Goal: Information Seeking & Learning: Learn about a topic

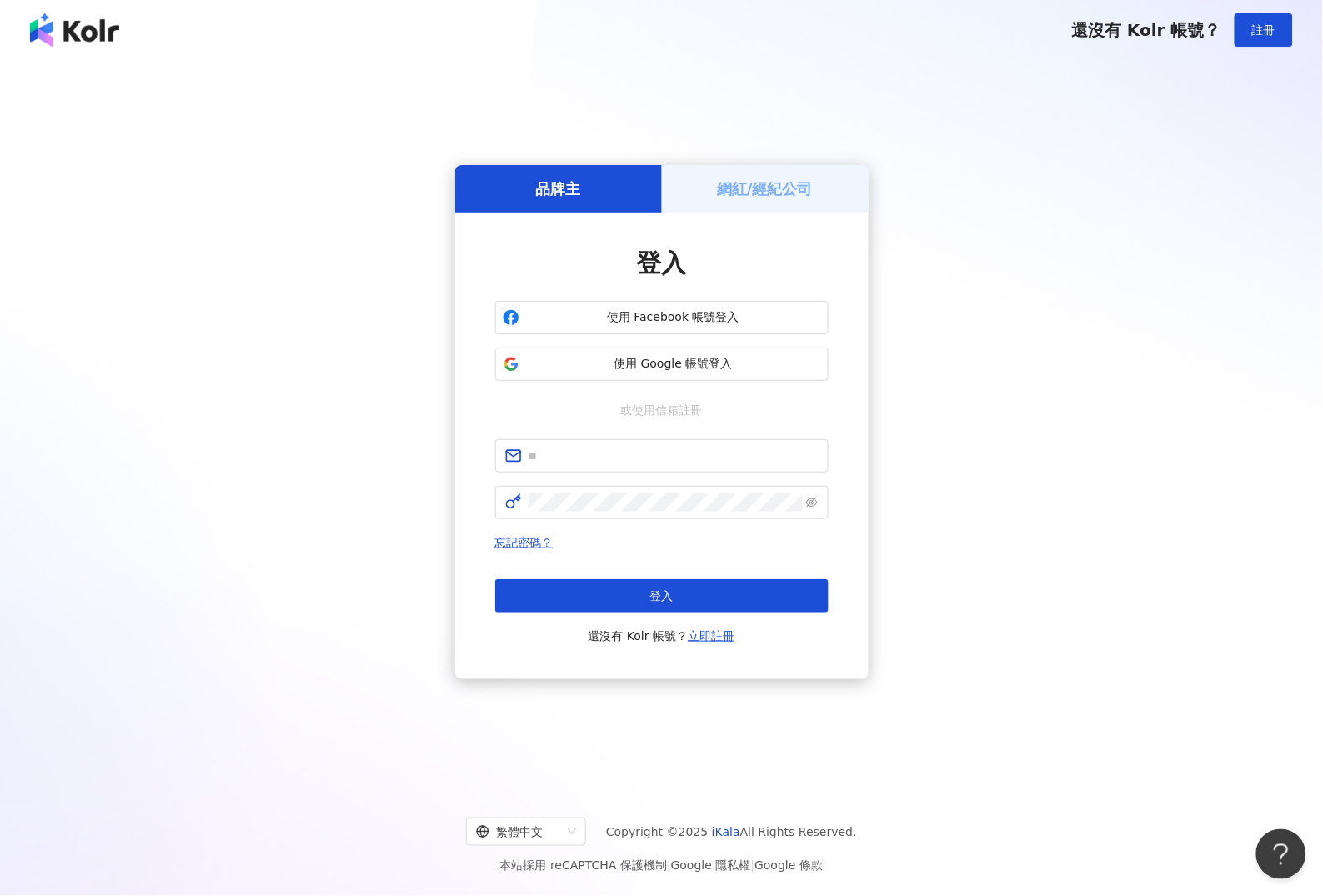
click at [603, 437] on div "登入 使用 Facebook 帳號登入 使用 Google 帳號登入 或使用信箱註冊 忘記密碼？ 登入 還沒有 Kolr 帳號？ 立即註冊" at bounding box center [662, 446] width 333 height 400
click at [608, 463] on input "text" at bounding box center [674, 456] width 290 height 19
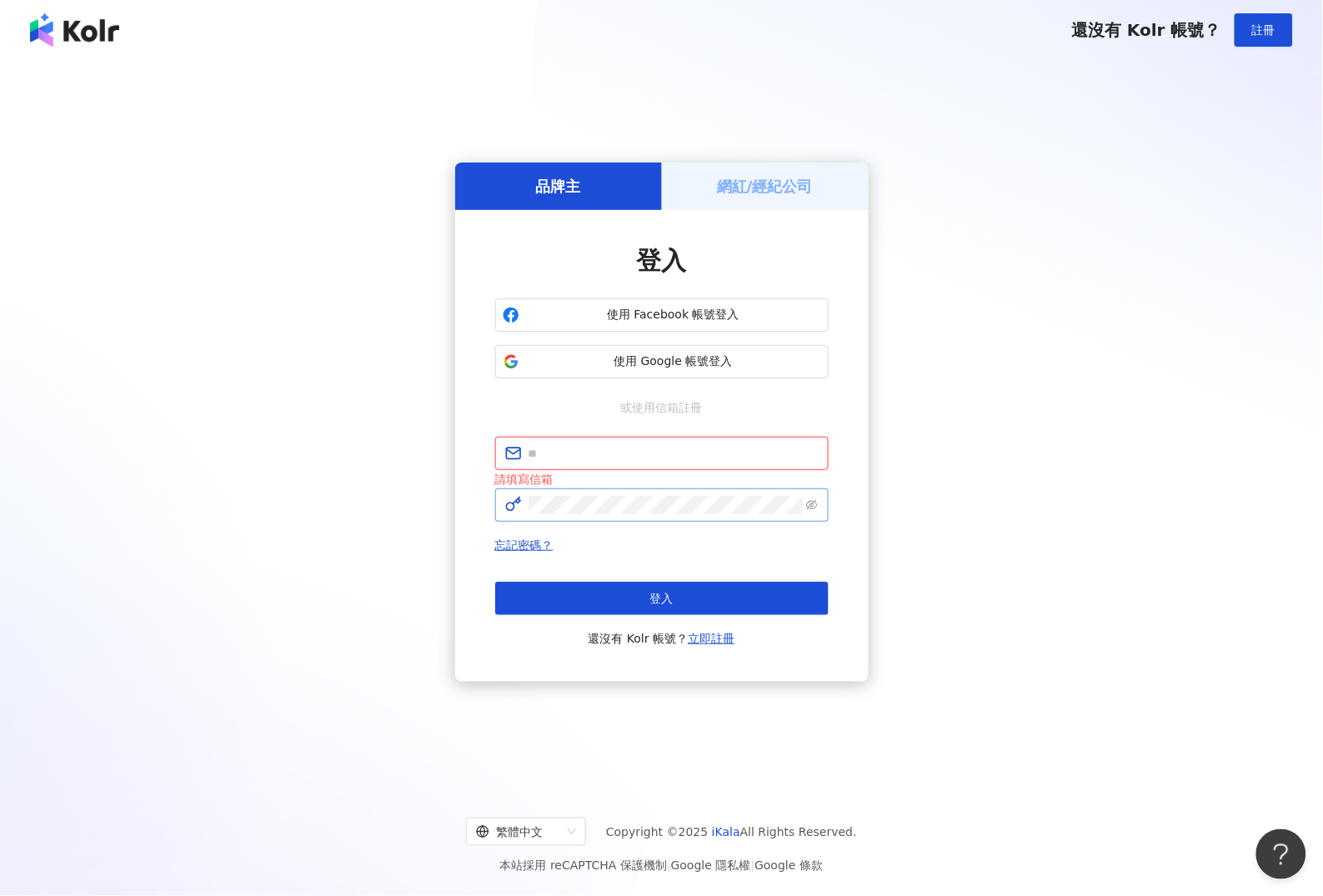
type input "**********"
click at [678, 589] on button "登入" at bounding box center [662, 599] width 333 height 34
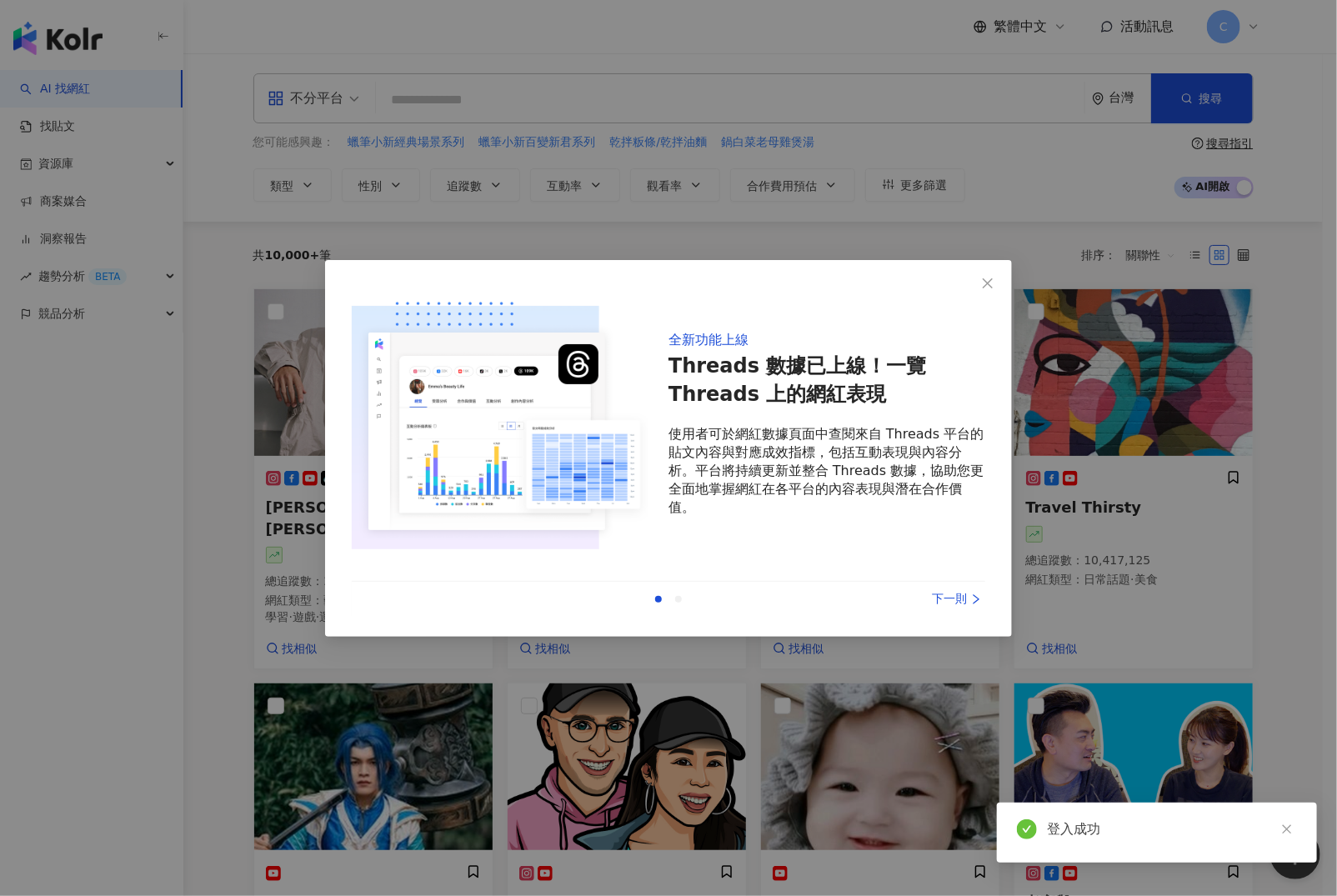
click at [952, 591] on div "下一則" at bounding box center [923, 600] width 125 height 19
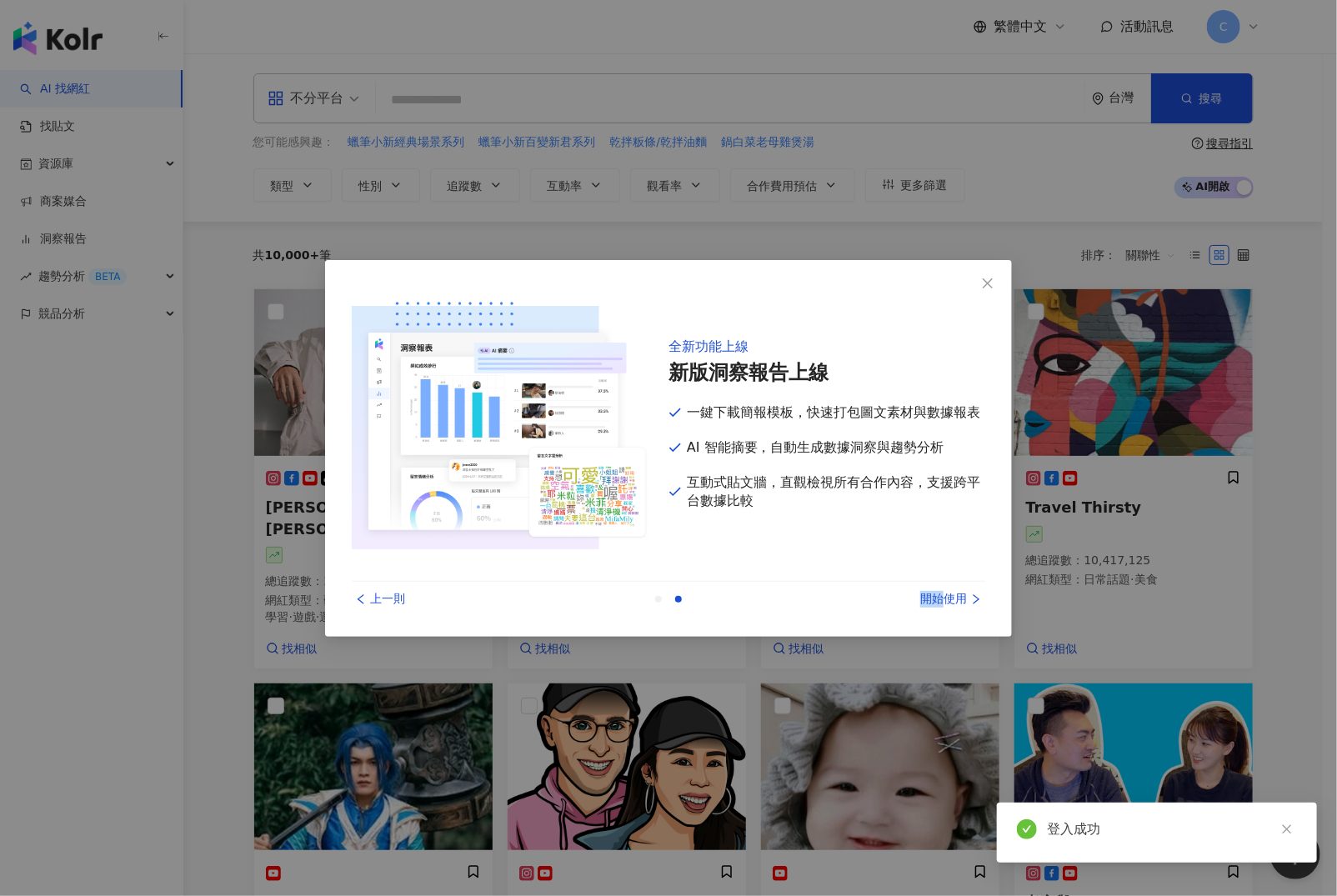
click at [952, 591] on div "開始使用" at bounding box center [923, 600] width 125 height 19
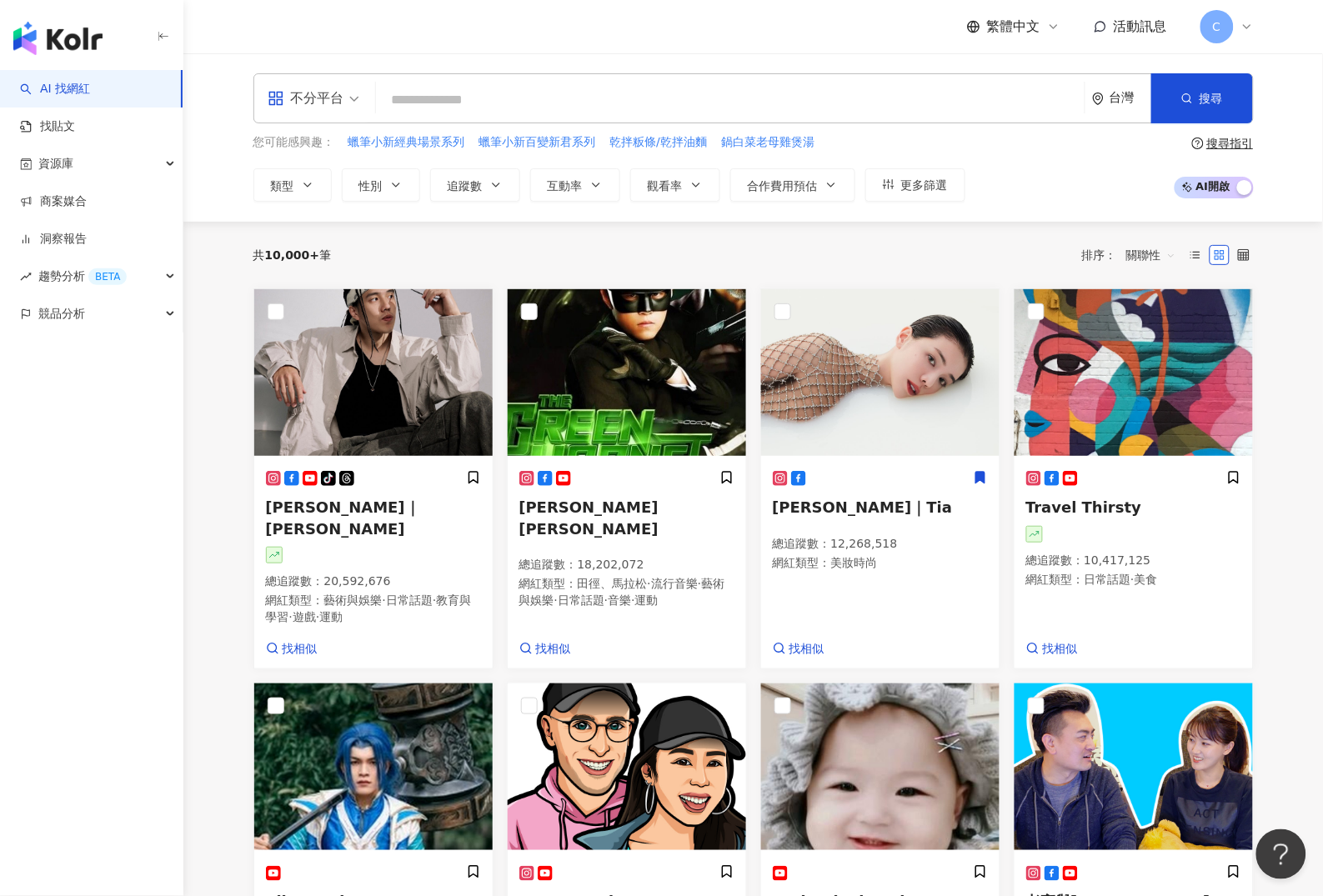
click at [1030, 22] on span "繁體中文" at bounding box center [1013, 27] width 53 height 19
click at [1023, 106] on div "English" at bounding box center [1022, 109] width 84 height 30
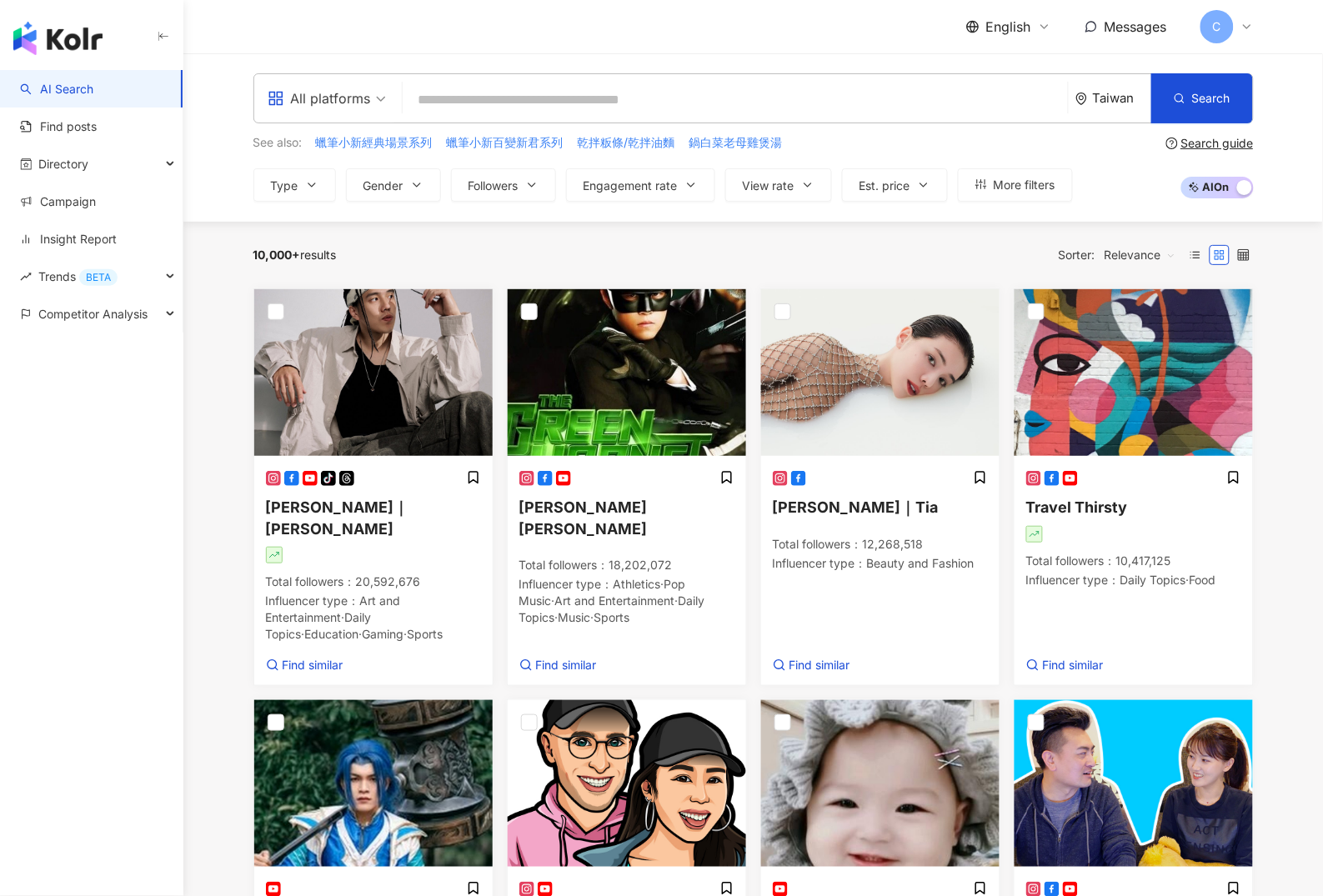
click at [8, 450] on div "AI Search Find posts Directory Campaign Insight Report Trends BETA Competitor A…" at bounding box center [91, 483] width 183 height 826
click at [293, 193] on button "Type" at bounding box center [294, 186] width 83 height 34
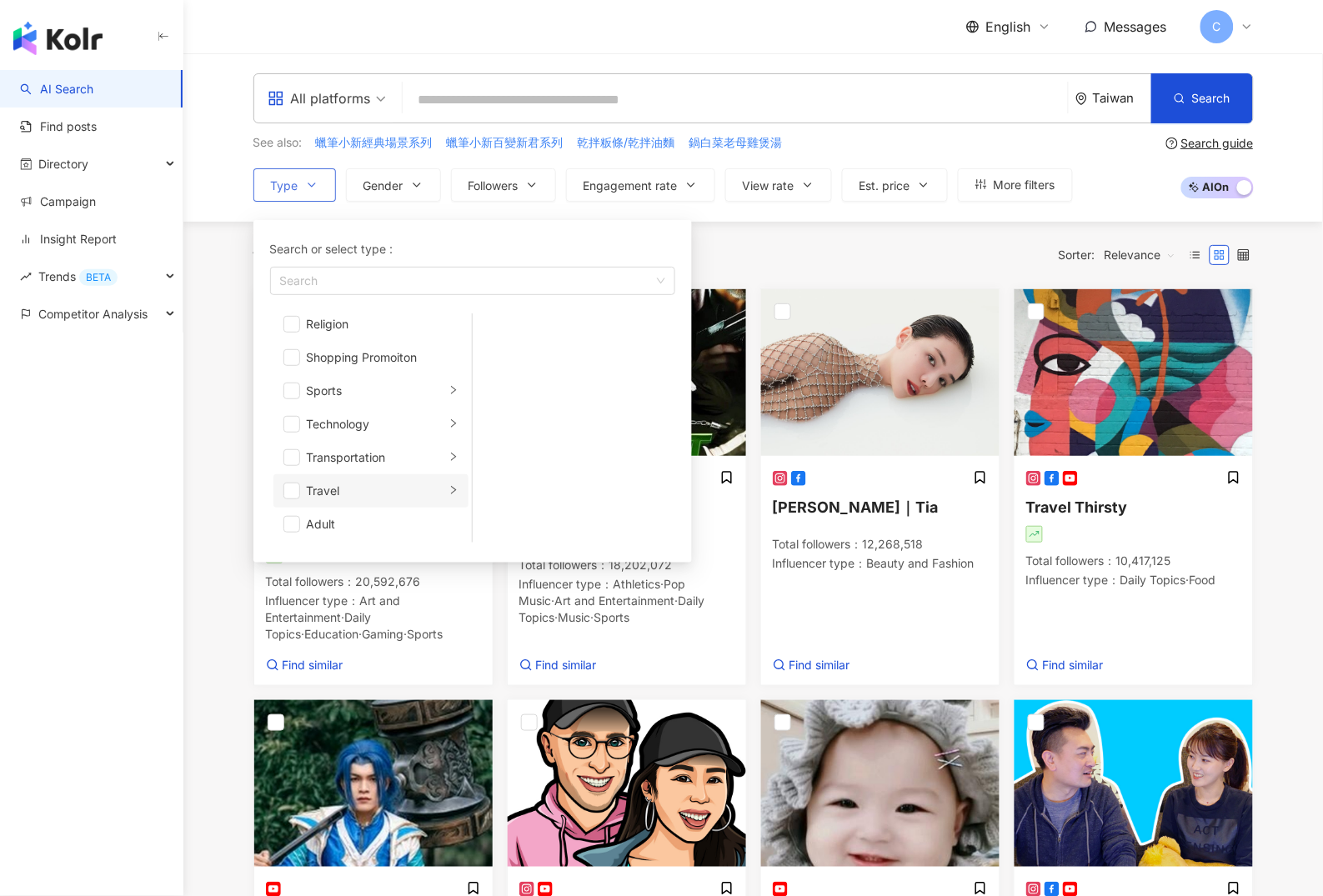
scroll to position [12, 0]
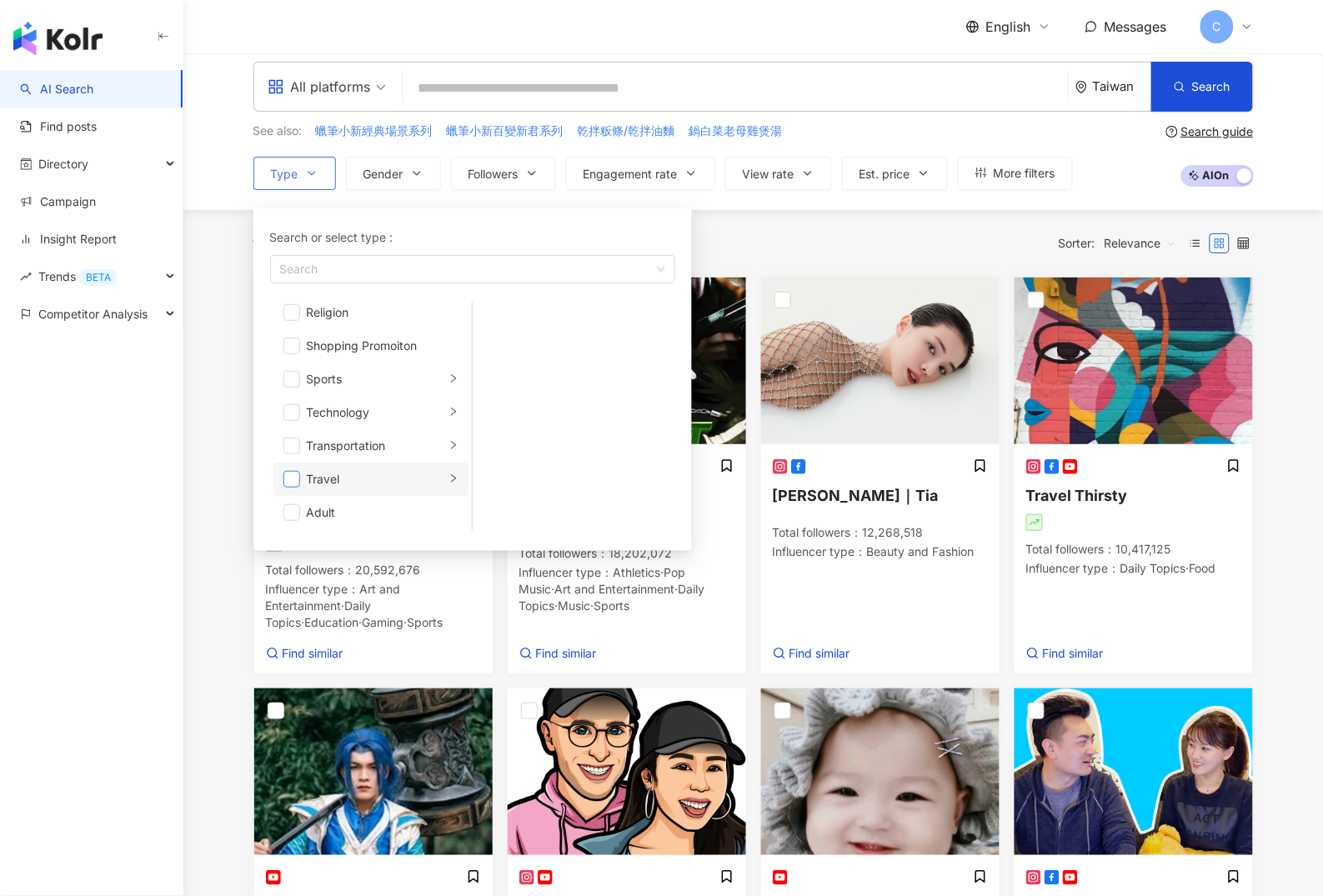
click at [298, 477] on span "button" at bounding box center [292, 479] width 17 height 17
click at [450, 201] on div "Search or select type : Travel Art and Entertainment Beauty and Fashion Climate…" at bounding box center [466, 375] width 425 height 351
click at [540, 160] on button "Followers" at bounding box center [504, 174] width 105 height 34
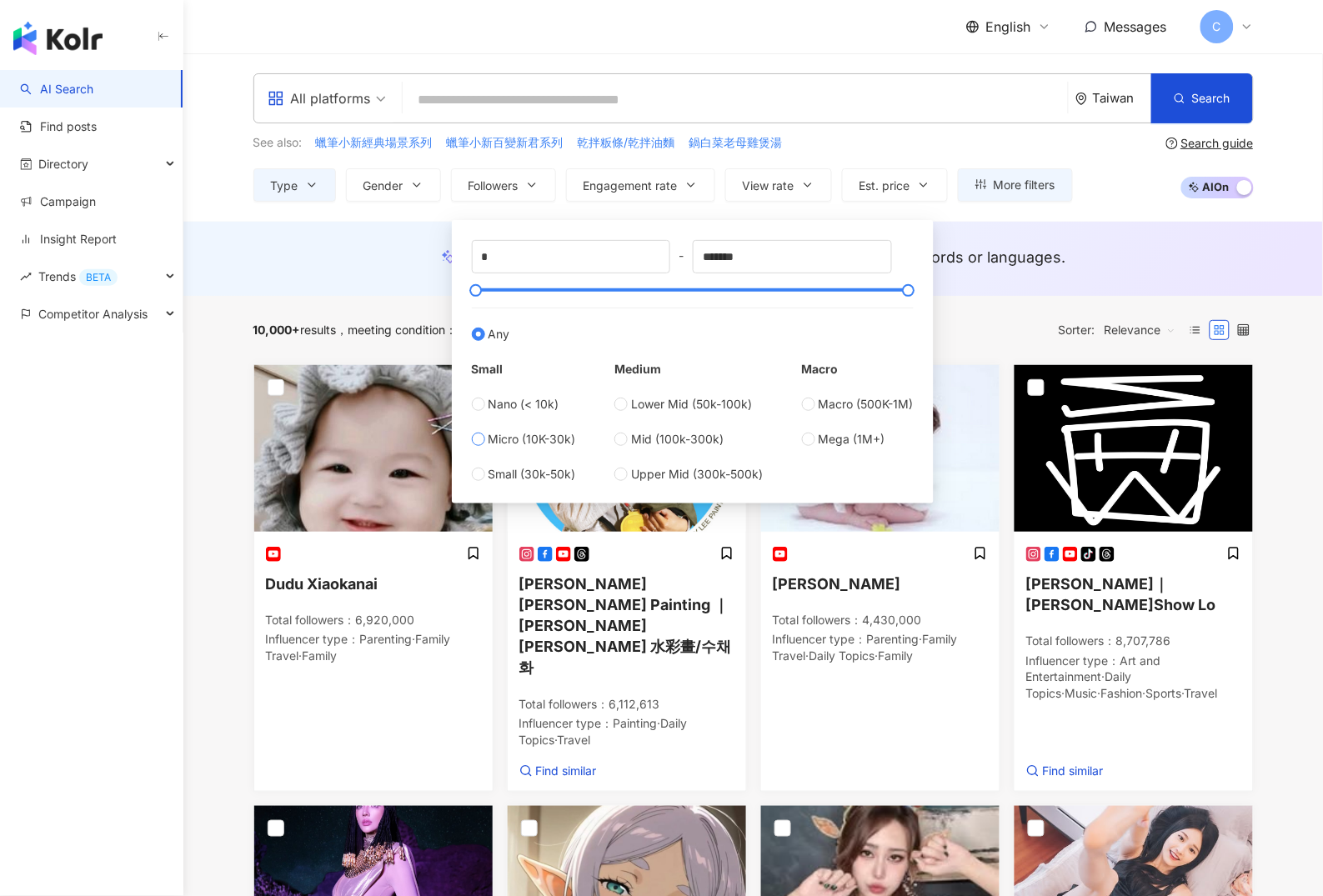
click at [542, 440] on span "Micro (10K-30k)" at bounding box center [532, 440] width 88 height 19
type input "*****"
click at [992, 222] on div "AI suggests ： No results found. Try searching with different keywords or langua…" at bounding box center [753, 259] width 1140 height 74
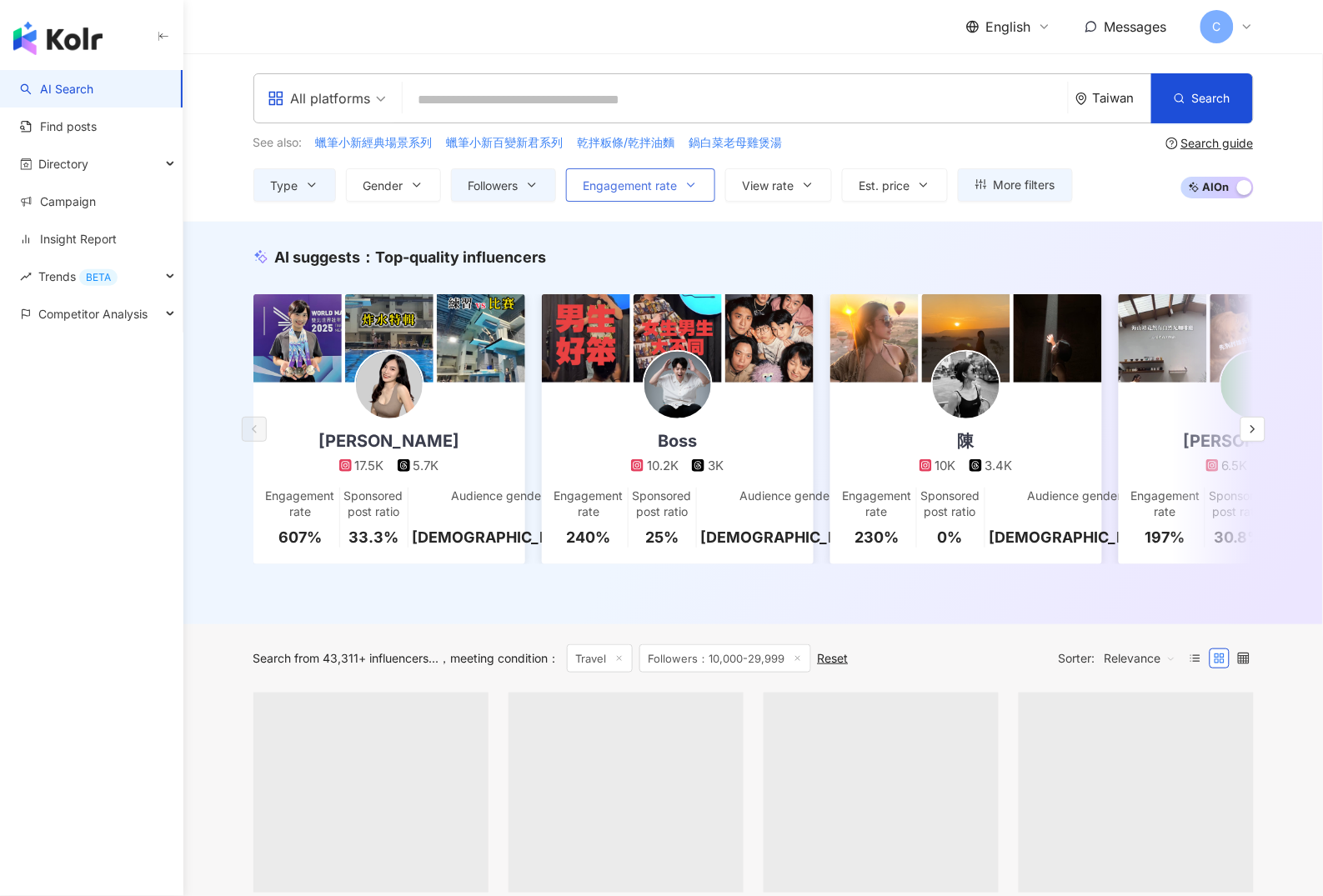
click at [612, 191] on span "Engagement rate" at bounding box center [631, 186] width 94 height 13
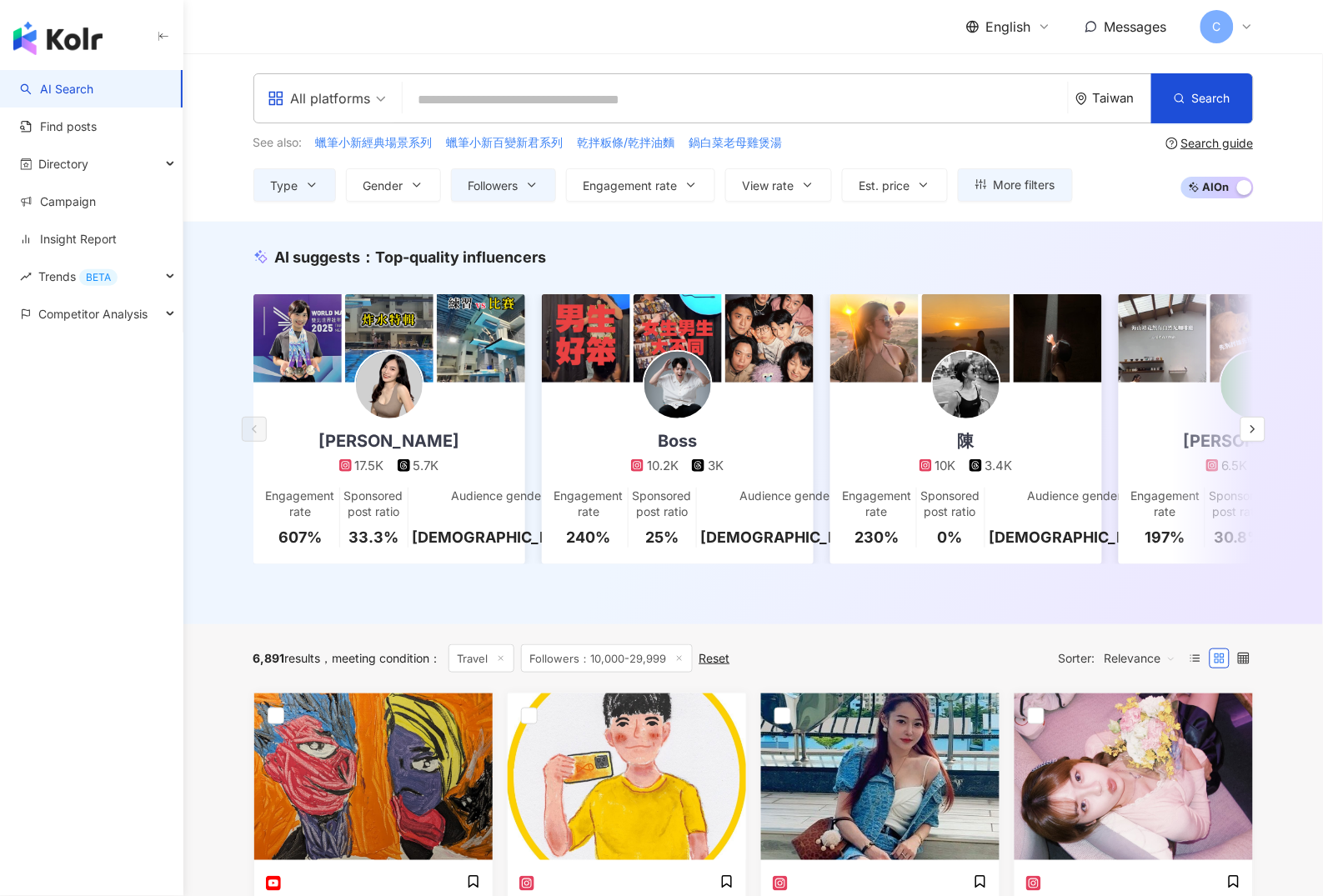
click at [534, 229] on div "AI suggests ： Top-quality influencers 林玉心 Serina 17.5K 5.7K Engagement rate 607…" at bounding box center [753, 424] width 1140 height 403
click at [350, 92] on div "All platforms" at bounding box center [319, 99] width 104 height 27
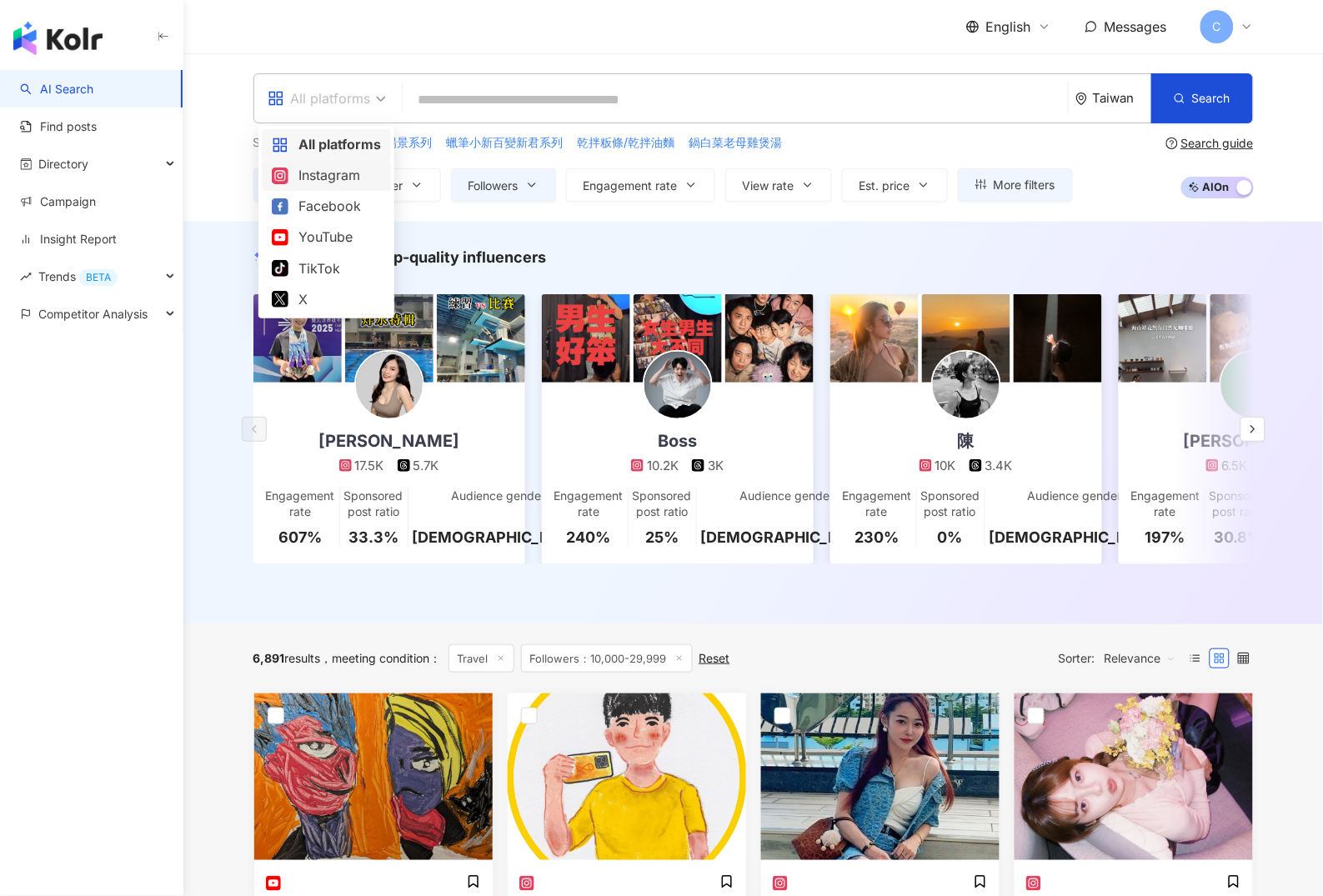
click at [240, 197] on div "All platforms Taiwan Search See also: 蠟筆小新經典場景系列 蠟筆小新百變新君系列 乾拌粄條/乾拌油麵 鍋白菜老母雞煲湯 …" at bounding box center [753, 138] width 1067 height 128
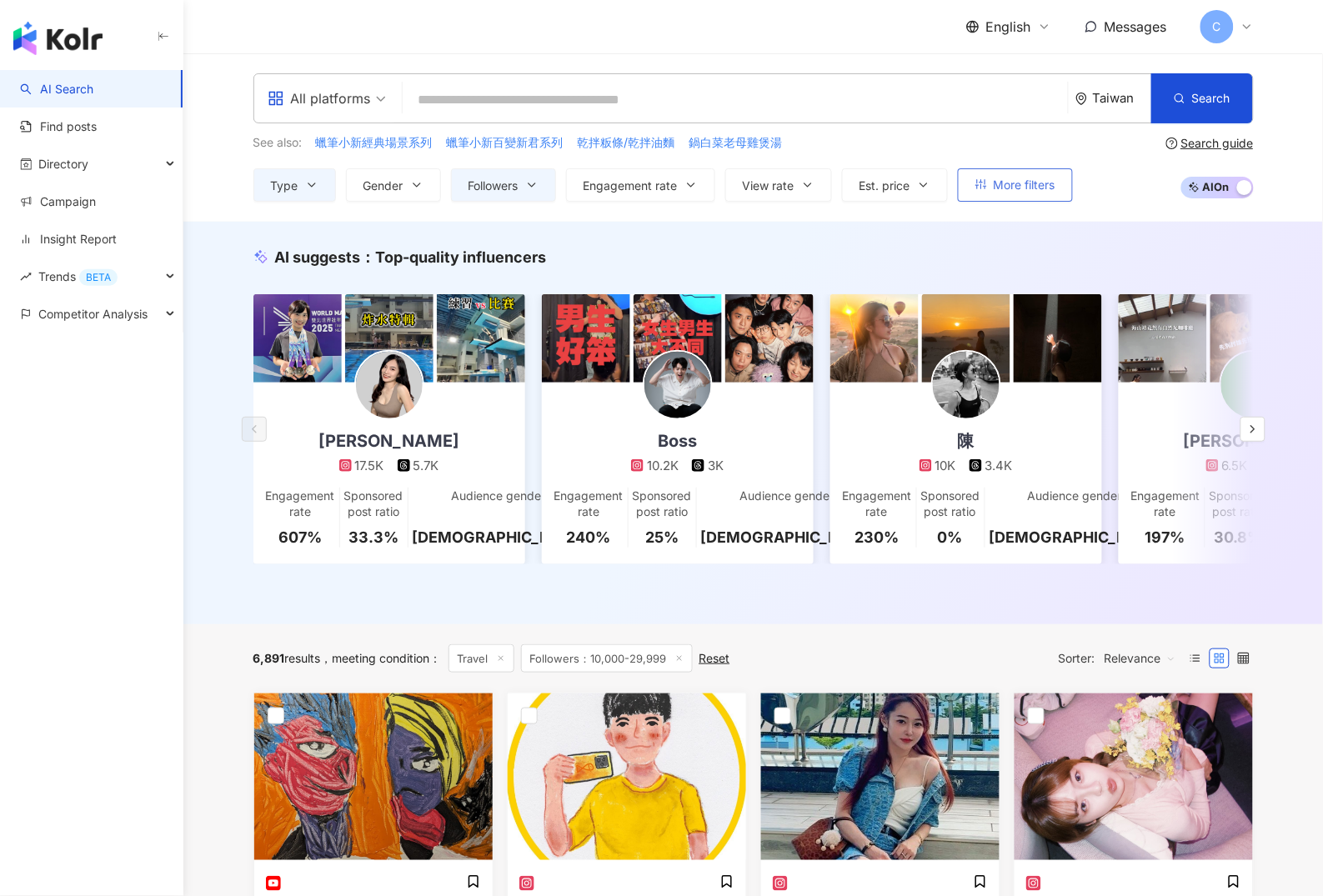
click at [1006, 172] on button "More filters" at bounding box center [1016, 186] width 115 height 34
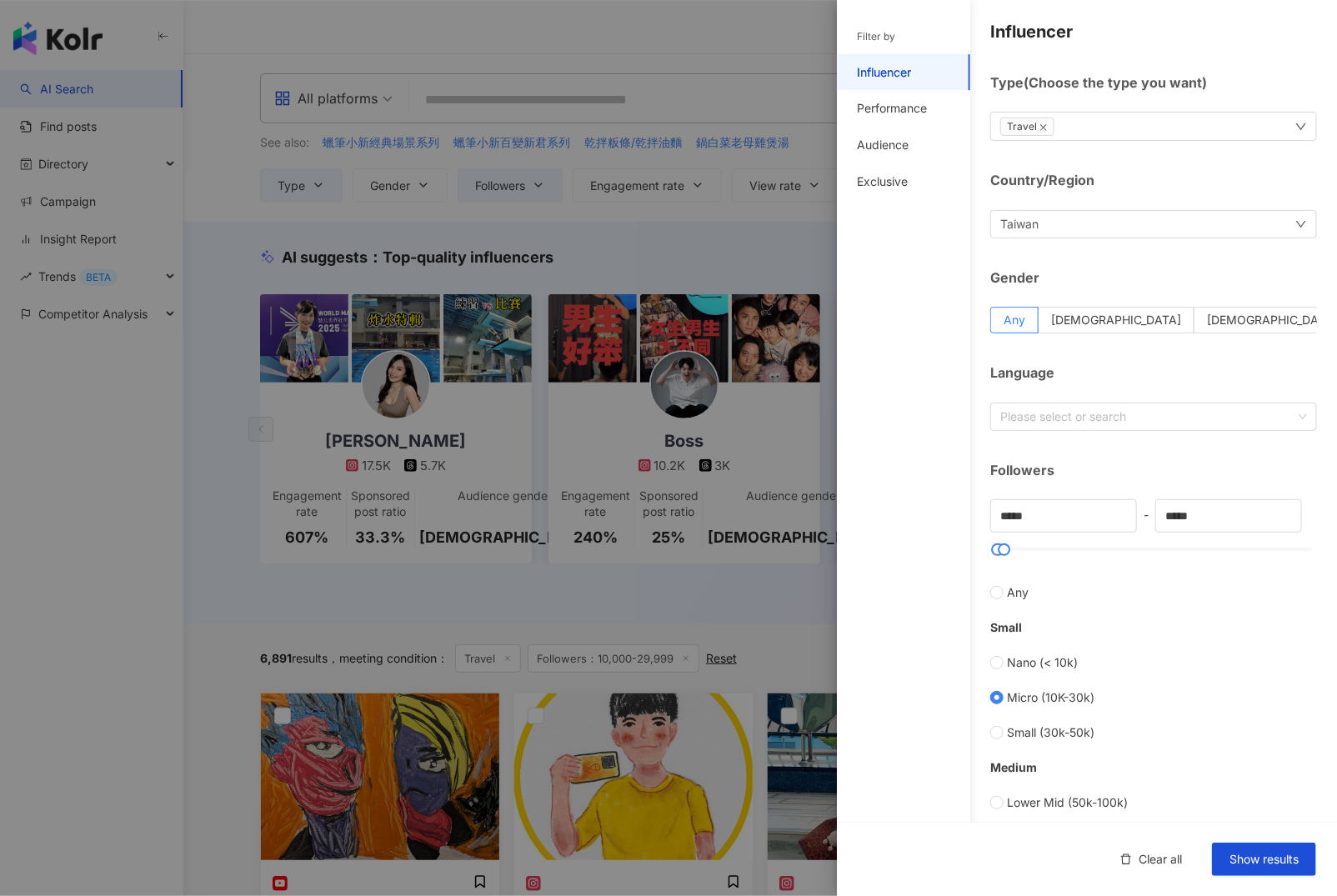
click at [810, 175] on div at bounding box center [668, 448] width 1337 height 896
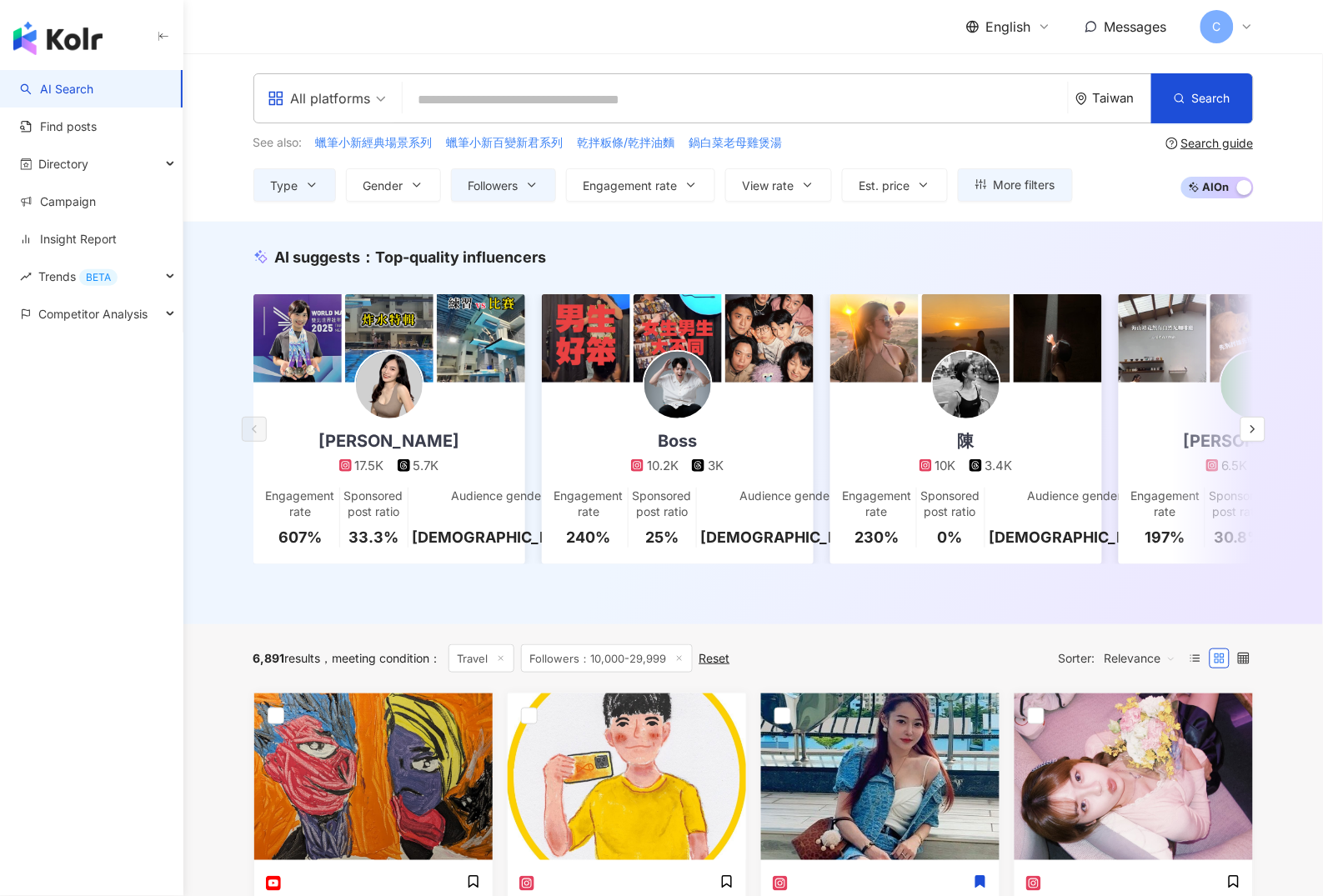
click at [451, 100] on input "search" at bounding box center [735, 100] width 652 height 32
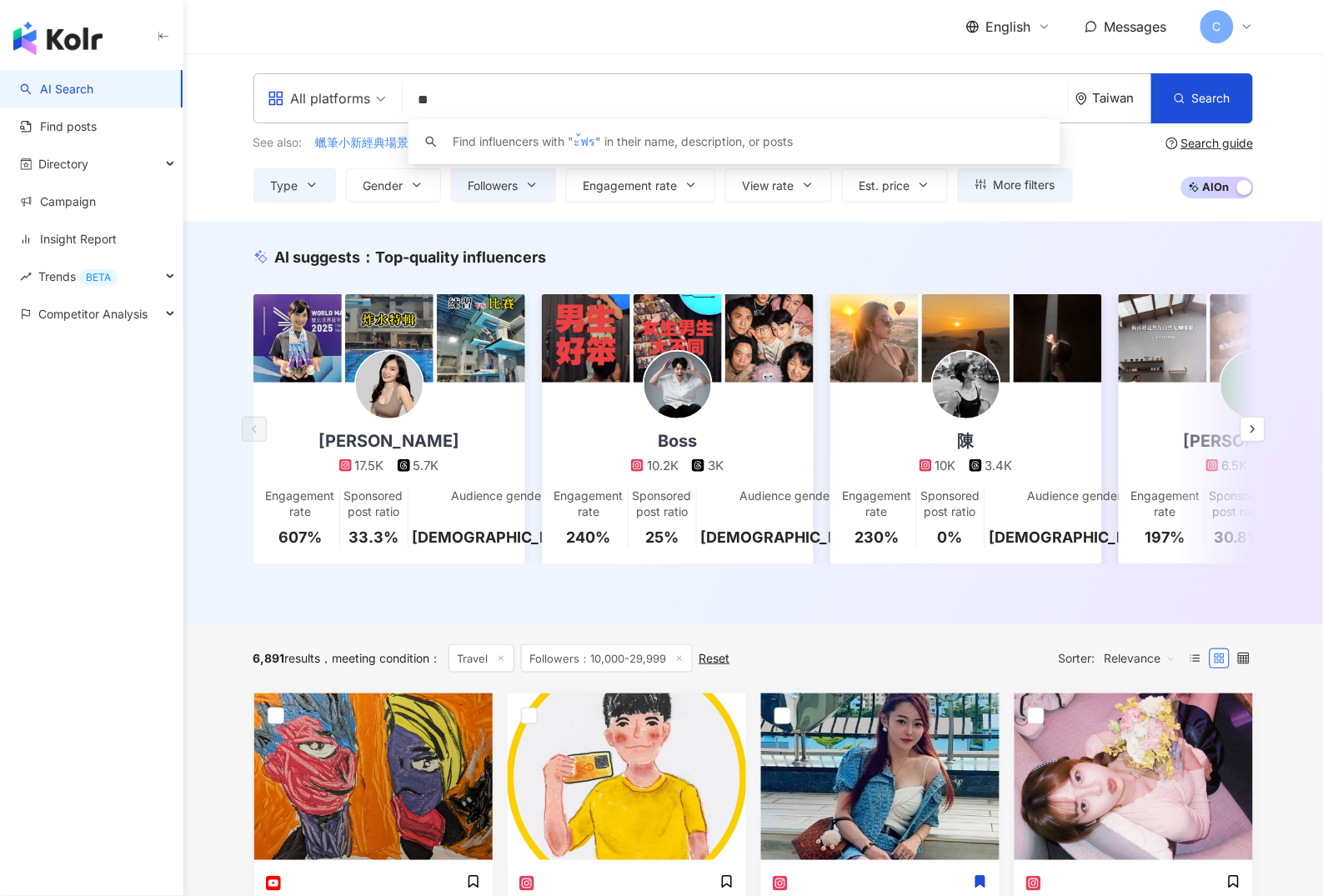
type input "*"
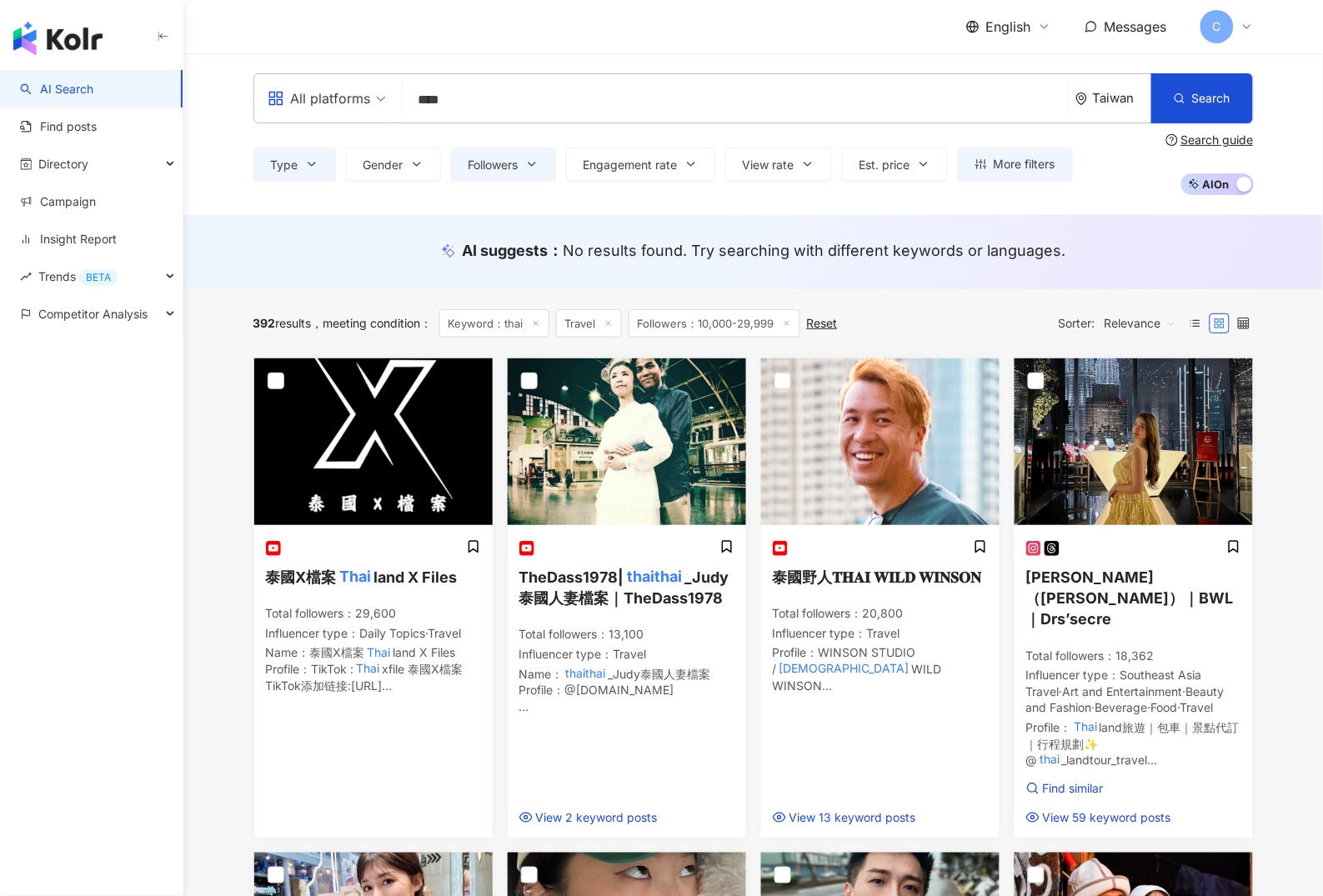
click at [339, 95] on div "All platforms" at bounding box center [319, 99] width 104 height 27
type input "****"
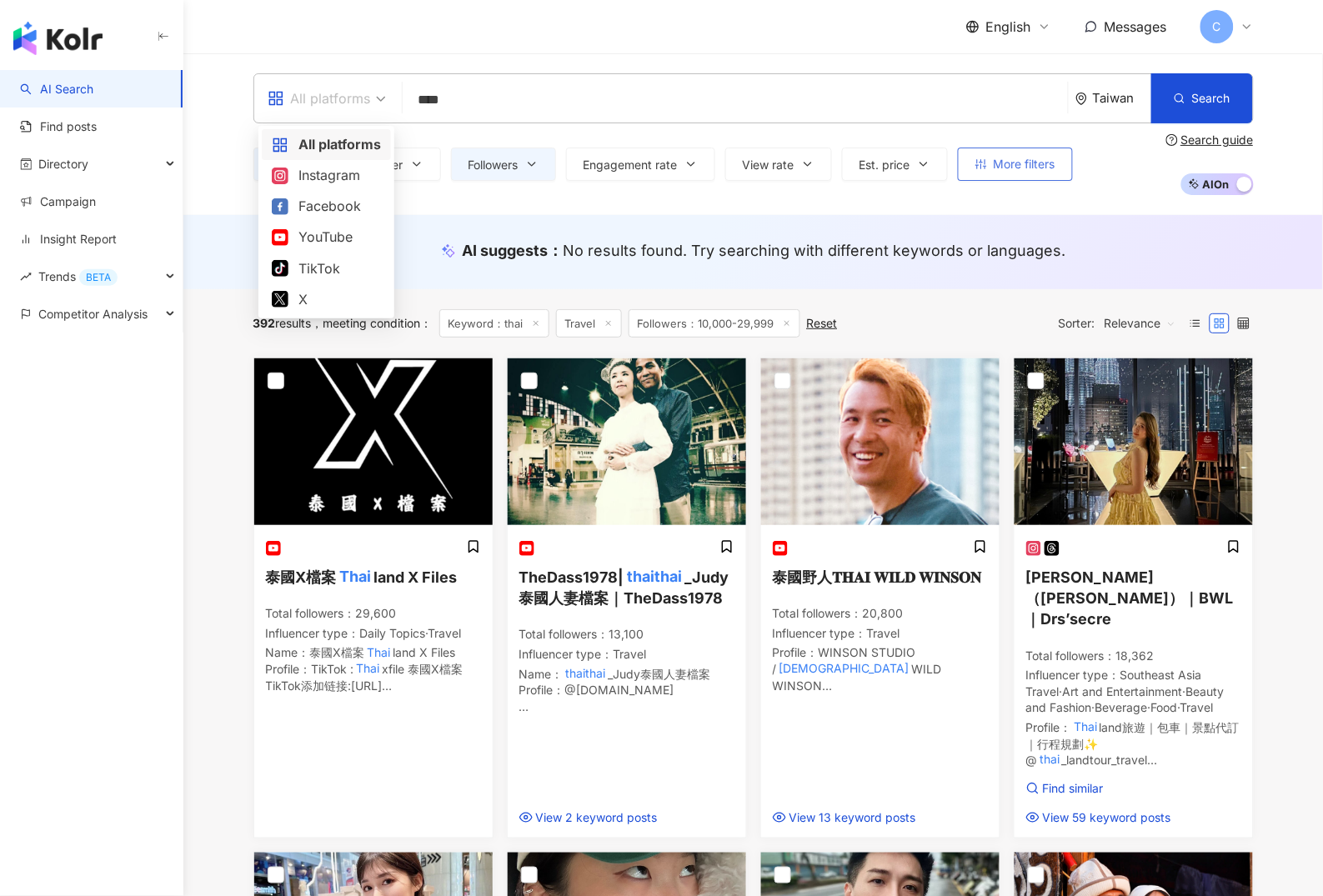
click at [1040, 178] on button "More filters" at bounding box center [1016, 165] width 115 height 34
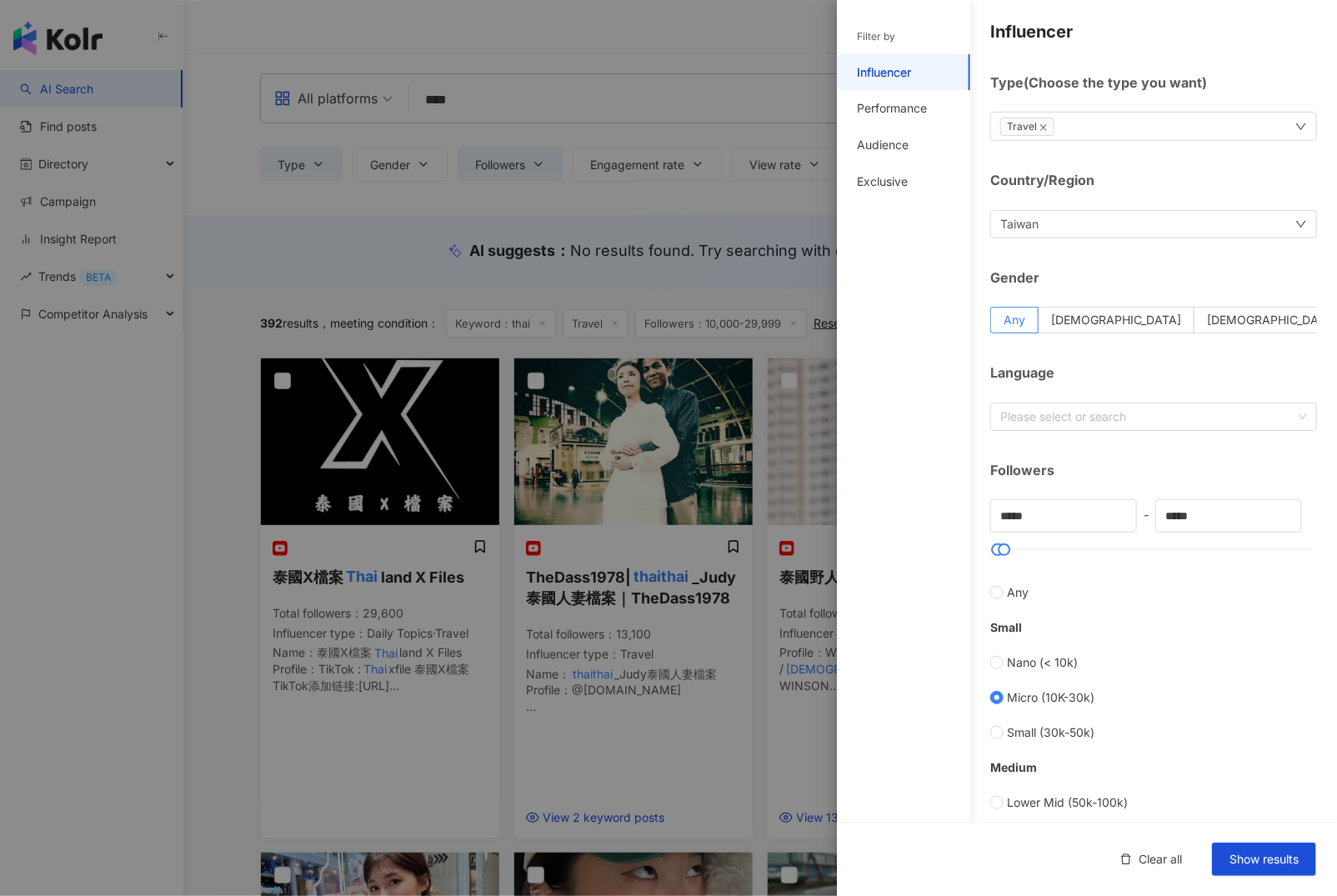
click at [766, 202] on div at bounding box center [668, 448] width 1337 height 896
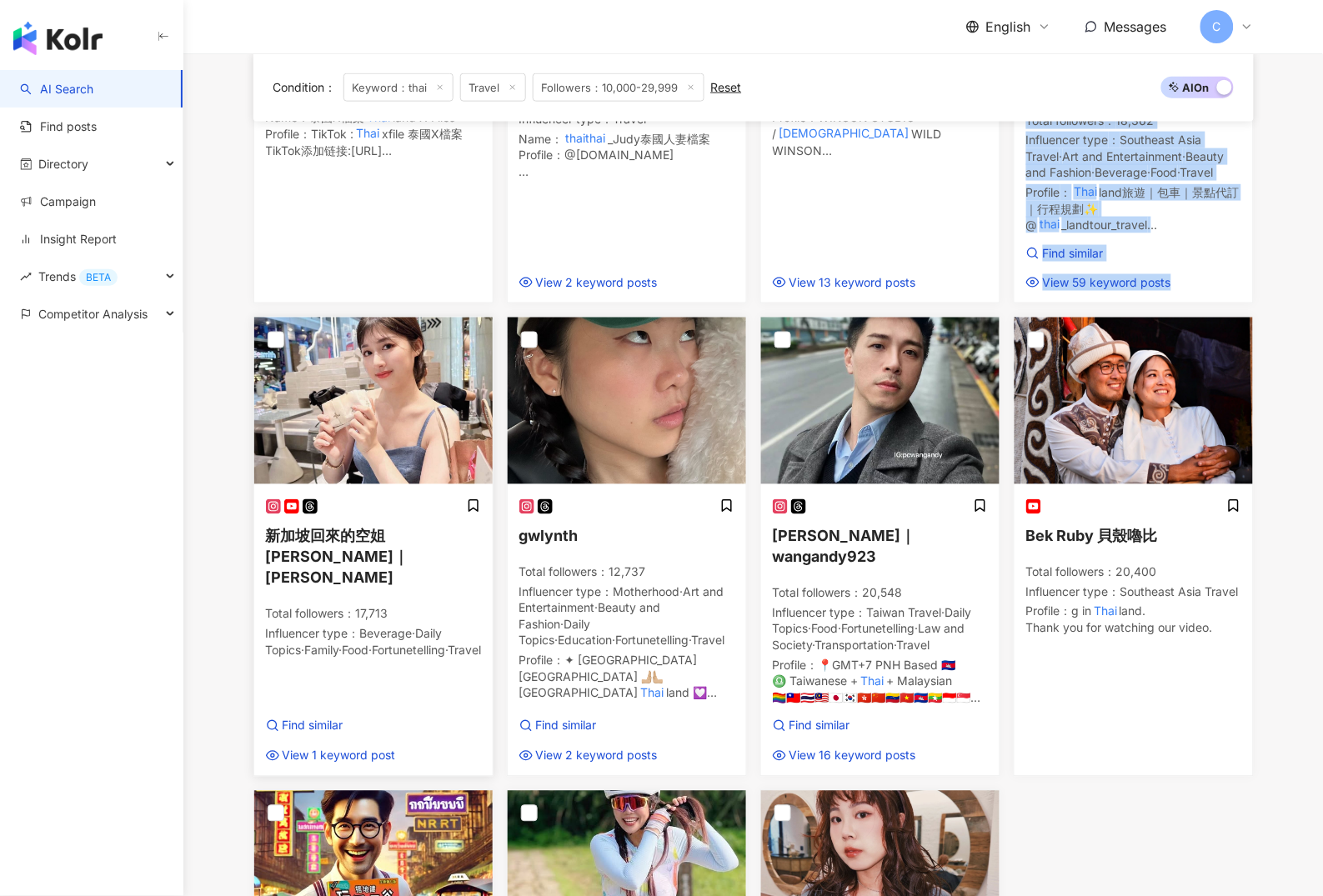
scroll to position [642, 0]
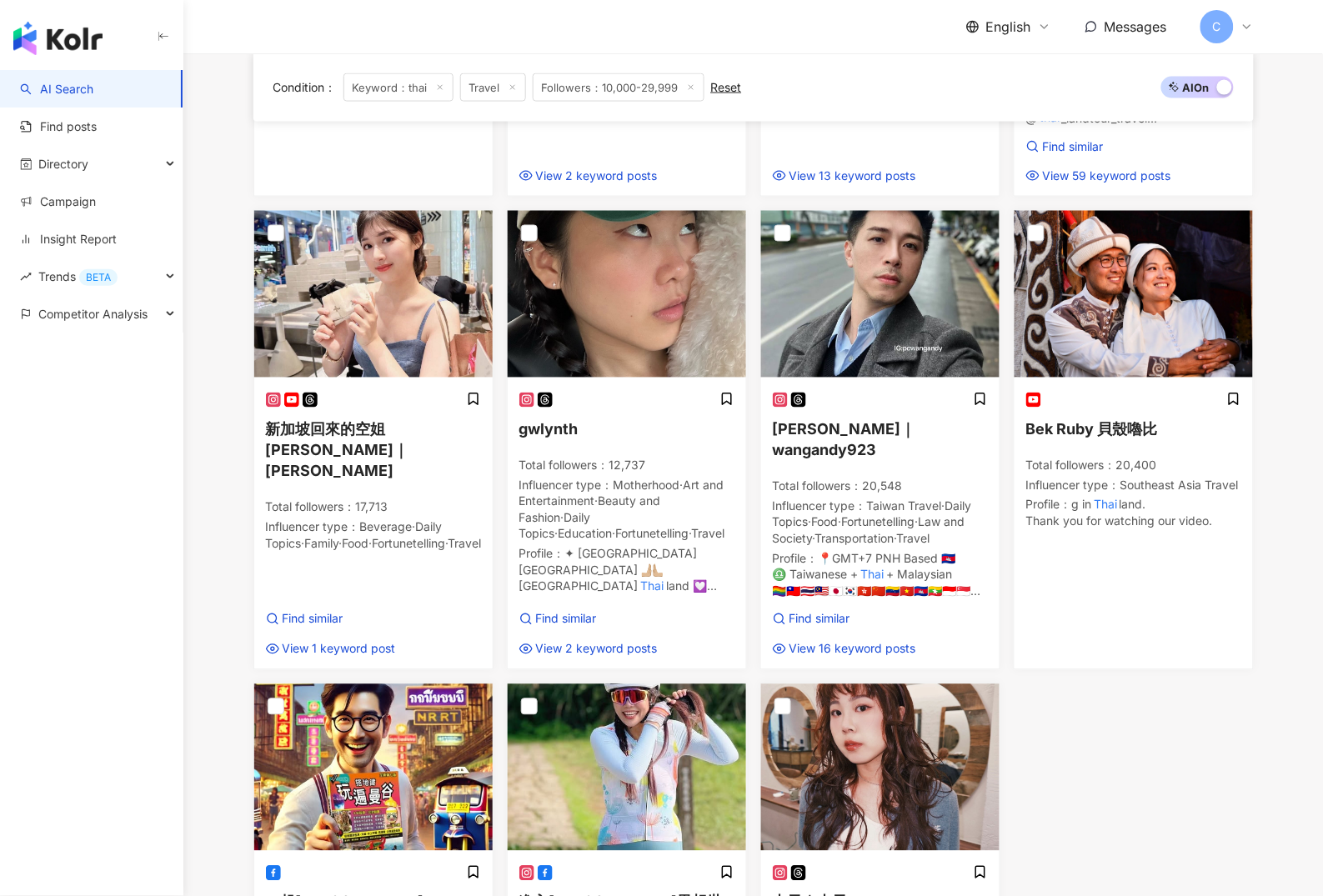
click at [1155, 671] on div "泰國X檔案 Thai land X Files Total followers ： 29,600 Influencer type ： Daily Topics…" at bounding box center [754, 402] width 1014 height 1374
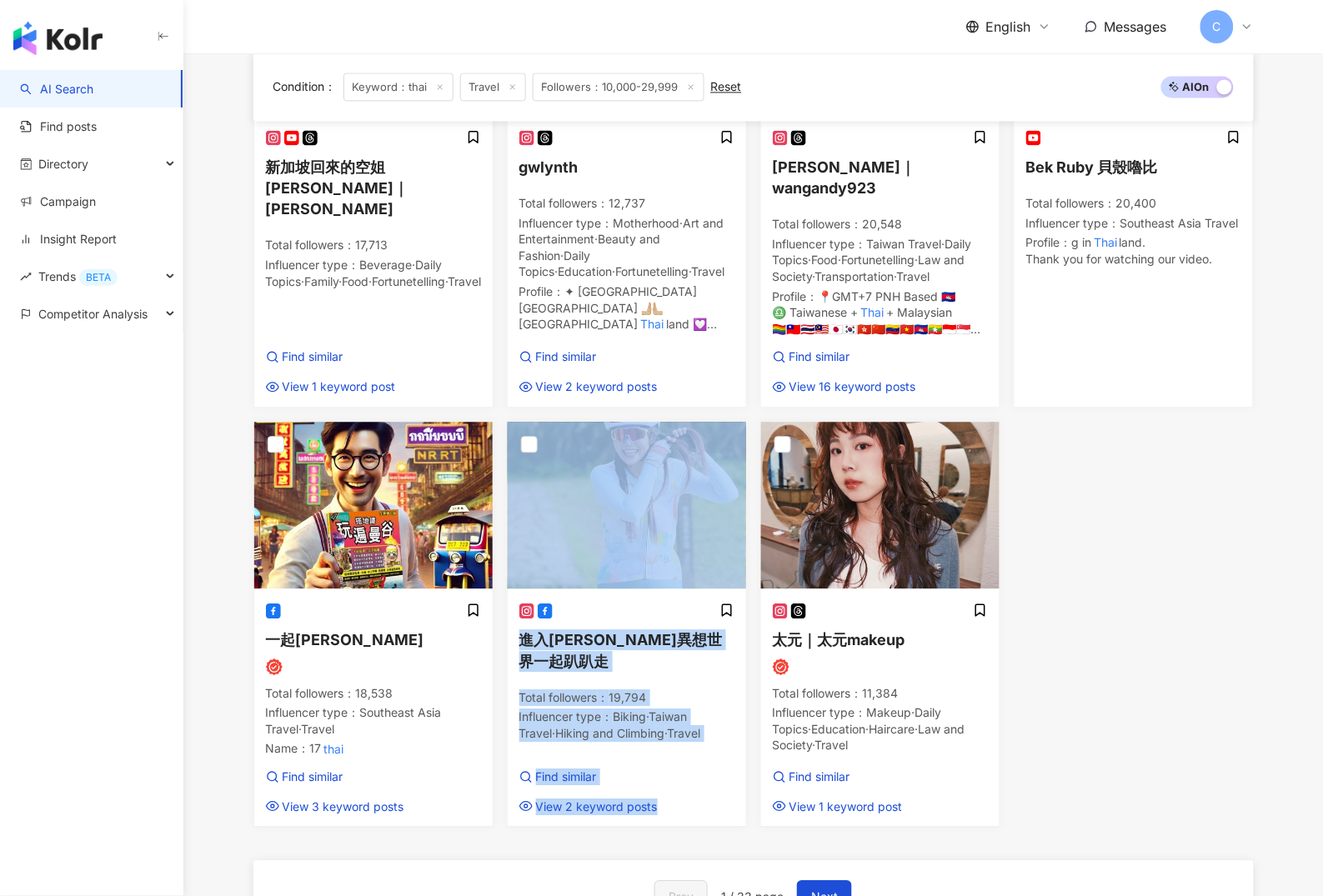
scroll to position [1214, 0]
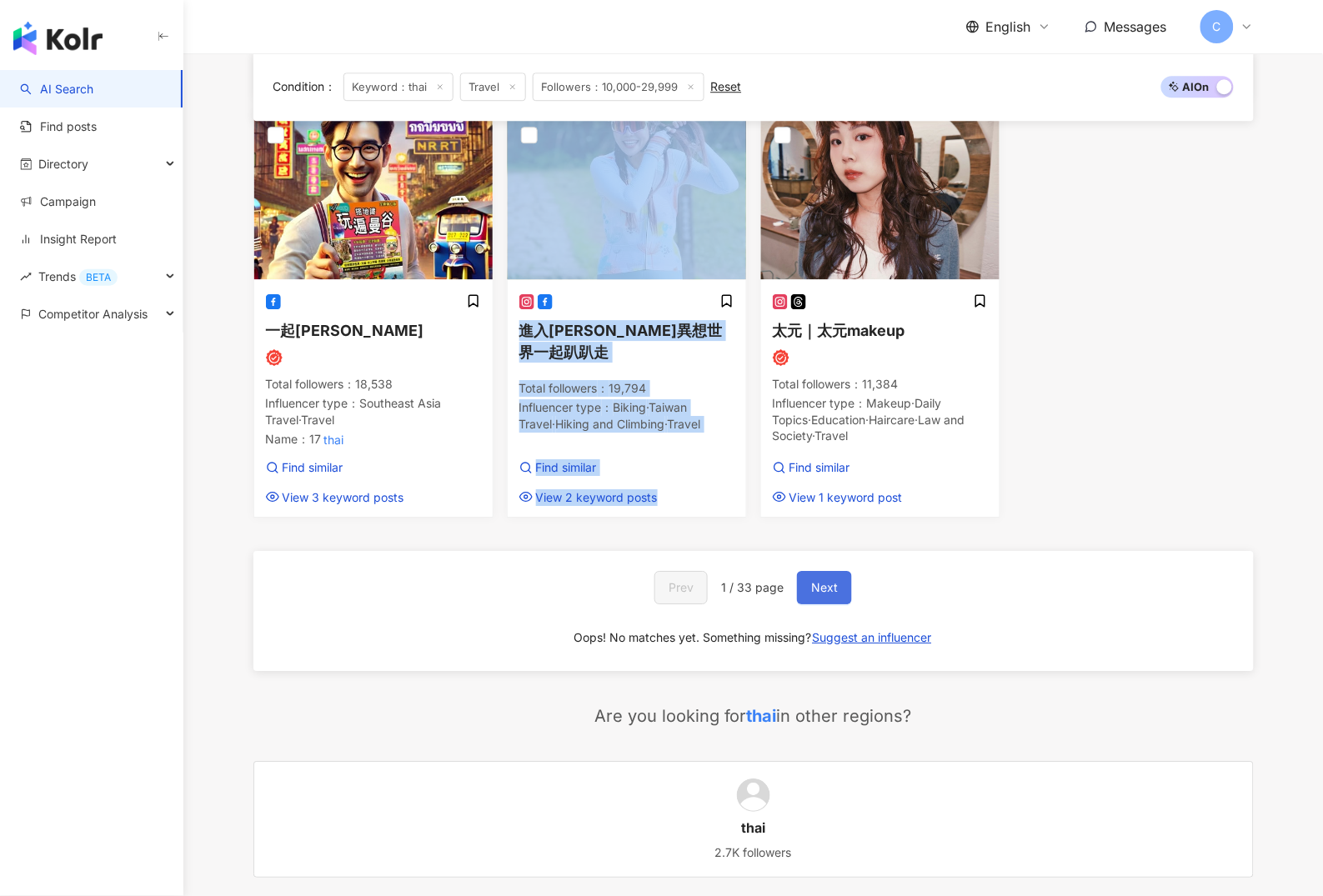
click at [801, 571] on button "Next" at bounding box center [824, 588] width 55 height 34
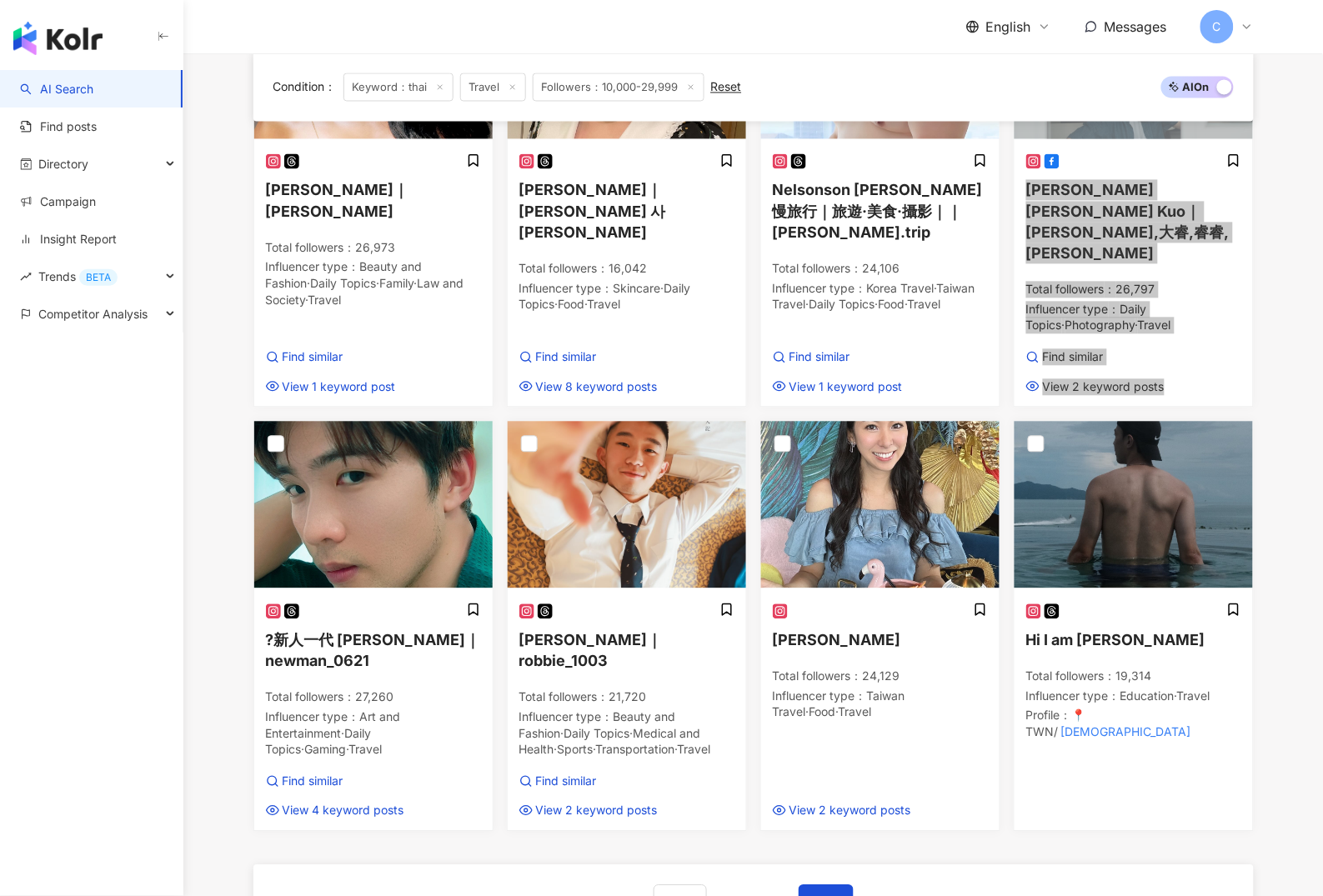
scroll to position [898, 0]
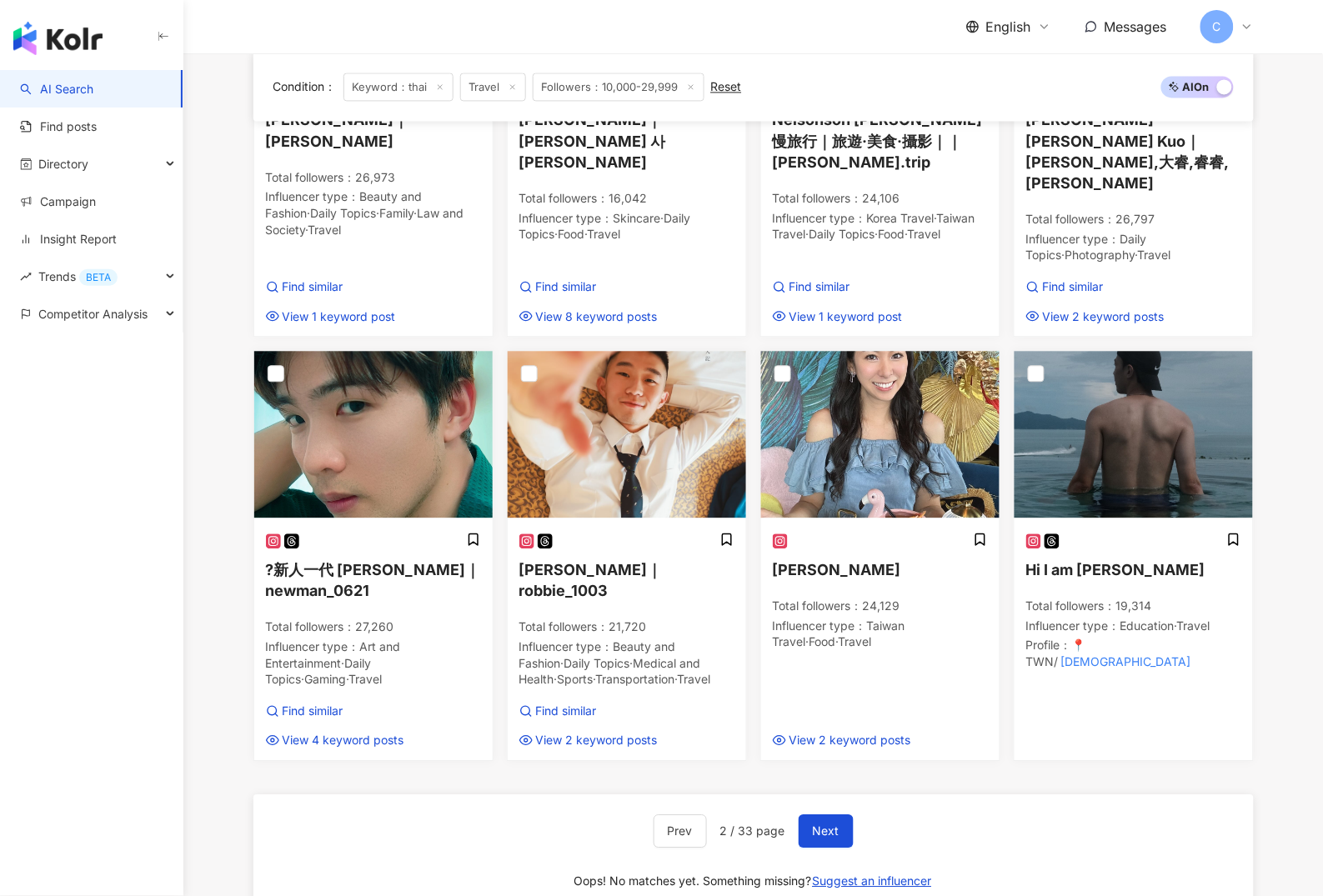
click at [1046, 795] on div "Prev 2 / 33 page Next Oops! No matches yet. Something missing? Suggest an influ…" at bounding box center [753, 855] width 1001 height 120
click at [809, 815] on button "Next" at bounding box center [826, 832] width 55 height 34
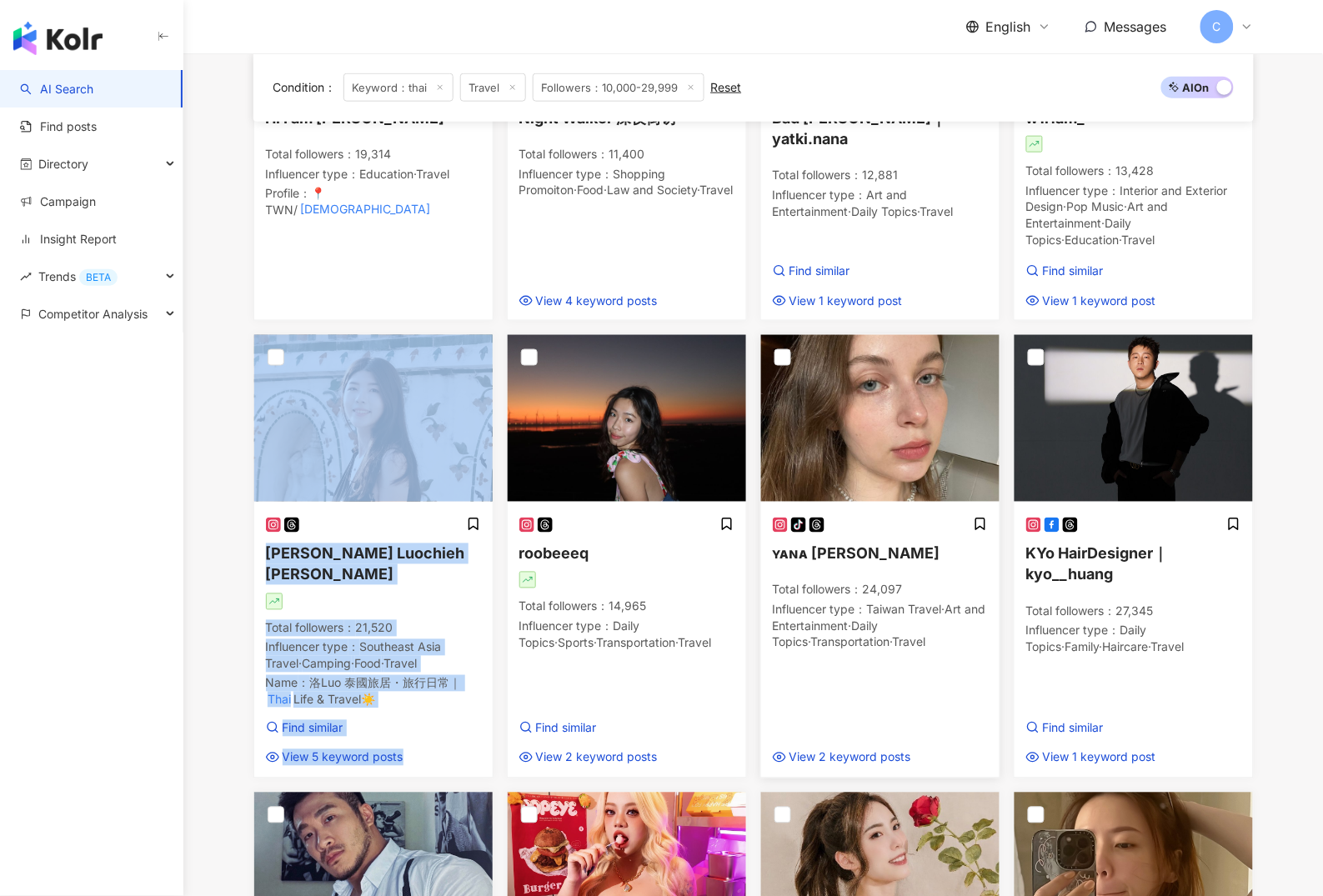
scroll to position [864, 0]
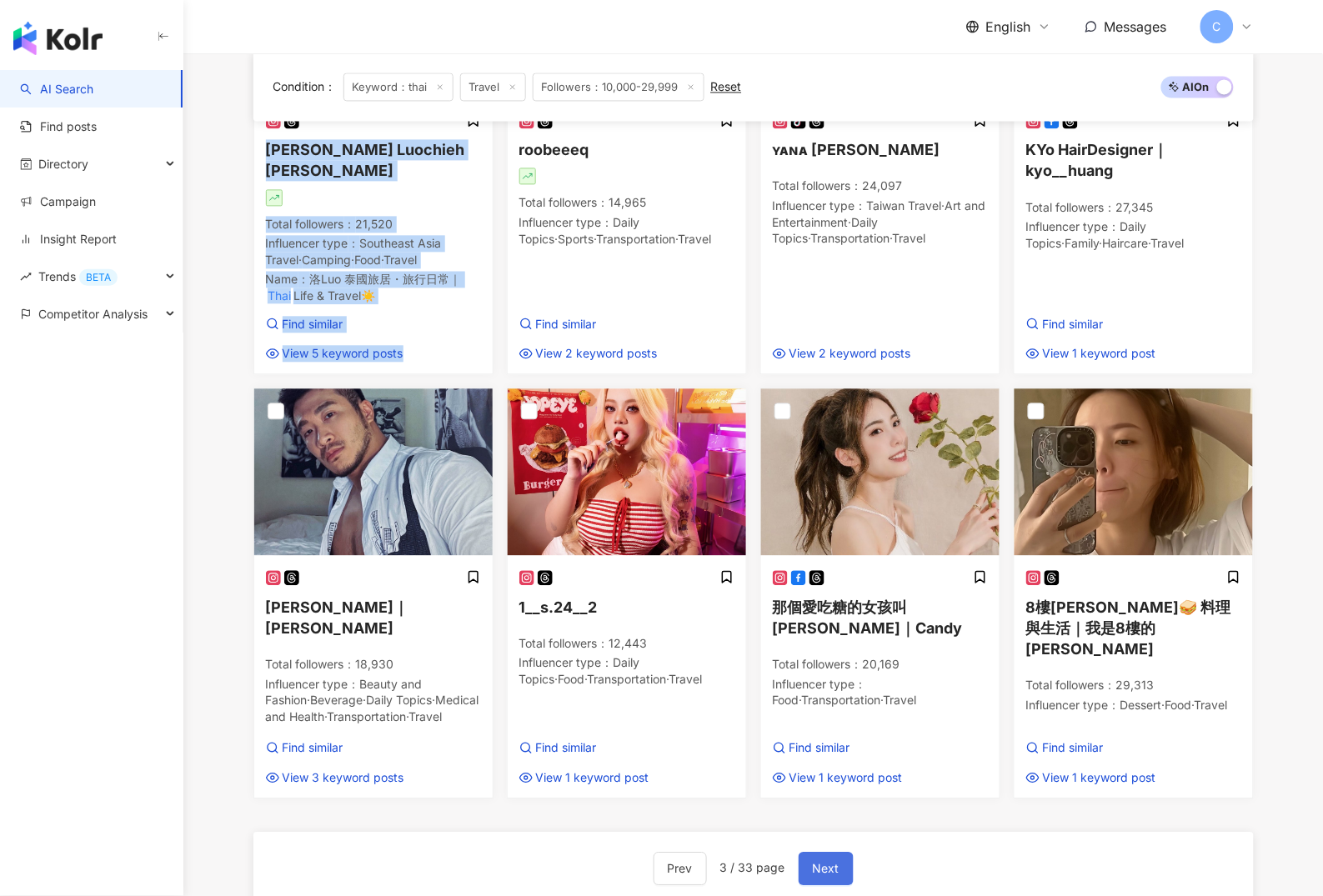
click at [843, 852] on button "Next" at bounding box center [826, 869] width 55 height 34
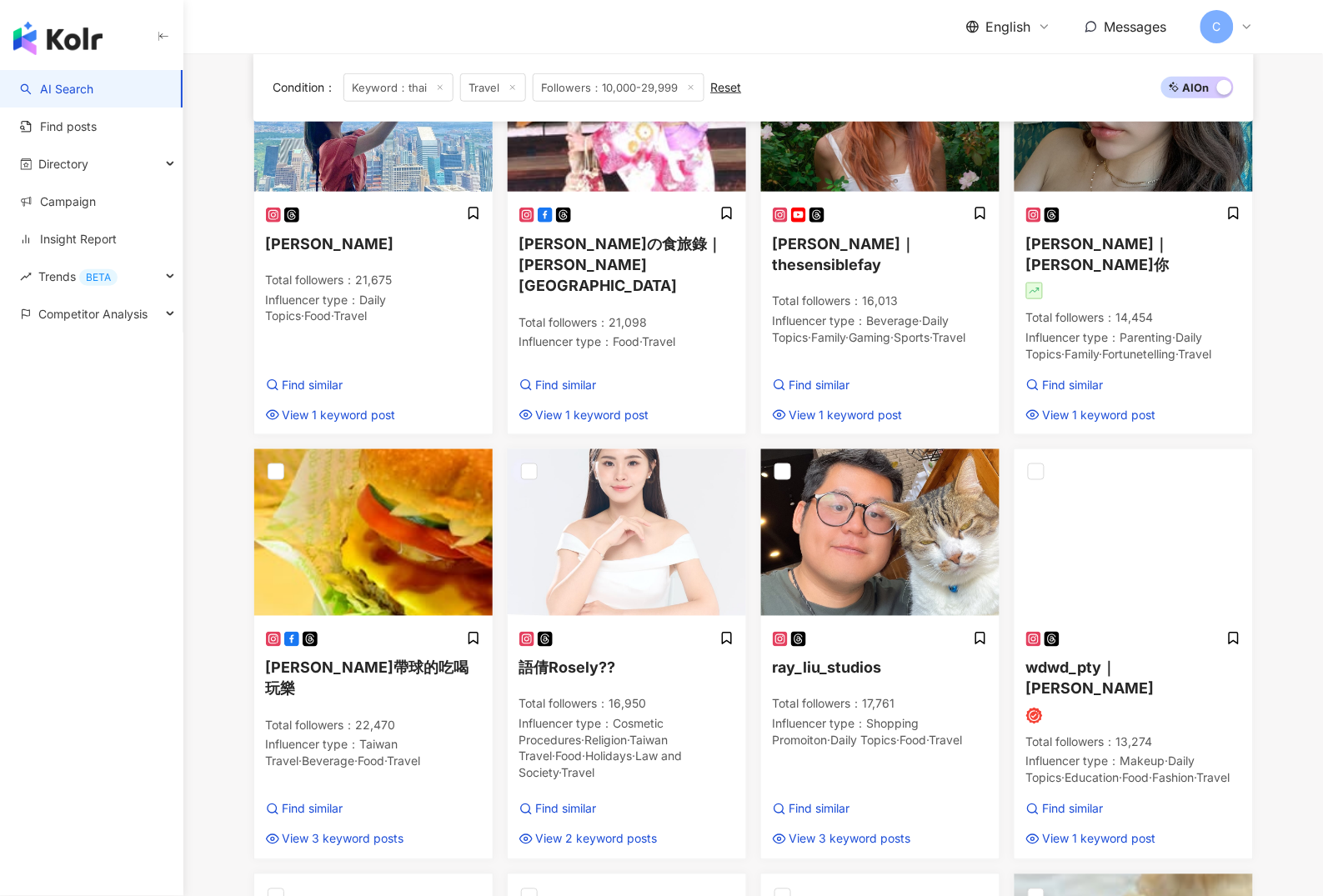
scroll to position [0, 0]
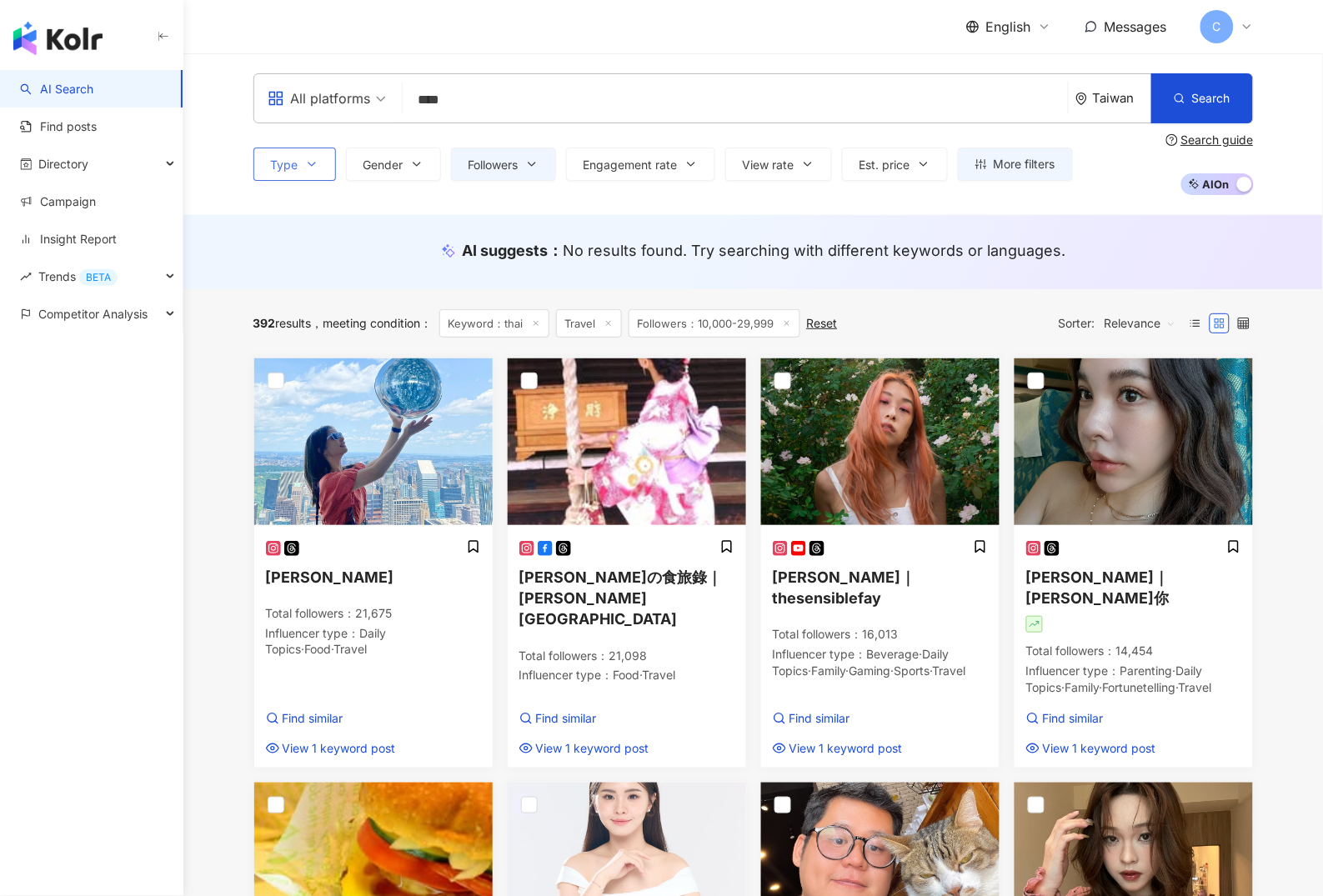
click at [310, 155] on button "Type" at bounding box center [294, 165] width 83 height 34
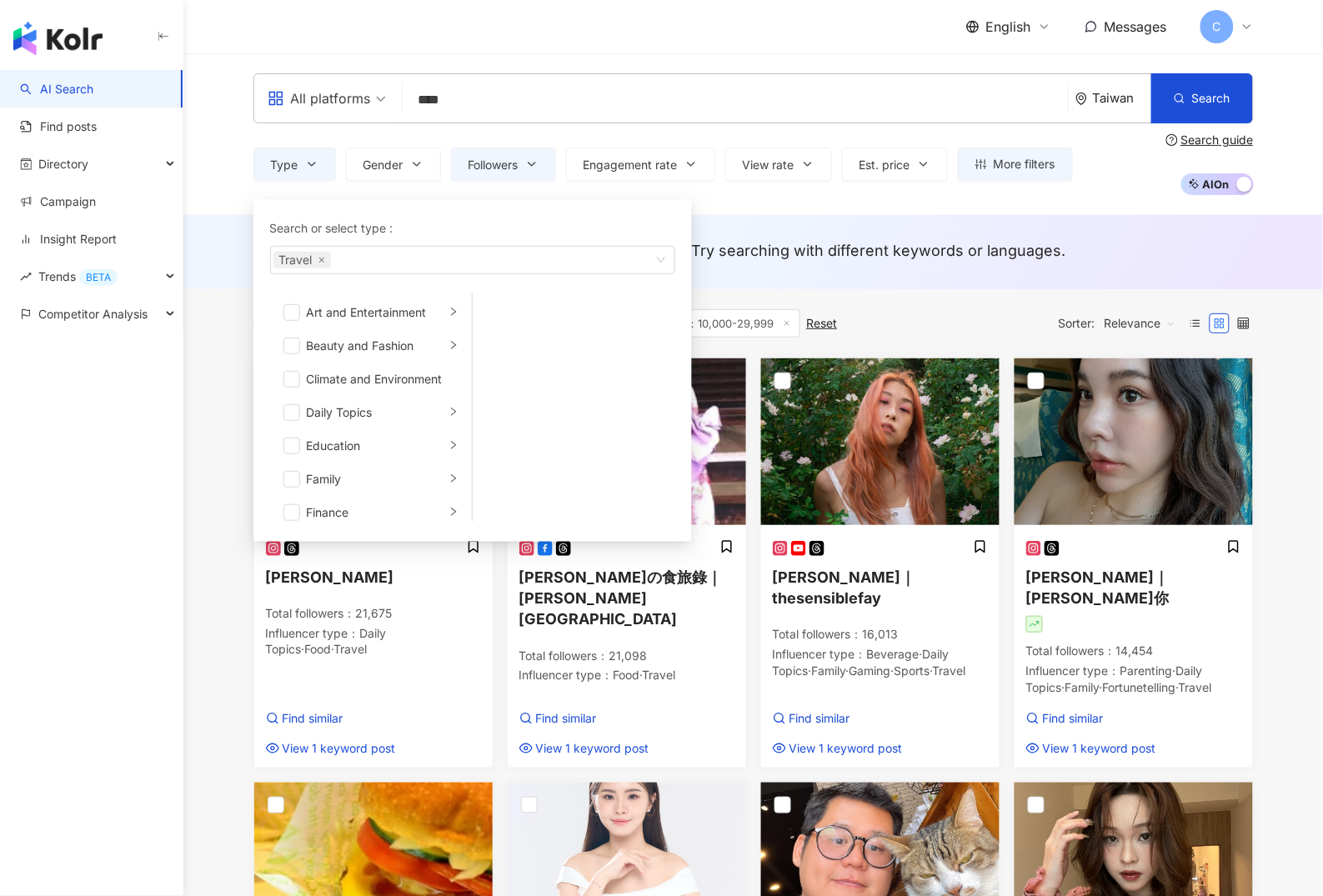
click at [225, 119] on div "All platforms **** Taiwan Search loading Find influencers with " thai " in thei…" at bounding box center [753, 134] width 1067 height 121
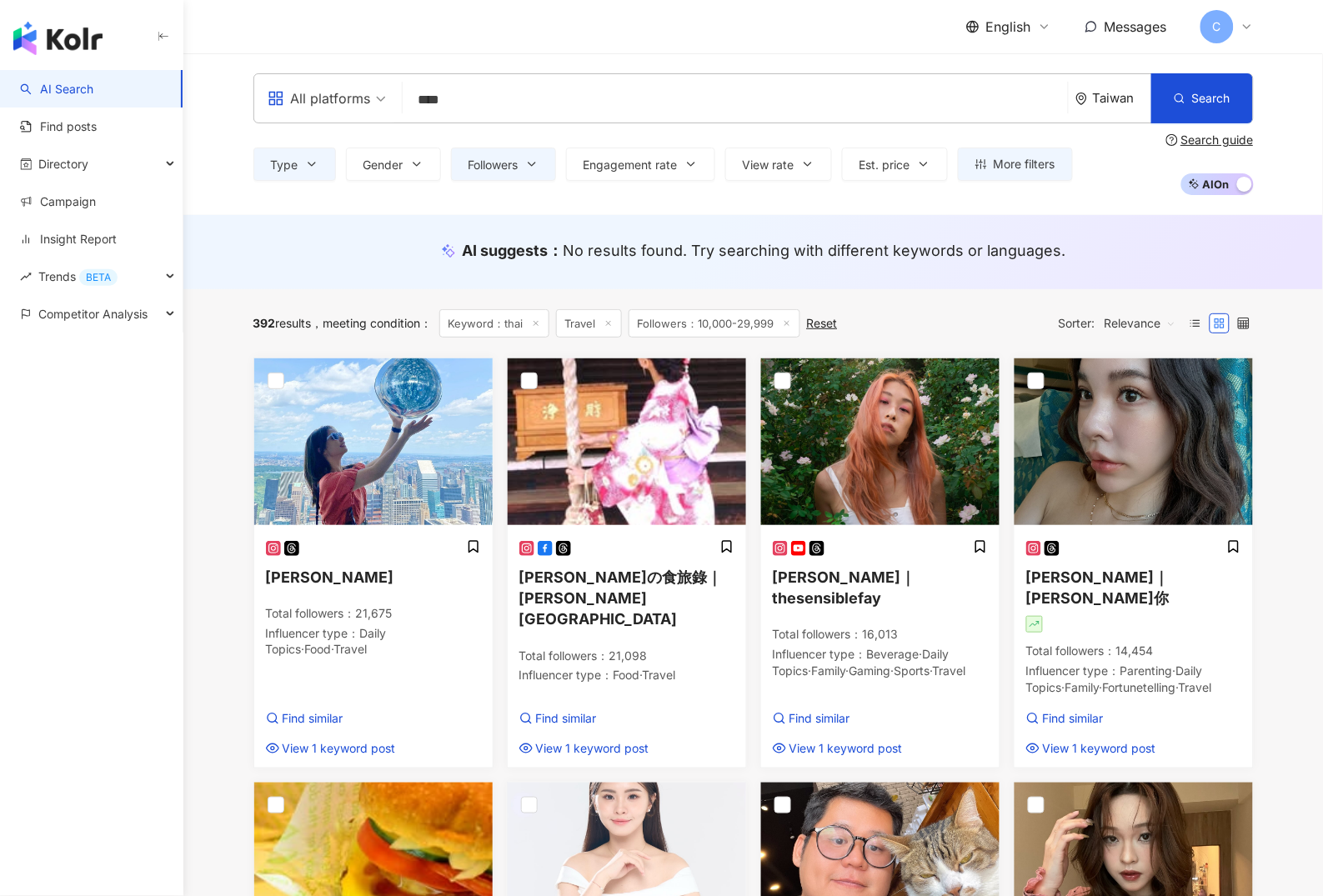
click at [284, 85] on div "All platforms" at bounding box center [319, 99] width 104 height 27
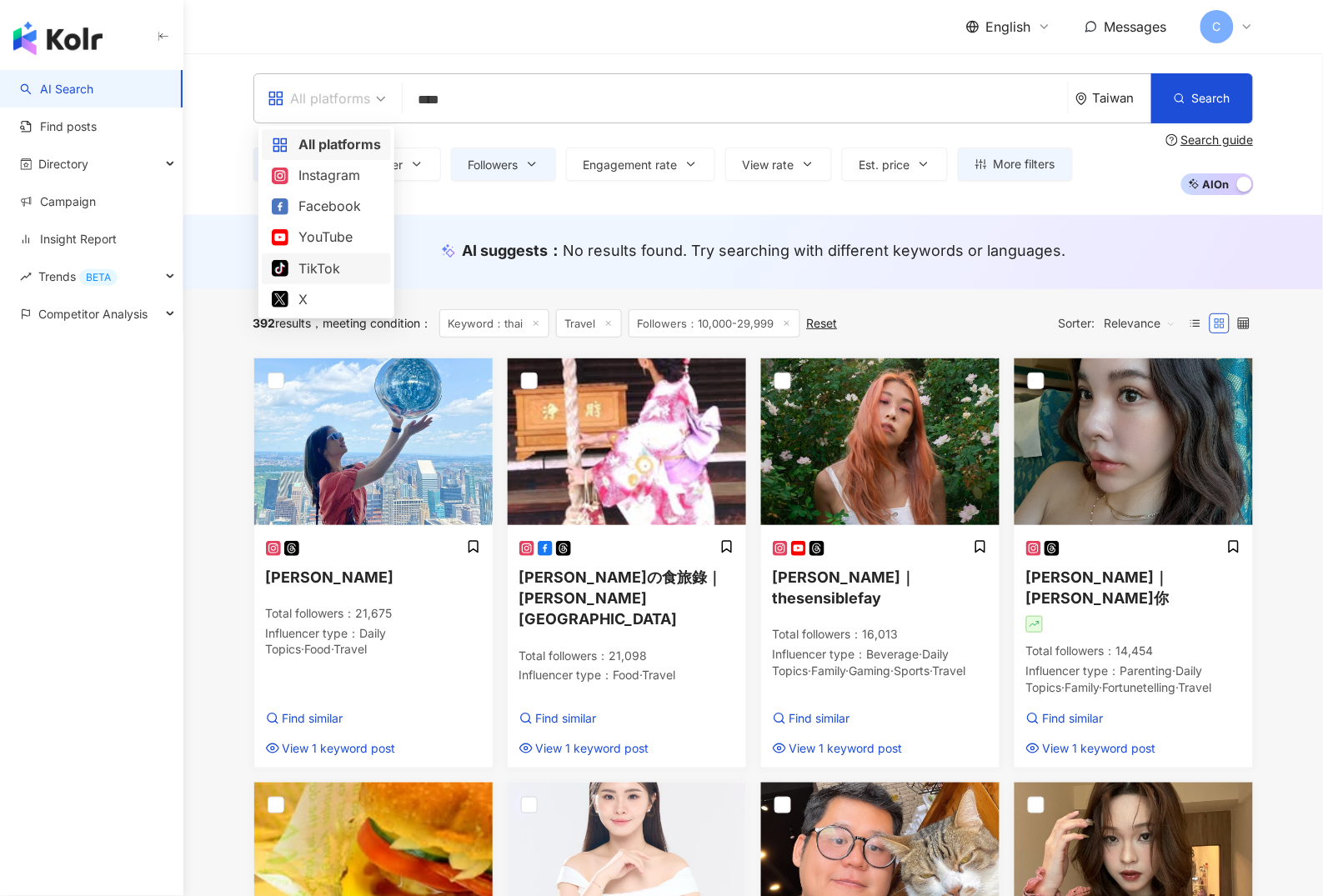
click at [339, 258] on div "TikTok" at bounding box center [326, 268] width 109 height 21
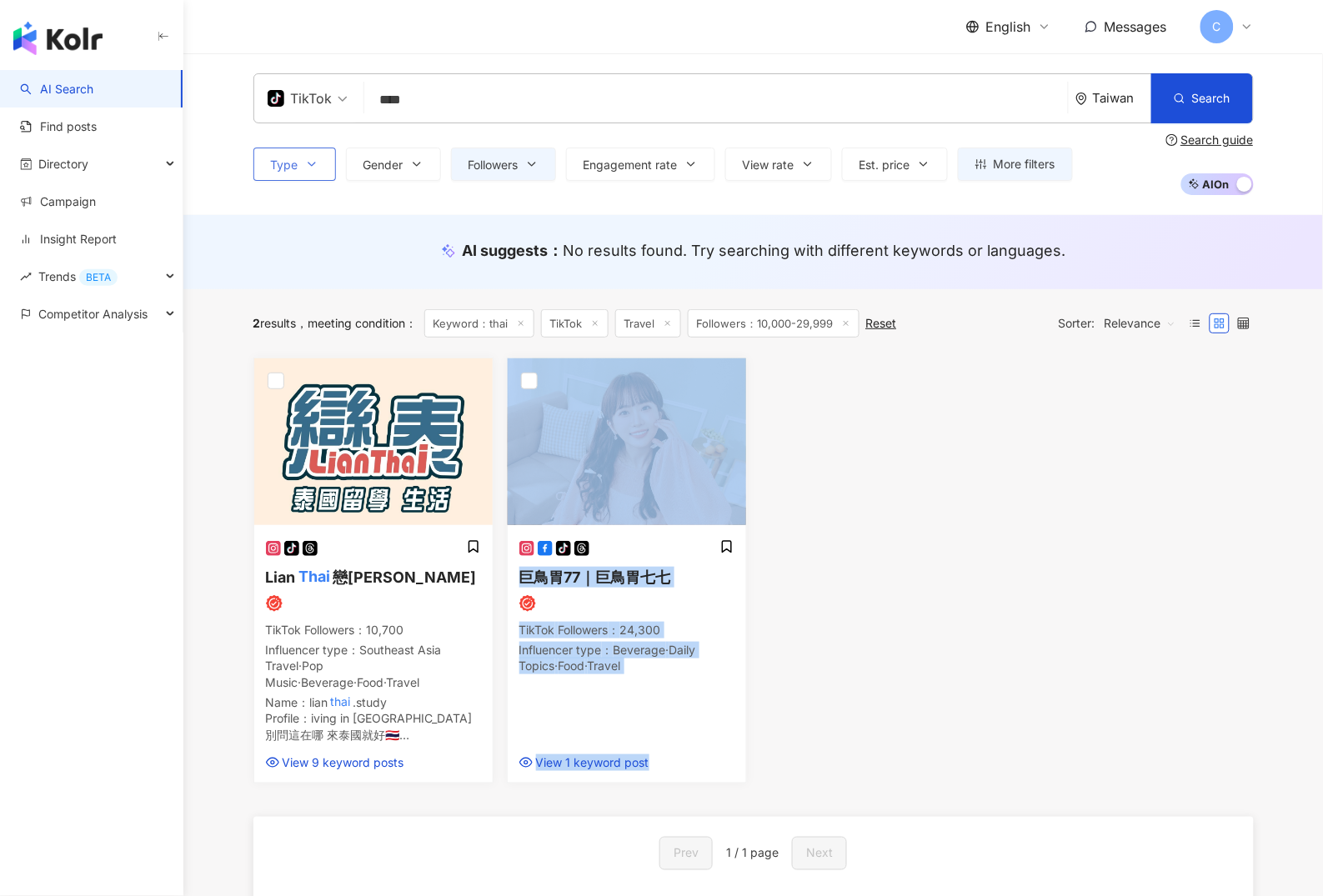
click at [309, 161] on icon "button" at bounding box center [312, 165] width 14 height 13
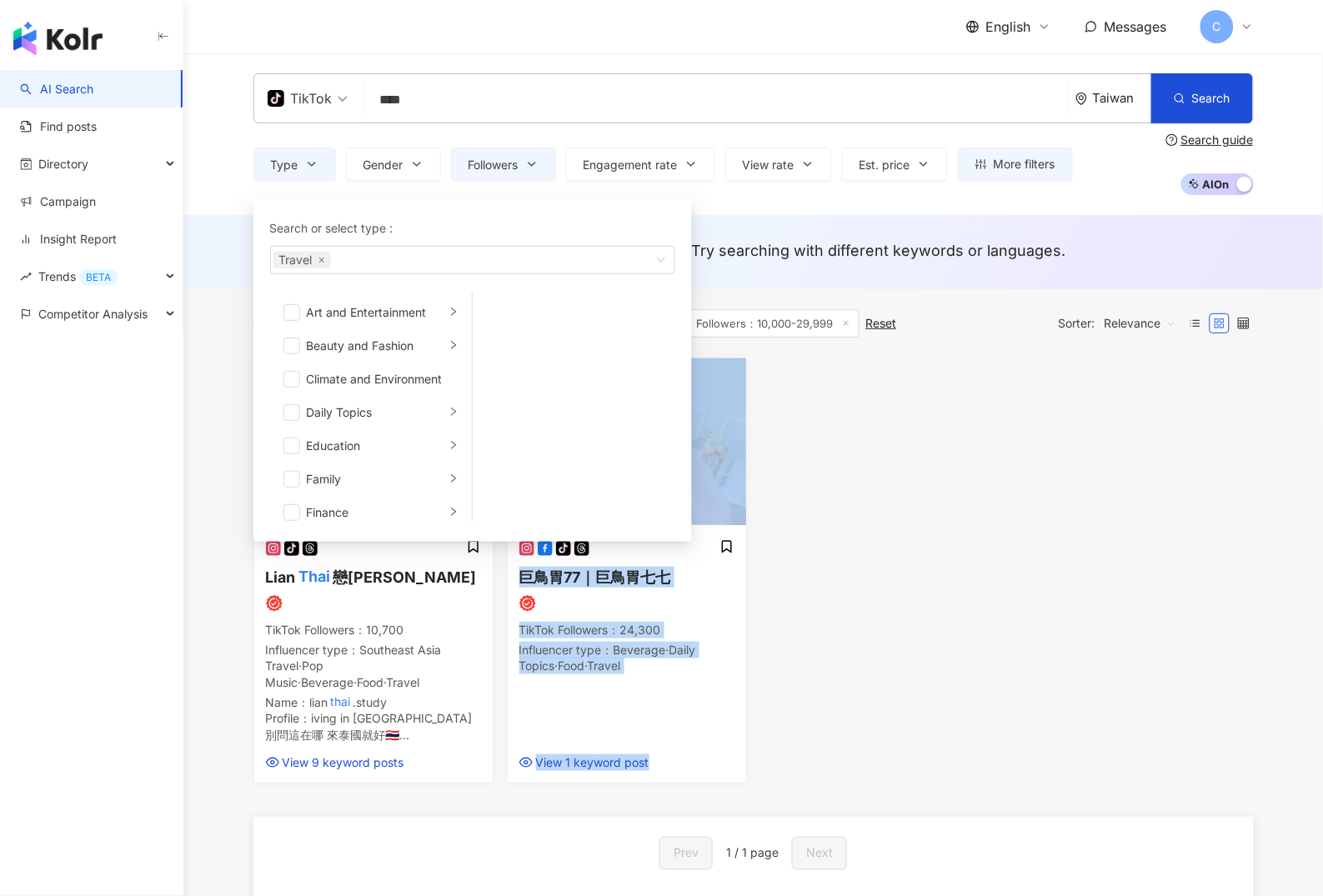
click at [304, 107] on div "TikTok" at bounding box center [300, 99] width 65 height 27
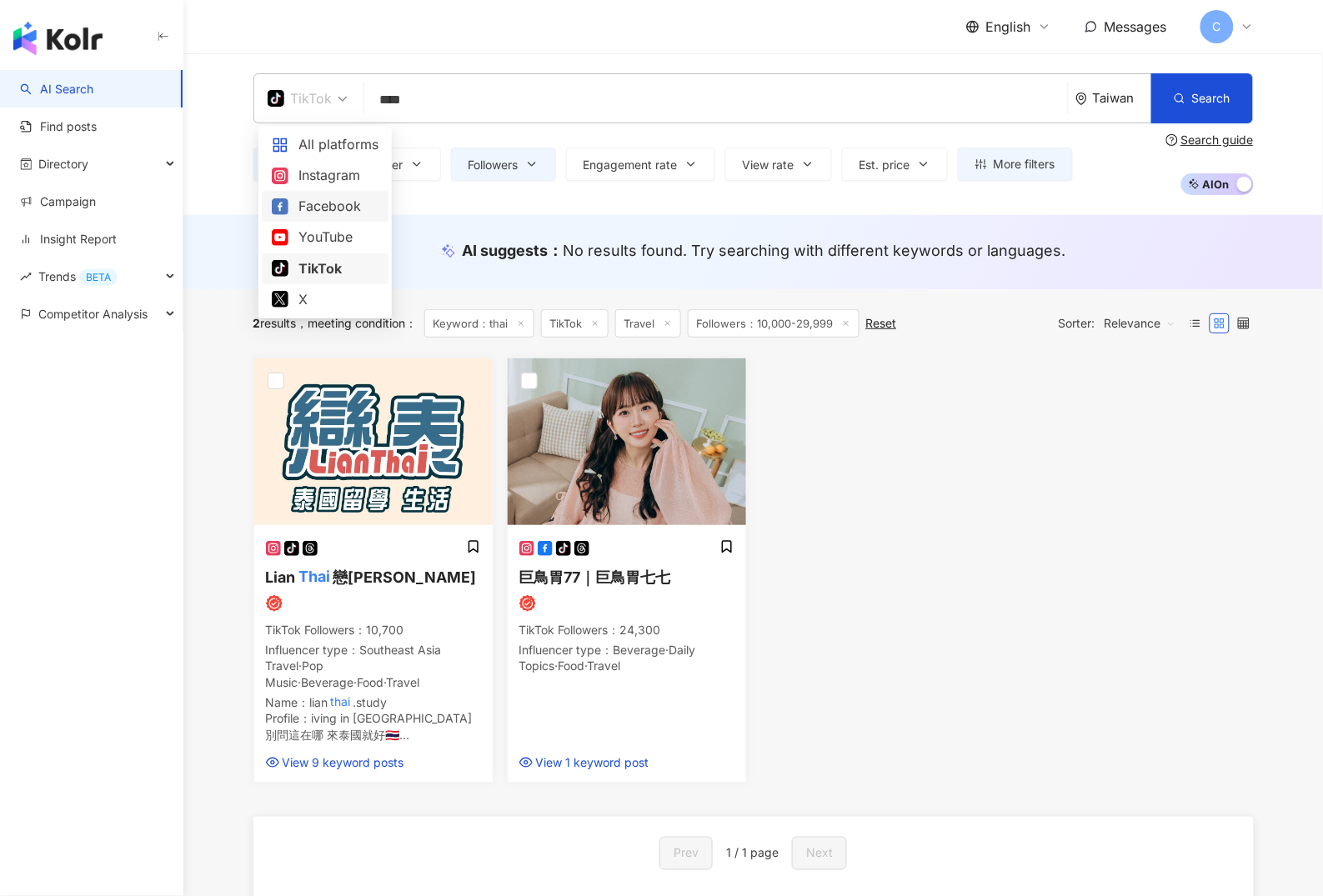
click at [338, 213] on div "Facebook" at bounding box center [325, 206] width 107 height 21
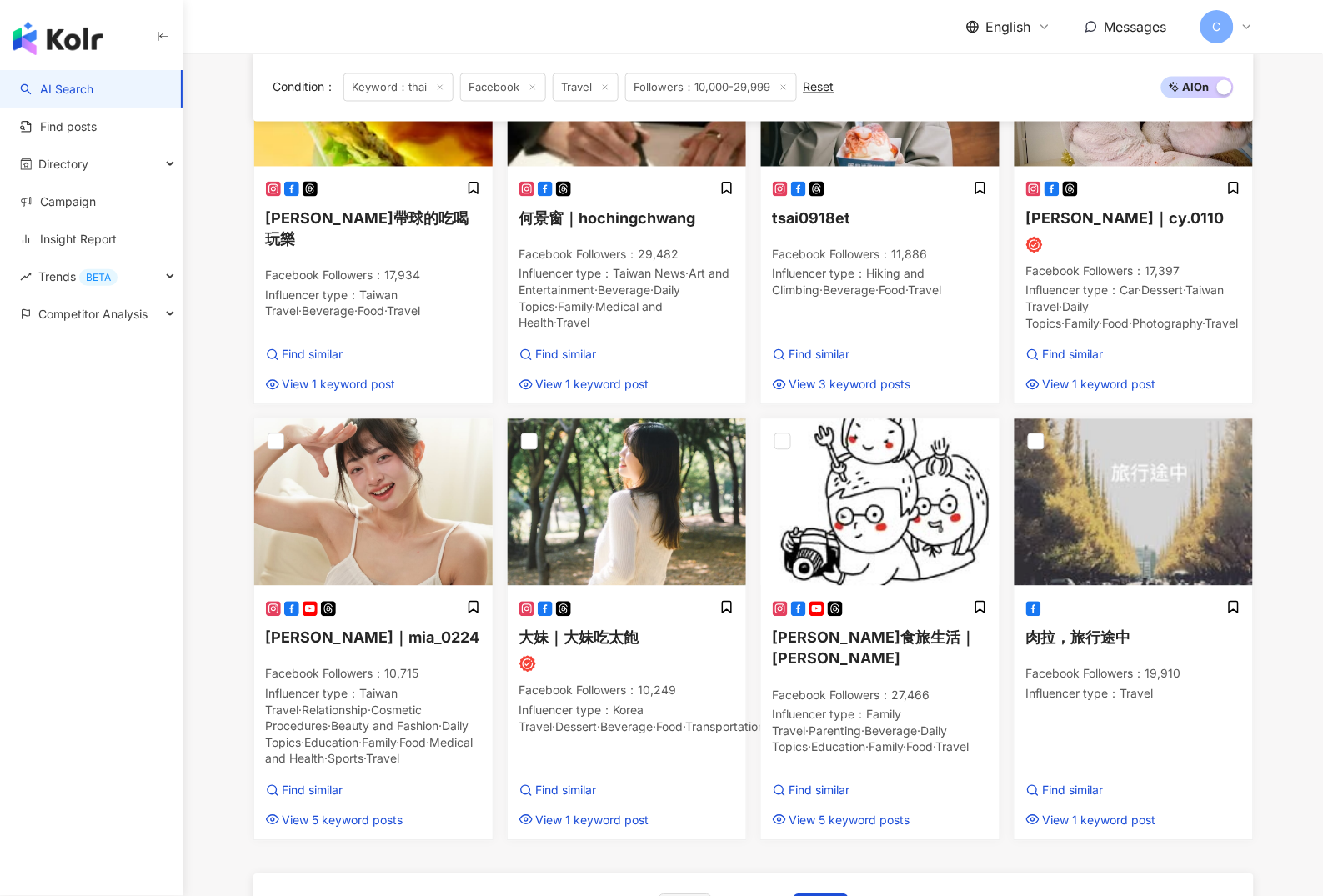
scroll to position [1077, 0]
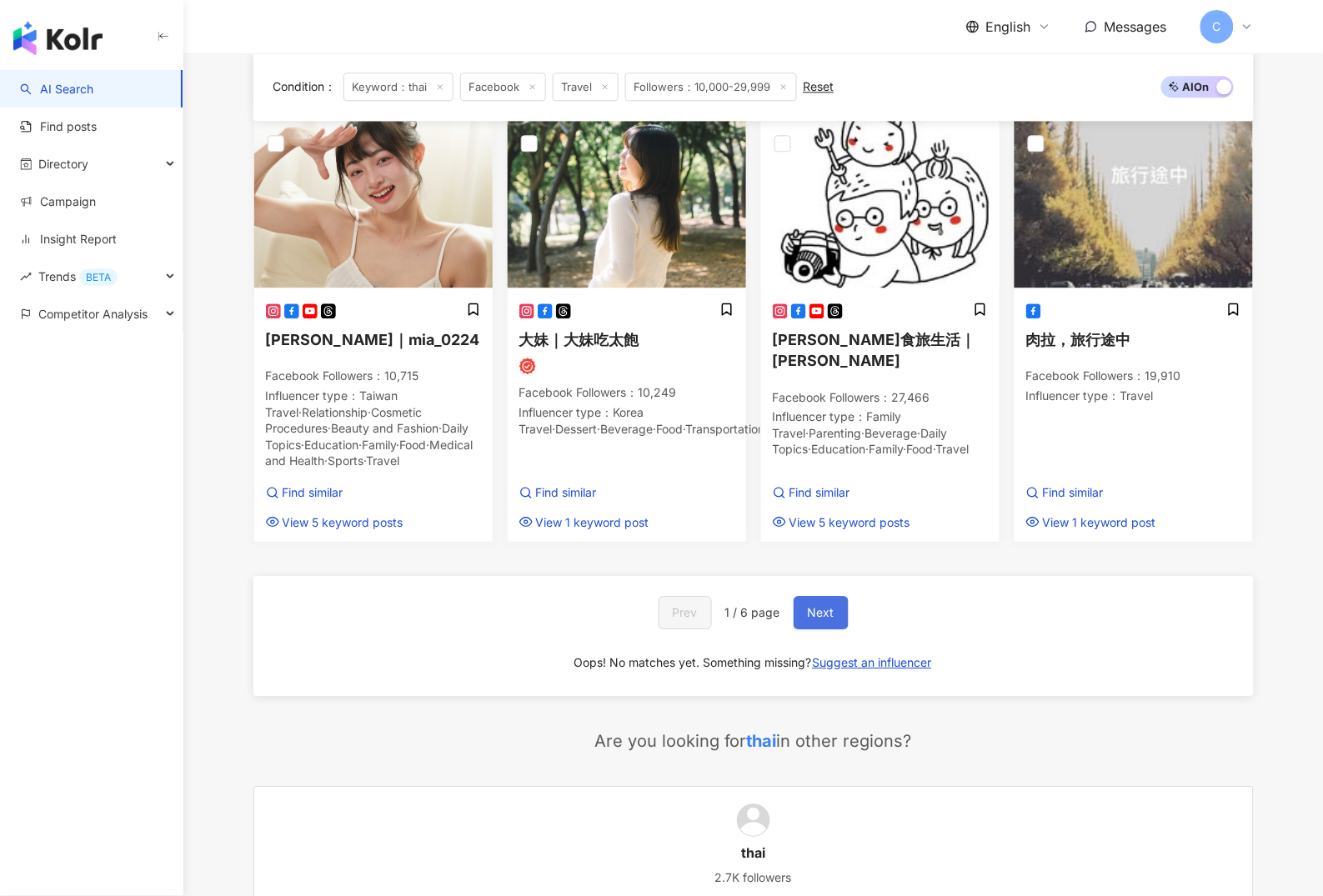
click at [803, 618] on button "Next" at bounding box center [821, 613] width 55 height 34
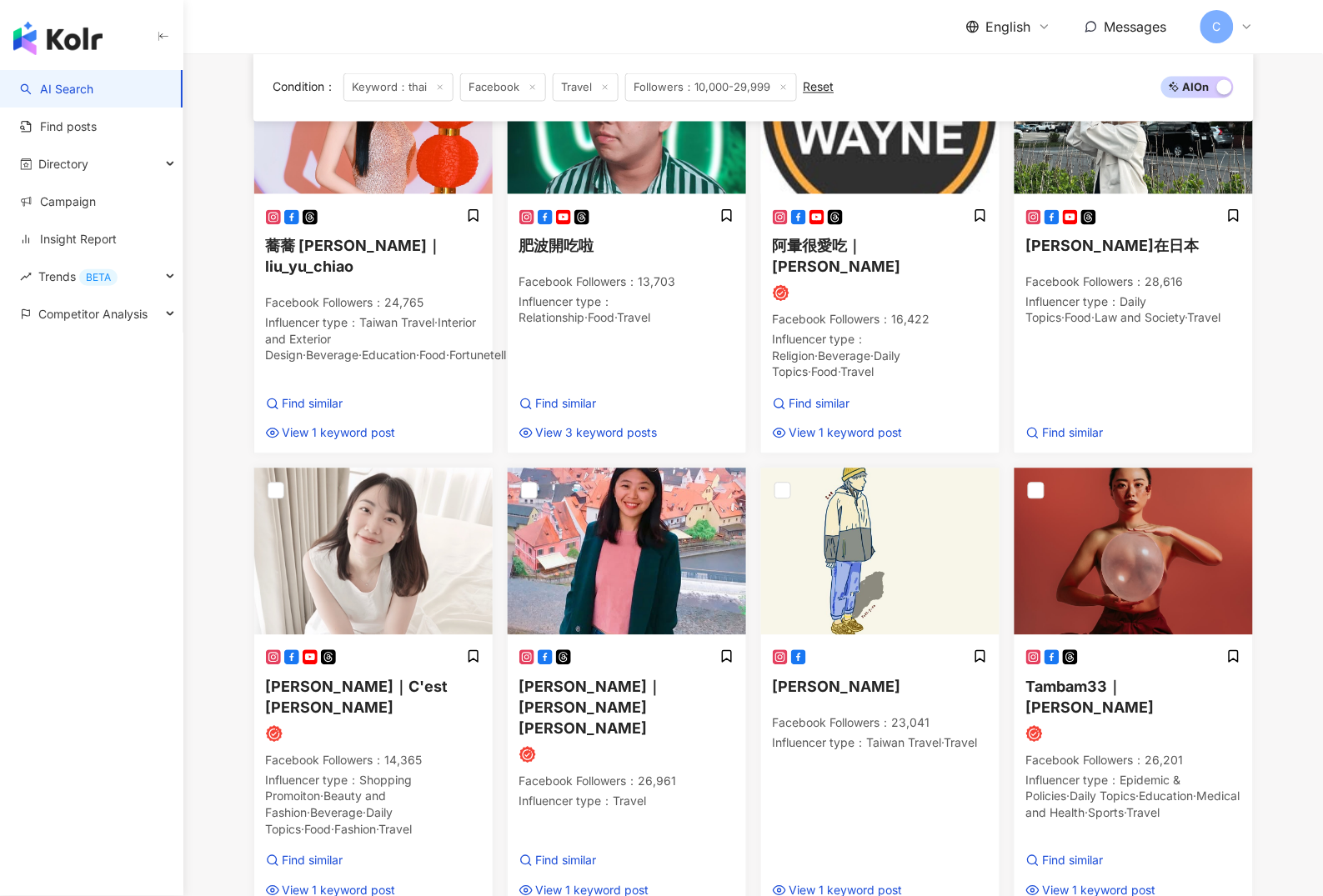
scroll to position [1098, 0]
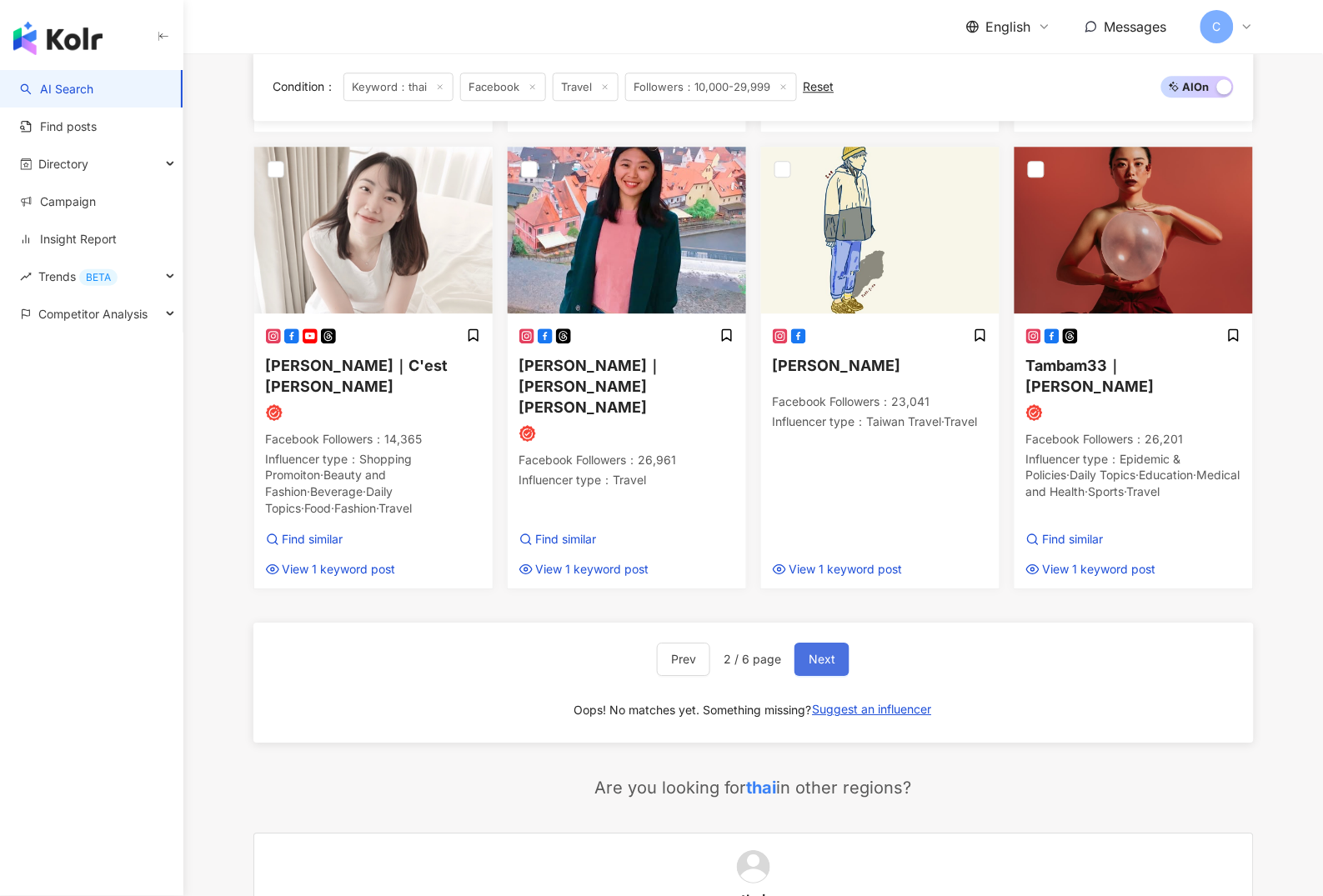
click at [802, 643] on button "Next" at bounding box center [822, 660] width 55 height 34
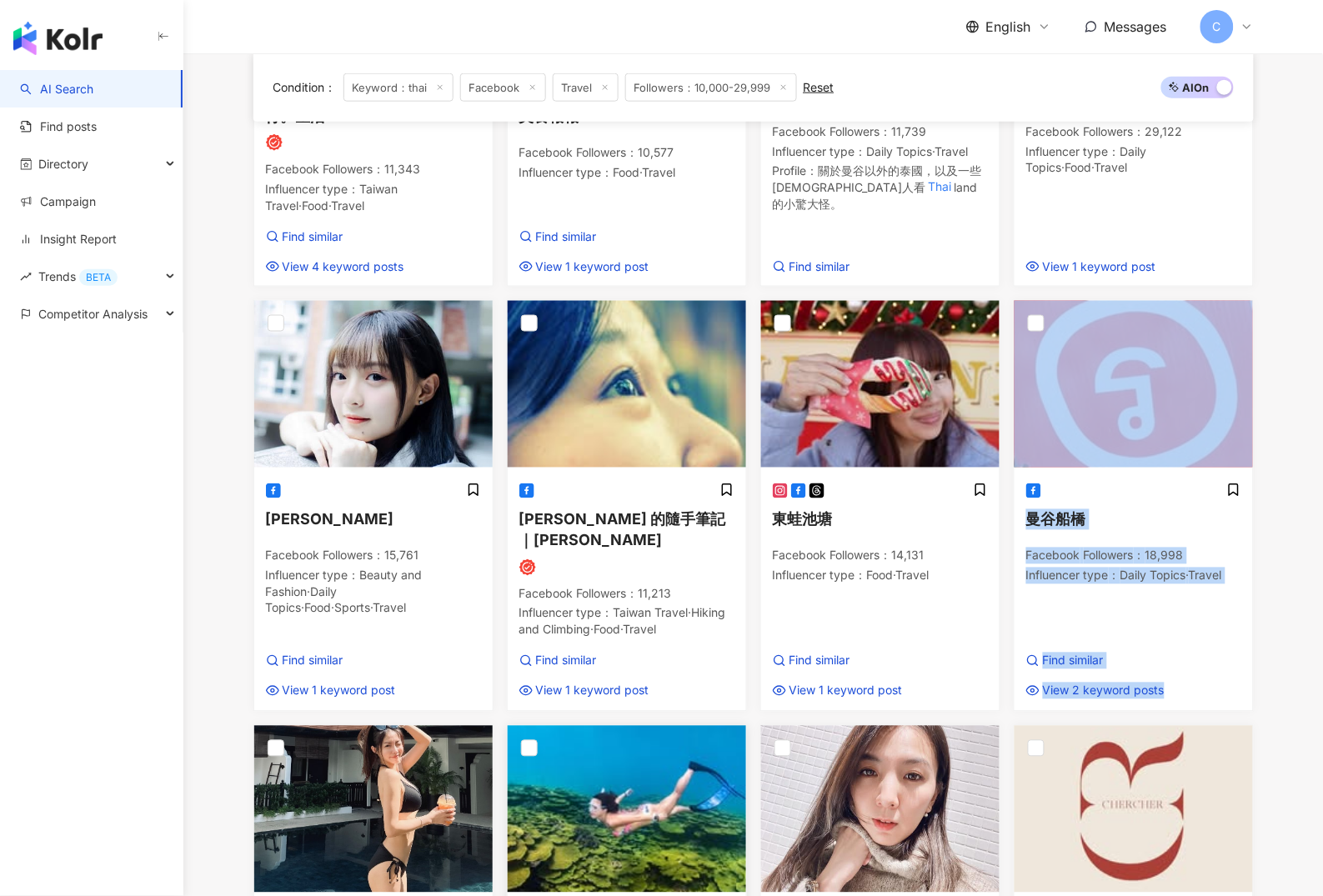
scroll to position [888, 0]
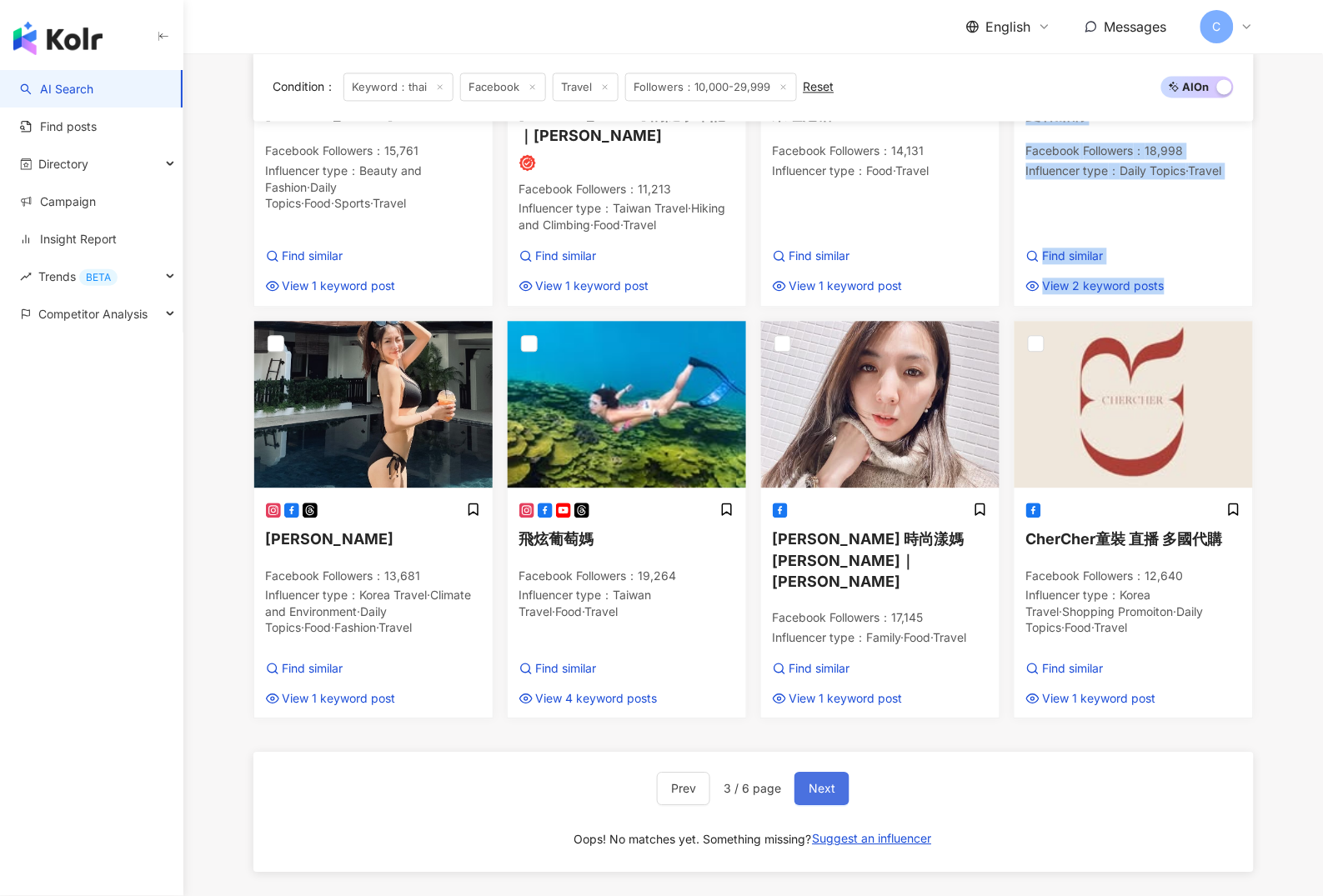
click at [813, 782] on span "Next" at bounding box center [823, 789] width 27 height 13
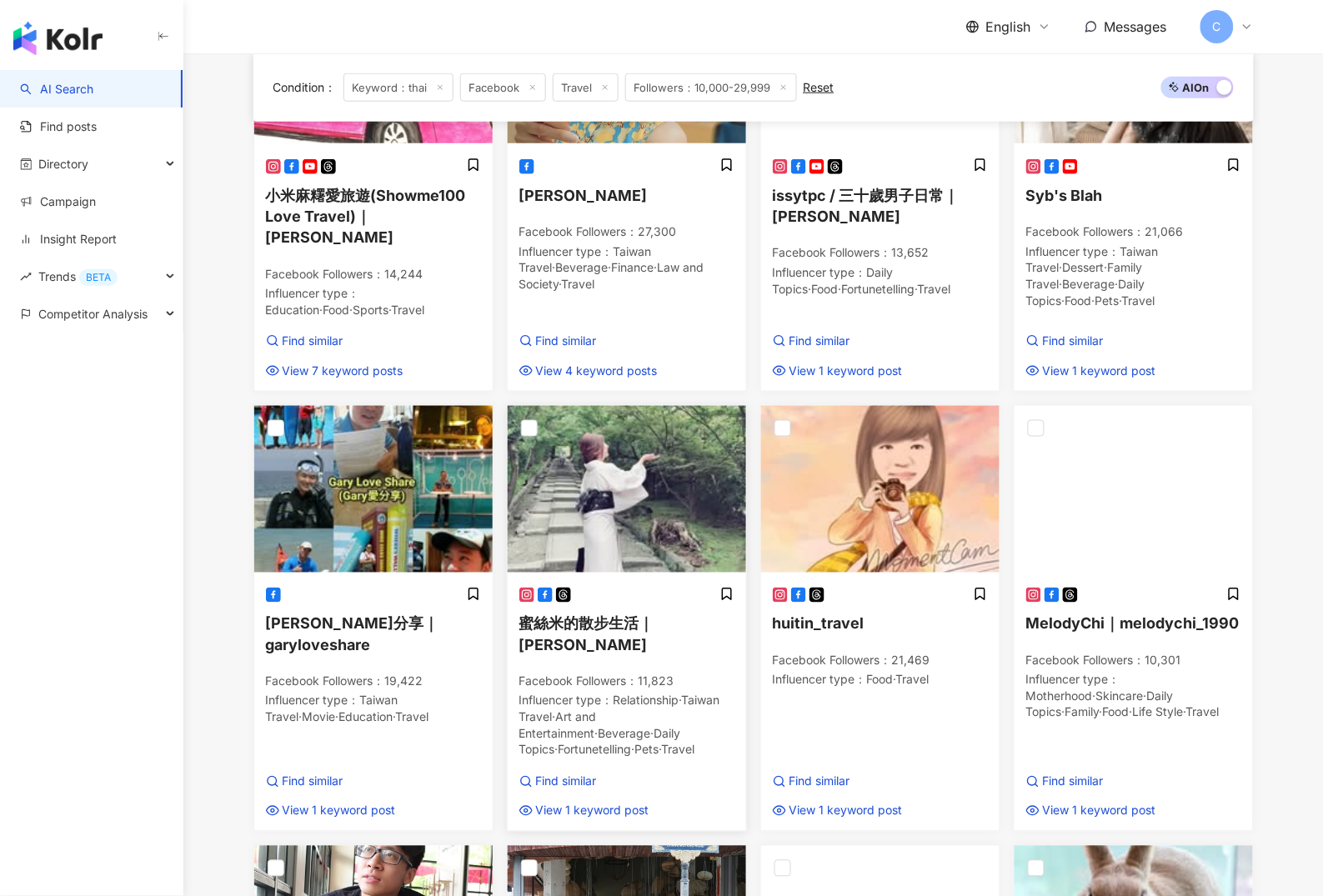
scroll to position [775, 0]
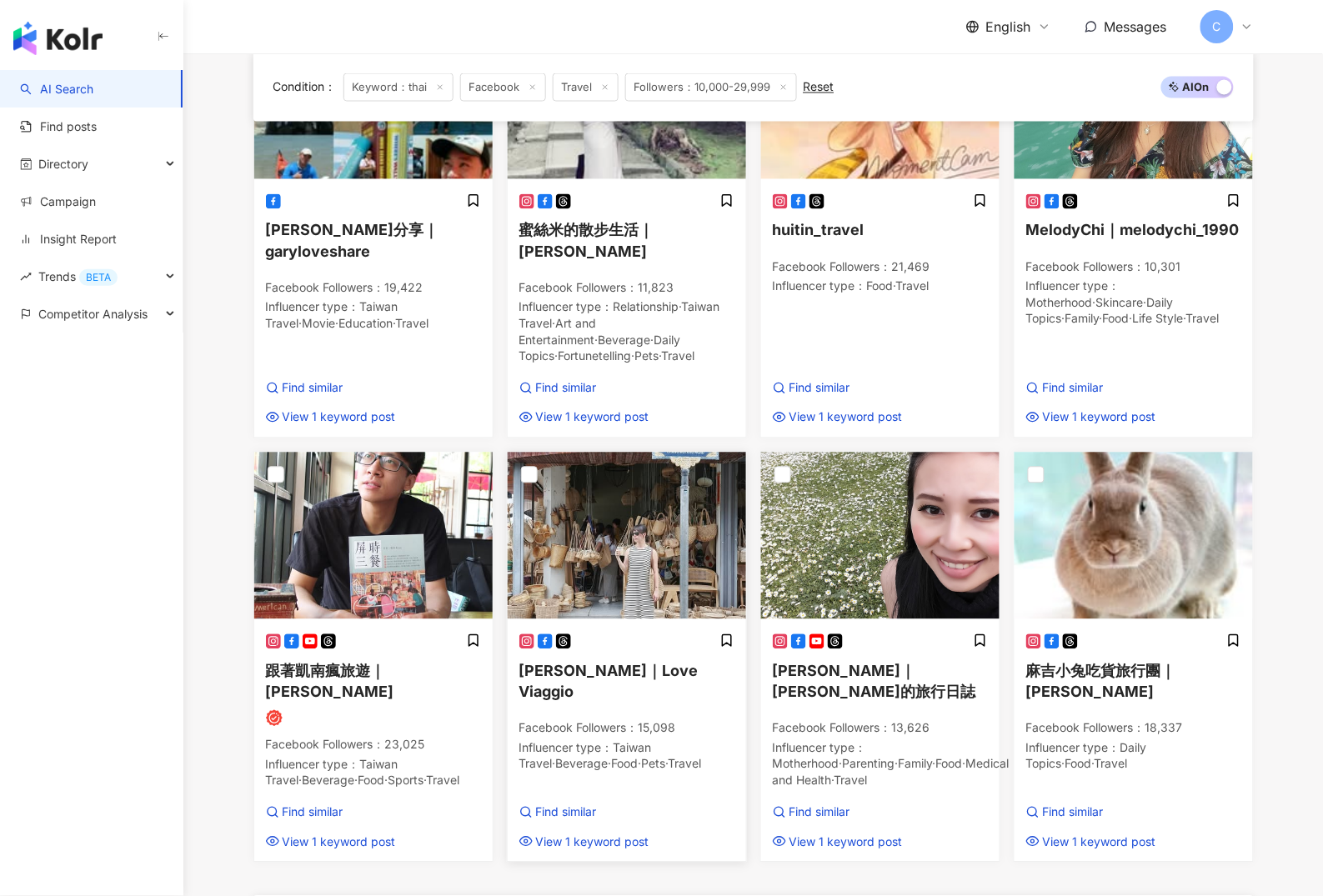
click at [621, 663] on span "薇樂莉｜Love Viaggio" at bounding box center [609, 682] width 179 height 38
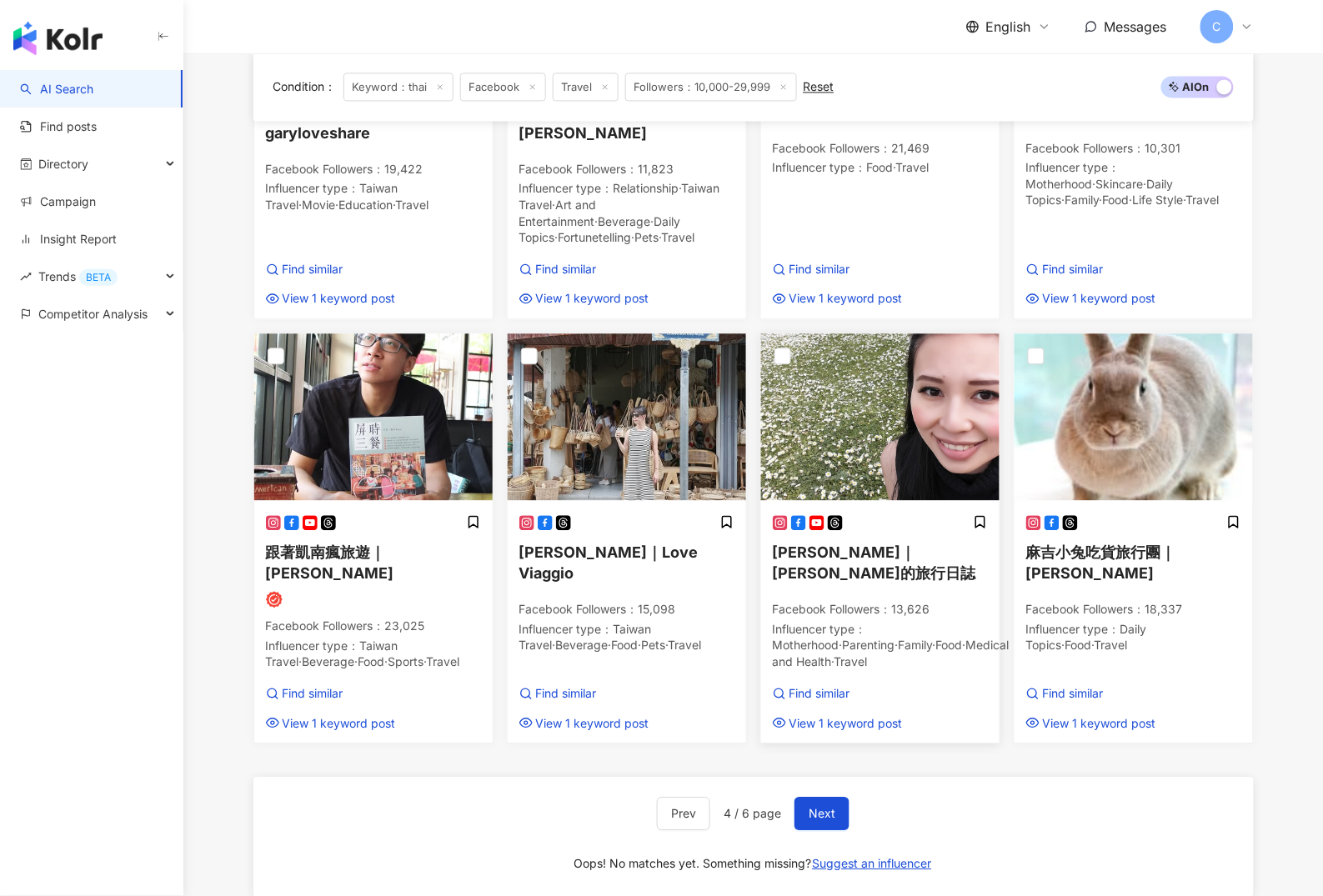
click at [895, 543] on span "Eliza｜Eliza的旅行日誌" at bounding box center [874, 562] width 203 height 38
click at [824, 807] on span "Next" at bounding box center [823, 814] width 27 height 13
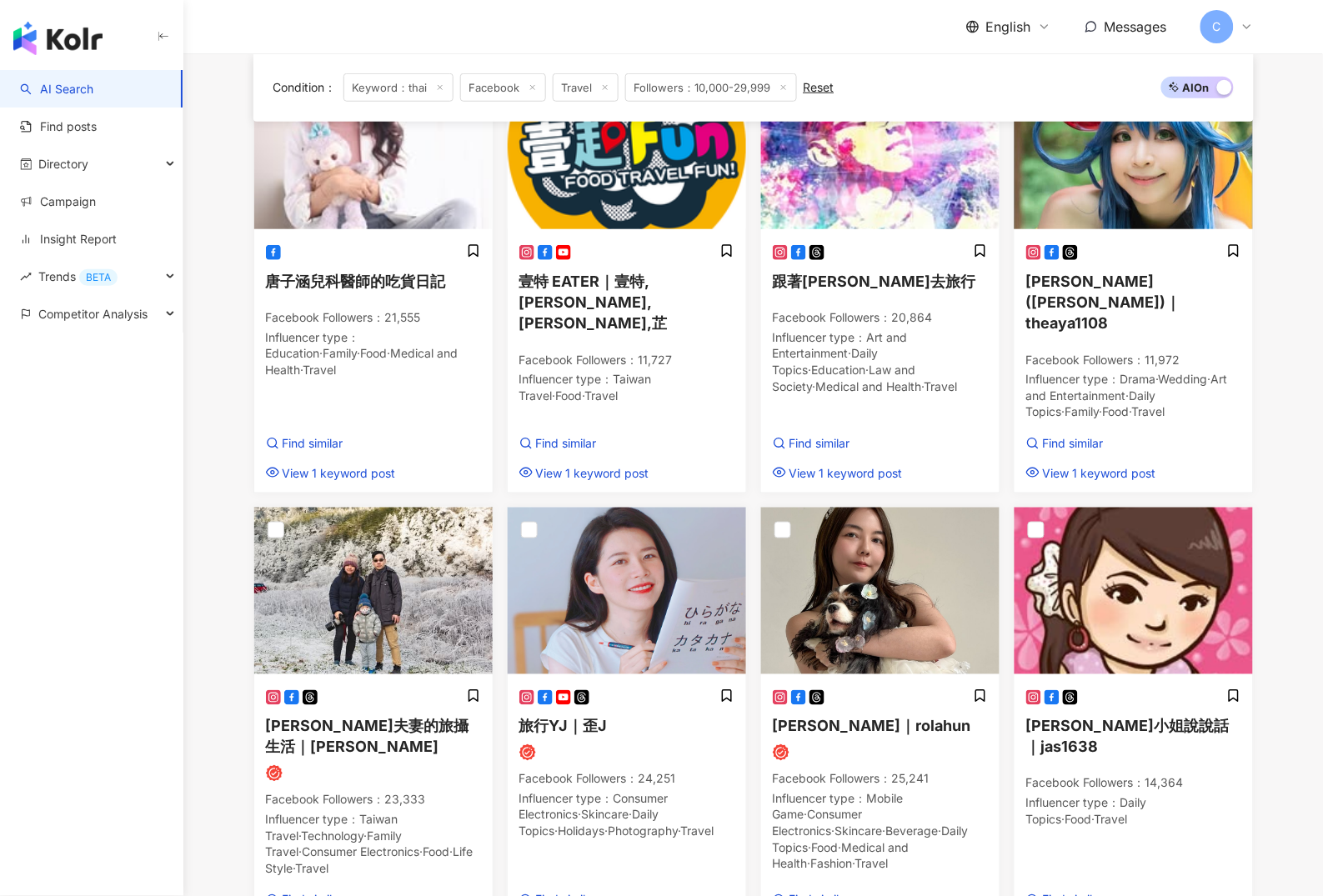
scroll to position [321, 0]
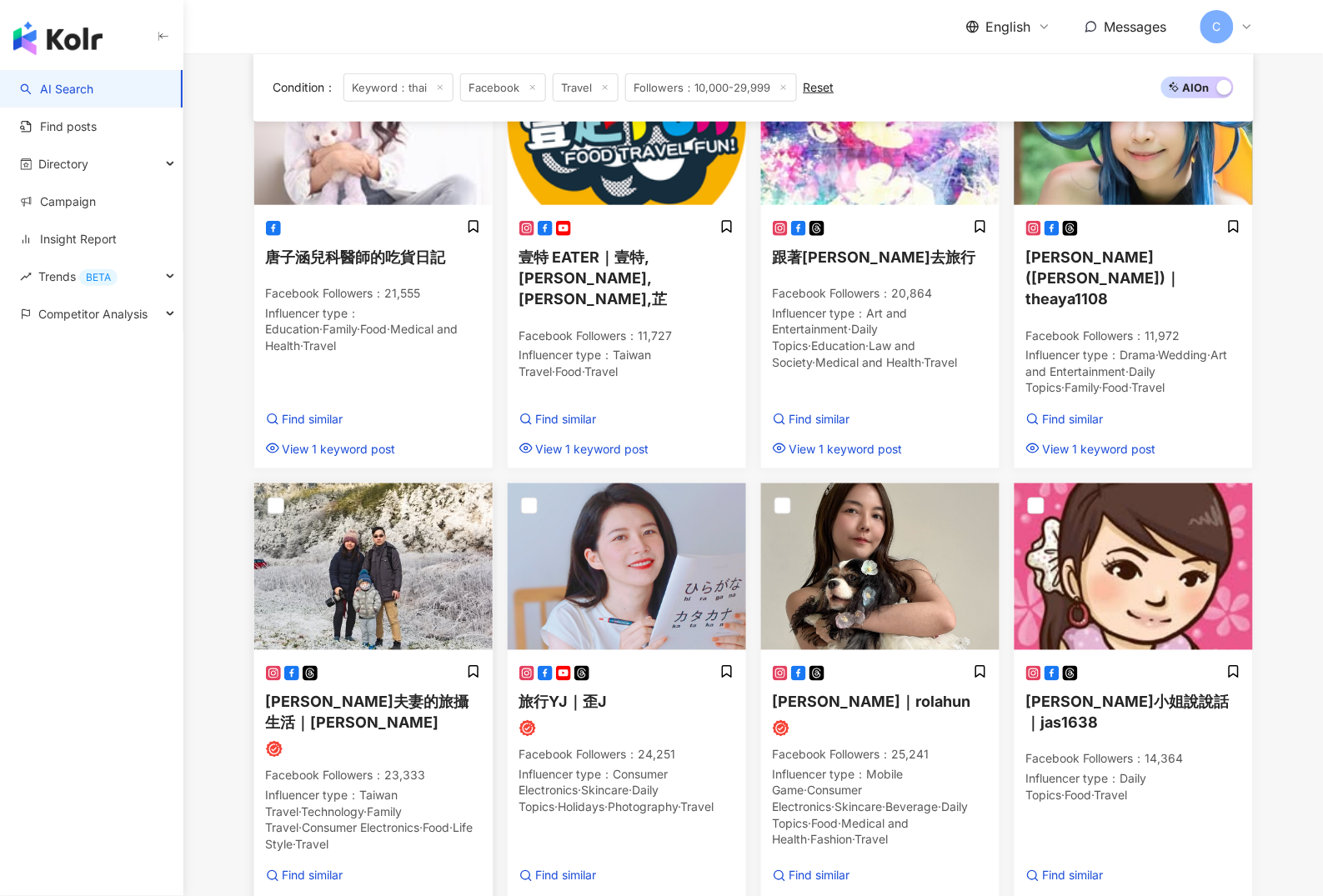
click at [429, 694] on span "小夫妻的旅攝生活｜Swallow" at bounding box center [367, 712] width 203 height 38
click at [597, 694] on span "旅行YJ｜歪J" at bounding box center [564, 702] width 89 height 18
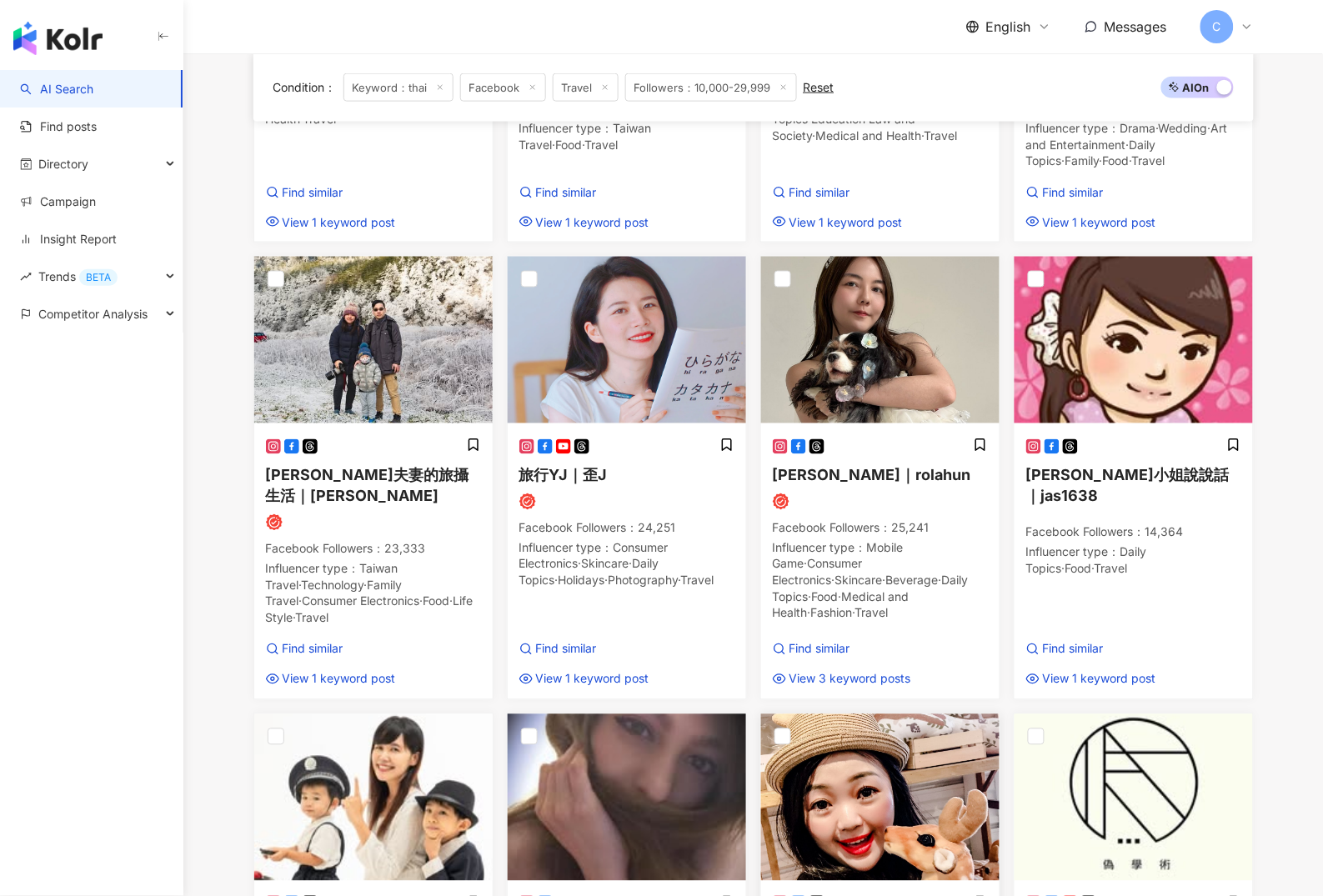
scroll to position [726, 0]
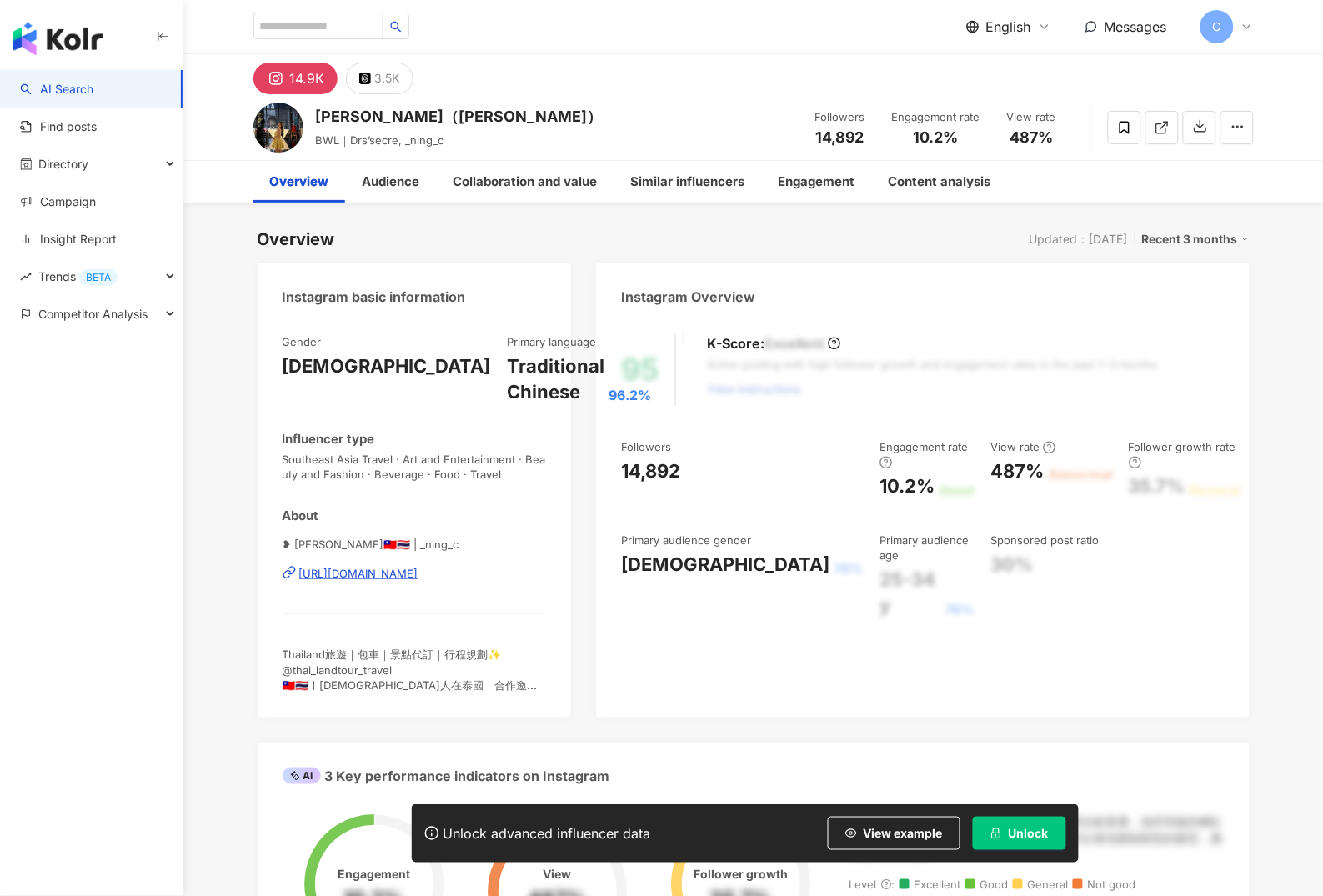
click at [418, 570] on div "https://www.instagram.com/_ning_c/" at bounding box center [359, 574] width 119 height 15
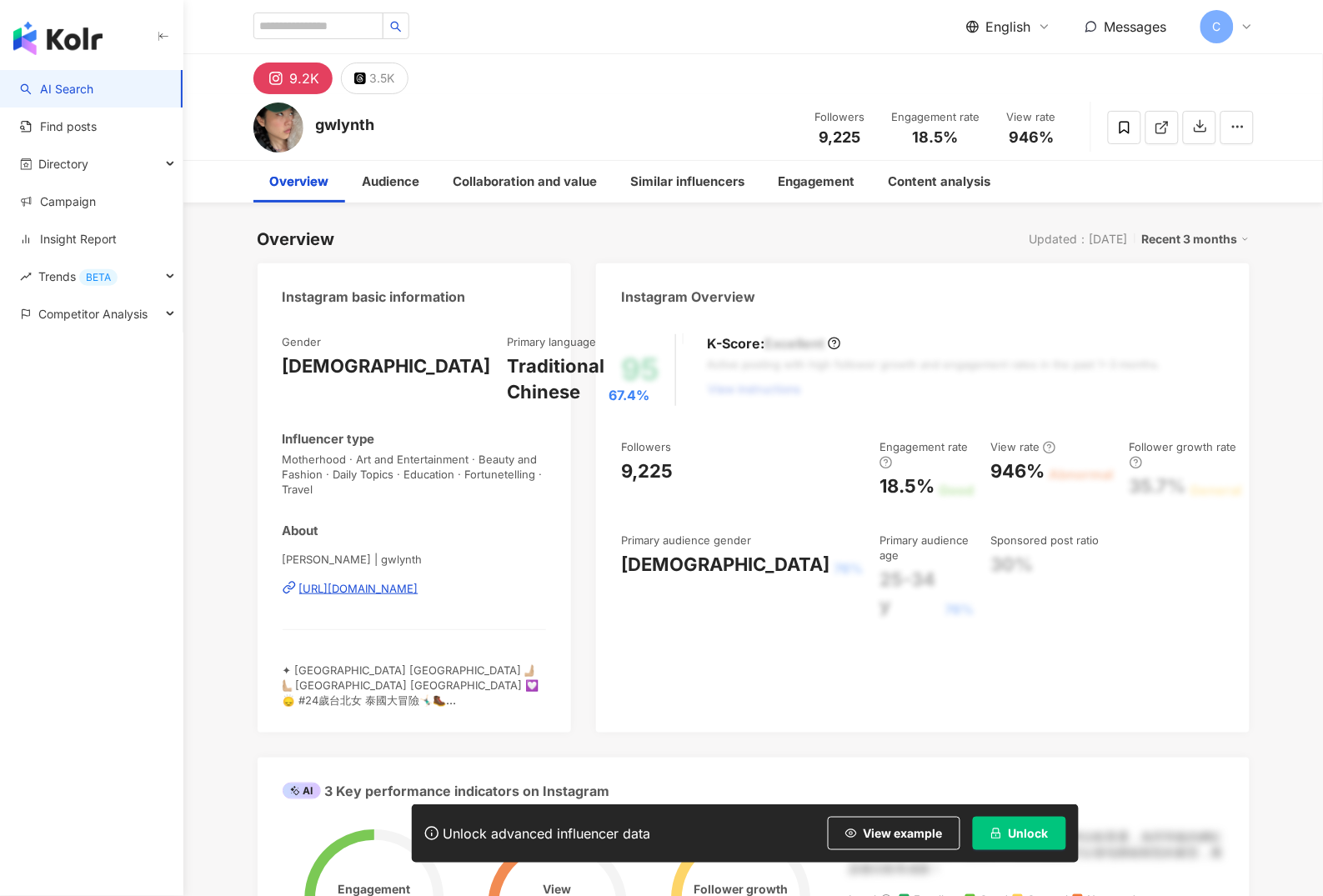
click at [418, 590] on div "https://www.instagram.com/gwlynth/" at bounding box center [359, 589] width 119 height 15
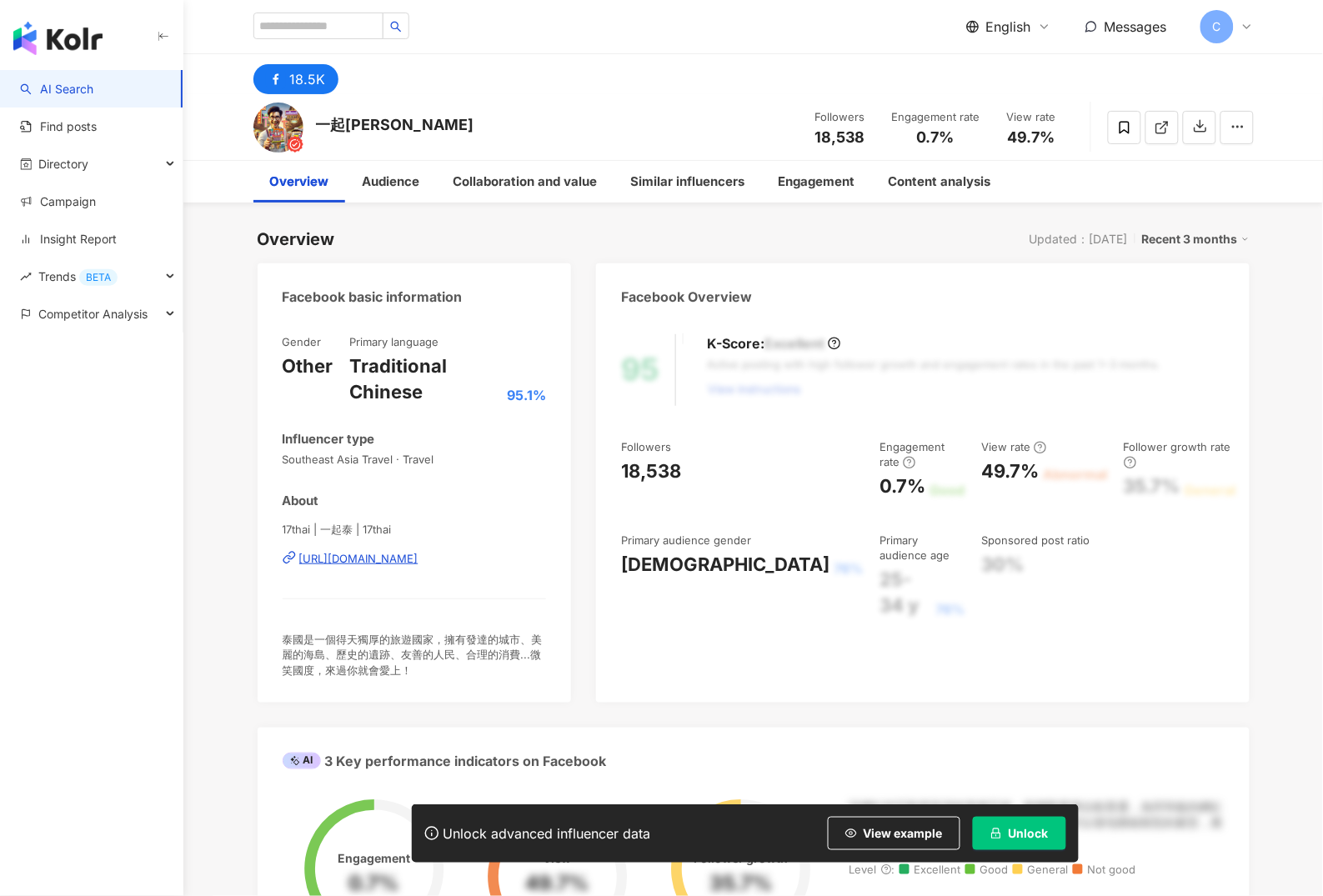
click at [418, 554] on div "https://www.facebook.com/935131499859829" at bounding box center [359, 559] width 119 height 15
click at [683, 474] on div "18,538" at bounding box center [742, 472] width 242 height 26
drag, startPoint x: 683, startPoint y: 472, endPoint x: 608, endPoint y: 476, distance: 75.1
click at [608, 476] on div "95 K-Score : Excellent Active posting with high follower growth and engagement …" at bounding box center [923, 510] width 653 height 386
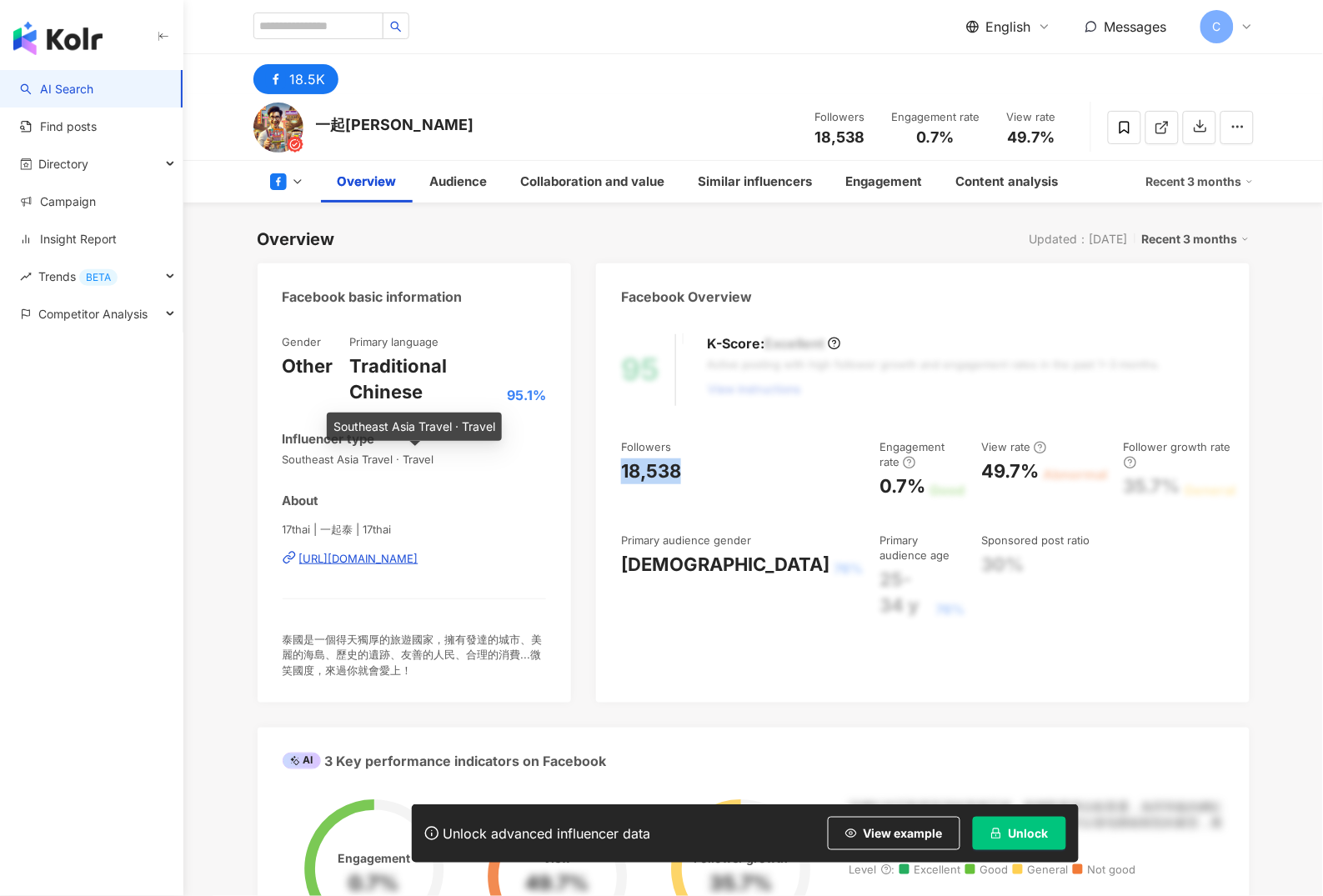
scroll to position [380, 0]
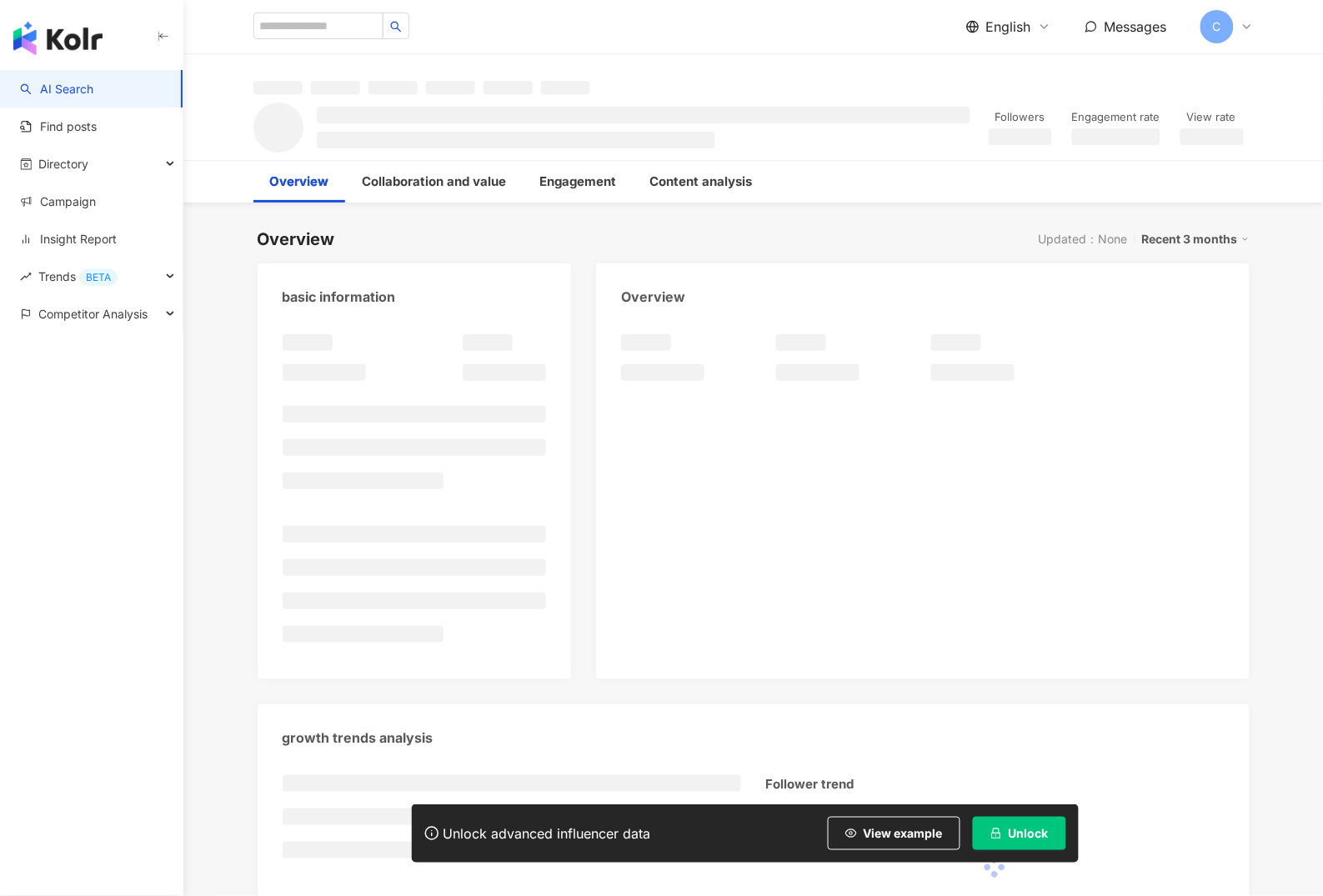
click at [8, 586] on div "AI Search Find posts Directory Campaign Insight Report Trends BETA Competitor A…" at bounding box center [91, 483] width 183 height 826
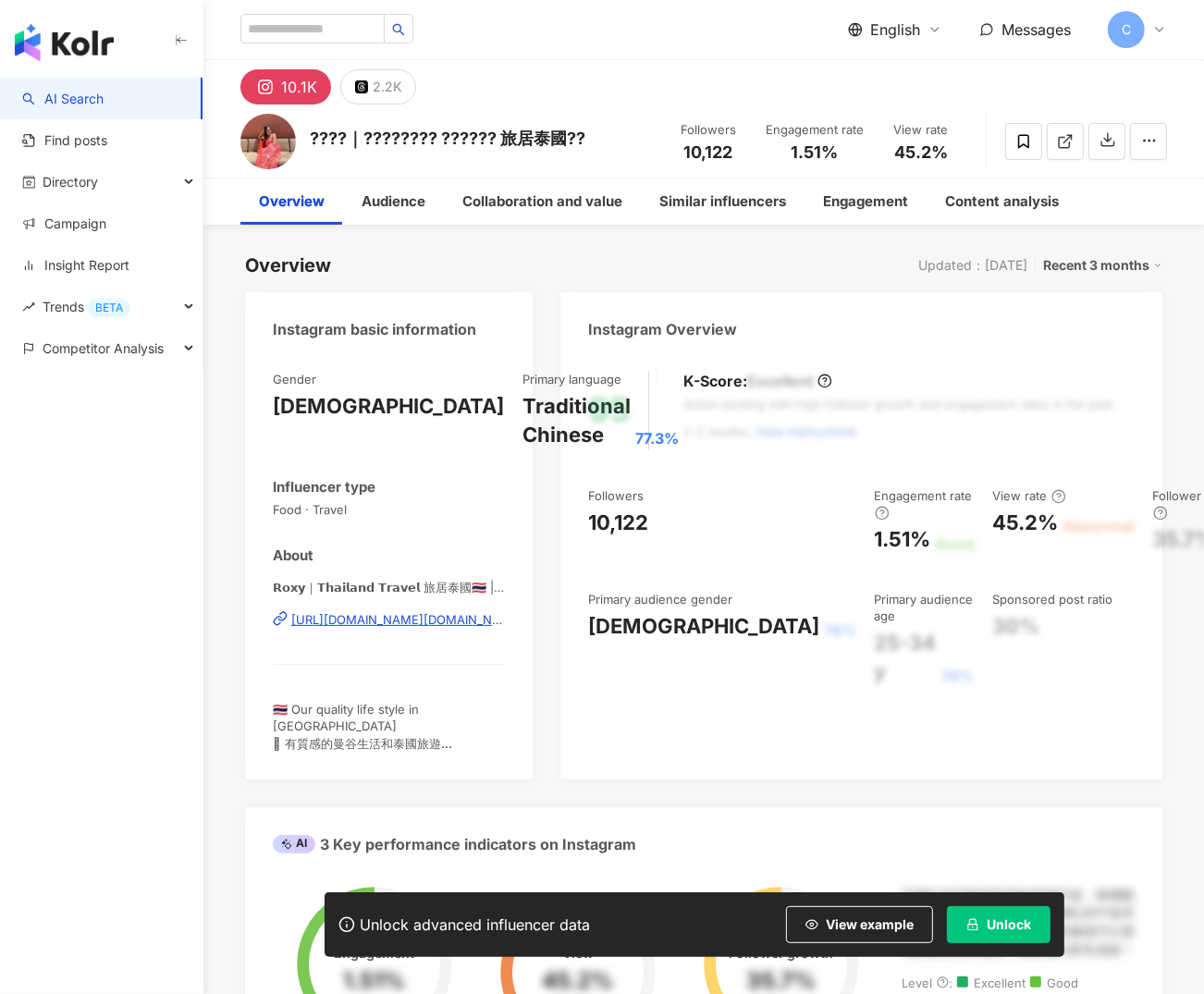
click at [367, 619] on div "https://www.instagram.com/rw.bkk/" at bounding box center [398, 620] width 213 height 17
drag, startPoint x: 594, startPoint y: 526, endPoint x: 681, endPoint y: 521, distance: 87.1
click at [681, 521] on div "95 K-Score : Excellent Active posting with high follower growth and engagement …" at bounding box center [861, 566] width 602 height 428
drag, startPoint x: 505, startPoint y: 141, endPoint x: 567, endPoint y: 145, distance: 62.1
click at [567, 145] on div "????｜???????? ?????? 旅居泰國??" at bounding box center [447, 138] width 276 height 23
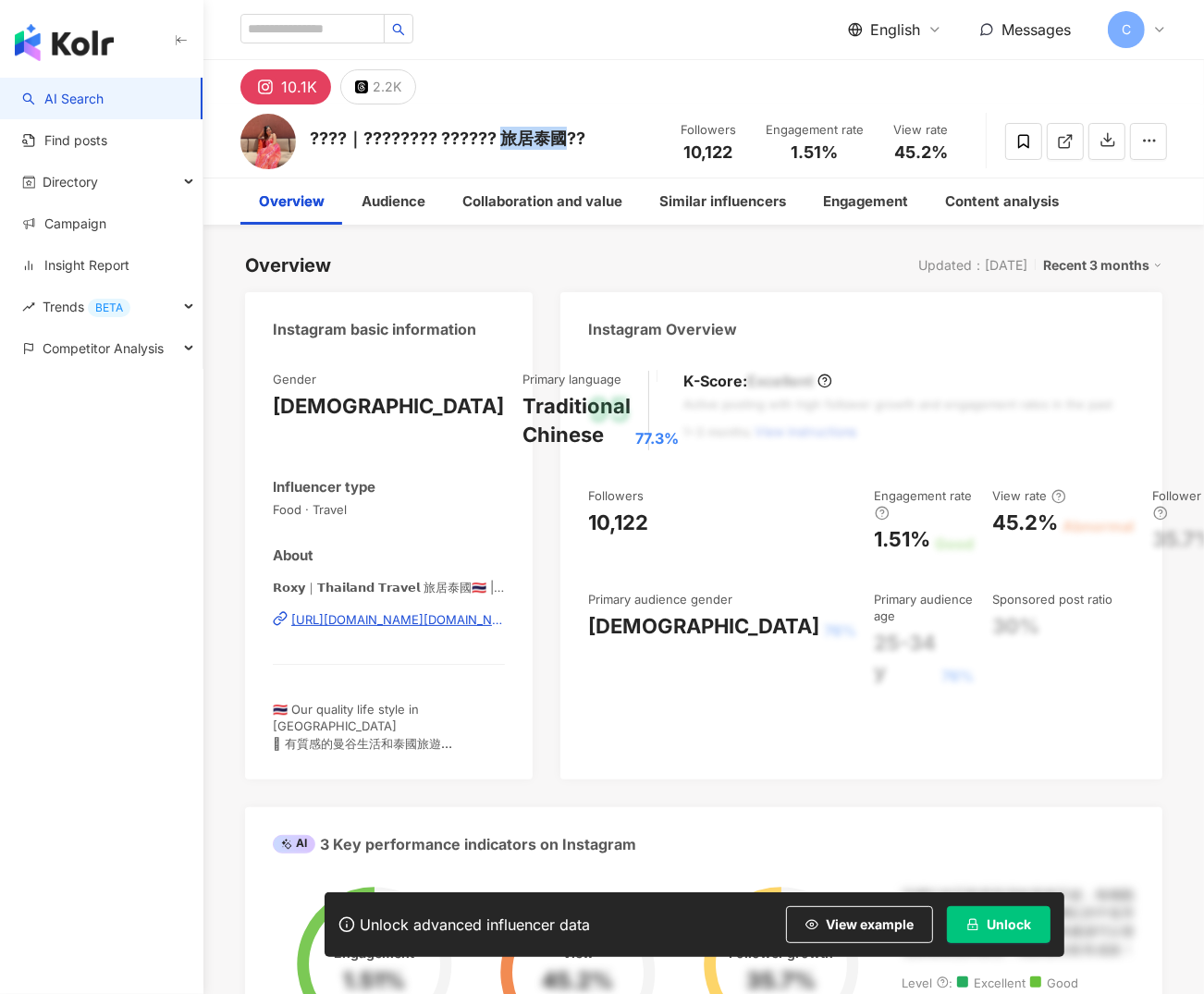
copy div "旅居泰國"
drag, startPoint x: 326, startPoint y: 535, endPoint x: 353, endPoint y: 601, distance: 71.3
click at [328, 538] on div "Gender Female Primary language Traditional Chinese 77.3% Influencer type Food ·…" at bounding box center [389, 561] width 232 height 381
click at [366, 614] on div "https://www.instagram.com/rw.bkk/" at bounding box center [398, 620] width 213 height 17
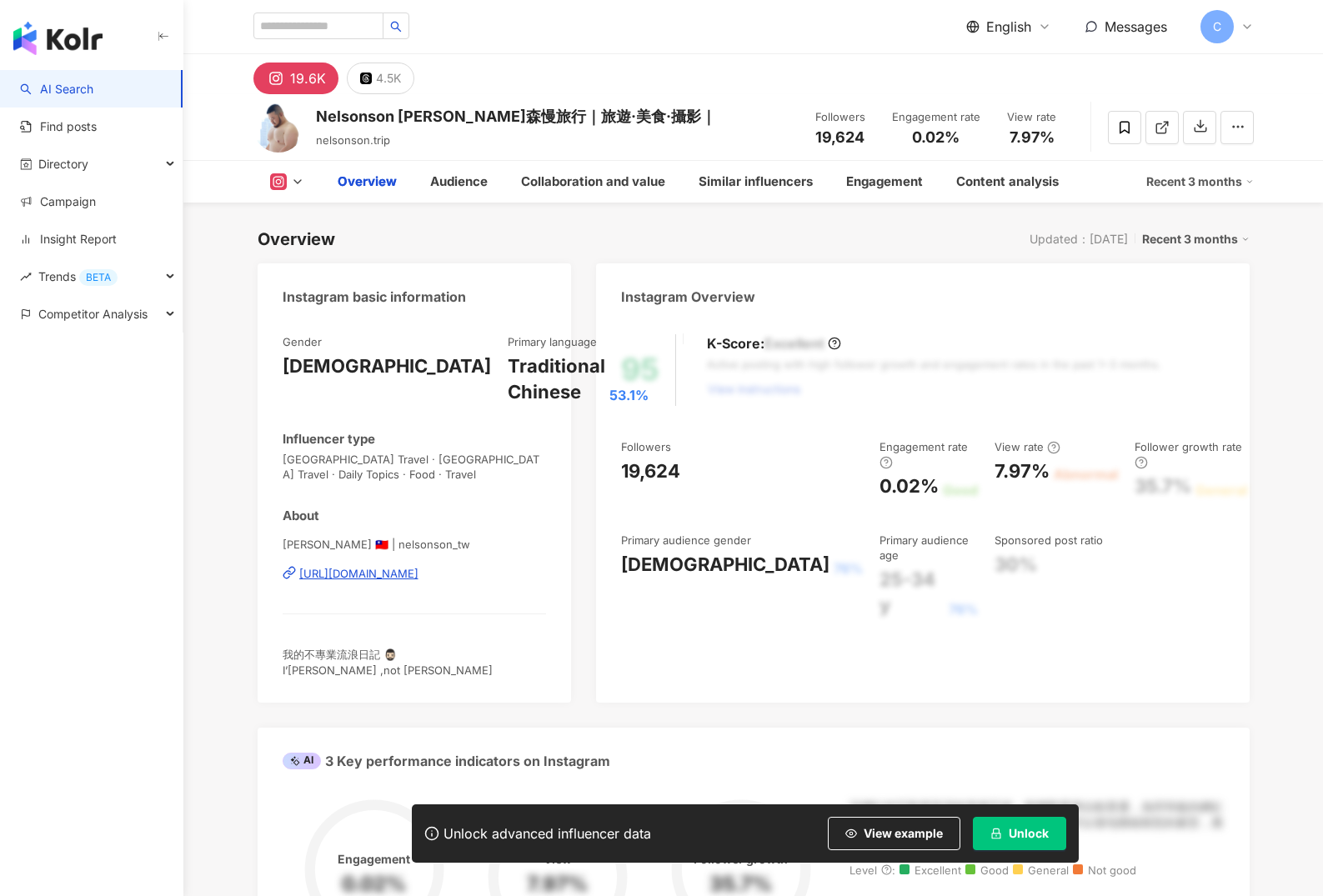
click at [360, 236] on div "Overview Updated：[DATE] Recent 3 months" at bounding box center [753, 240] width 992 height 24
click at [404, 575] on div "[URL][DOMAIN_NAME]" at bounding box center [359, 574] width 119 height 15
click at [406, 580] on div "[URL][DOMAIN_NAME]" at bounding box center [359, 574] width 119 height 15
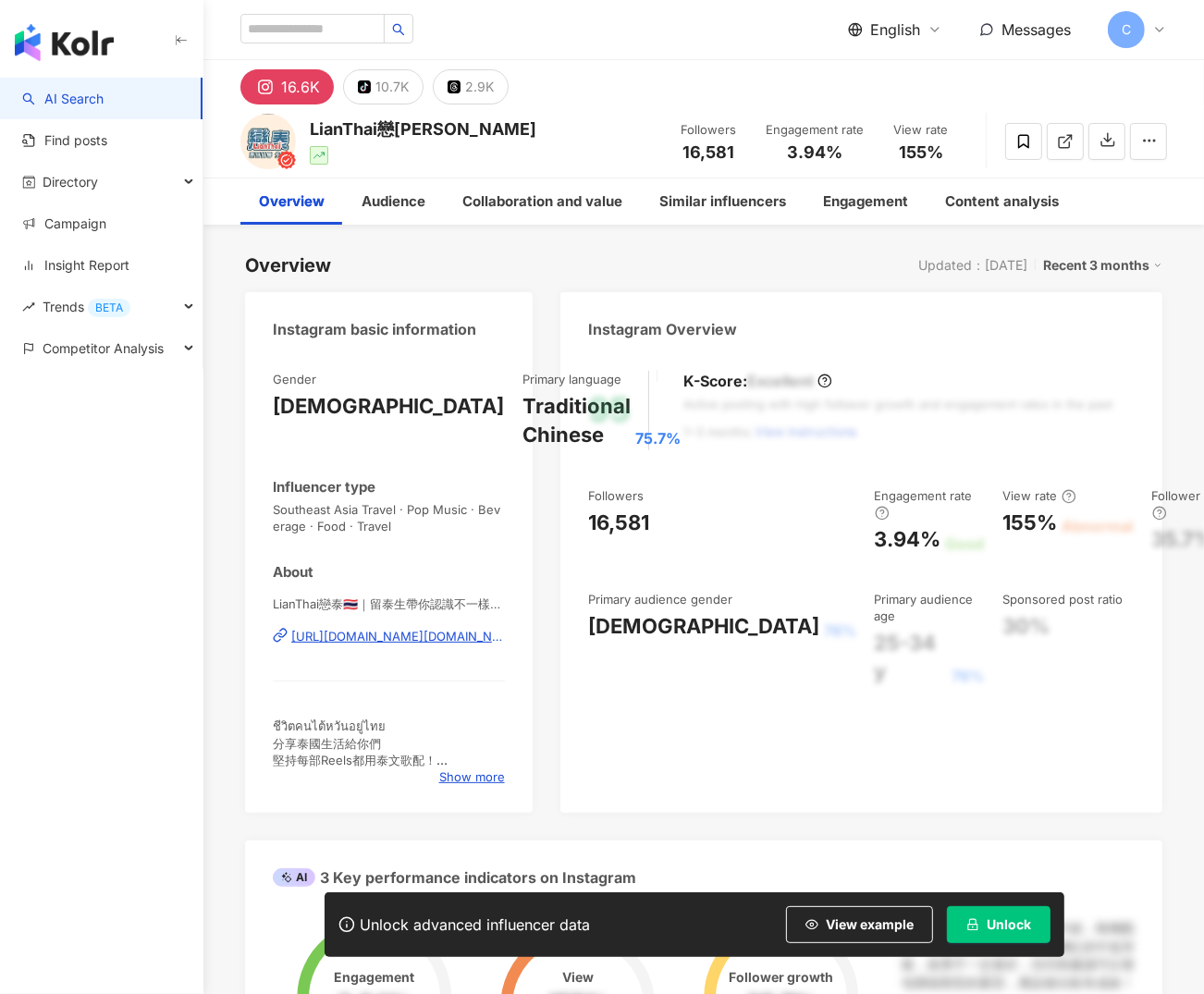
click at [436, 634] on div "[URL][DOMAIN_NAME][DOMAIN_NAME]" at bounding box center [398, 636] width 213 height 17
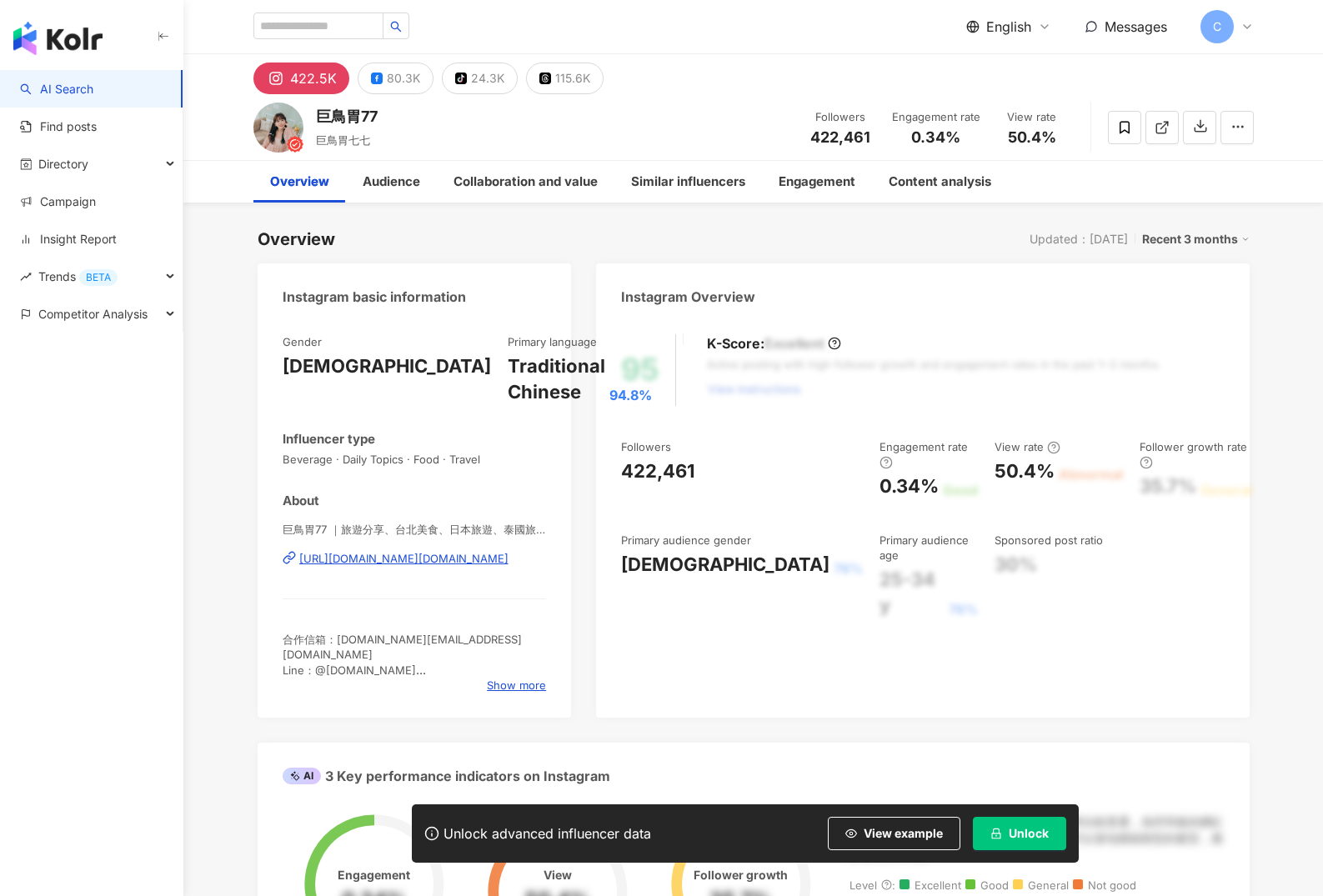
click at [373, 590] on div "巨鳥胃77 ｜旅遊分享、台北美食、日本旅遊、泰國旅遊 | 77.food https://www.instagram.com/77.food/" at bounding box center [414, 571] width 264 height 98
click at [487, 681] on span "Show more" at bounding box center [516, 685] width 59 height 15
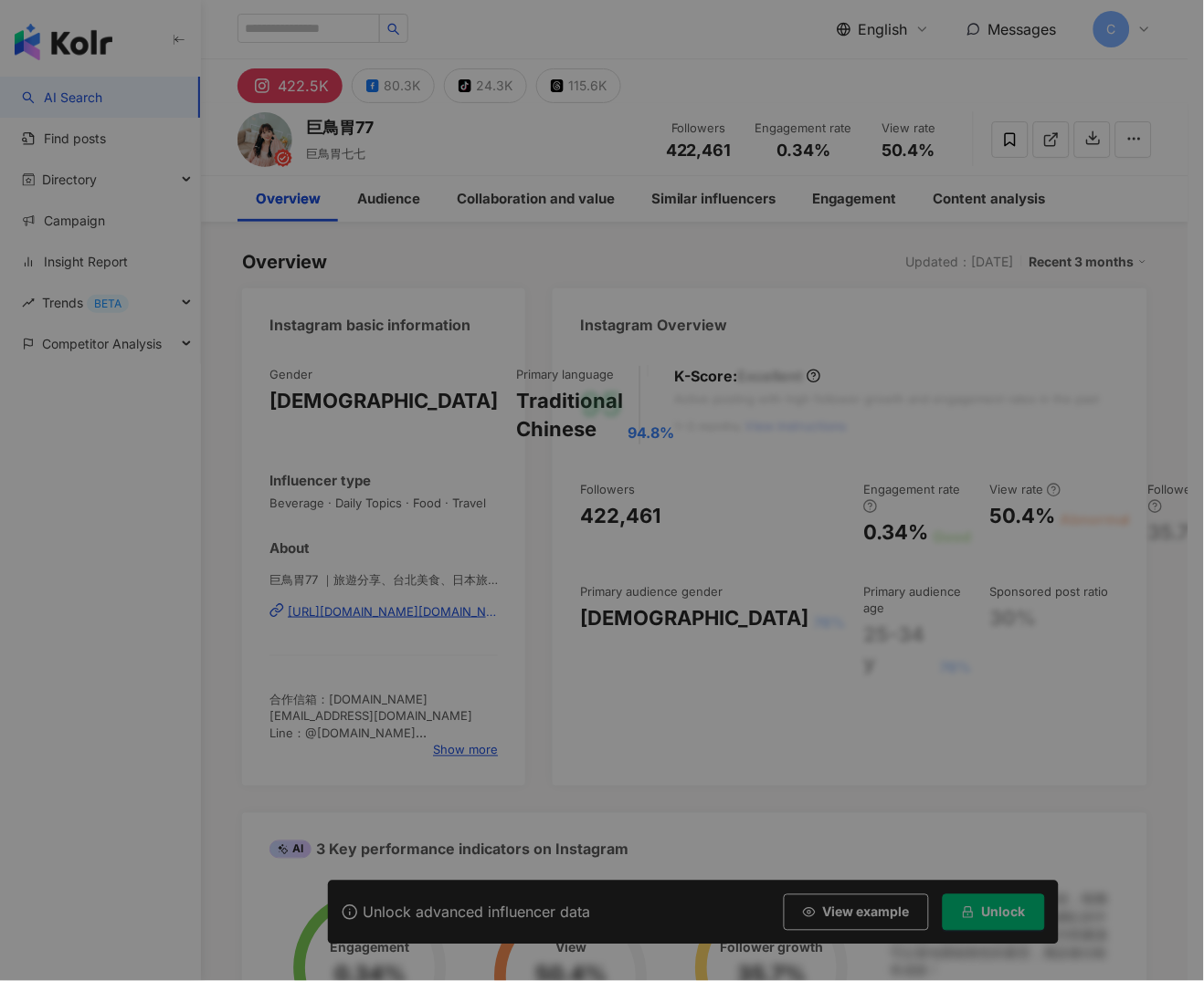
click at [468, 756] on div "Brief introduction 合作信箱：77food.travel@gmail.com Line：@77.food → 🇨🇳 𝖠𝗎𝗀 𝖲𝗁𝖺𝗇𝗀𝗁𝖺𝗂…" at bounding box center [602, 490] width 1204 height 981
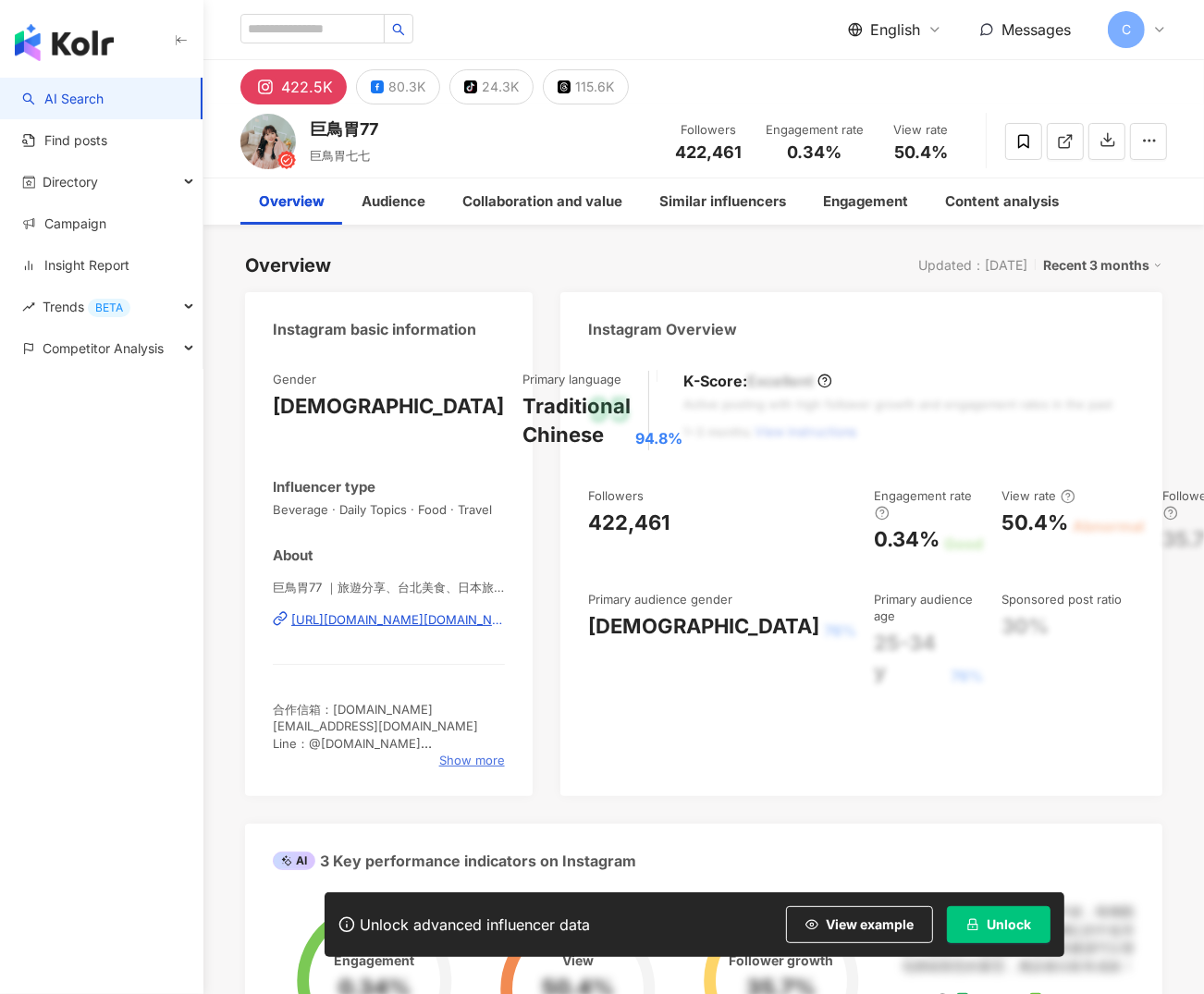
click at [473, 762] on span "Show more" at bounding box center [471, 760] width 65 height 17
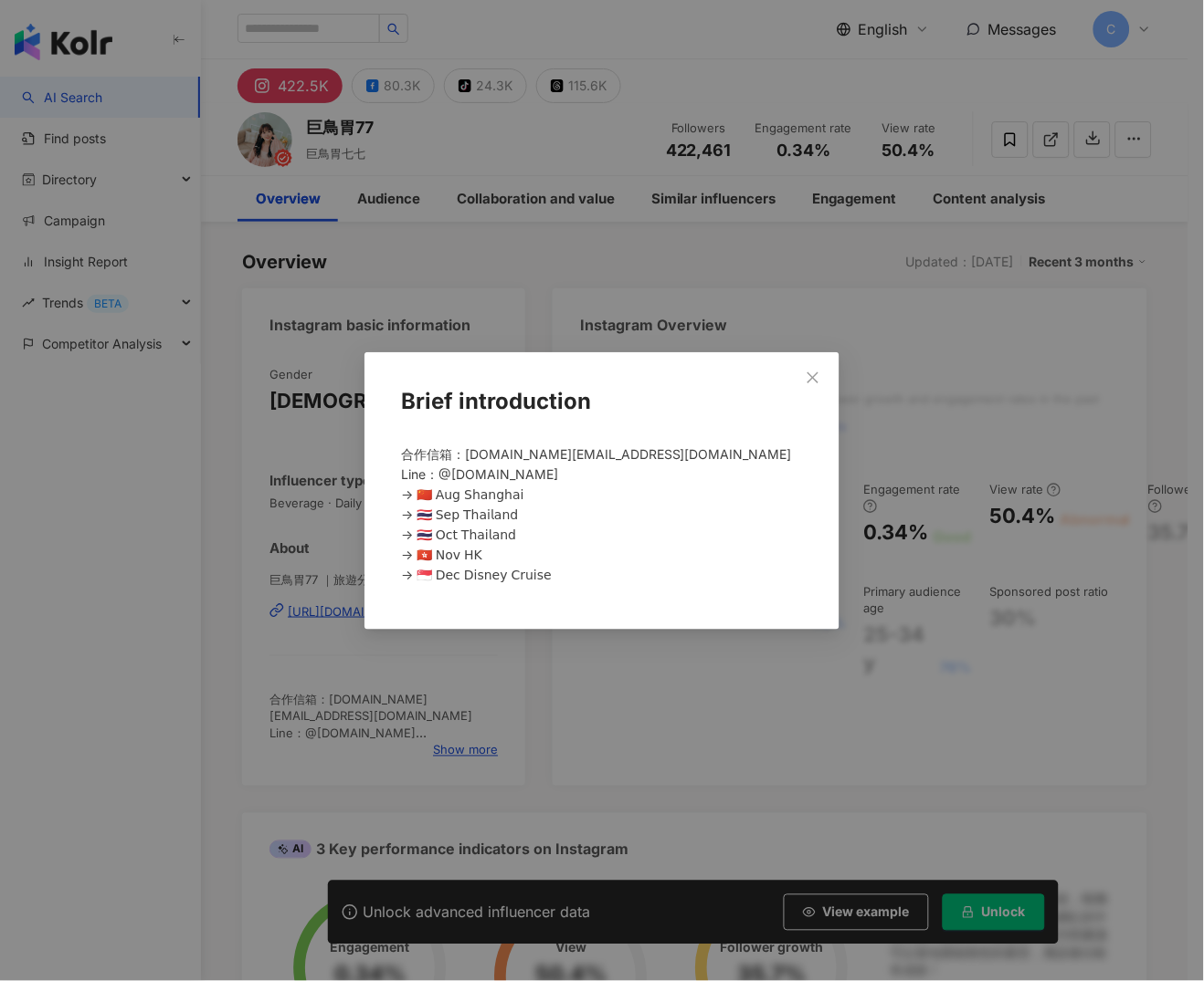
click at [488, 332] on div "Brief introduction 合作信箱：77food.travel@gmail.com Line：@77.food → 🇨🇳 𝖠𝗎𝗀 𝖲𝗁𝖺𝗇𝗀𝗁𝖺𝗂…" at bounding box center [602, 490] width 1204 height 981
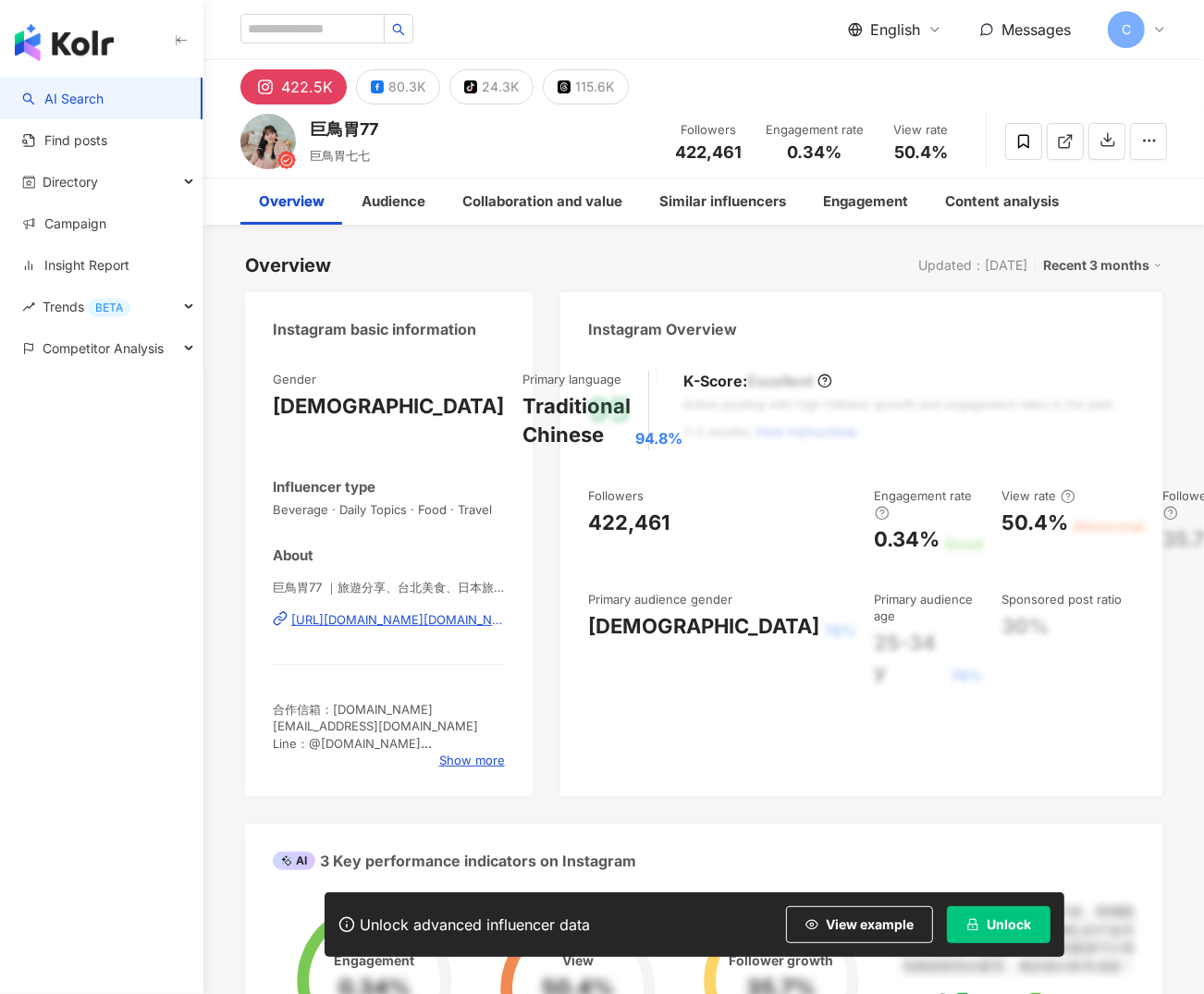
click at [359, 629] on div "巨鳥胃77 ｜旅遊分享、台北美食、日本旅遊、泰國旅遊 | 77.food https://www.instagram.com/77.food/" at bounding box center [389, 634] width 232 height 109
click at [355, 617] on div "https://www.instagram.com/77.food/" at bounding box center [398, 620] width 213 height 17
click at [413, 98] on div "80.3K" at bounding box center [407, 87] width 37 height 26
click at [500, 89] on div "24.3K" at bounding box center [500, 87] width 37 height 26
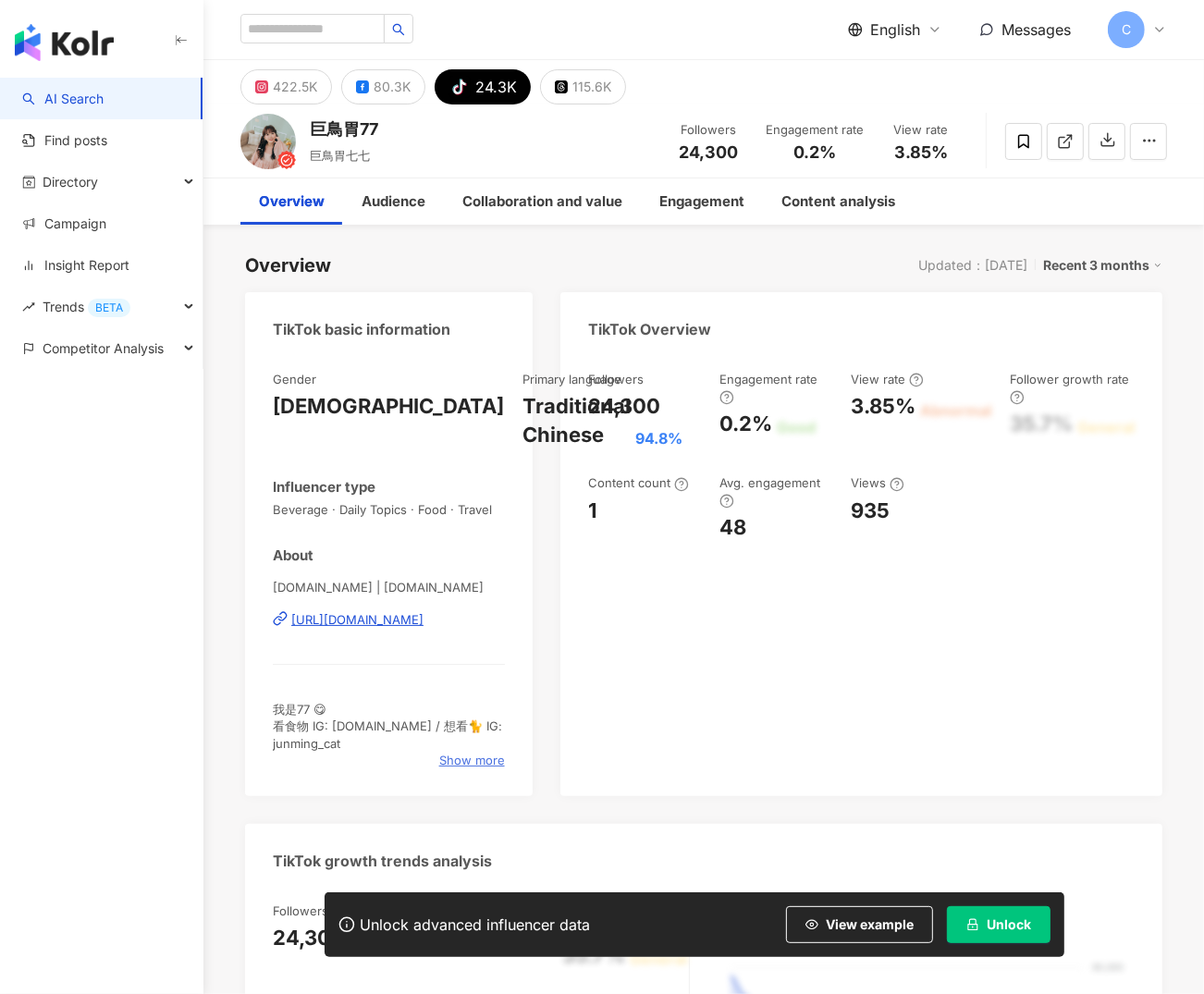
click at [466, 756] on span "Show more" at bounding box center [471, 760] width 65 height 17
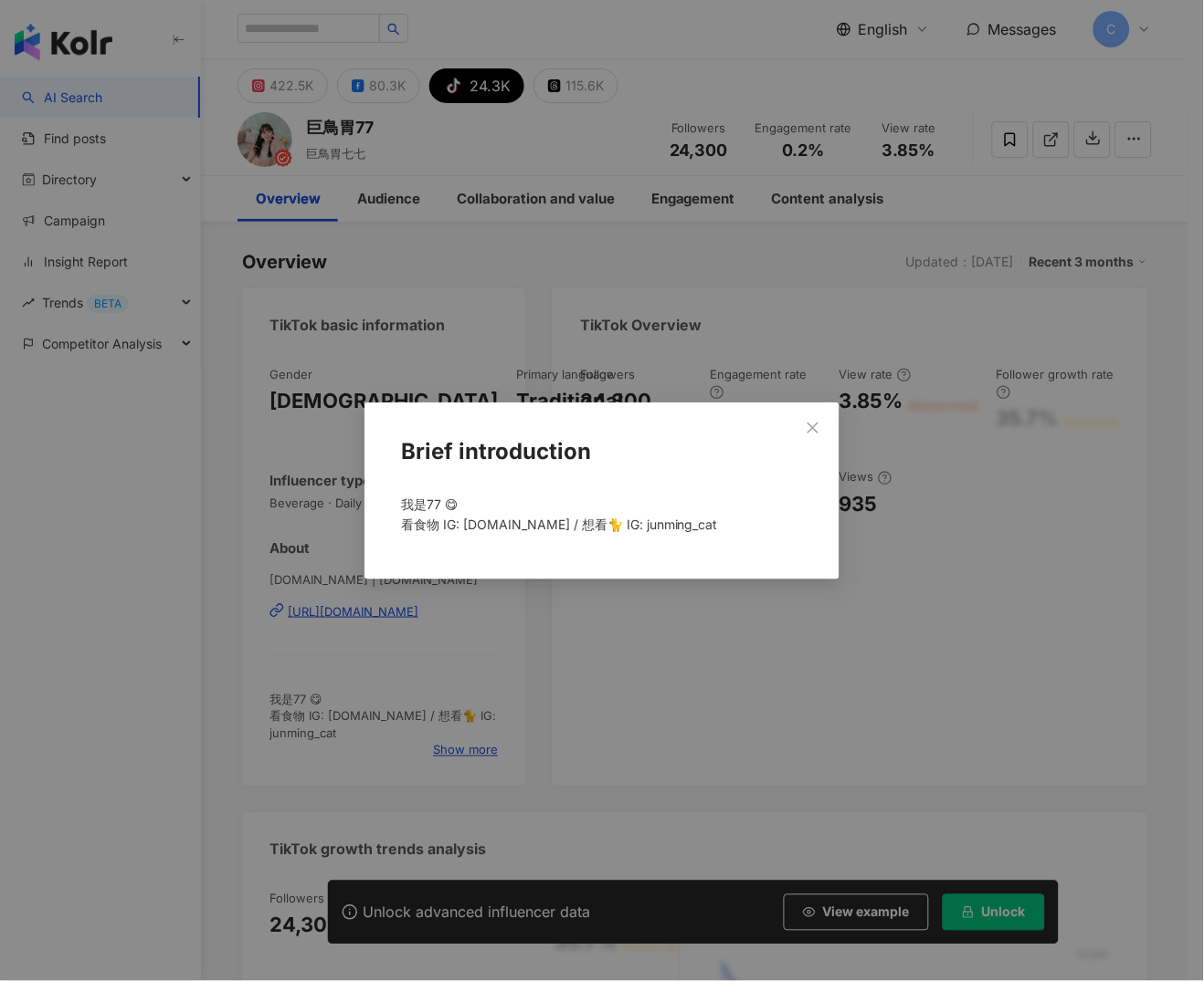
click at [815, 422] on icon "close" at bounding box center [813, 429] width 15 height 15
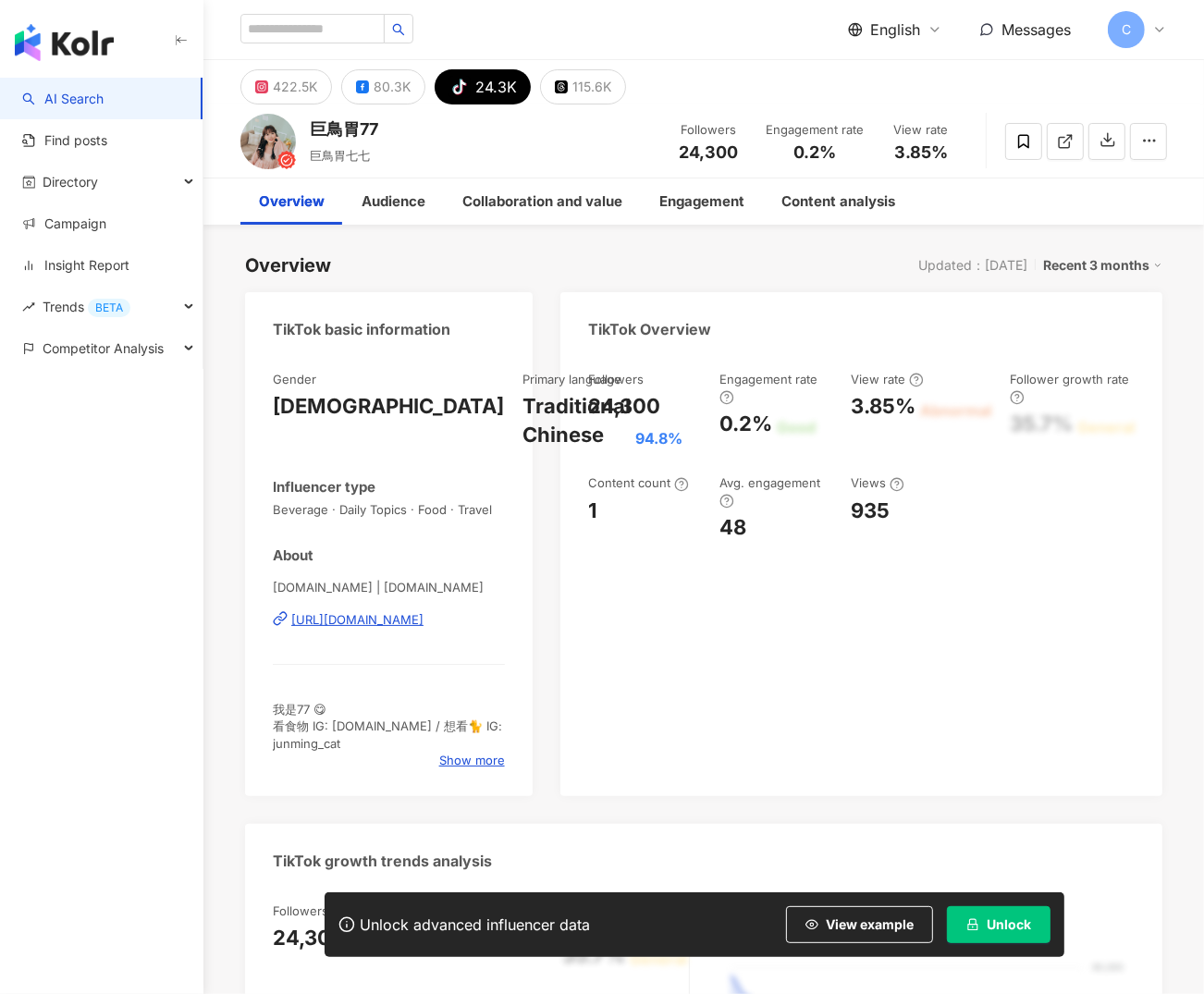
click at [424, 621] on div "https://www.tiktok.com/share/user/6533968104862449666" at bounding box center [356, 620] width 132 height 17
click at [279, 582] on span "77.food | 77.food" at bounding box center [389, 588] width 232 height 17
drag, startPoint x: 274, startPoint y: 581, endPoint x: 312, endPoint y: 583, distance: 38.1
click at [315, 583] on span "77.food | 77.food" at bounding box center [389, 588] width 232 height 17
copy span "77.food"
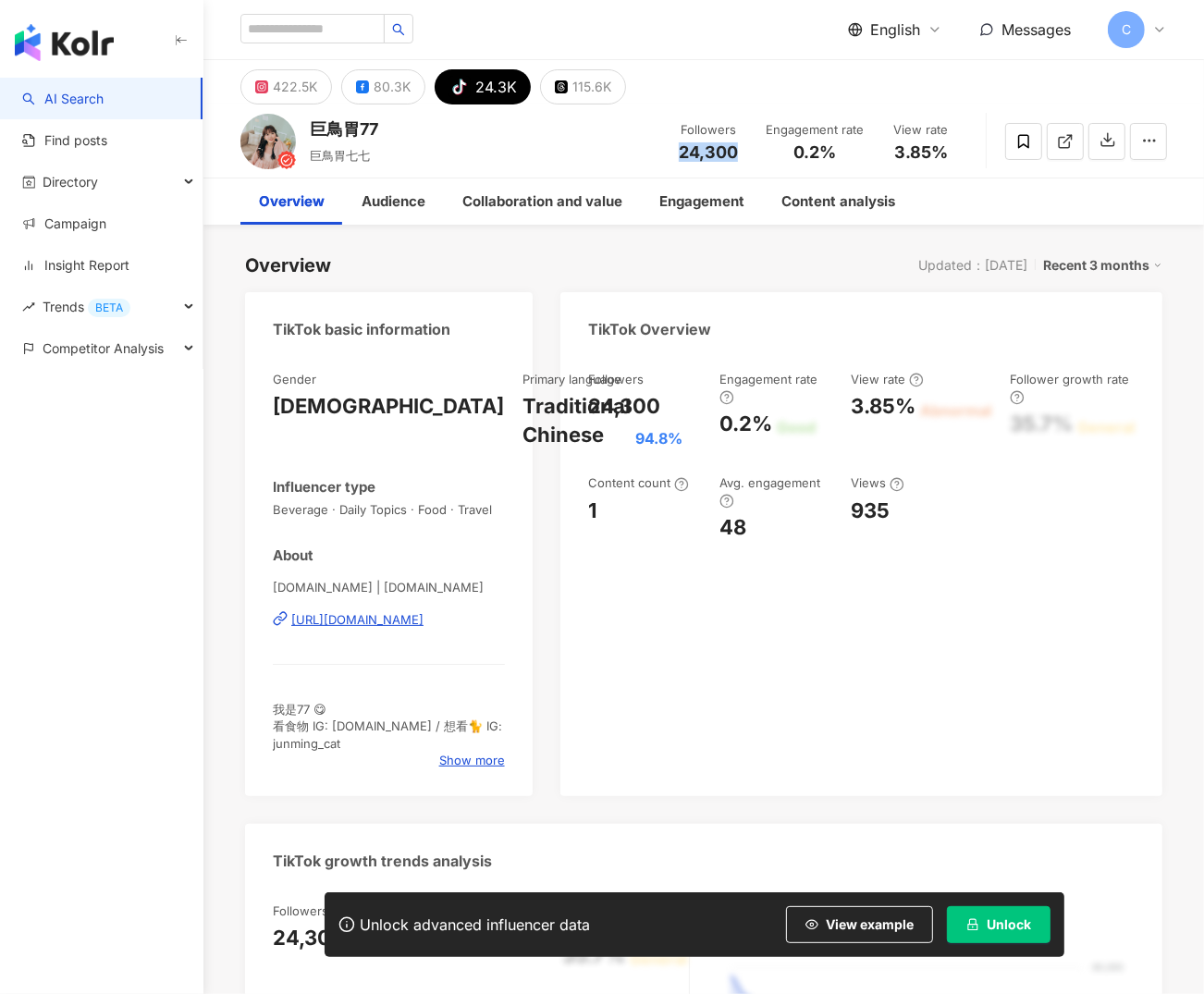
click at [740, 154] on div "24,300" at bounding box center [707, 153] width 70 height 19
copy span "24,300"
click at [381, 89] on div "80.3K" at bounding box center [392, 87] width 37 height 26
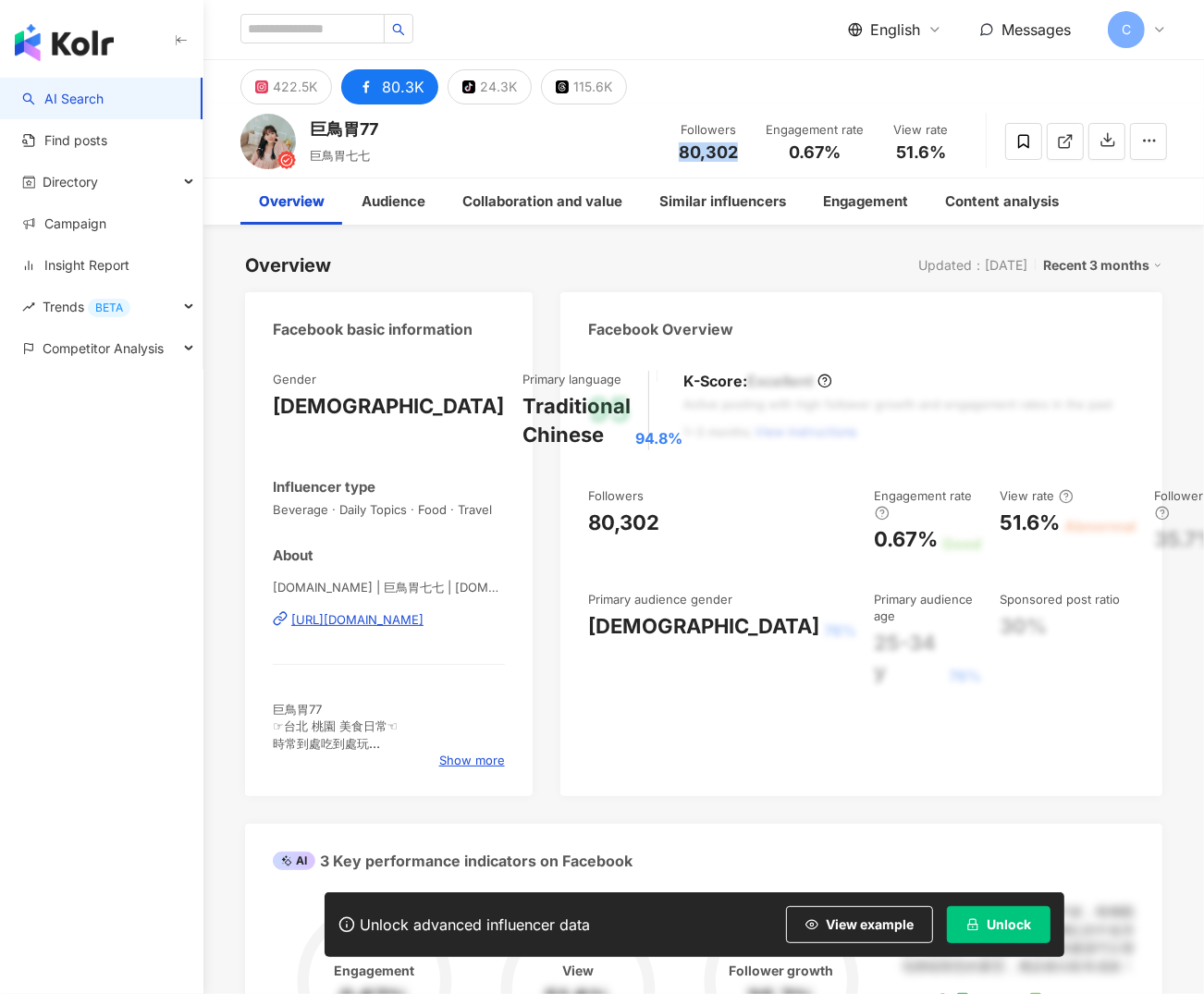
click at [402, 620] on div "https://www.facebook.com/270575083335629" at bounding box center [356, 620] width 132 height 17
click at [394, 301] on div "Facebook basic information" at bounding box center [388, 322] width 287 height 60
drag, startPoint x: 273, startPoint y: 584, endPoint x: 316, endPoint y: 585, distance: 43.0
click at [316, 585] on span "77.food | 巨鳥胃七七 | 77.food" at bounding box center [389, 588] width 232 height 17
copy span "77.food"
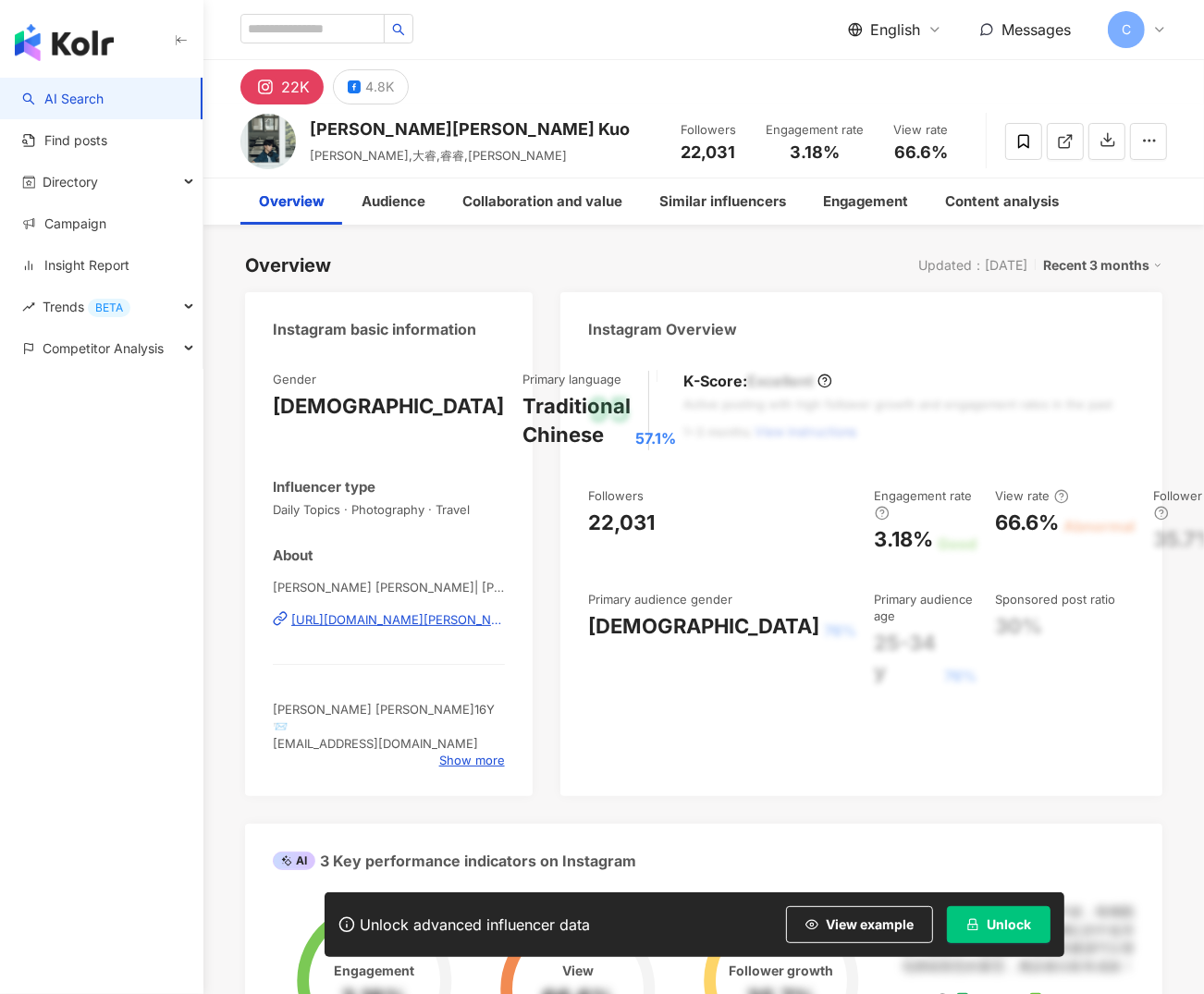
click at [408, 262] on div "Overview Updated：8/6/25 Recent 3 months" at bounding box center [704, 266] width 917 height 26
click at [436, 621] on div "https://www.instagram.com/max.kuo310/" at bounding box center [398, 620] width 213 height 17
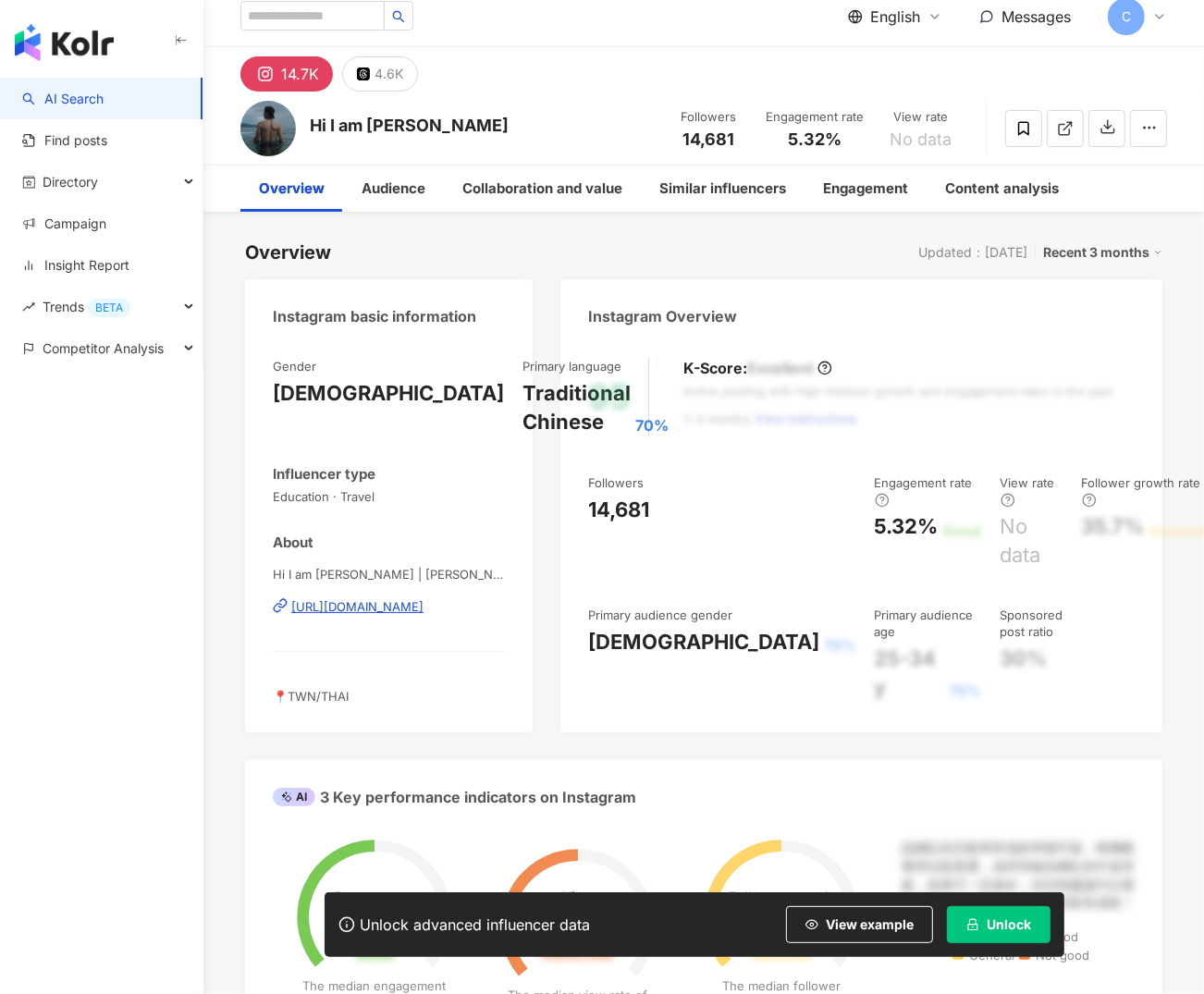
click at [497, 291] on div "Instagram basic information" at bounding box center [388, 309] width 287 height 60
click at [319, 383] on div "[DEMOGRAPHIC_DATA]" at bounding box center [388, 393] width 231 height 29
click at [327, 614] on div "https://www.instagram.com/raymonderlee/" at bounding box center [356, 607] width 132 height 17
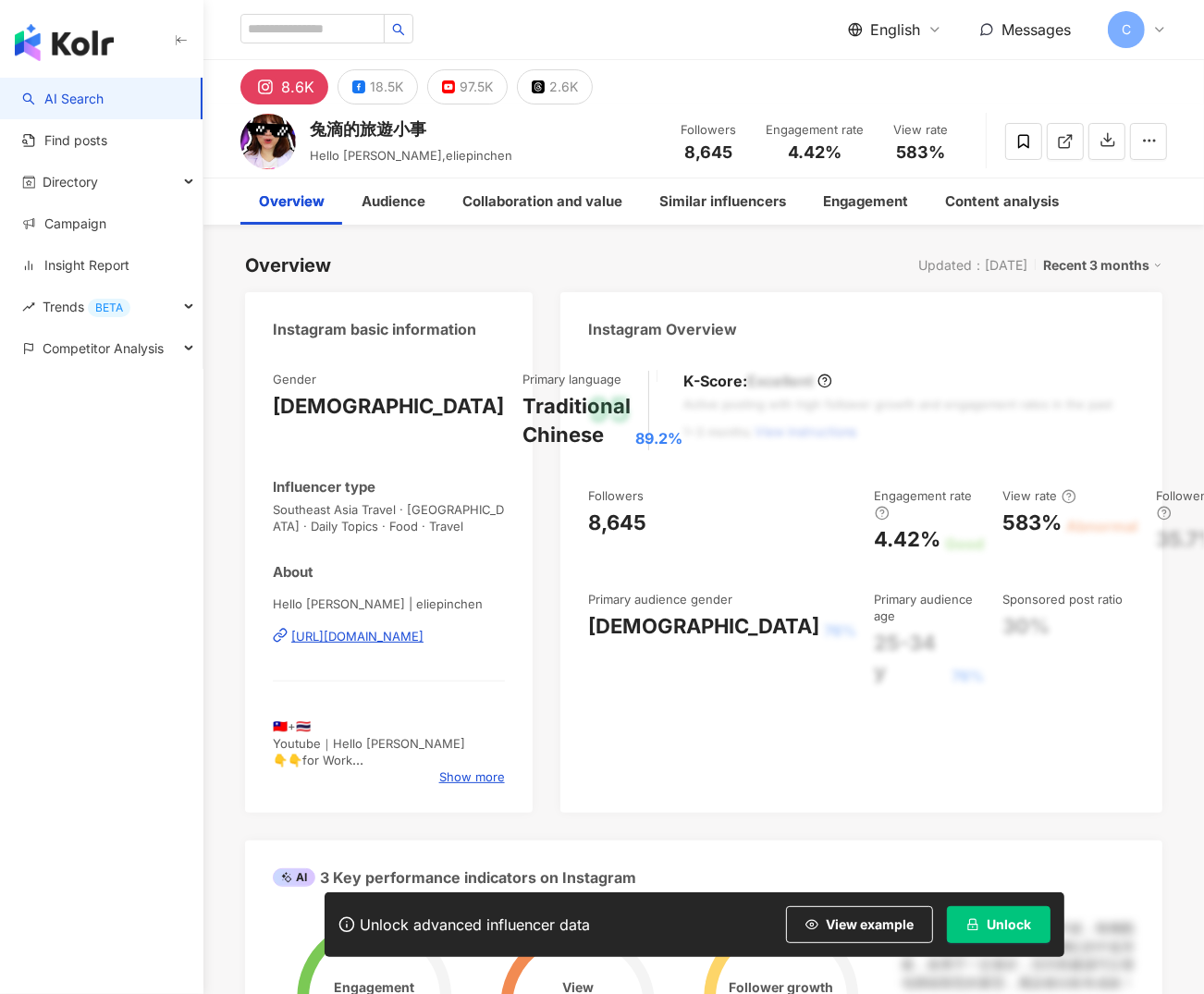
click at [378, 628] on div "https://www.instagram.com/eliepinchen/" at bounding box center [356, 636] width 132 height 17
click at [380, 90] on div "18.5K" at bounding box center [386, 87] width 34 height 26
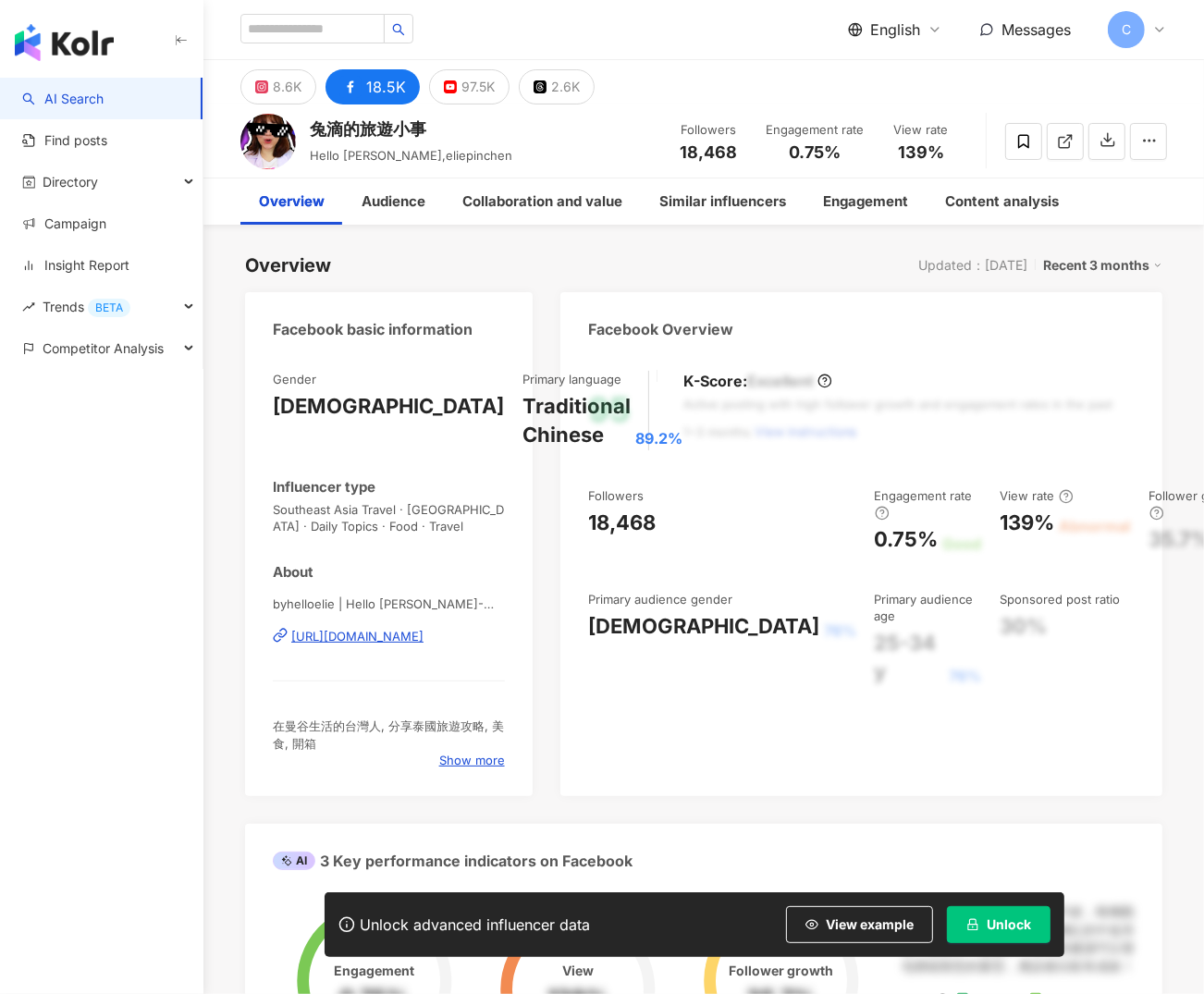
click at [292, 96] on div "8.6K" at bounding box center [287, 87] width 29 height 26
click at [409, 638] on div "https://www.facebook.com/423391404476793" at bounding box center [356, 636] width 132 height 17
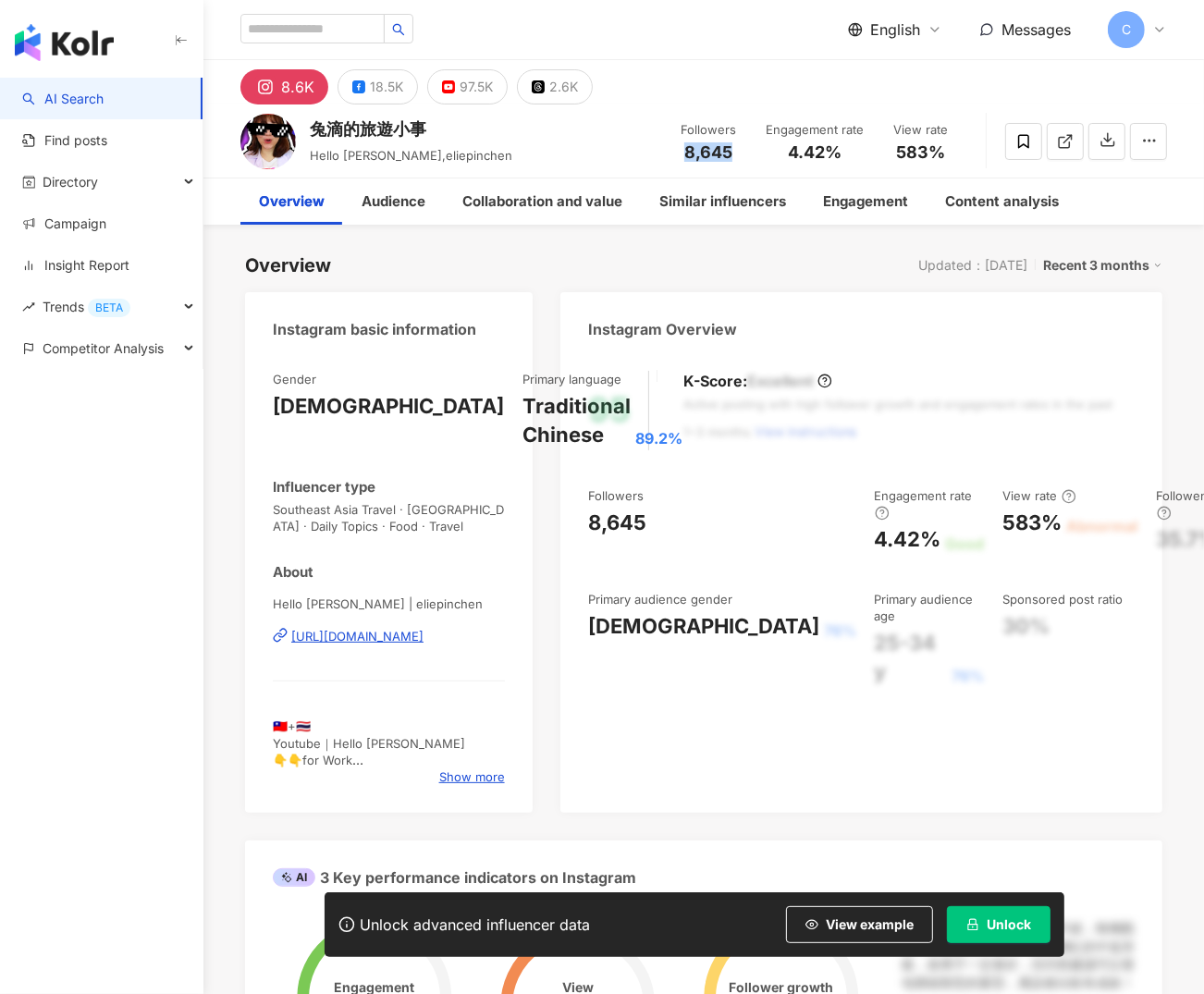
drag, startPoint x: 660, startPoint y: 162, endPoint x: 679, endPoint y: 154, distance: 20.6
click at [688, 155] on div "兔滴的旅遊小事 Hello Elie,Elie,eliepinchen Followers 8,645 Engagement rate 4.42% View …" at bounding box center [703, 141] width 1000 height 73
copy span "8,645"
click at [390, 91] on div "18.5K" at bounding box center [386, 87] width 34 height 26
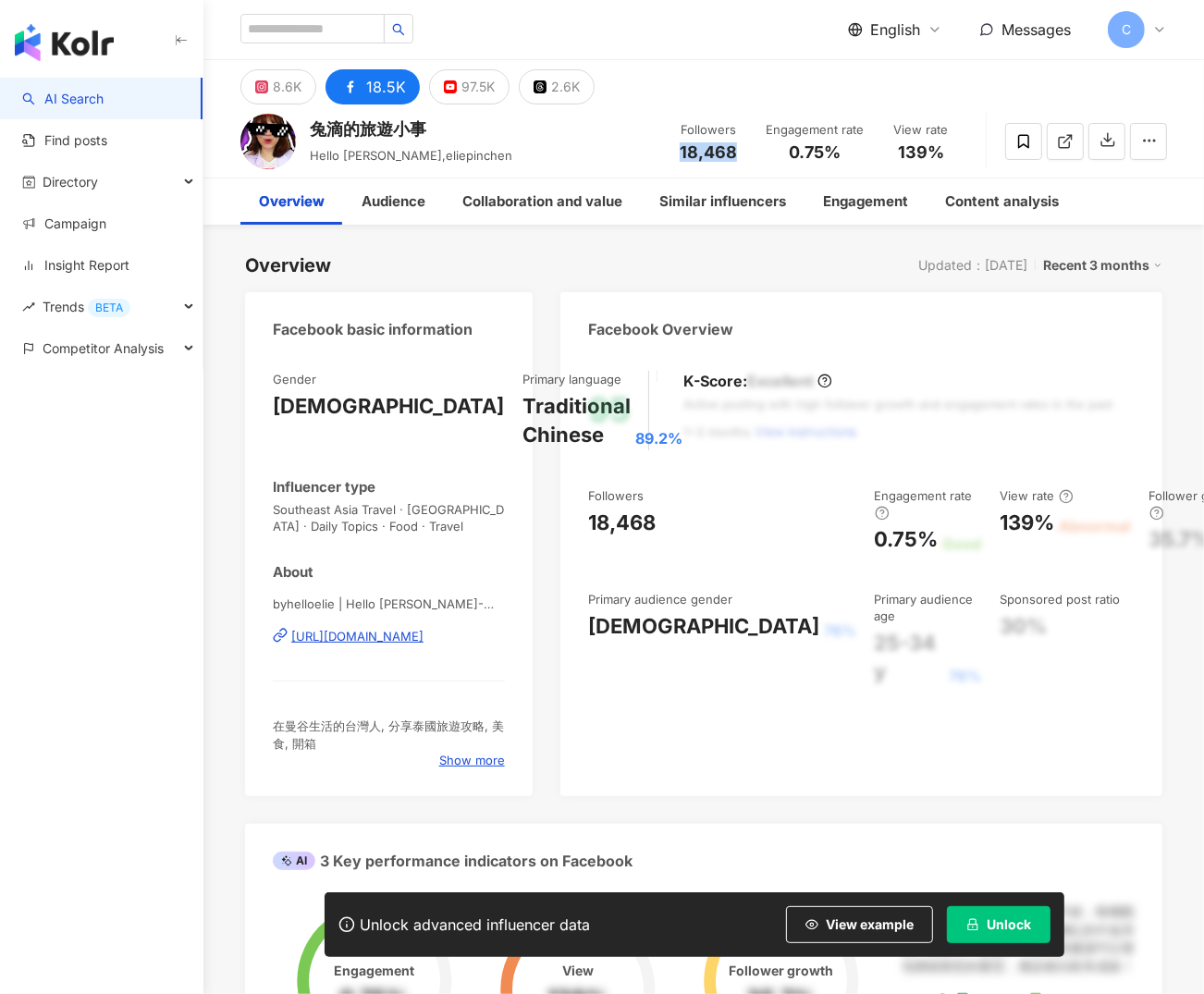
drag, startPoint x: 695, startPoint y: 149, endPoint x: 747, endPoint y: 151, distance: 52.0
click at [747, 151] on div "兔滴的旅遊小事 Hello Elie,Elie,eliepinchen Followers 18,468 Engagement rate 0.75% View…" at bounding box center [703, 141] width 1000 height 73
copy span "18,468"
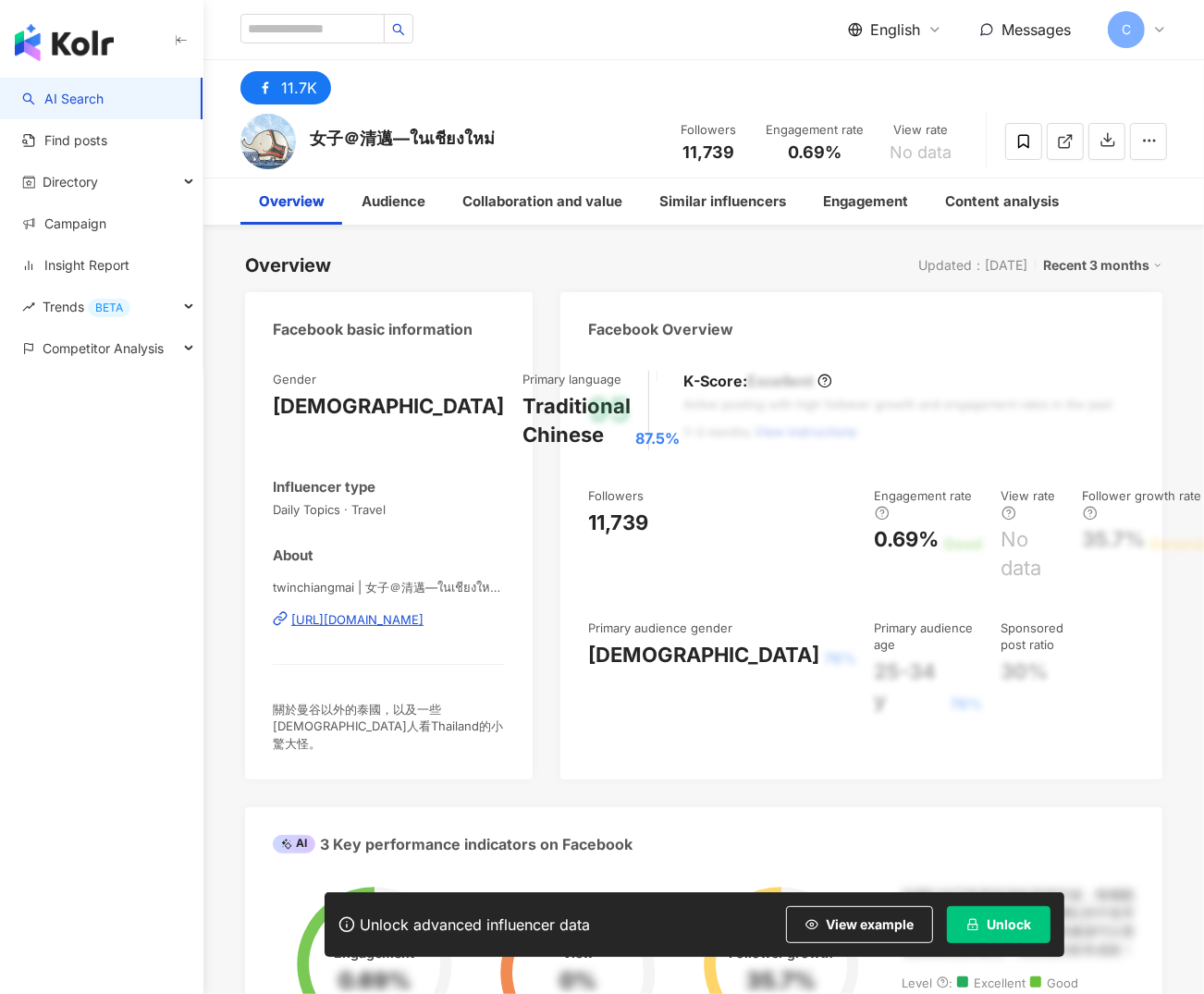
click at [360, 620] on div "[URL][DOMAIN_NAME]" at bounding box center [356, 620] width 132 height 17
drag, startPoint x: 678, startPoint y: 150, endPoint x: 734, endPoint y: 164, distance: 57.7
click at [736, 152] on div "11,739" at bounding box center [707, 153] width 70 height 19
copy span "11,739"
drag, startPoint x: 292, startPoint y: 590, endPoint x: 355, endPoint y: 591, distance: 63.0
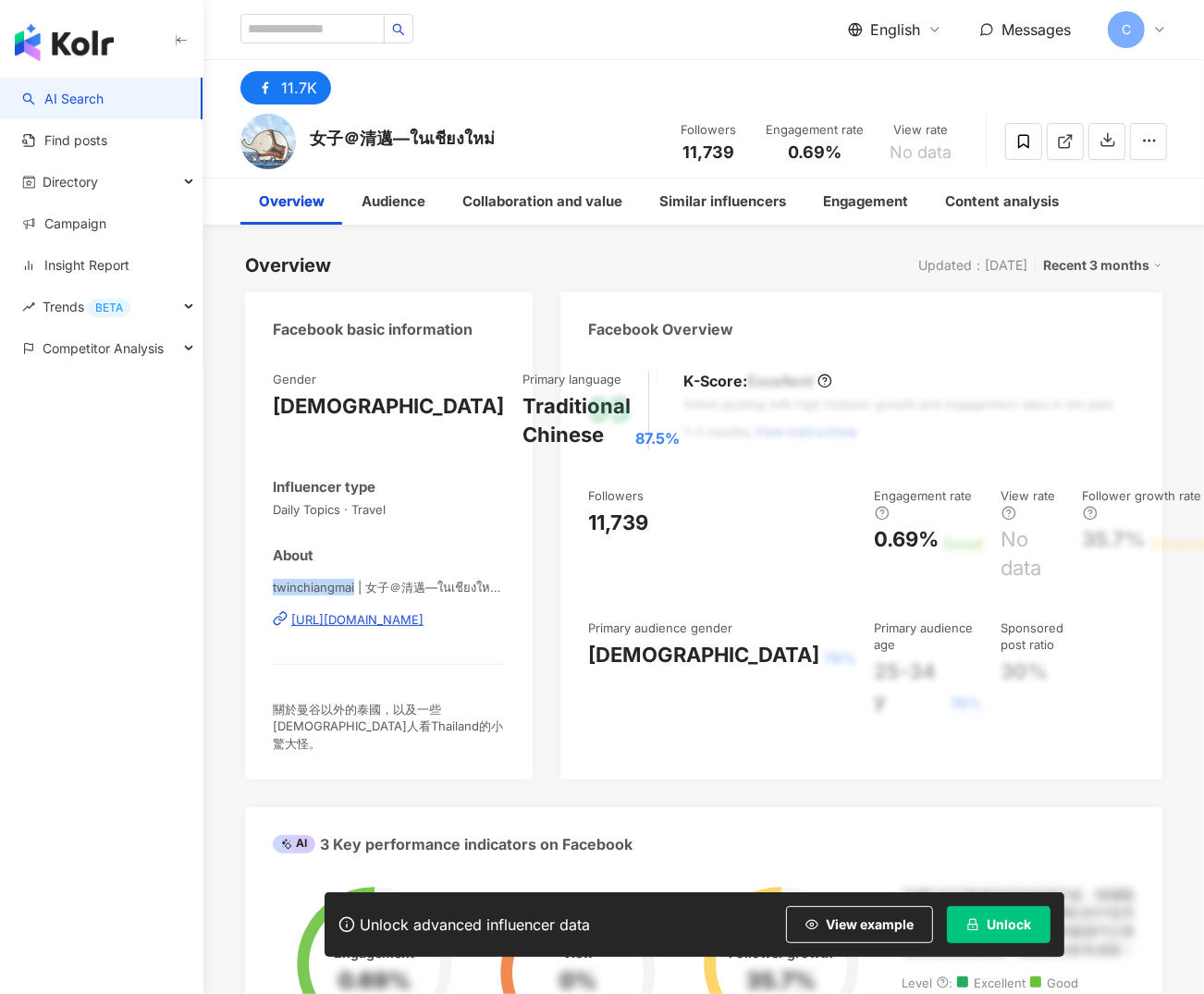
click at [355, 591] on div "Gender [DEMOGRAPHIC_DATA] Primary language Traditional Chinese 87.5% Influencer…" at bounding box center [388, 566] width 287 height 428
copy span "twinchiangmai"
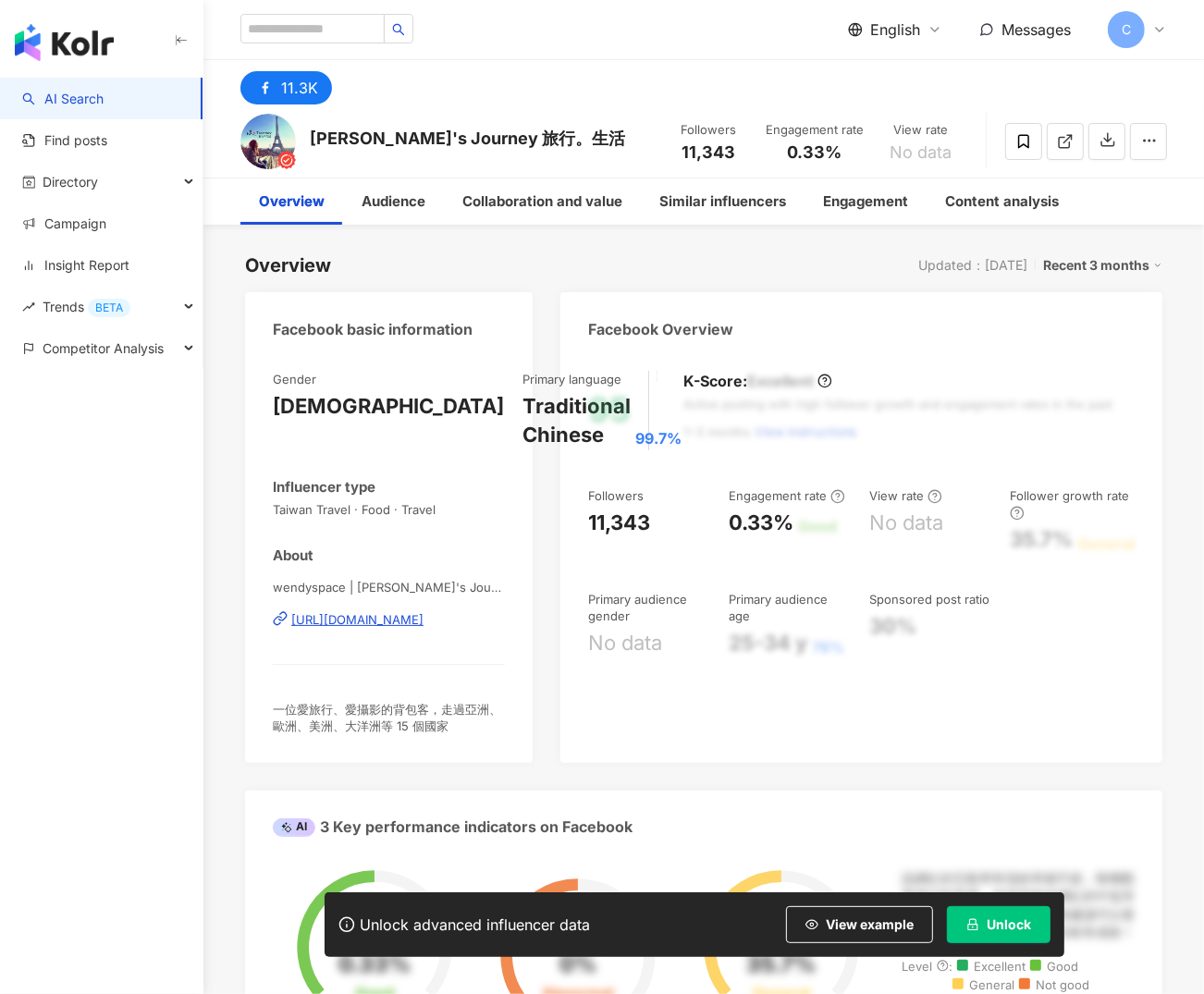
click at [413, 618] on div "[URL][DOMAIN_NAME]" at bounding box center [356, 620] width 132 height 17
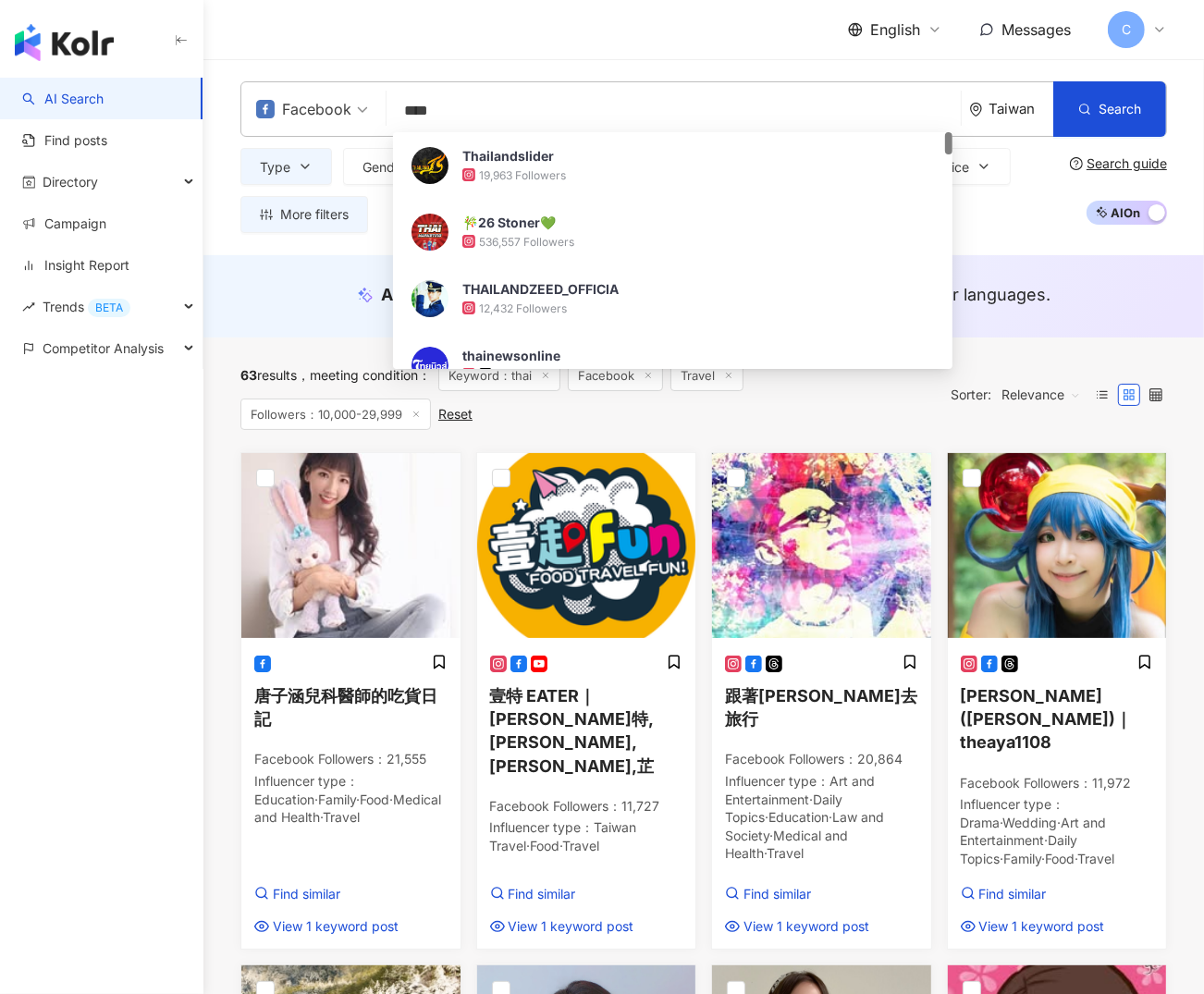
drag, startPoint x: 411, startPoint y: 110, endPoint x: 397, endPoint y: 107, distance: 14.3
click at [397, 107] on input "****" at bounding box center [674, 111] width 559 height 36
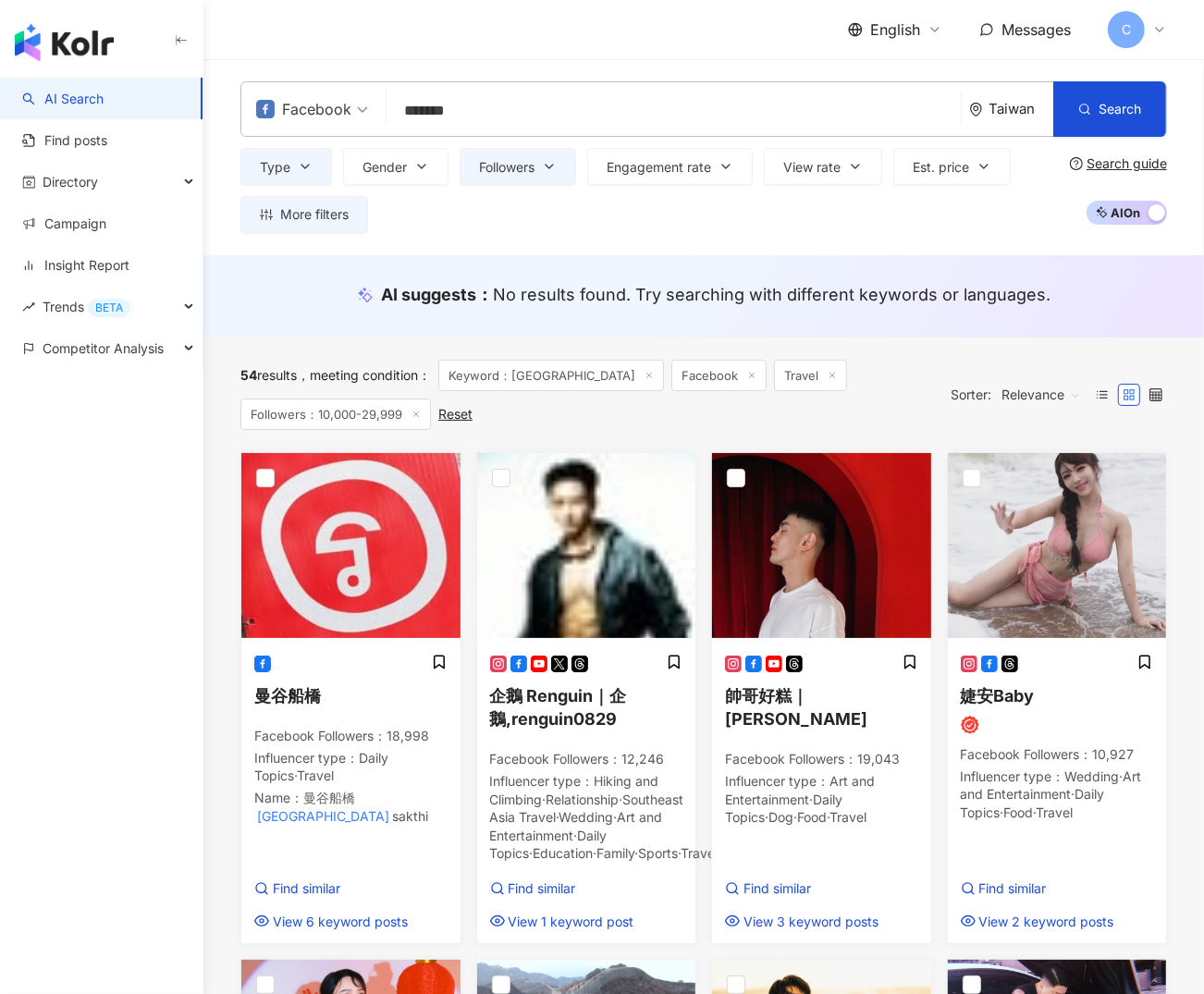
click at [457, 116] on input "*******" at bounding box center [674, 111] width 559 height 36
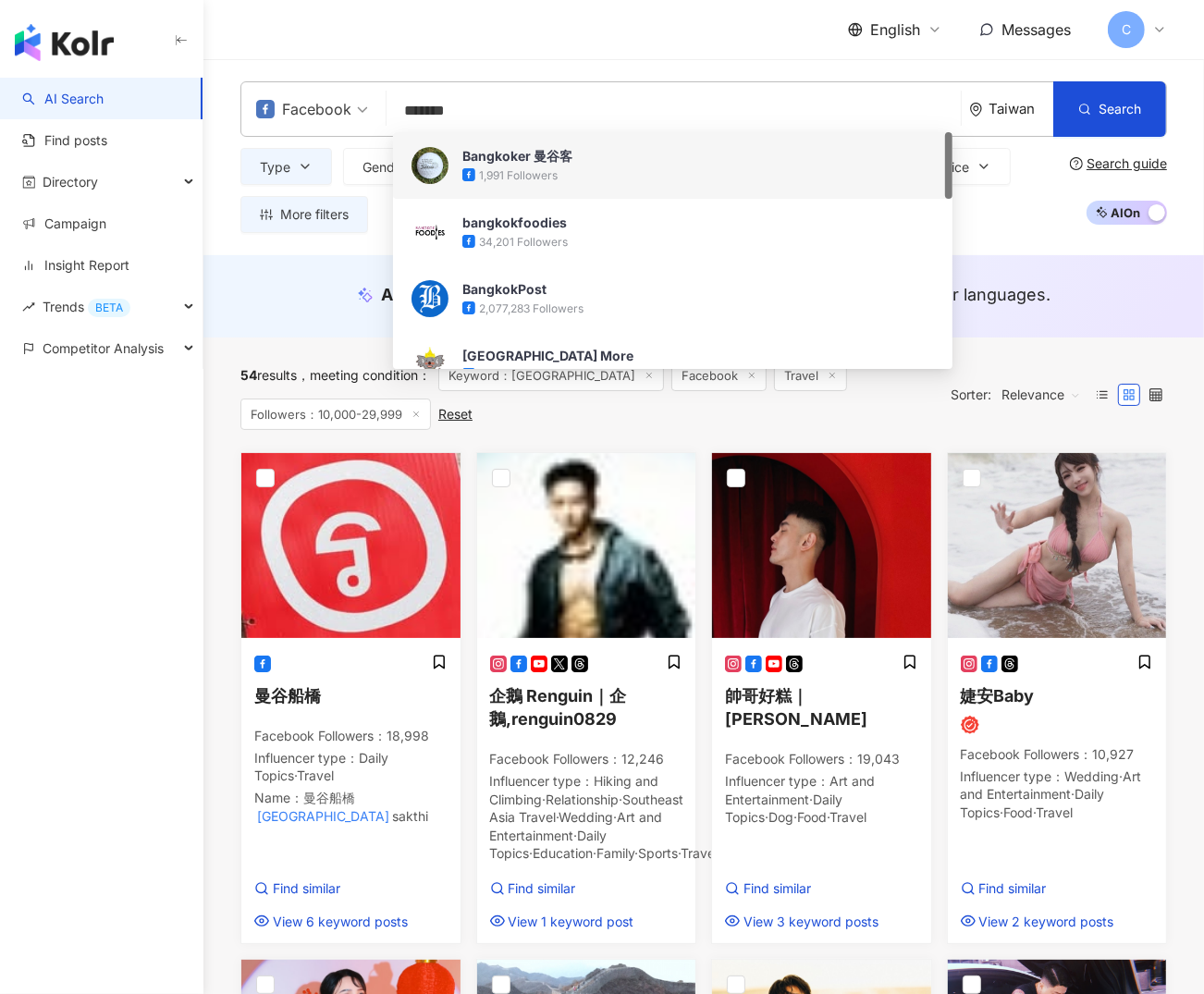
click at [457, 116] on input "*******" at bounding box center [674, 111] width 559 height 36
paste input "search"
type input "**"
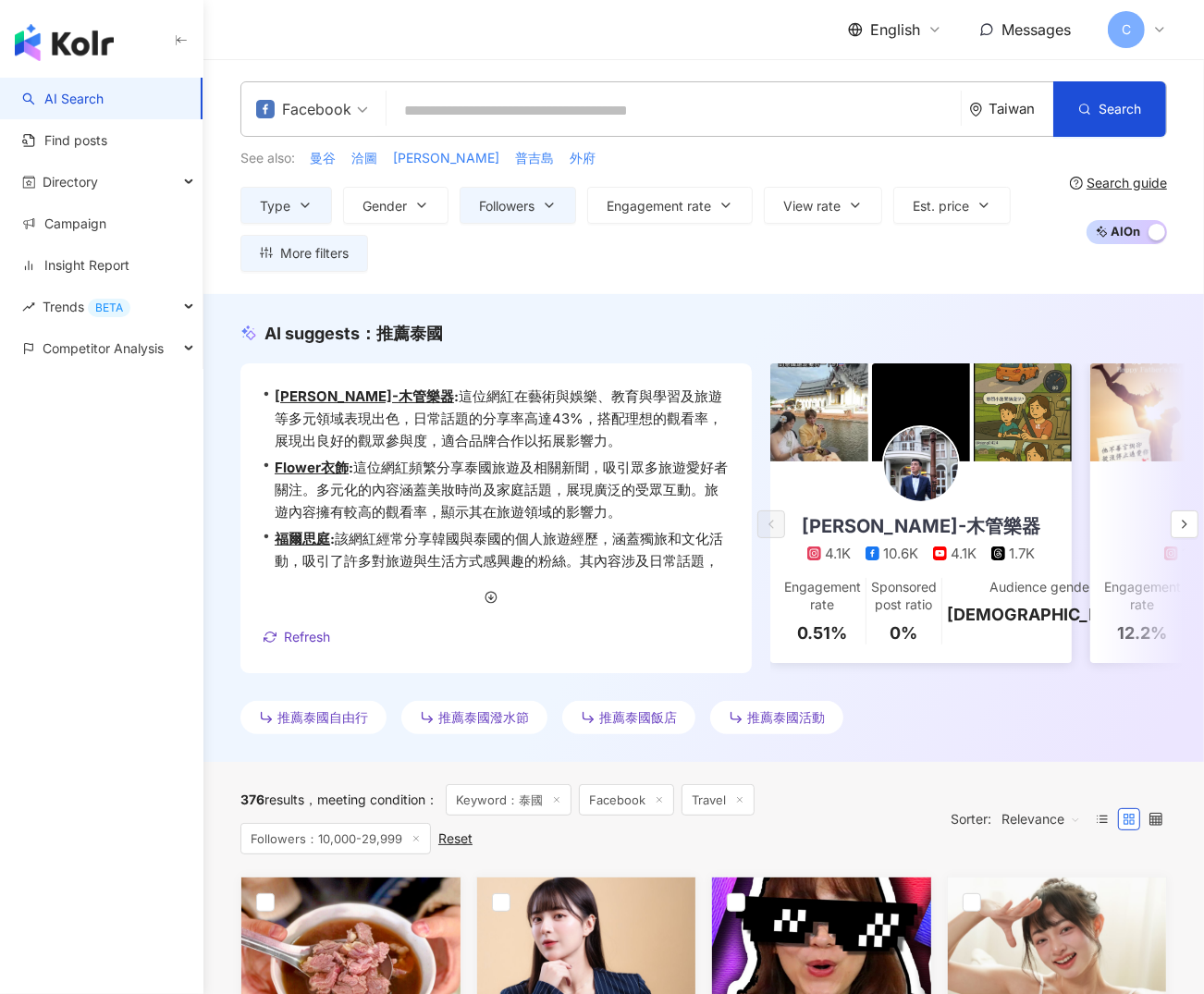
click at [476, 118] on input "search" at bounding box center [674, 111] width 559 height 36
paste input "**"
type input "**"
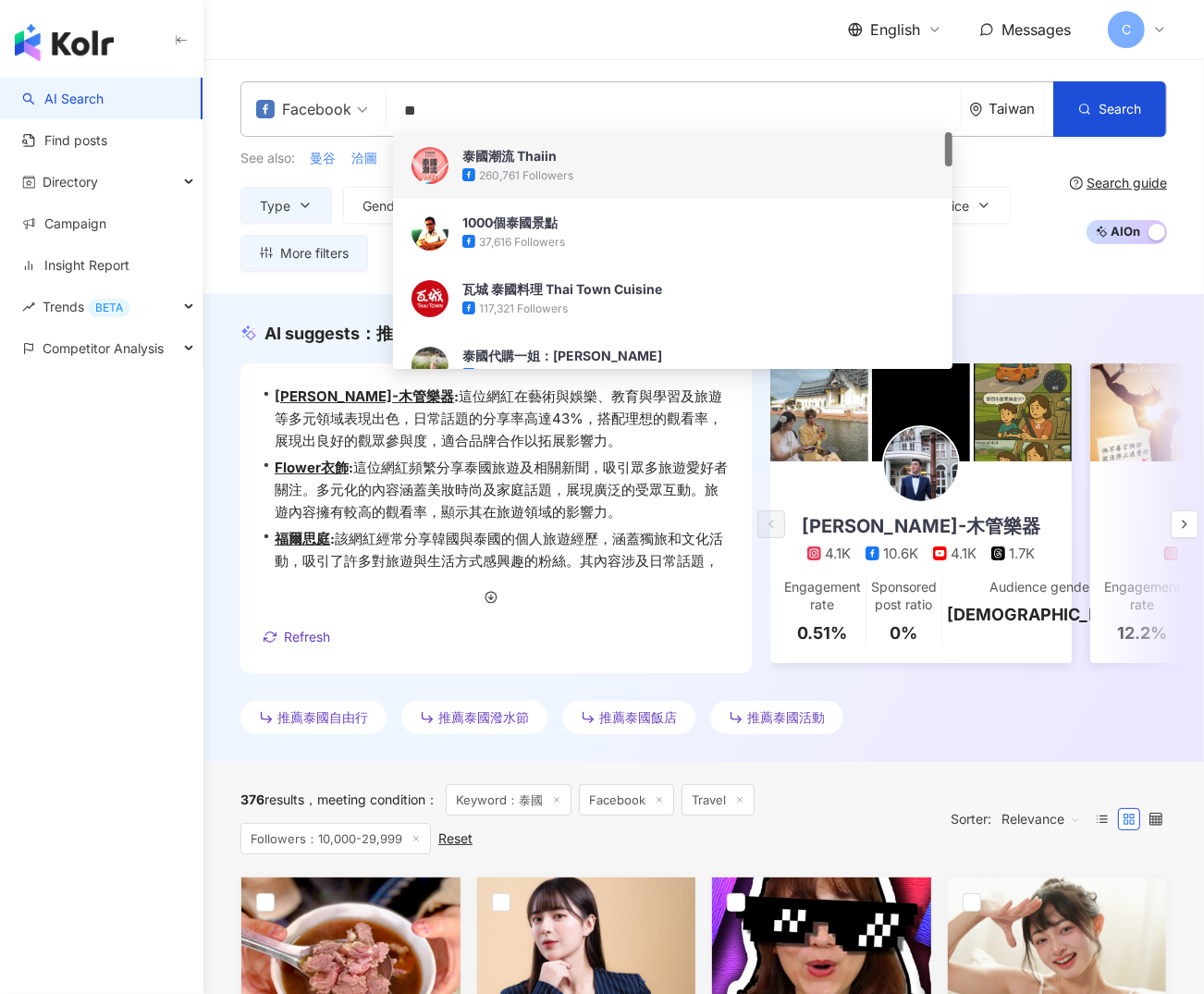
click at [514, 106] on input "**" at bounding box center [674, 111] width 559 height 36
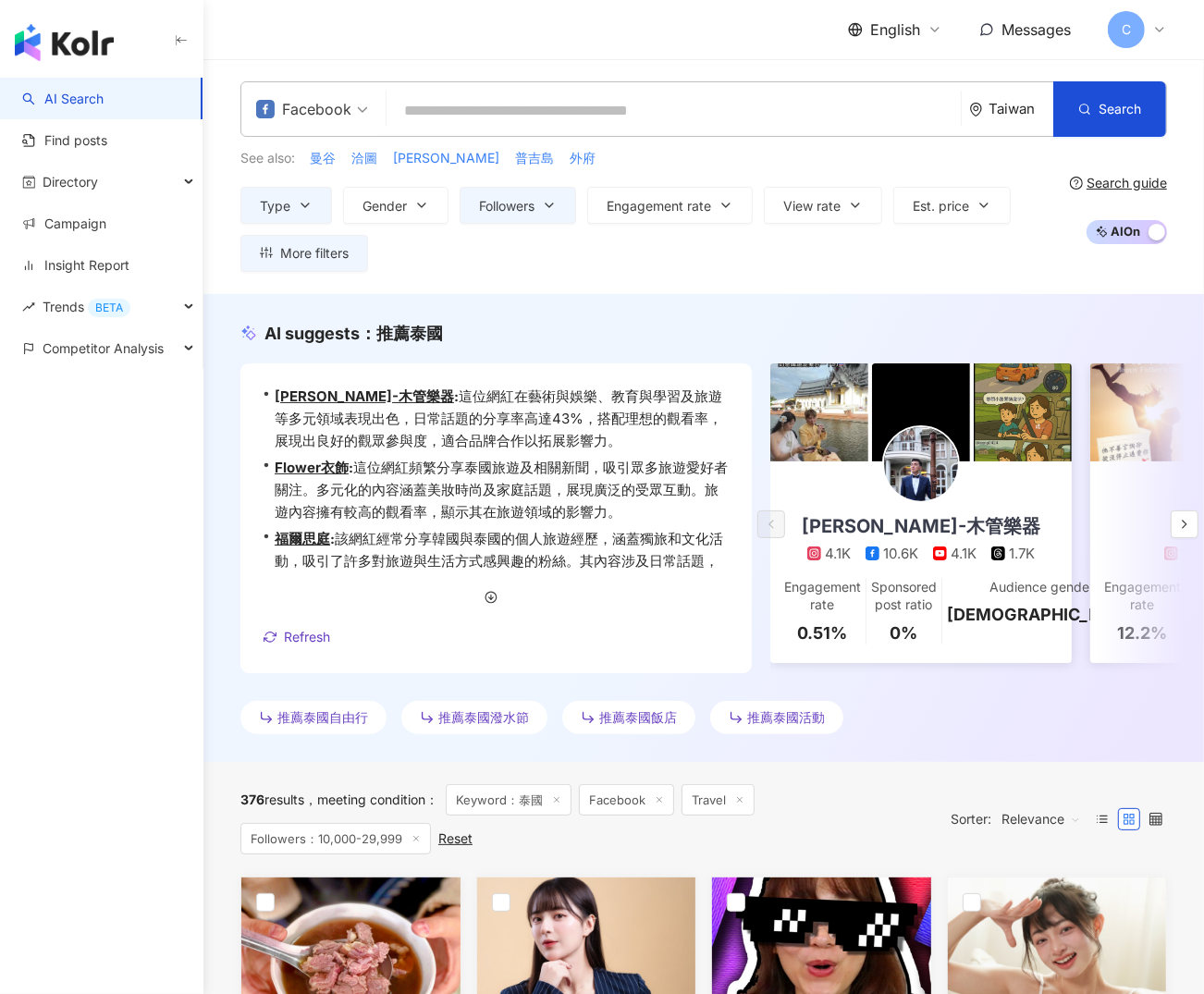
click at [489, 108] on input "search" at bounding box center [674, 111] width 559 height 36
click at [535, 125] on input "search" at bounding box center [674, 111] width 559 height 36
click at [485, 109] on input "search" at bounding box center [674, 111] width 559 height 36
paste input "****"
click at [430, 117] on input "search" at bounding box center [674, 111] width 559 height 36
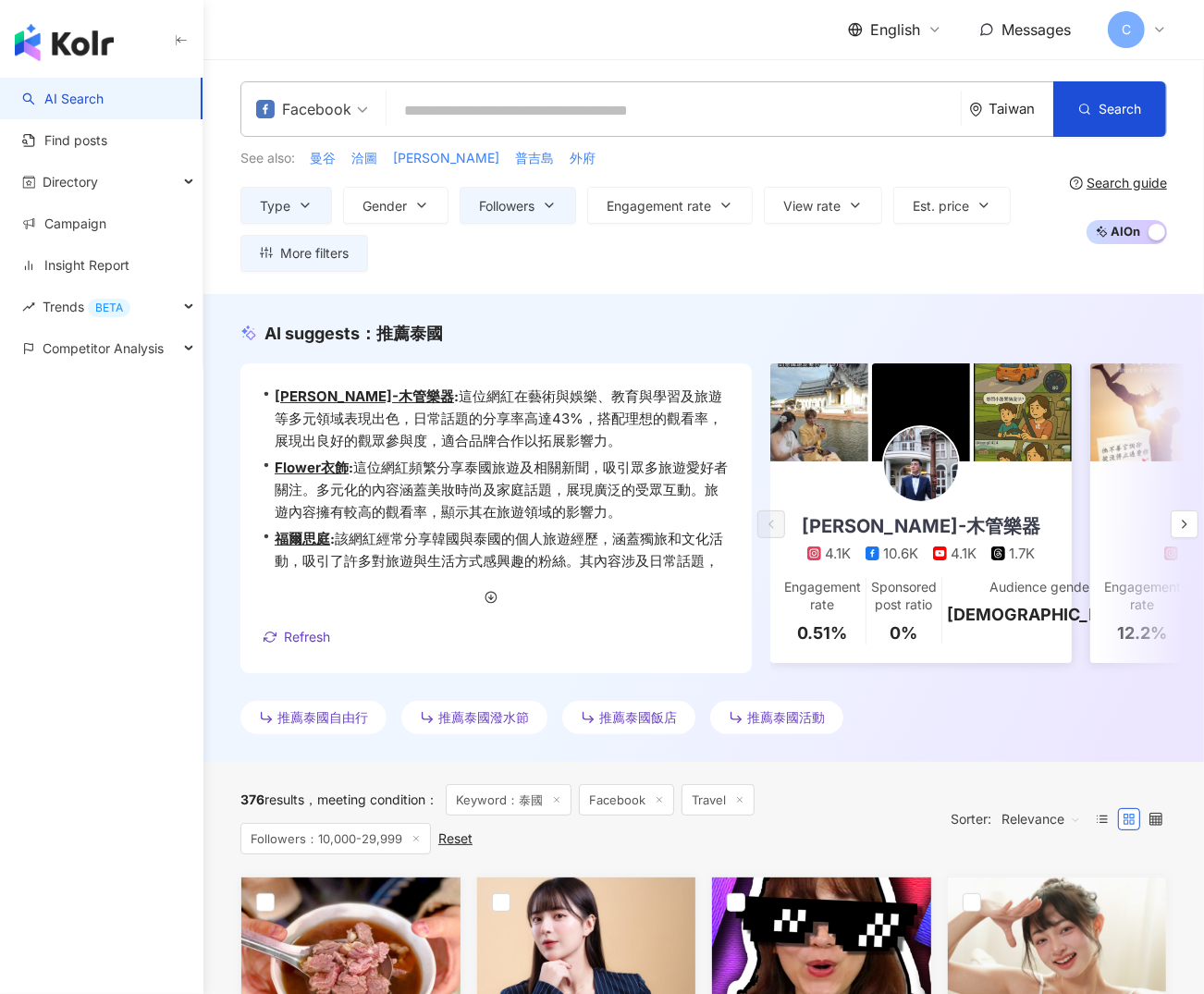
click at [285, 110] on div "Facebook" at bounding box center [304, 110] width 95 height 30
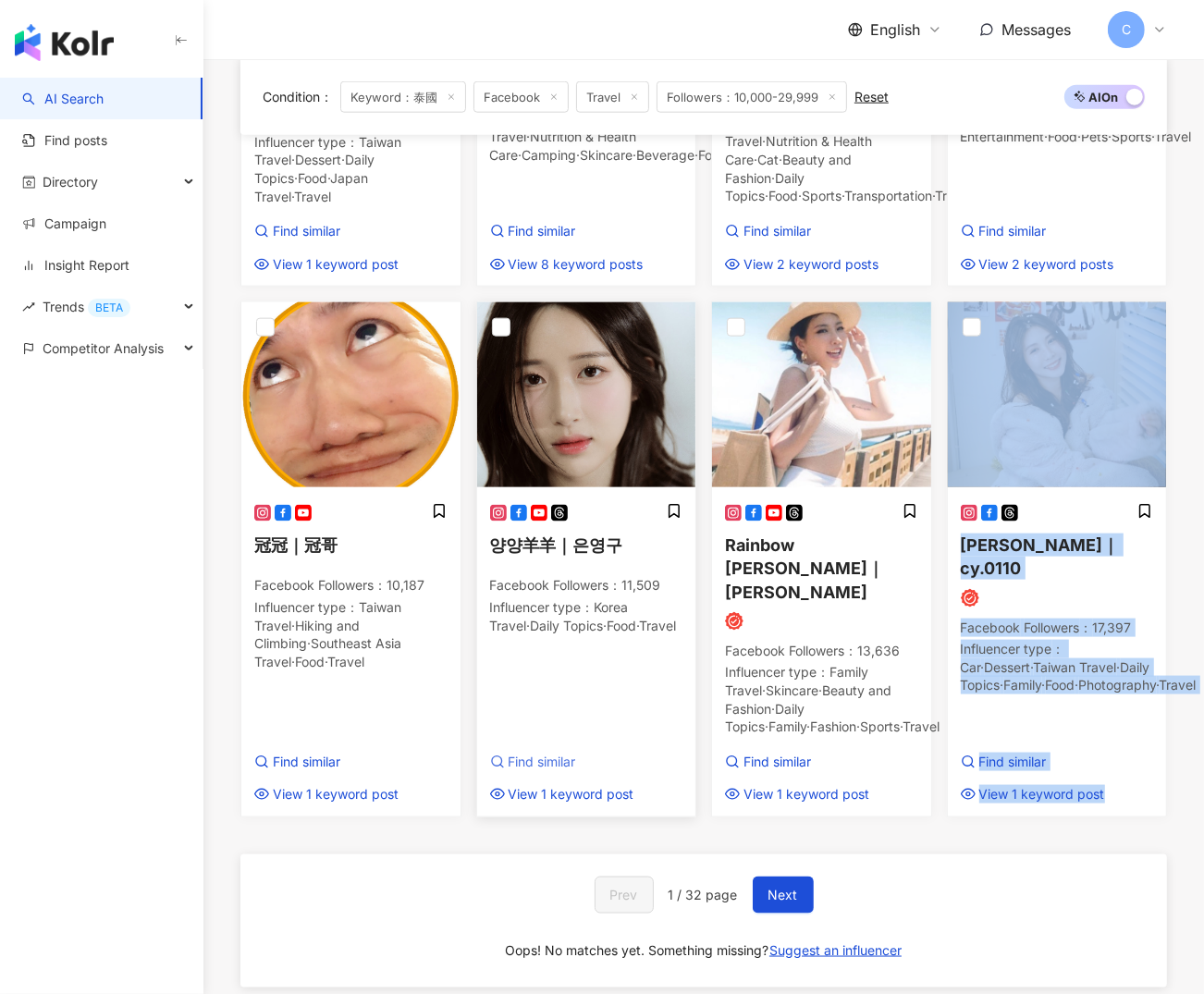
scroll to position [1751, 0]
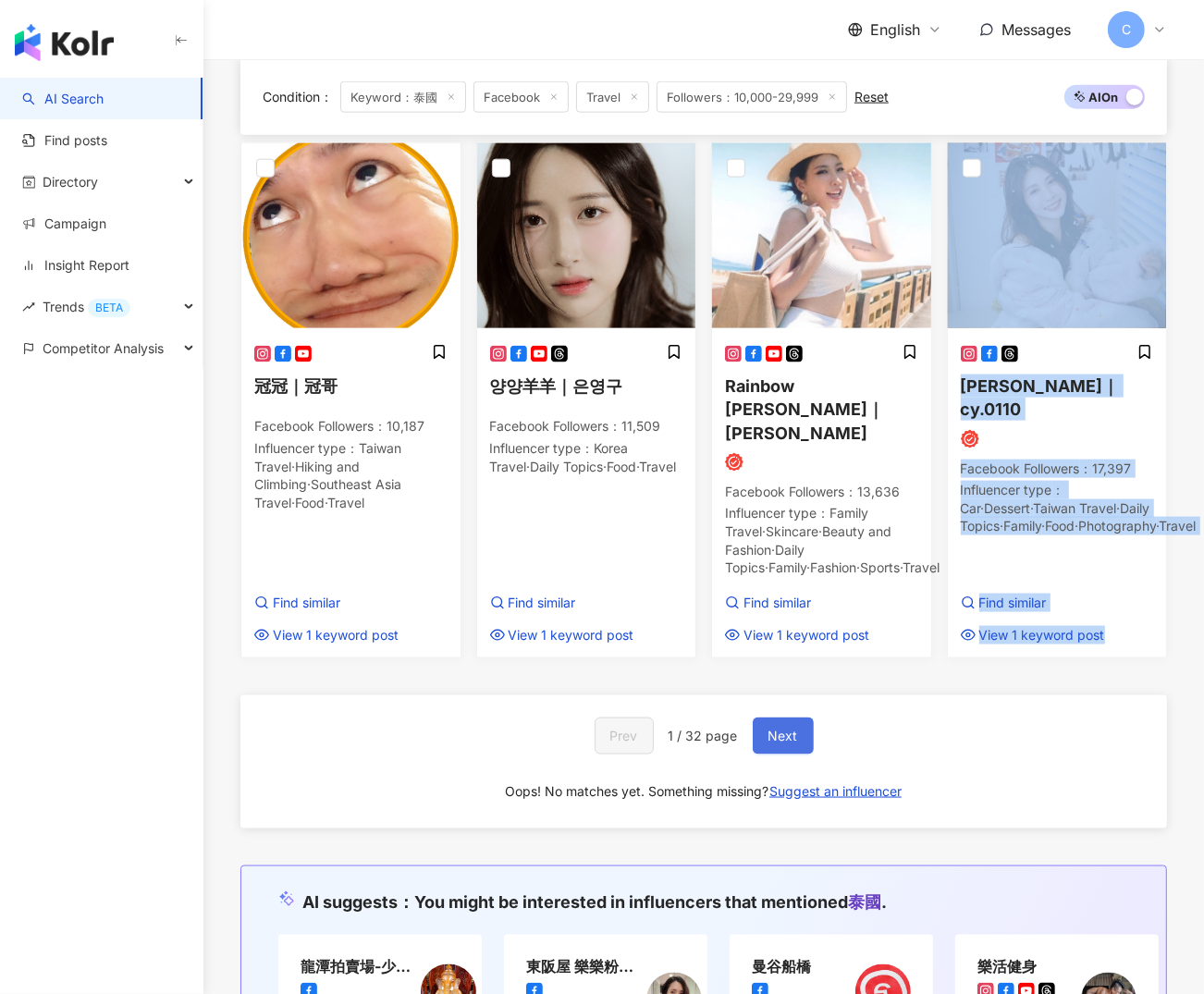
click at [780, 729] on span "Next" at bounding box center [783, 737] width 30 height 15
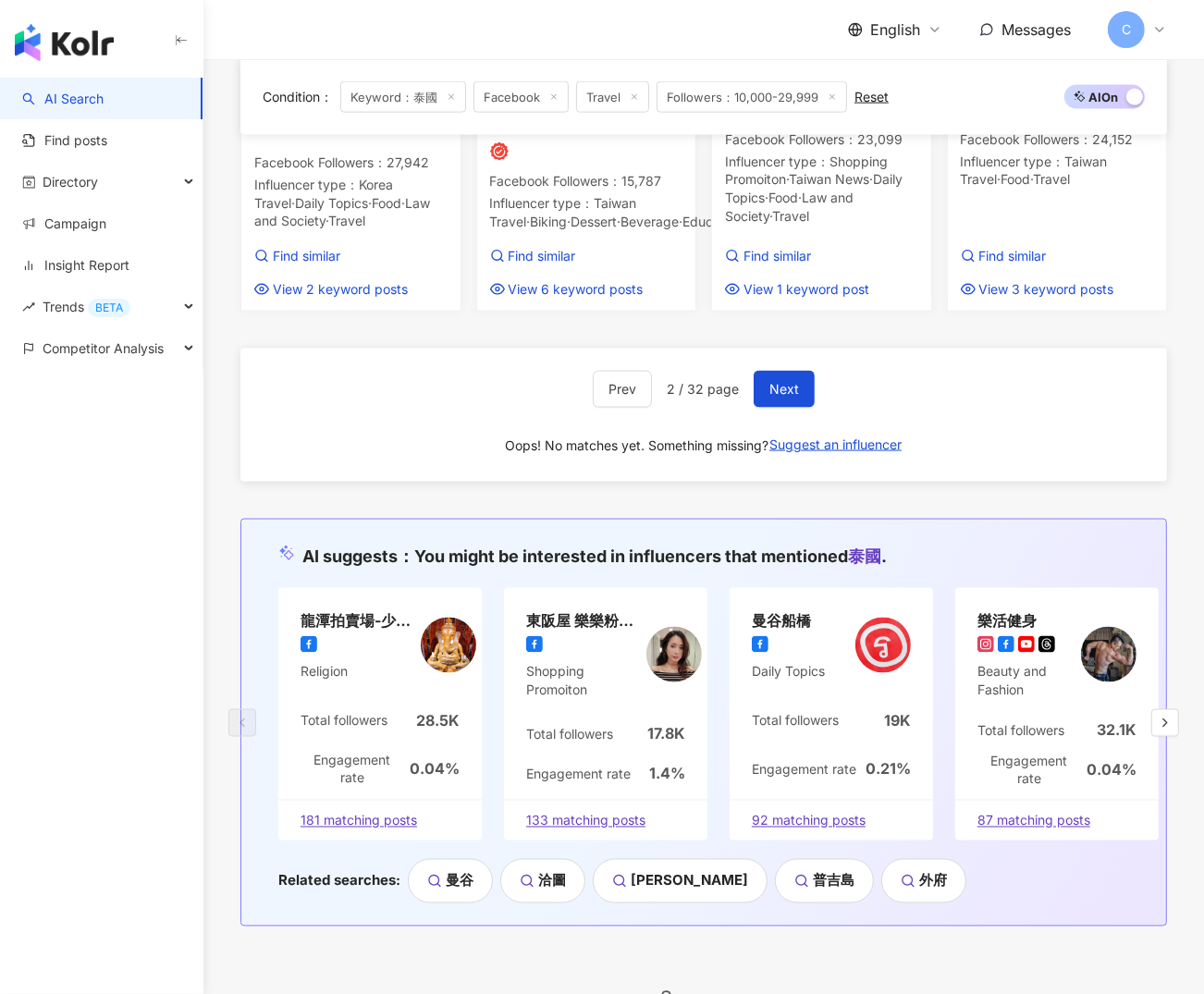
scroll to position [2343, 0]
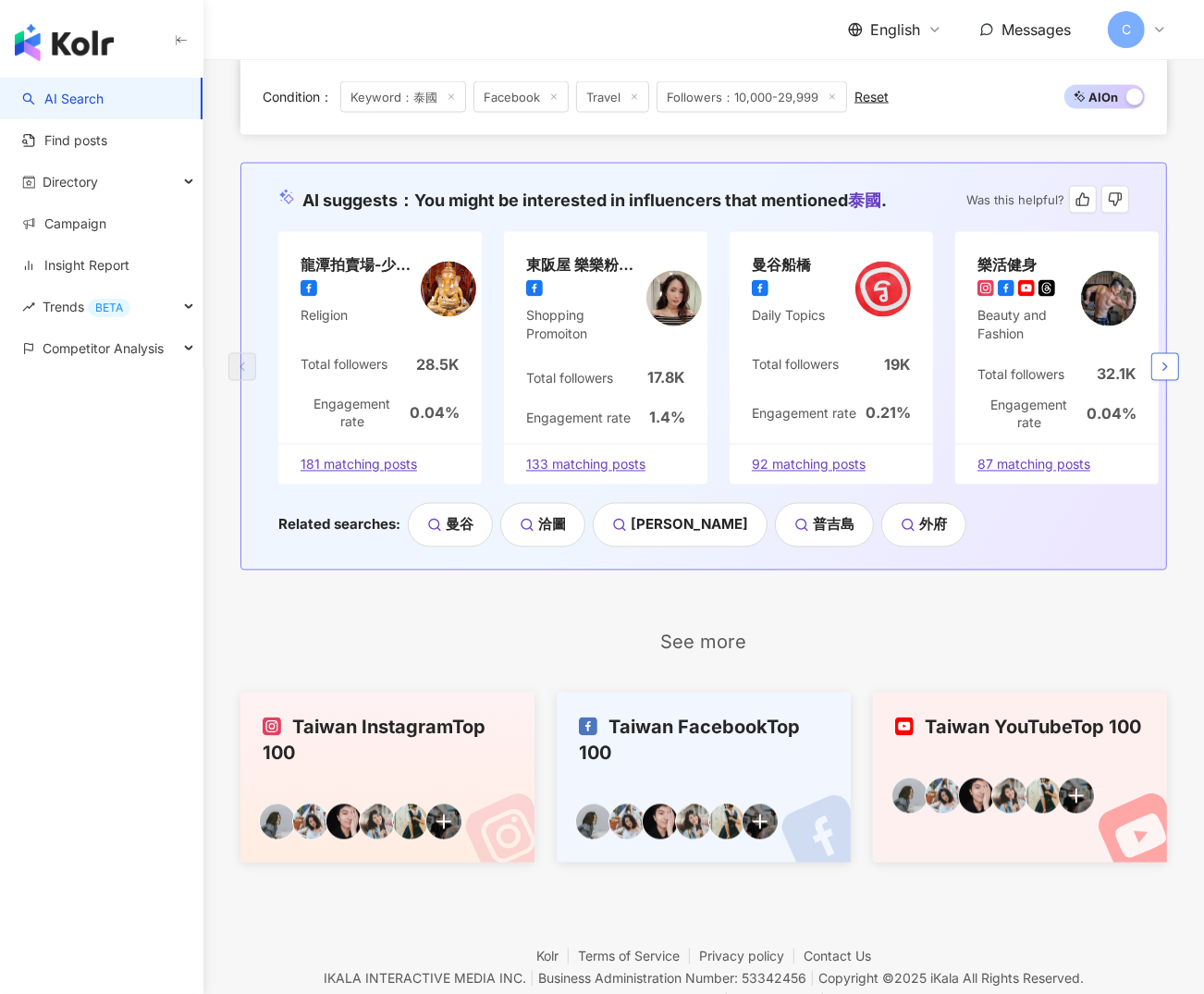
click at [1166, 372] on icon "button" at bounding box center [1165, 367] width 15 height 15
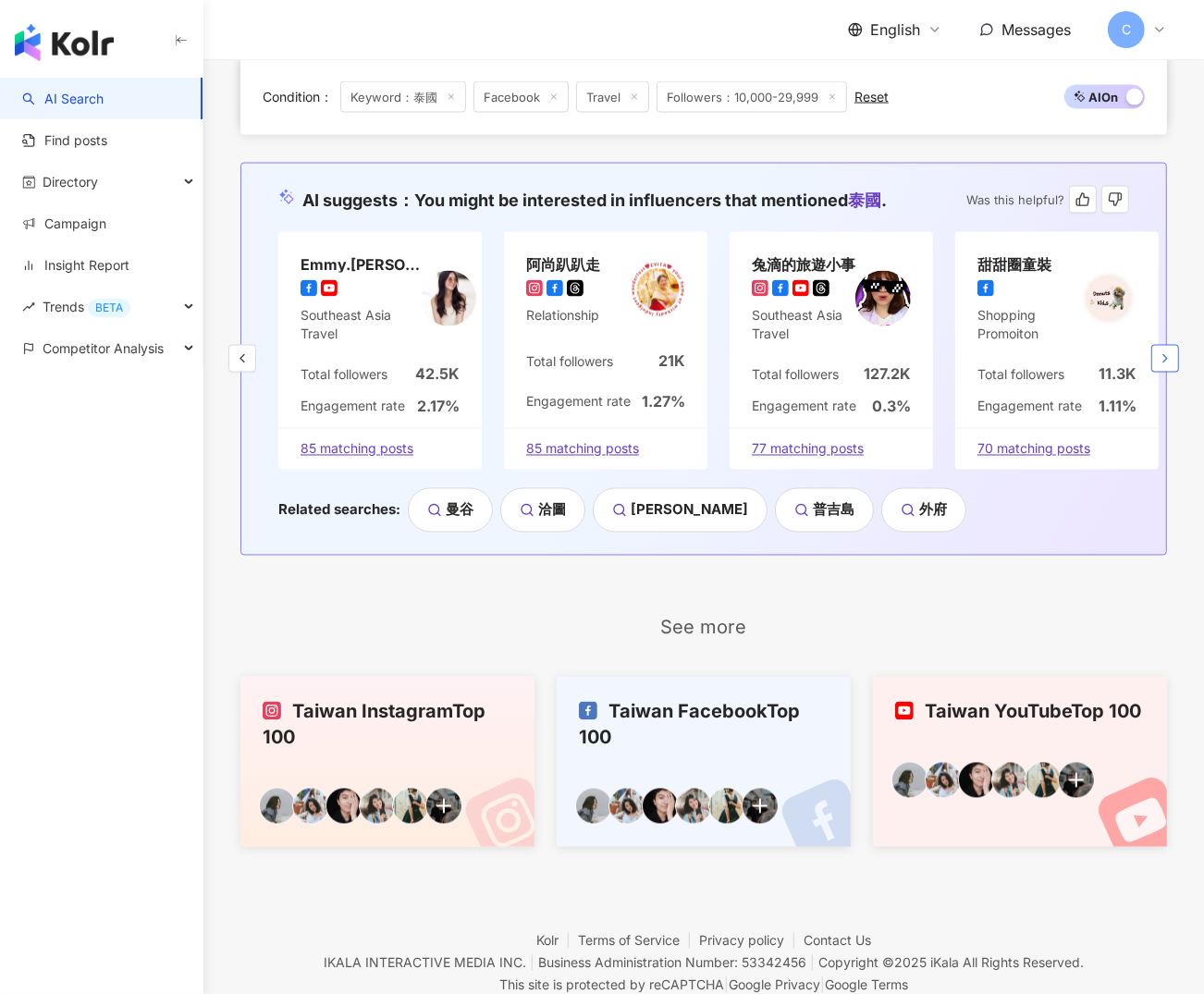
click at [1167, 366] on icon "button" at bounding box center [1165, 359] width 15 height 15
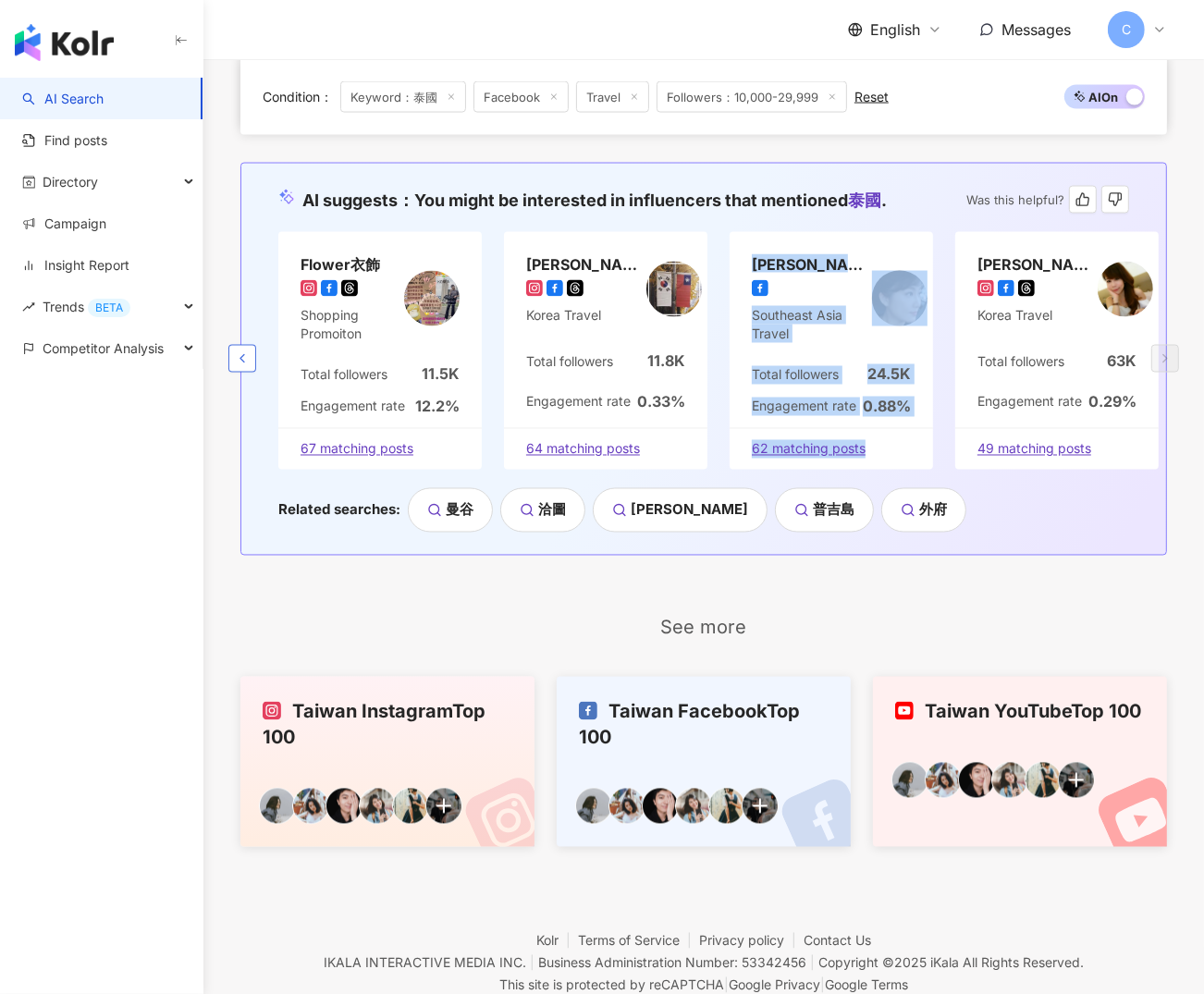
click at [244, 363] on icon "button" at bounding box center [242, 359] width 15 height 15
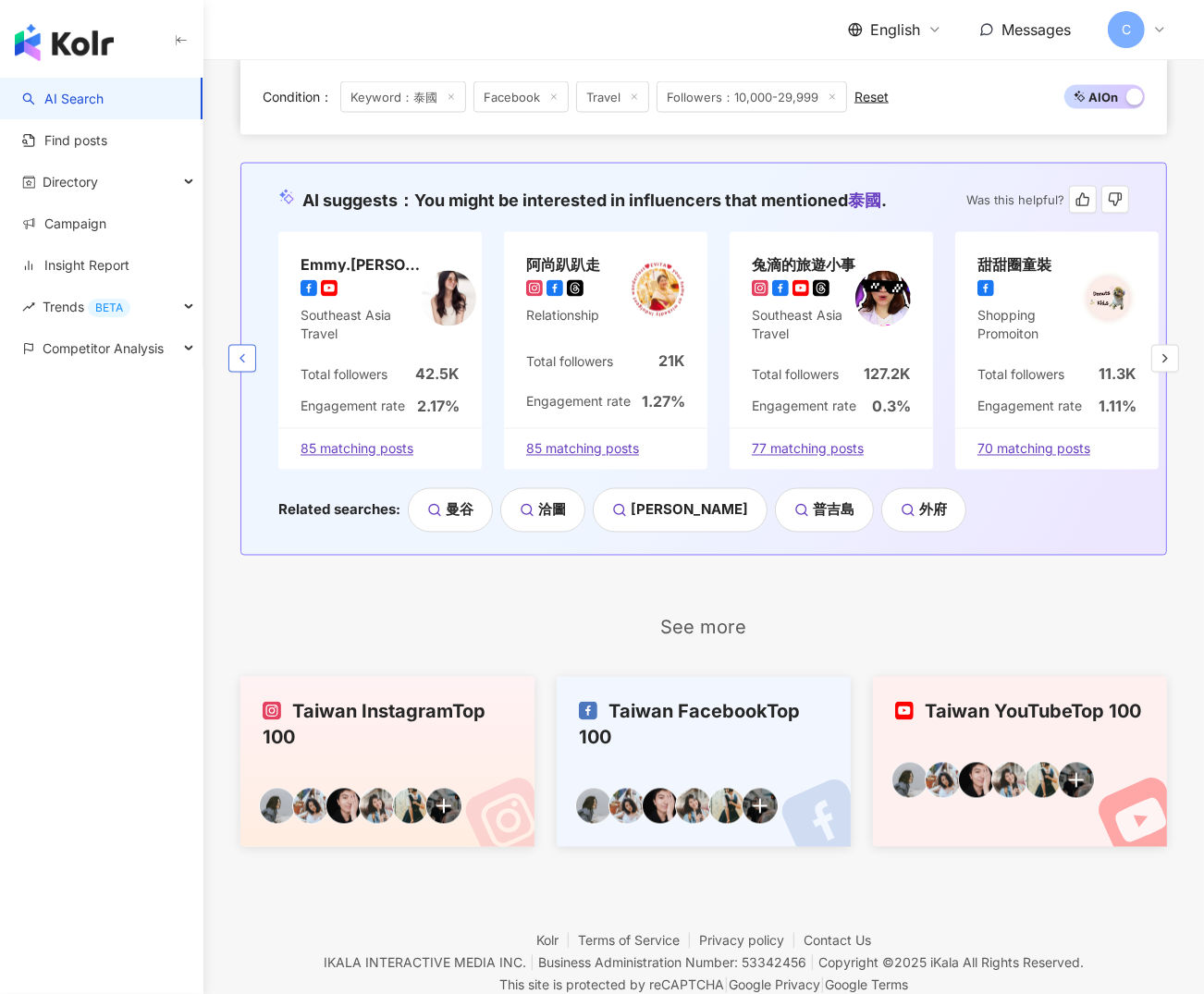
click at [243, 362] on icon "button" at bounding box center [242, 359] width 15 height 15
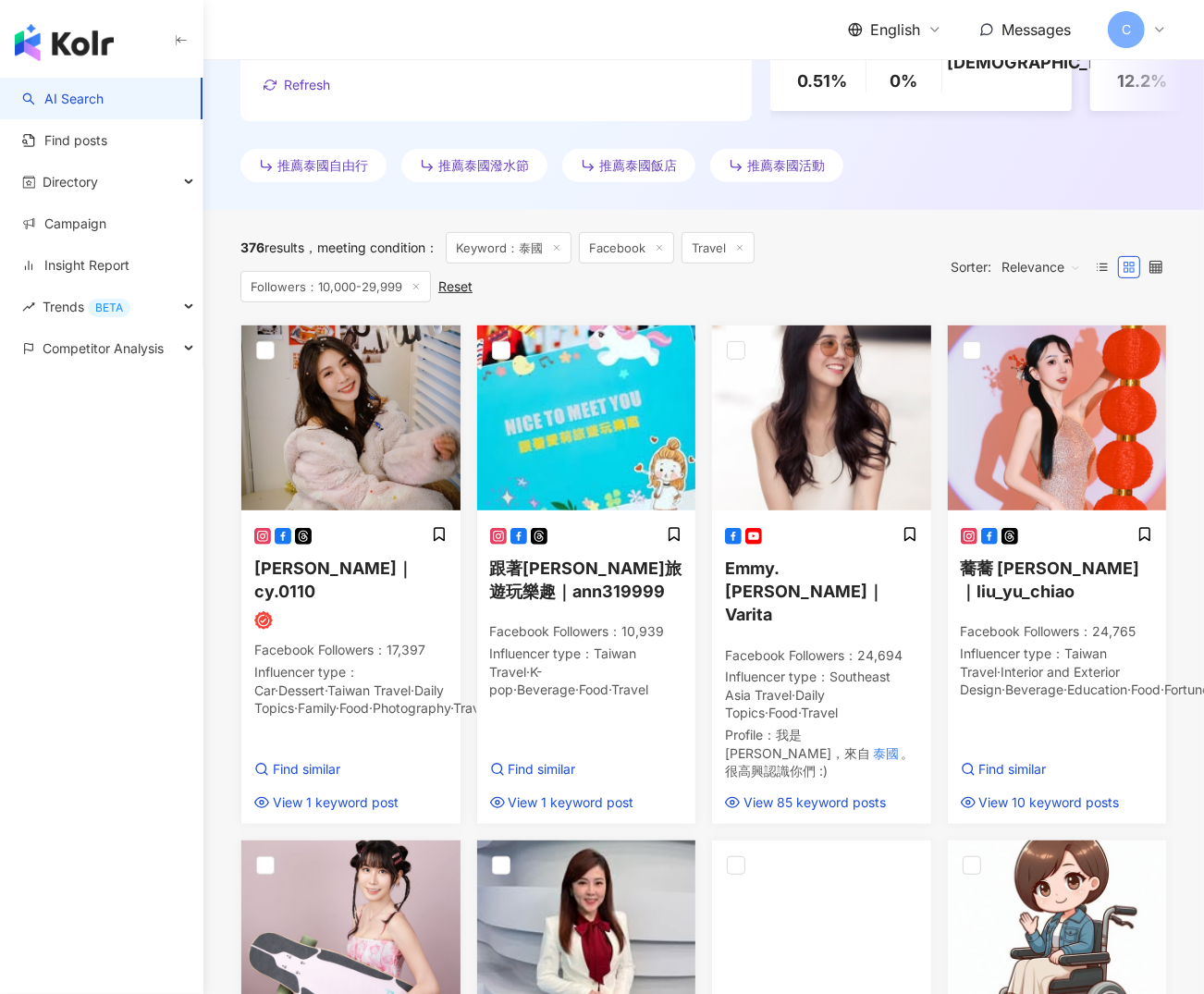
scroll to position [0, 0]
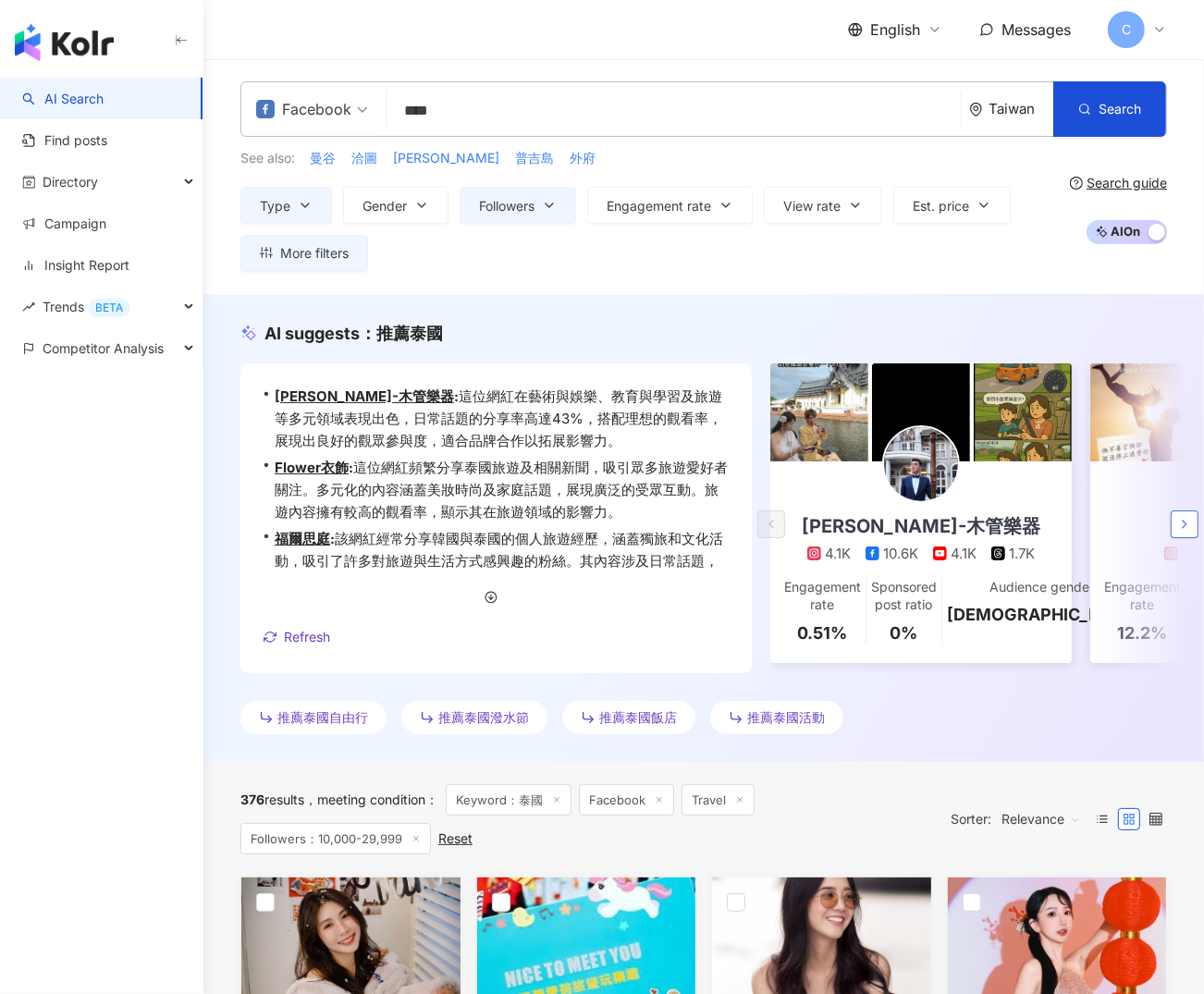
click at [1187, 528] on icon "button" at bounding box center [1184, 524] width 15 height 15
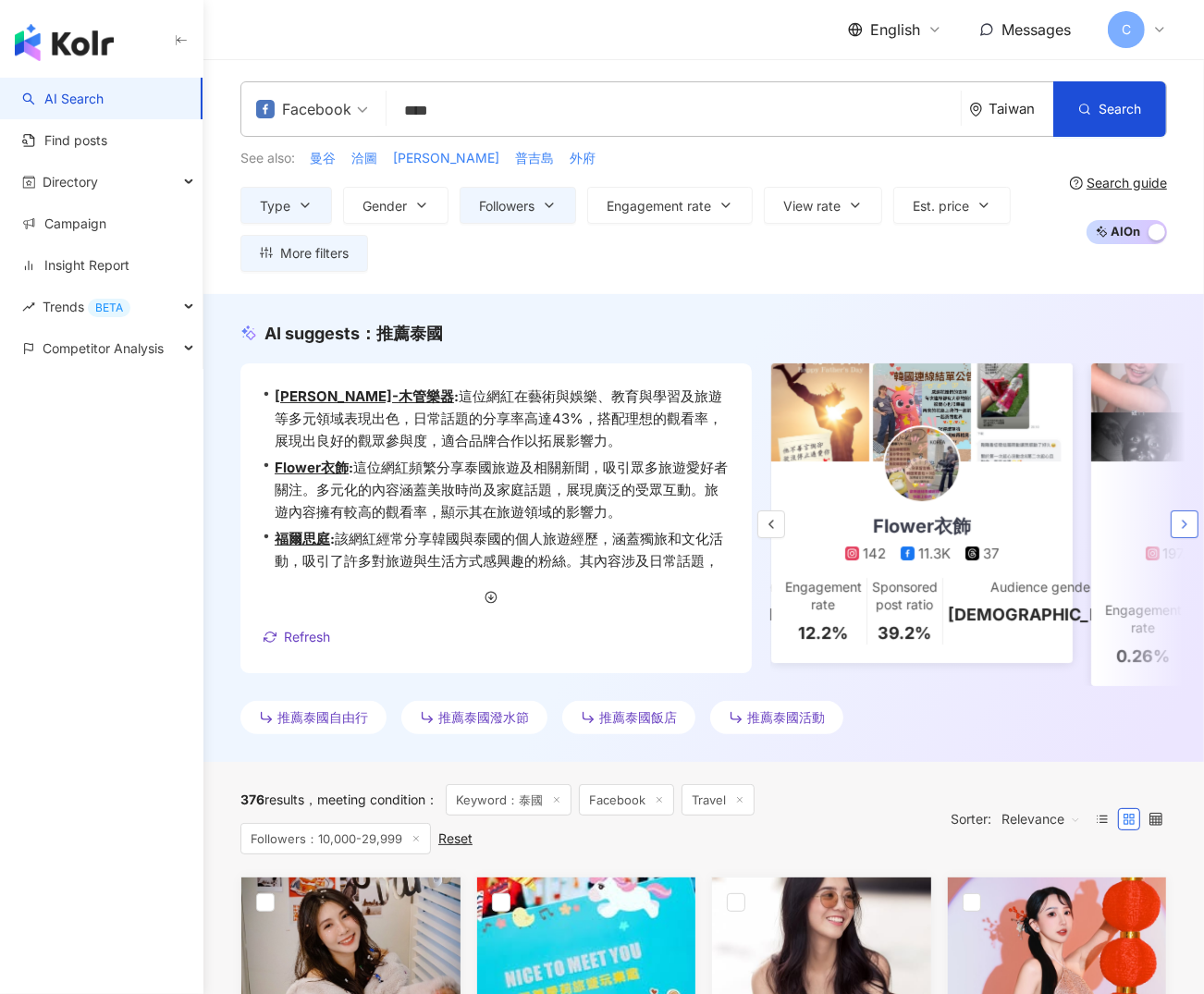
click at [1186, 527] on icon "button" at bounding box center [1184, 524] width 15 height 15
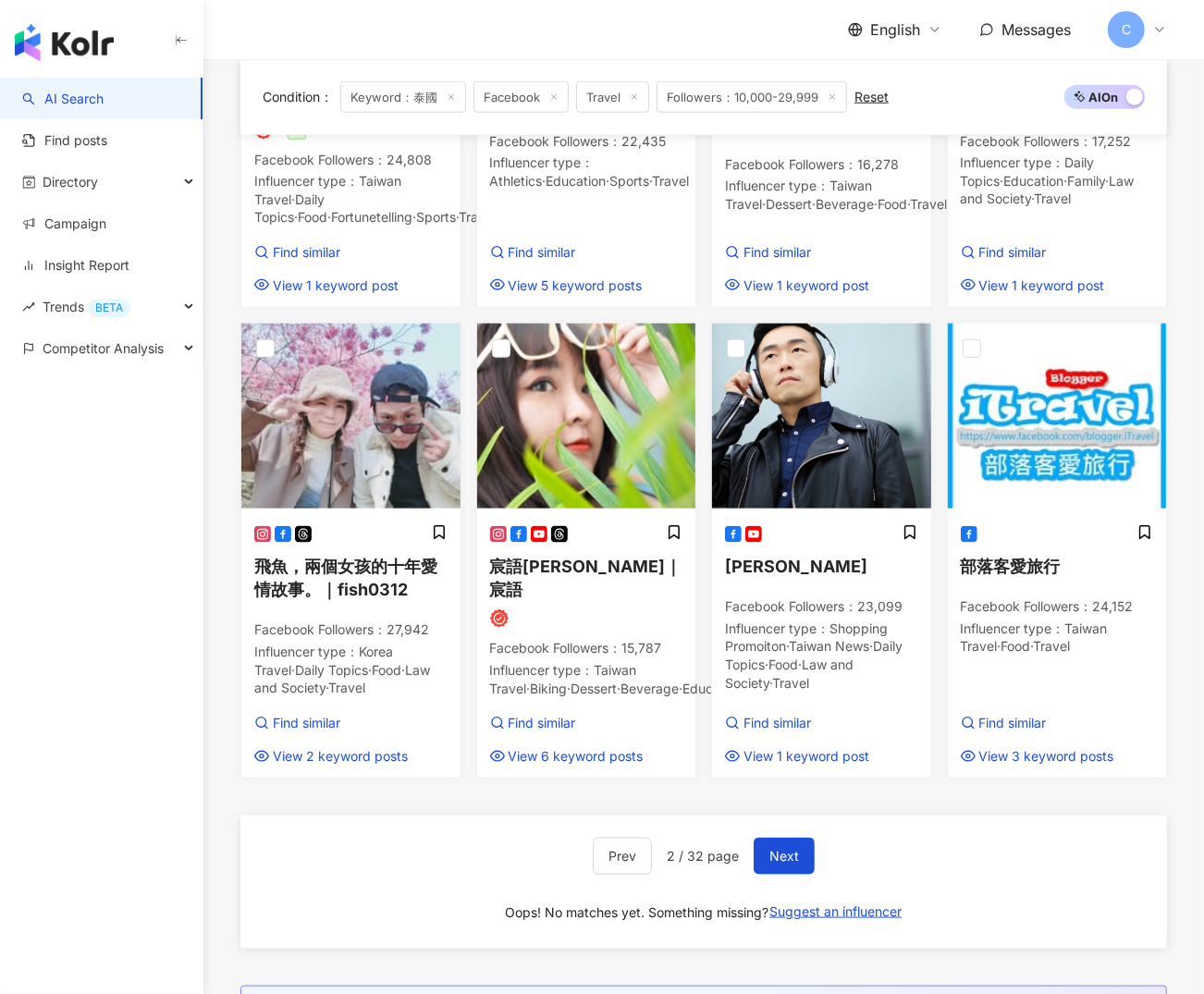
scroll to position [1625, 0]
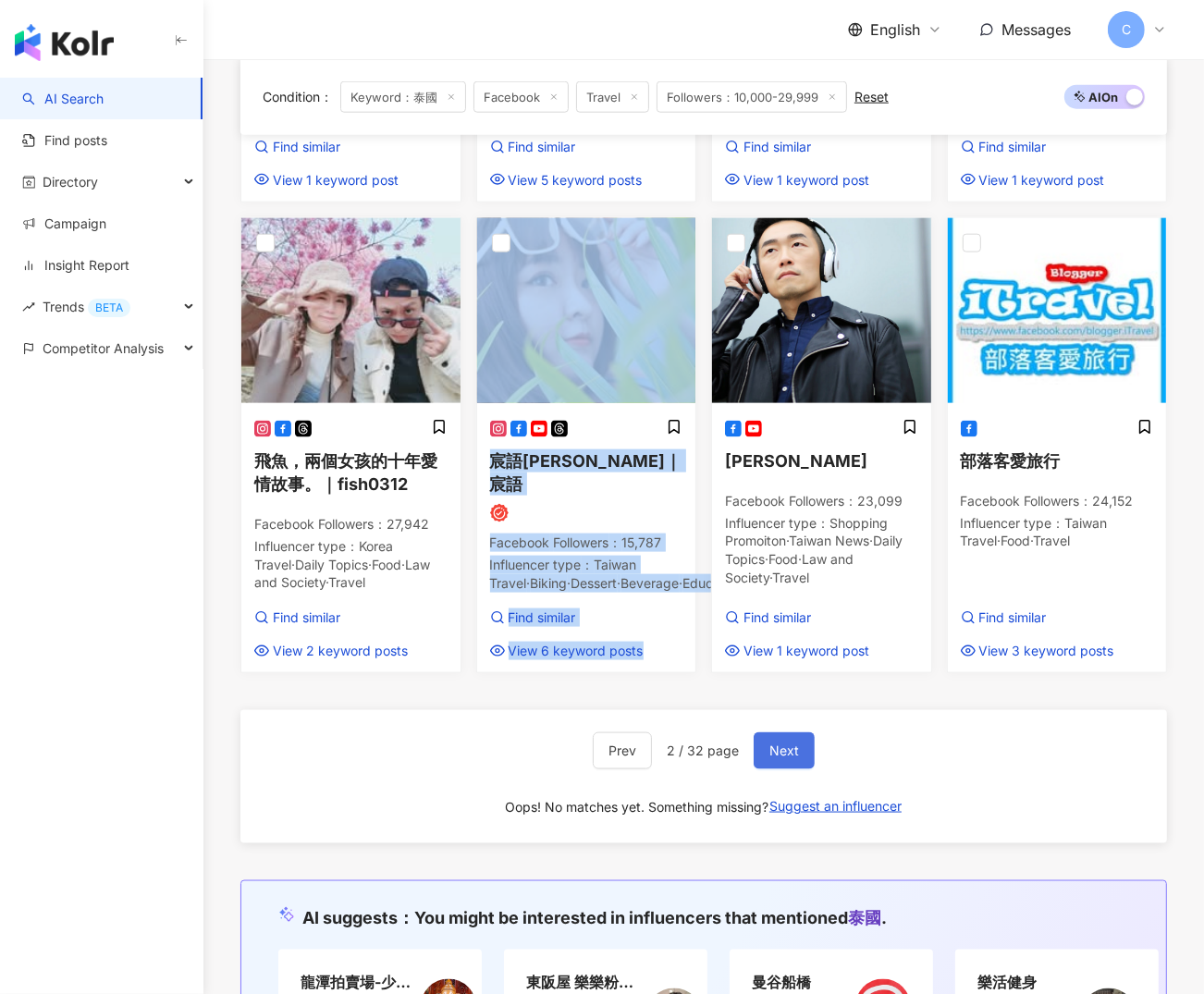
click at [785, 754] on span "Next" at bounding box center [784, 752] width 30 height 15
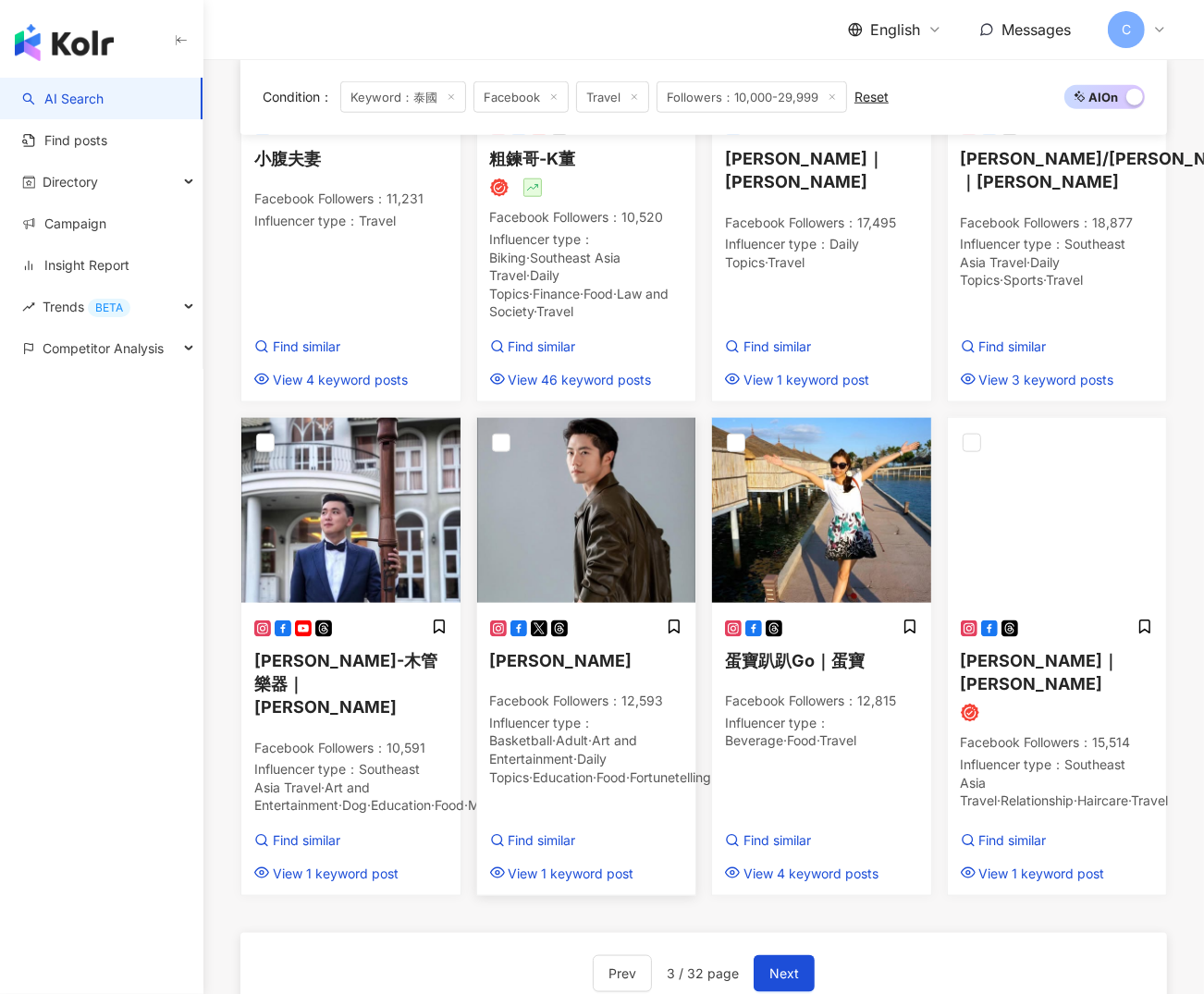
scroll to position [1557, 0]
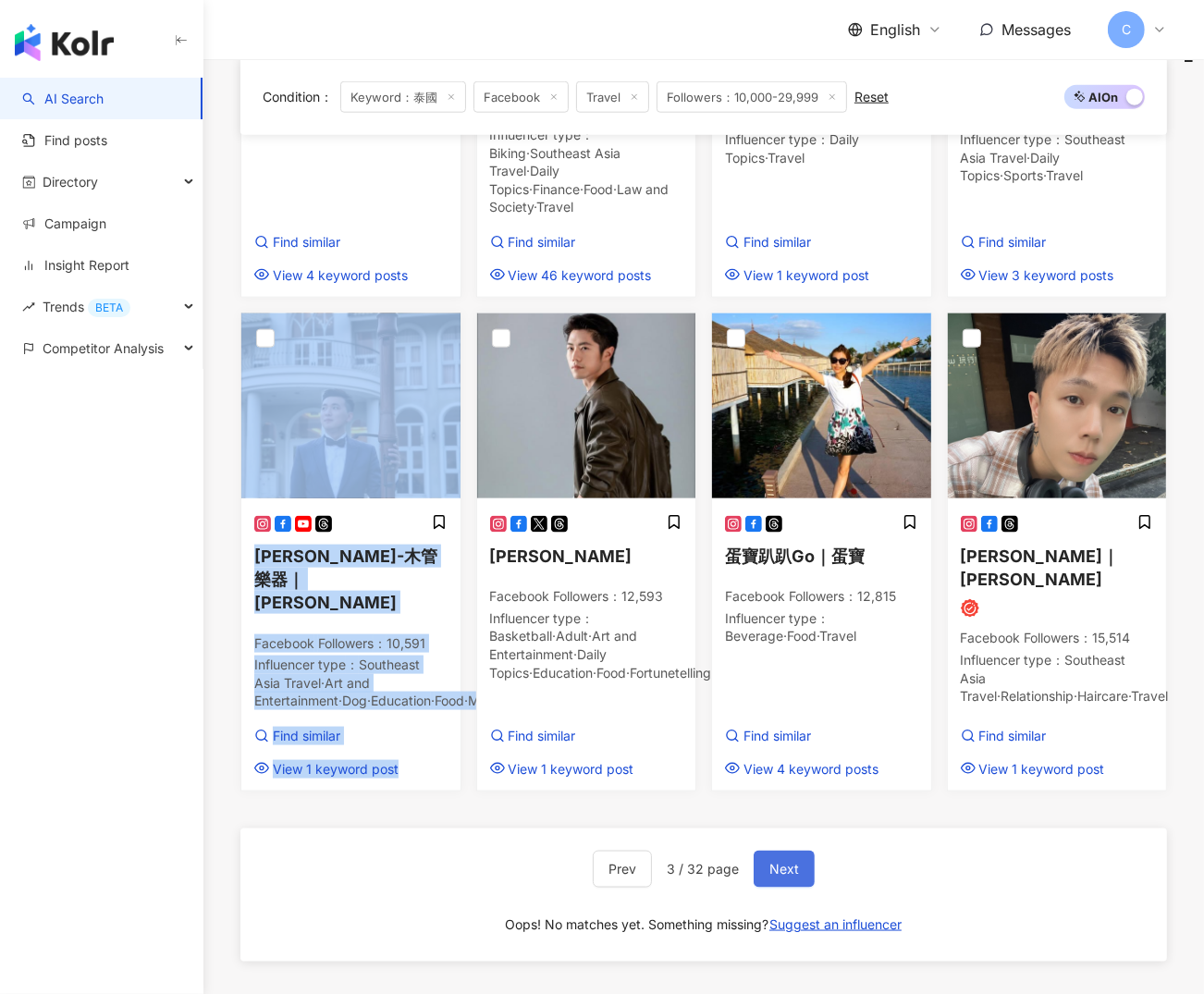
click at [783, 872] on button "Next" at bounding box center [783, 870] width 61 height 37
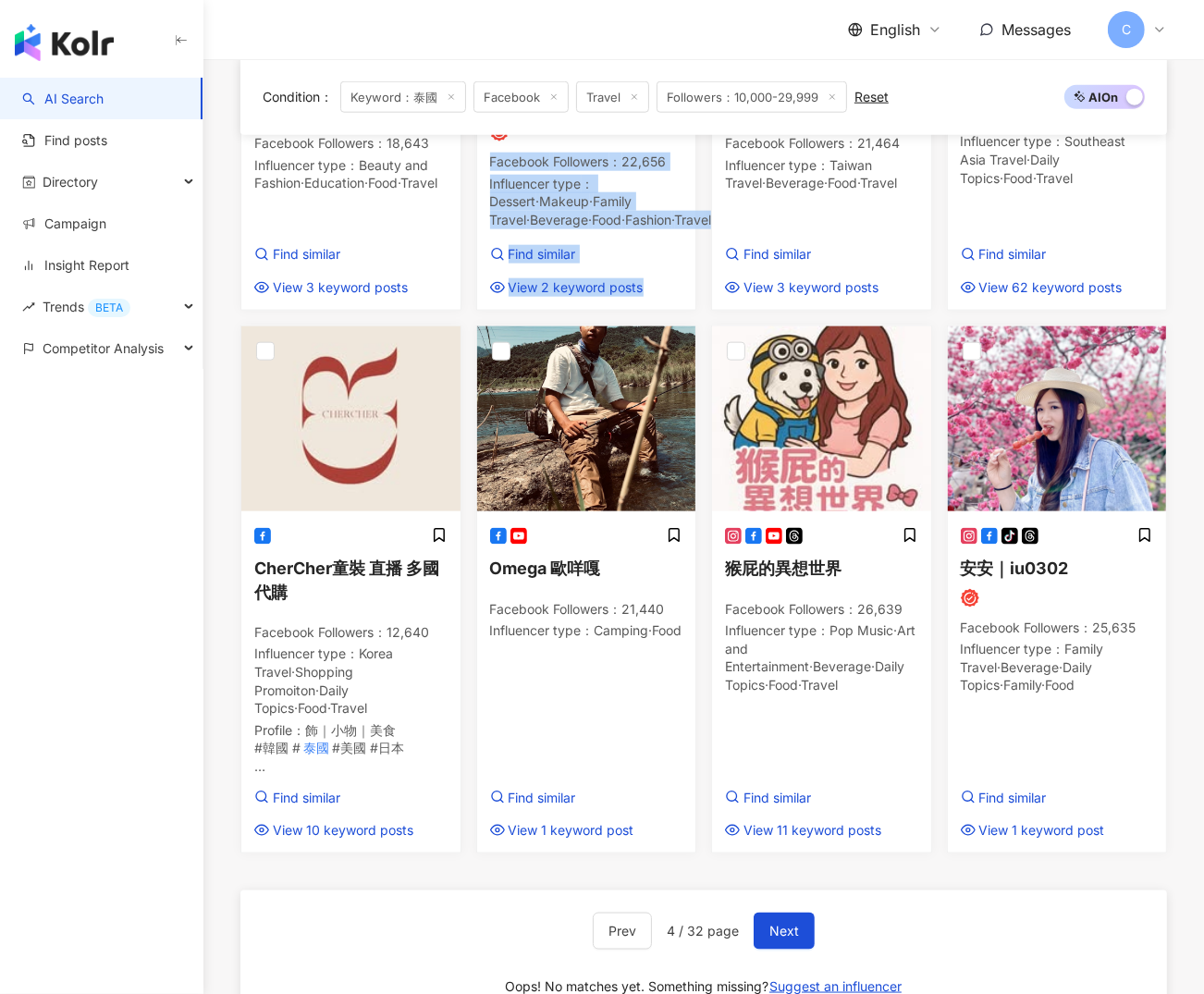
scroll to position [1595, 0]
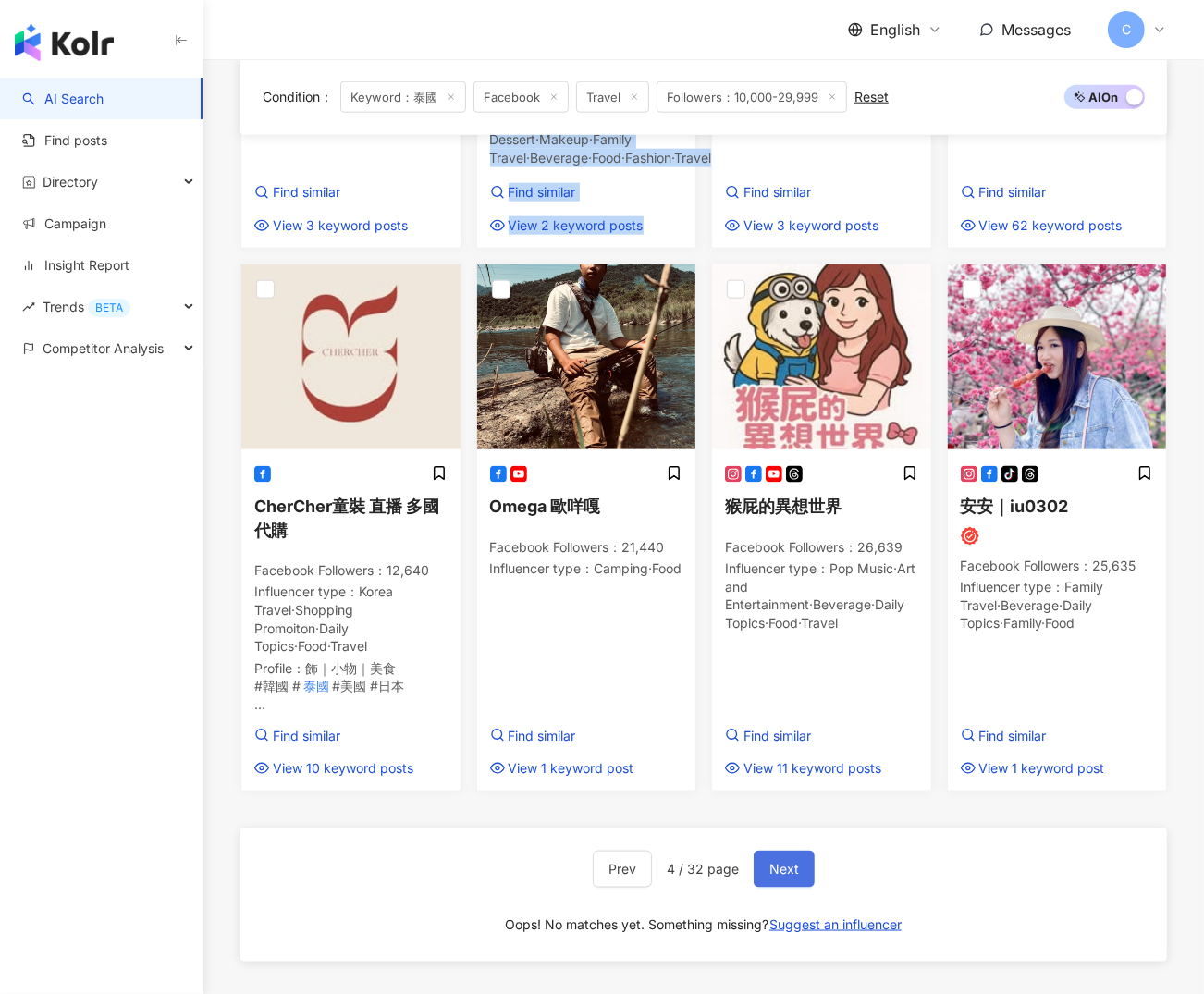
click at [802, 851] on button "Next" at bounding box center [783, 870] width 61 height 37
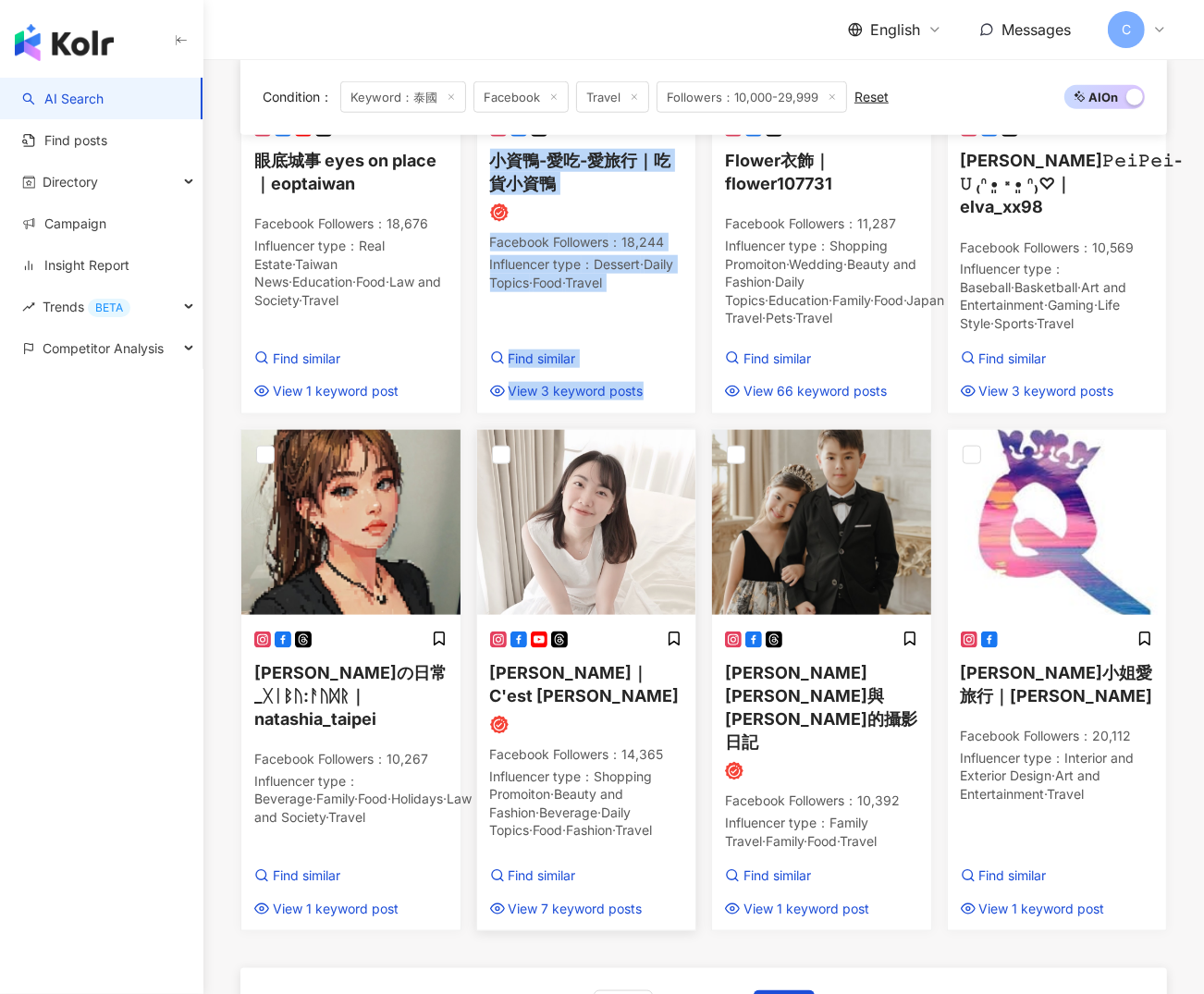
scroll to position [1666, 0]
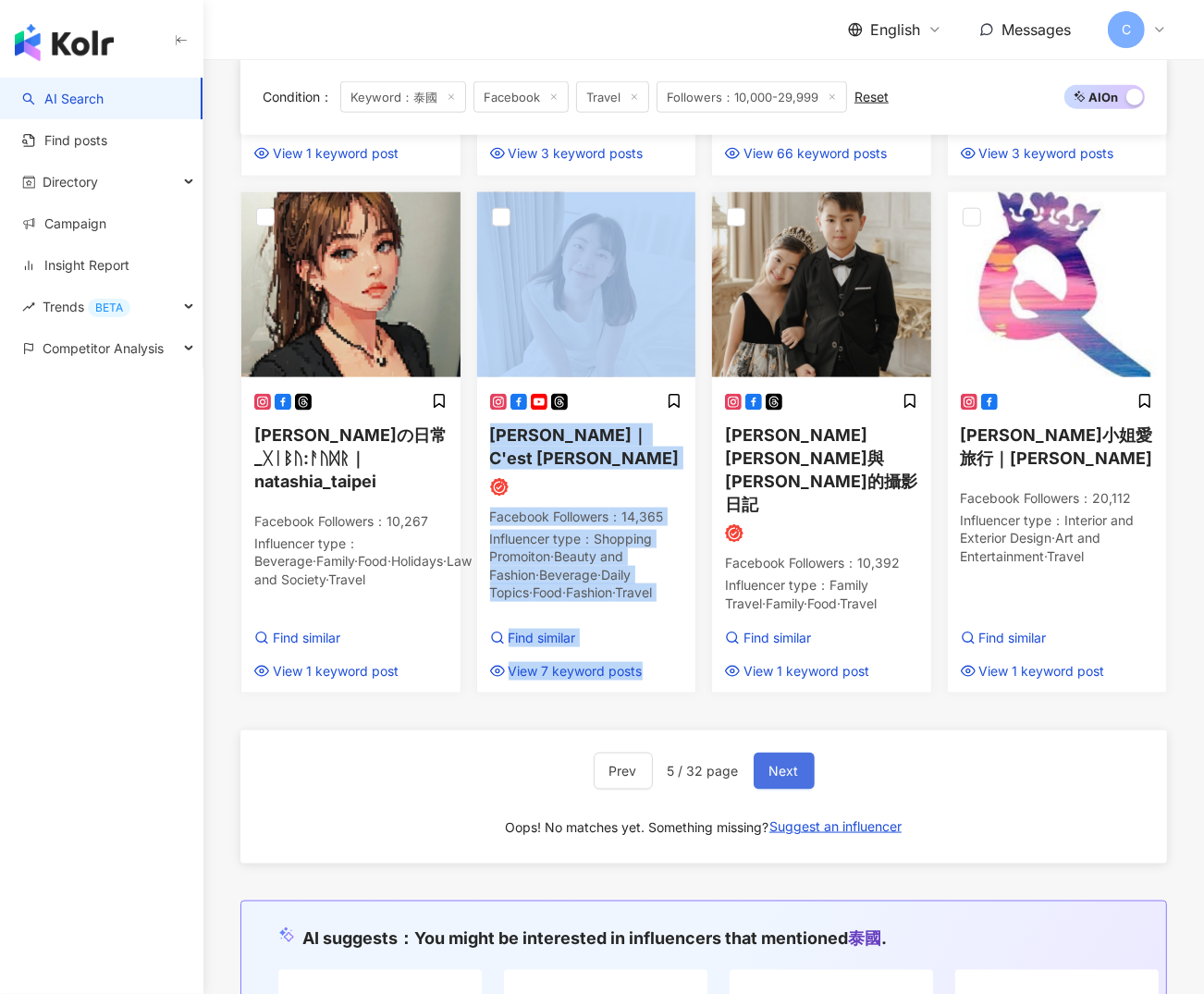
click at [794, 790] on button "Next" at bounding box center [783, 771] width 61 height 37
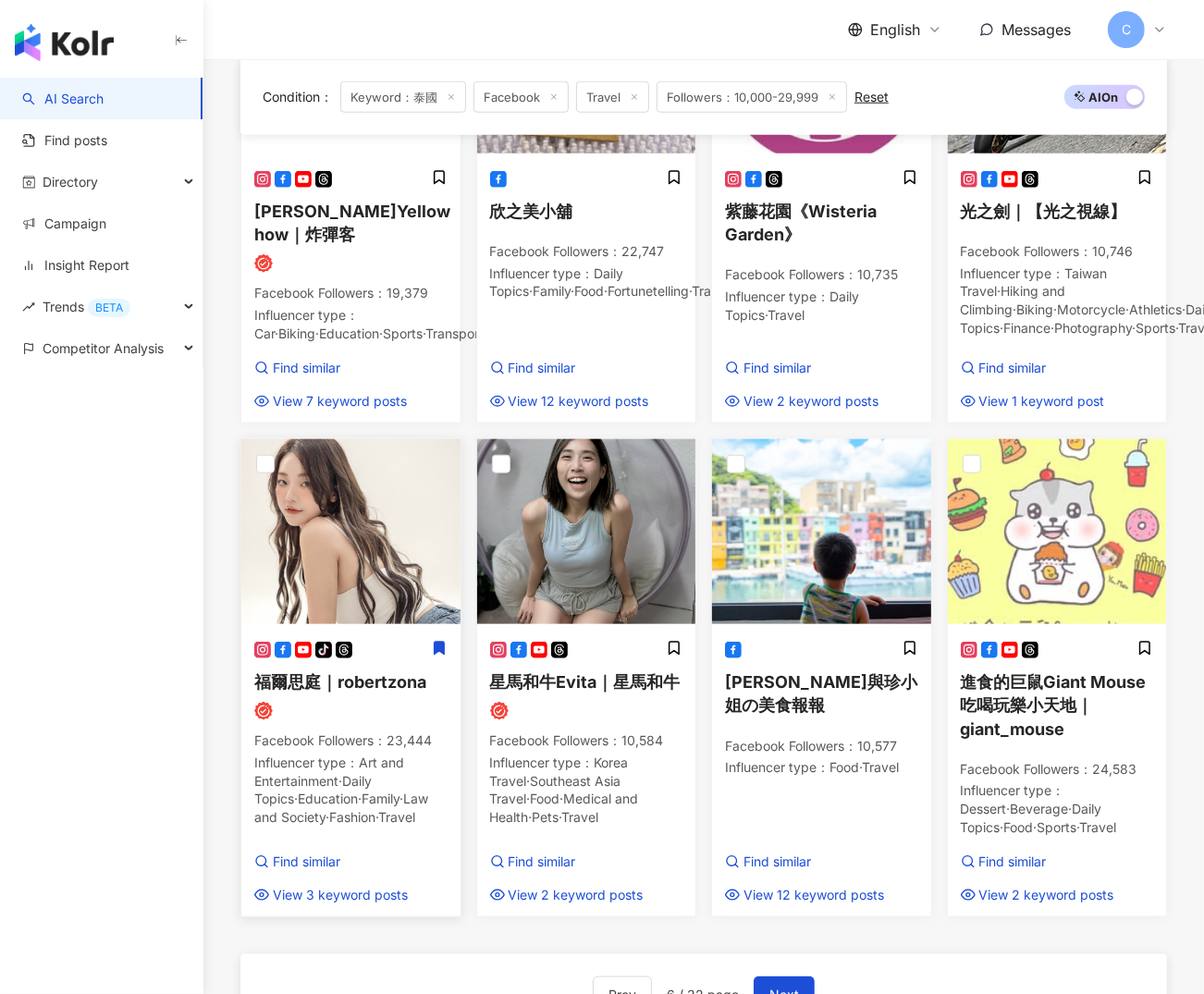
scroll to position [1390, 0]
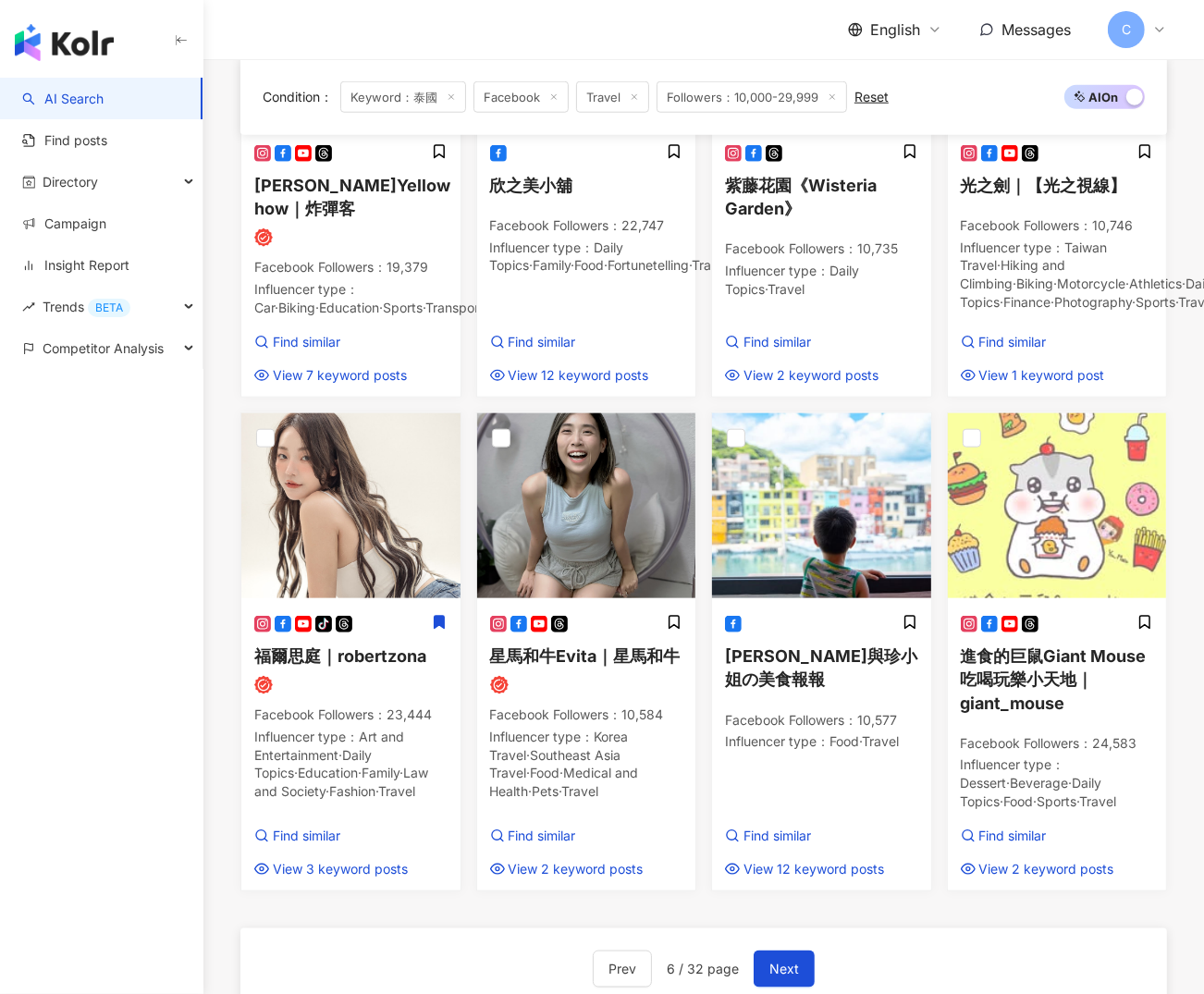
click at [219, 494] on div "Condition ： Keyword：泰國 Facebook Travel Followers：10,000-29,999 Reset AI On AI O…" at bounding box center [703, 585] width 1000 height 2426
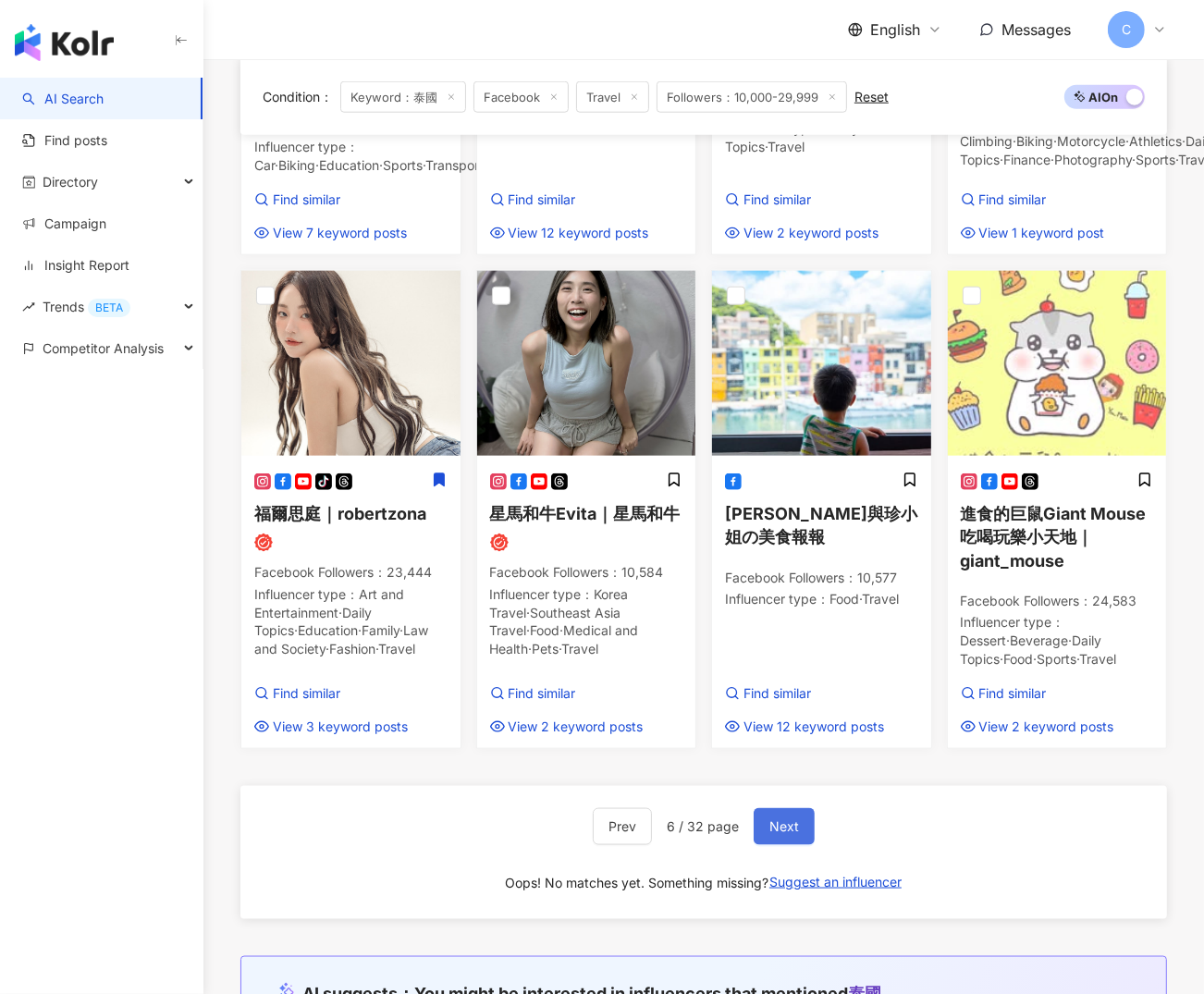
click at [810, 832] on button "Next" at bounding box center [783, 827] width 61 height 37
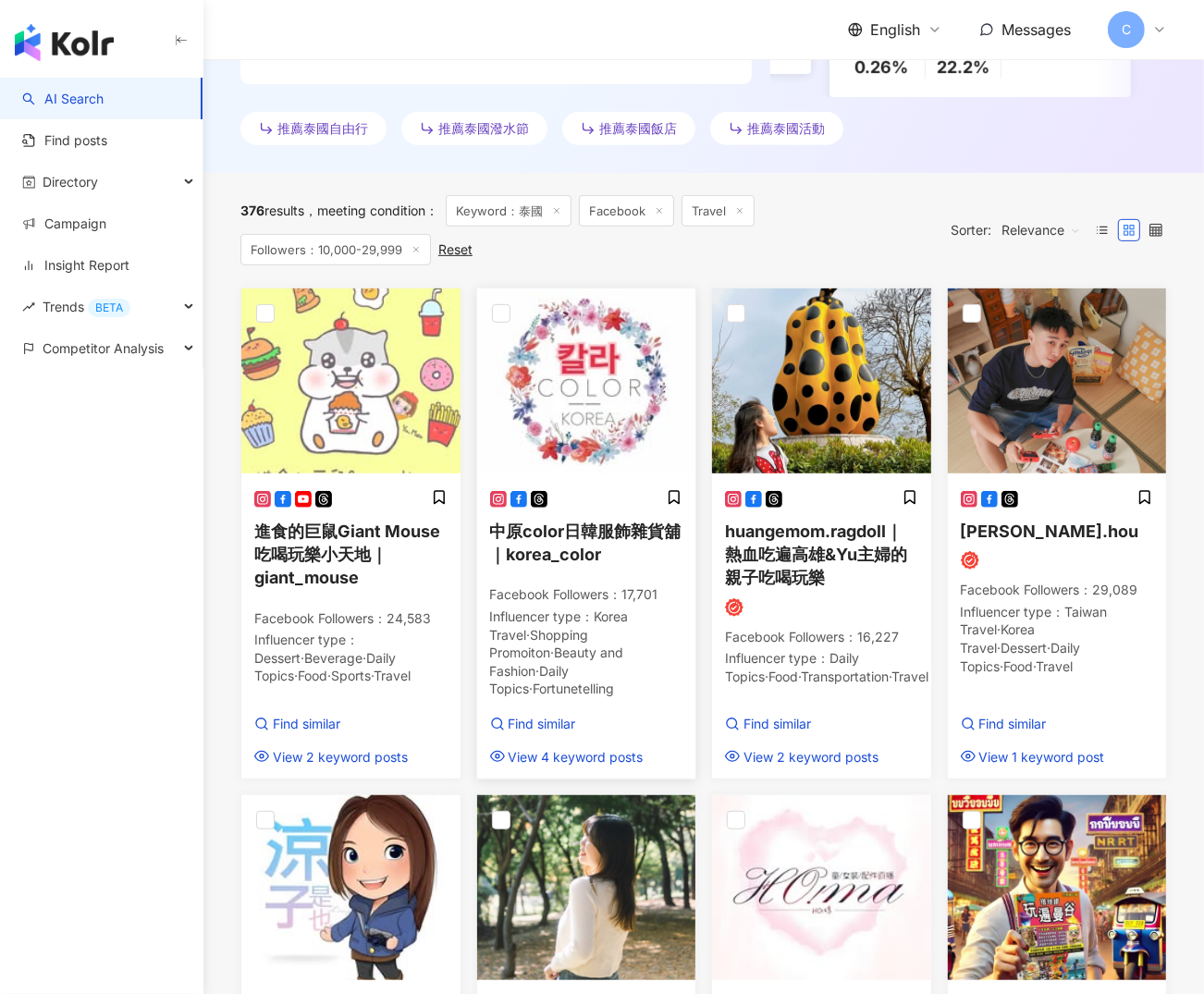
scroll to position [722, 0]
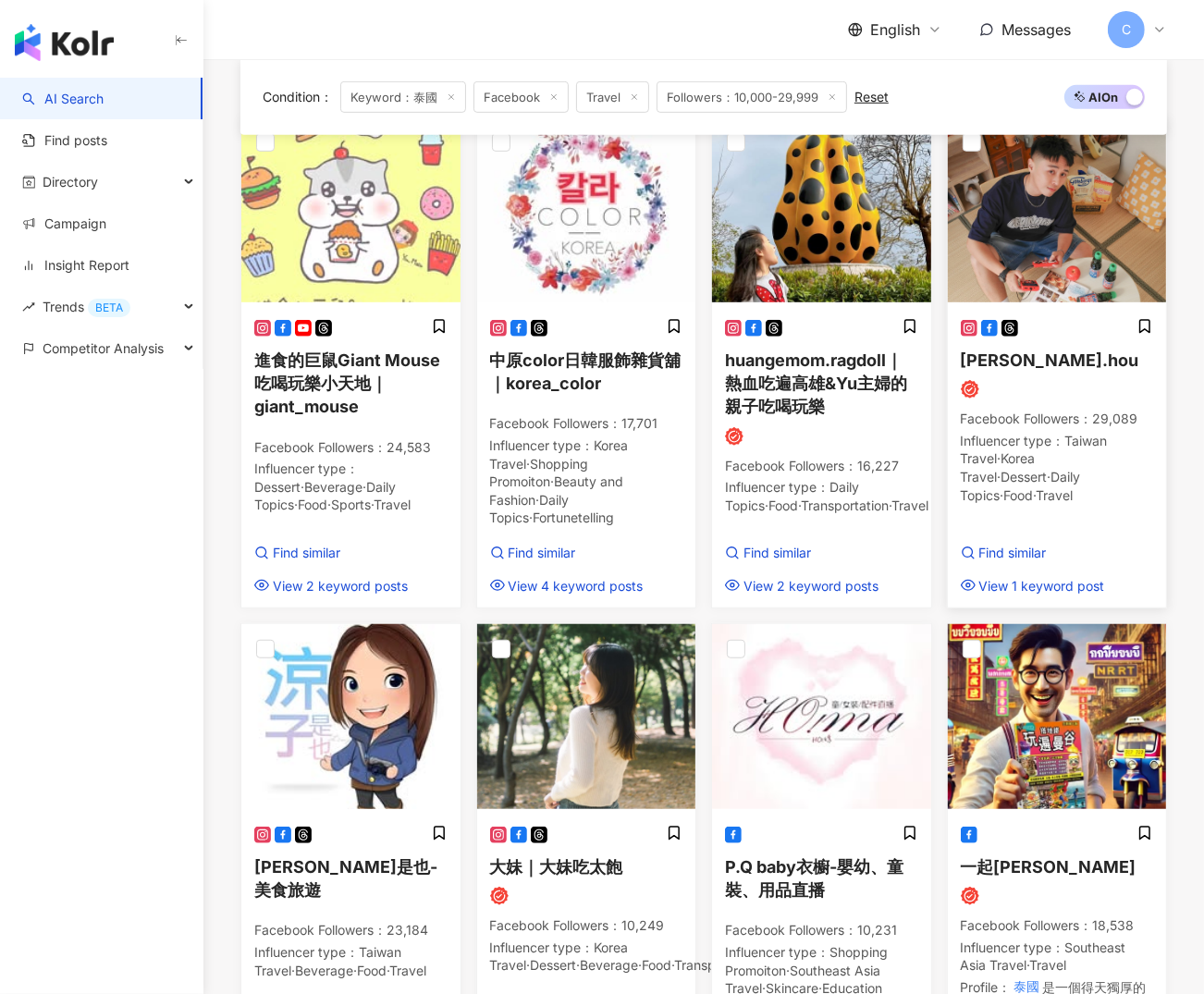
click at [1037, 370] on span "raymond.hou" at bounding box center [1050, 360] width 179 height 20
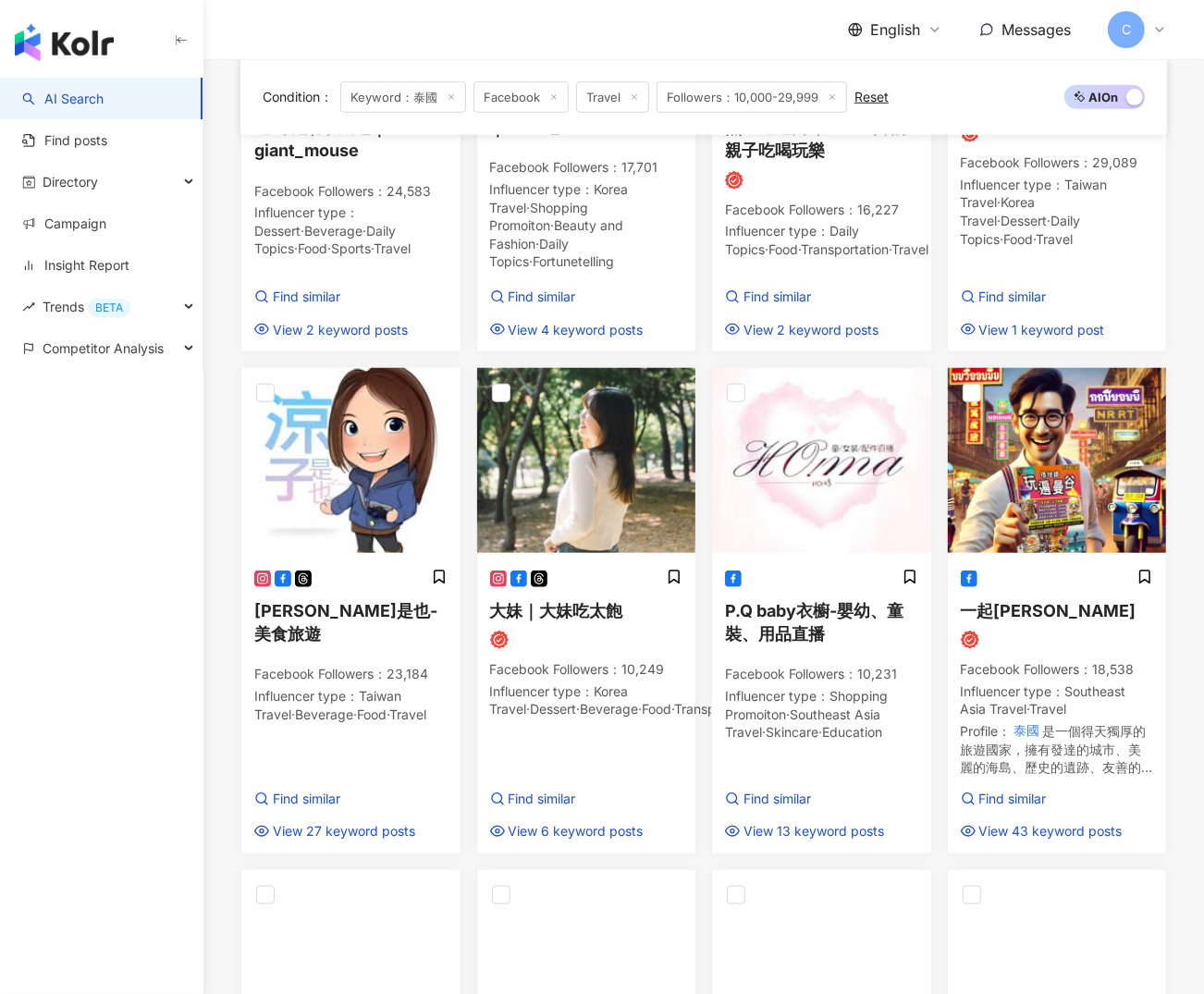
scroll to position [0, 0]
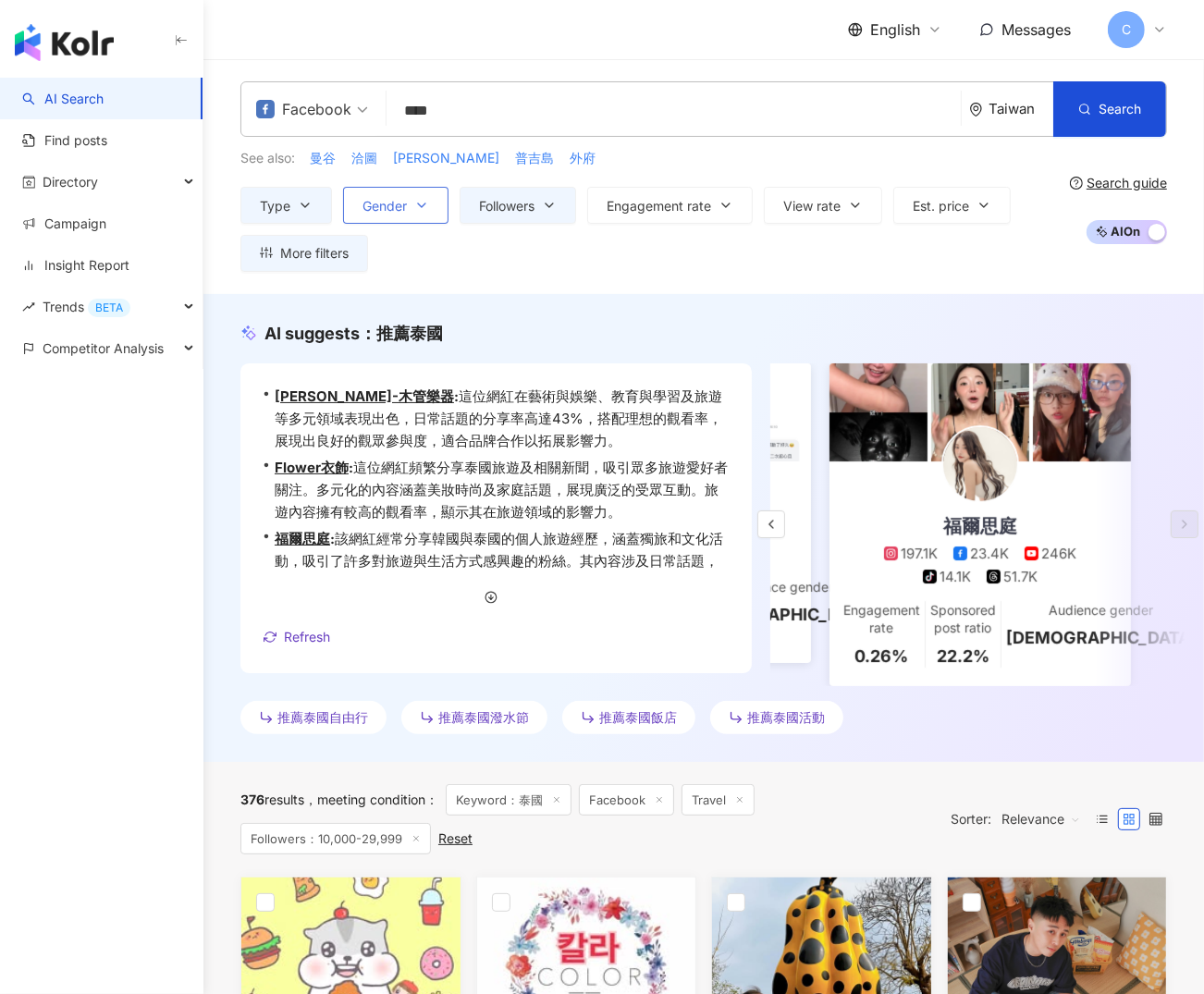
click at [394, 210] on span "Gender" at bounding box center [384, 206] width 44 height 15
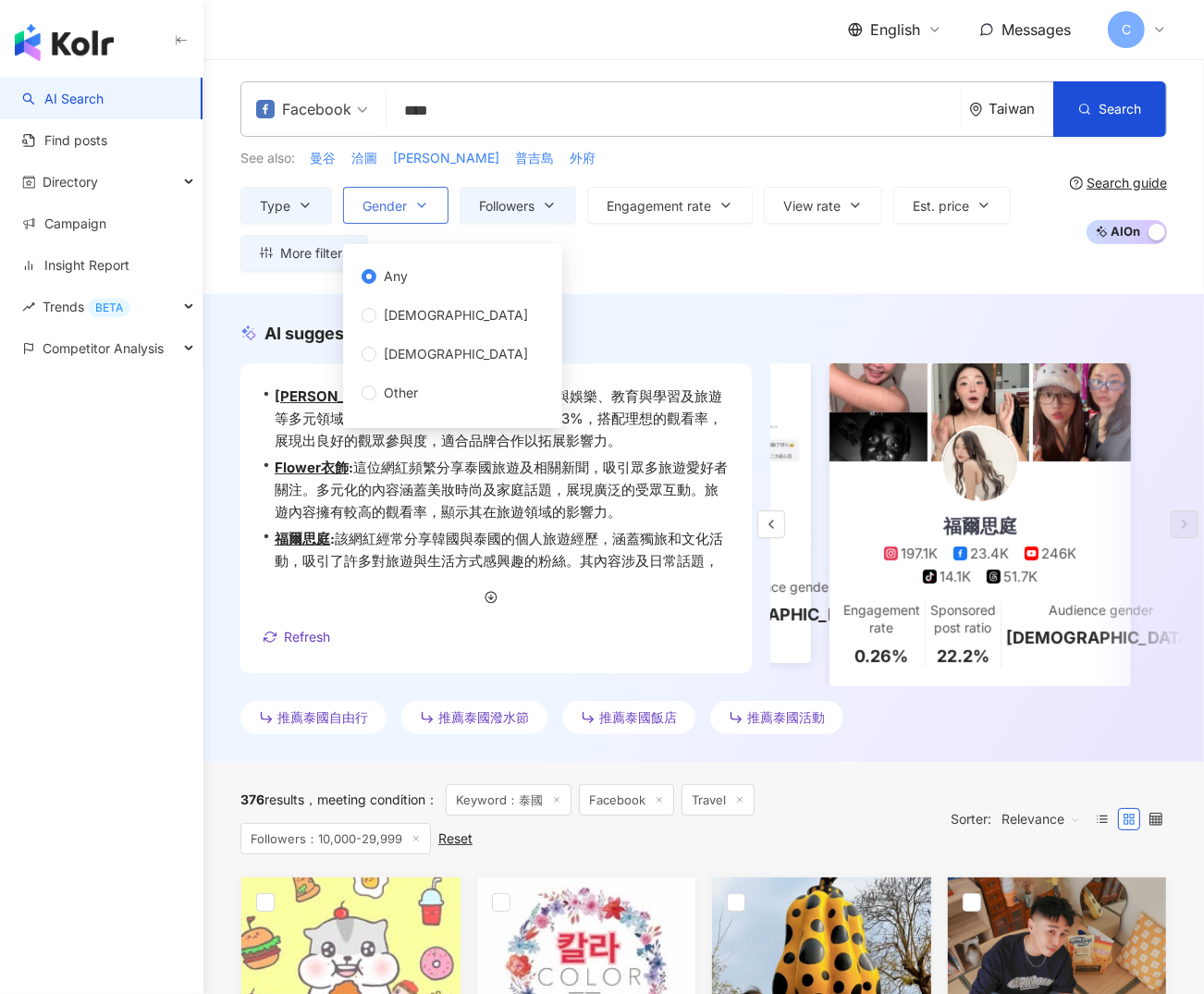
click at [394, 210] on span "Gender" at bounding box center [384, 206] width 44 height 15
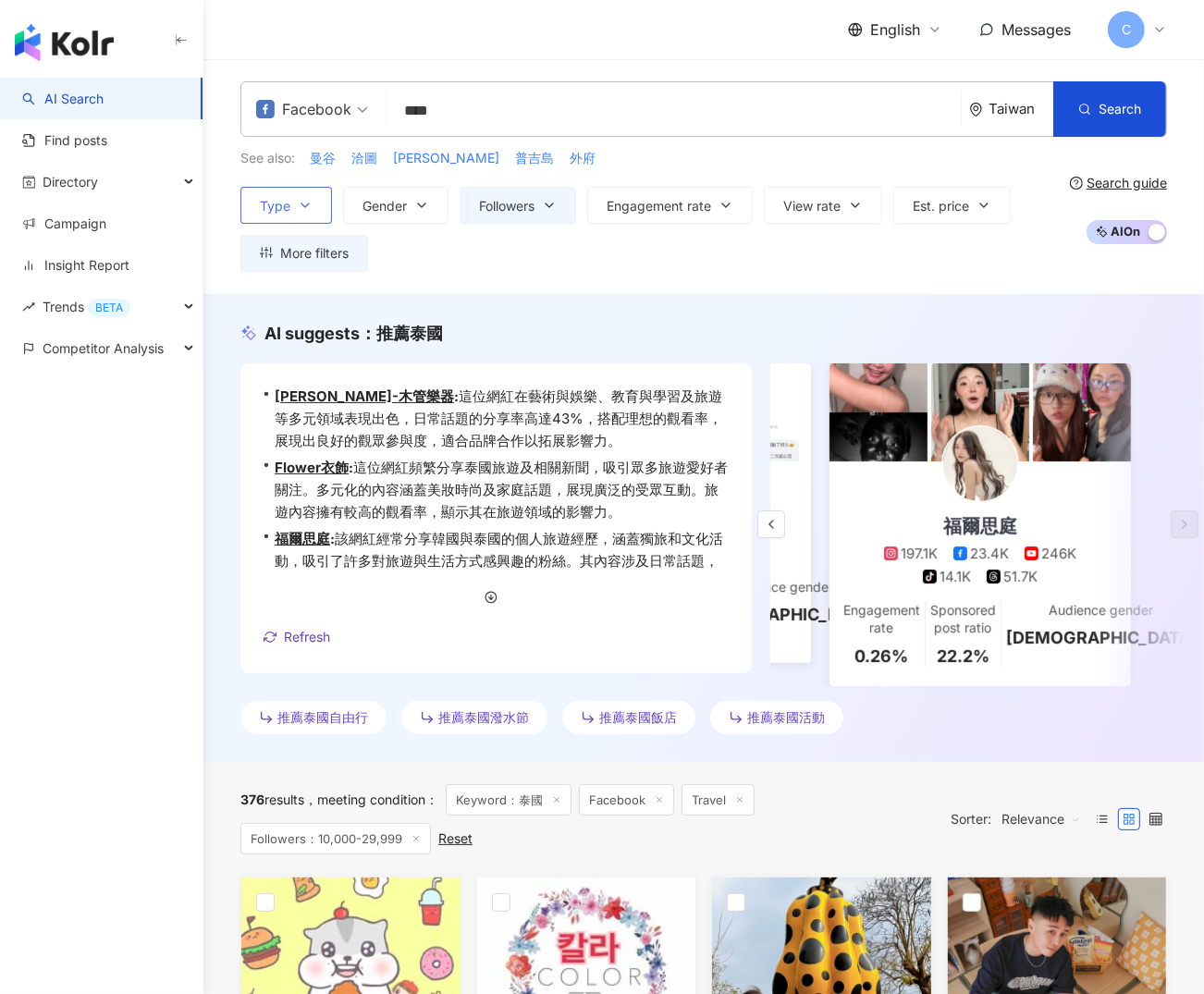
click at [304, 207] on icon "button" at bounding box center [305, 205] width 15 height 15
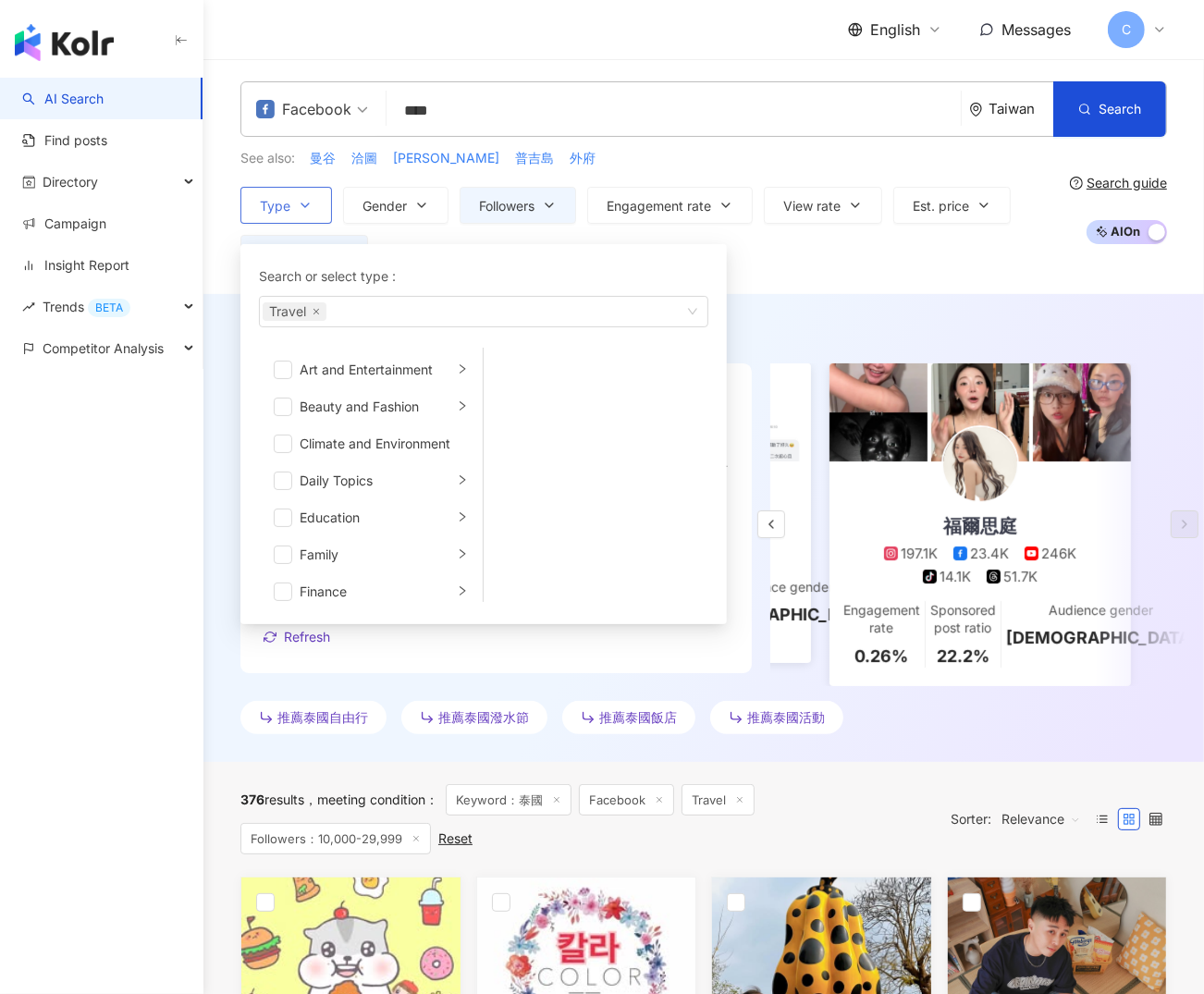
click at [304, 207] on icon "button" at bounding box center [305, 205] width 15 height 15
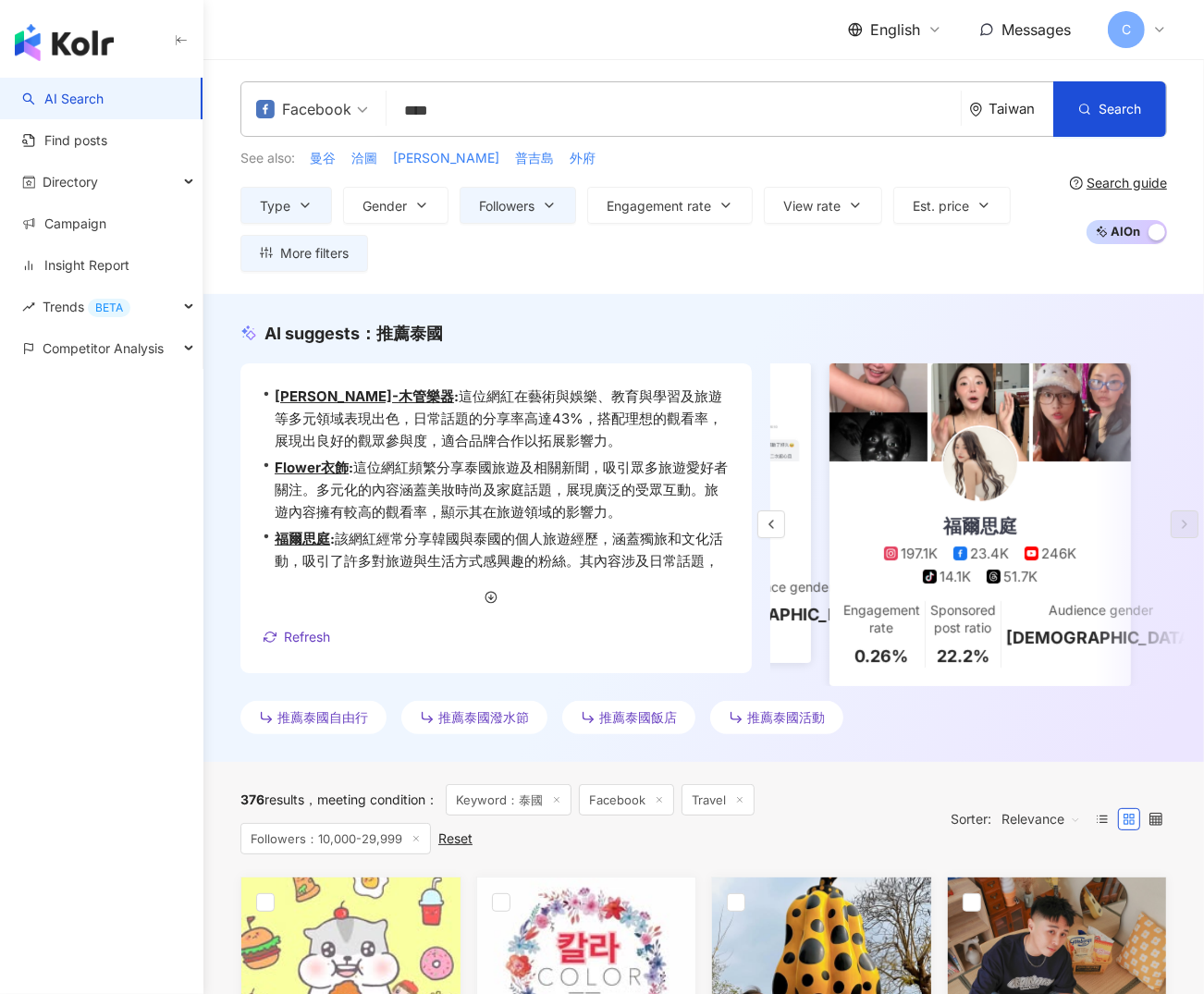
click at [335, 116] on div "Facebook" at bounding box center [304, 110] width 95 height 30
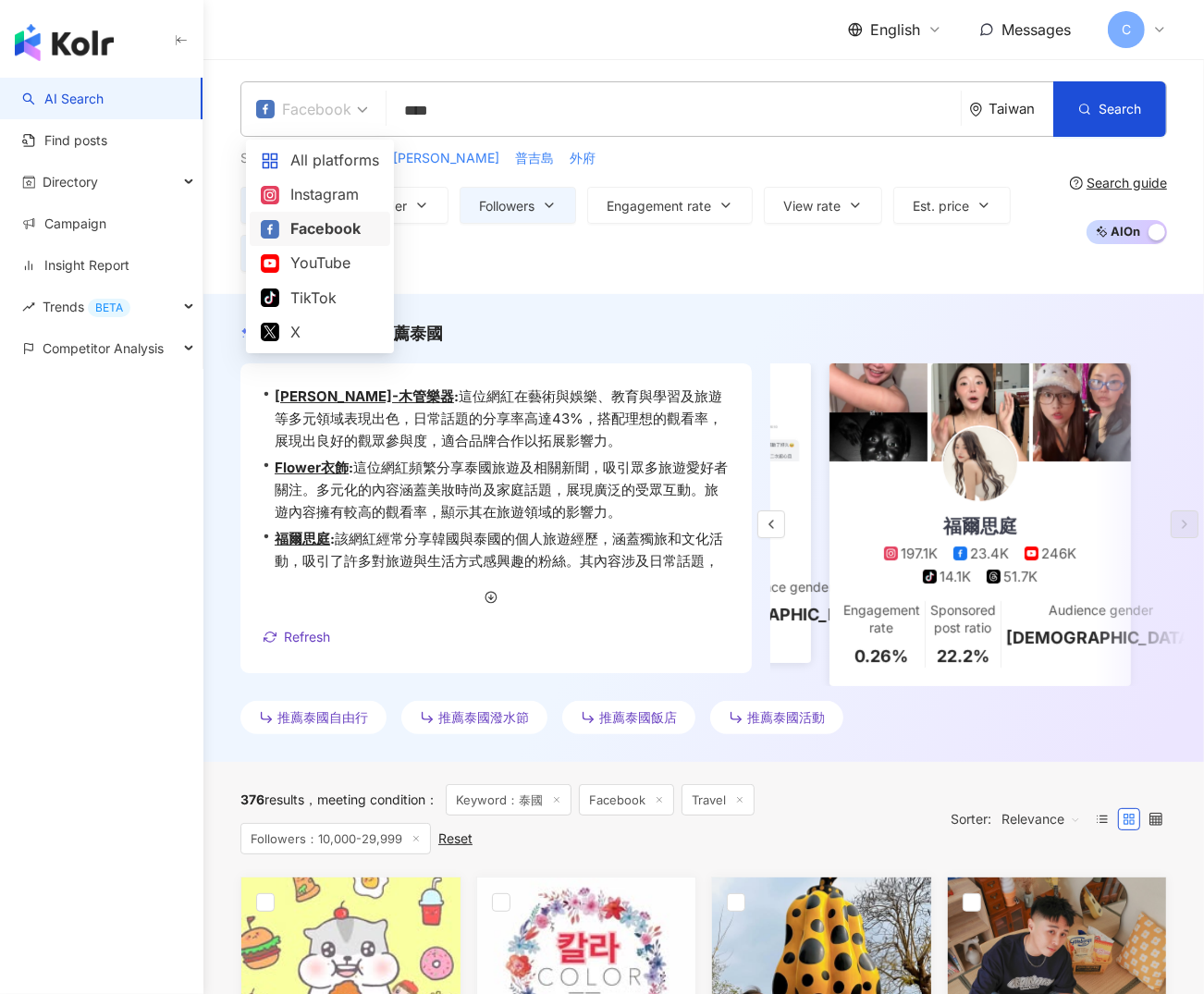
click at [335, 116] on div "Facebook" at bounding box center [304, 110] width 95 height 30
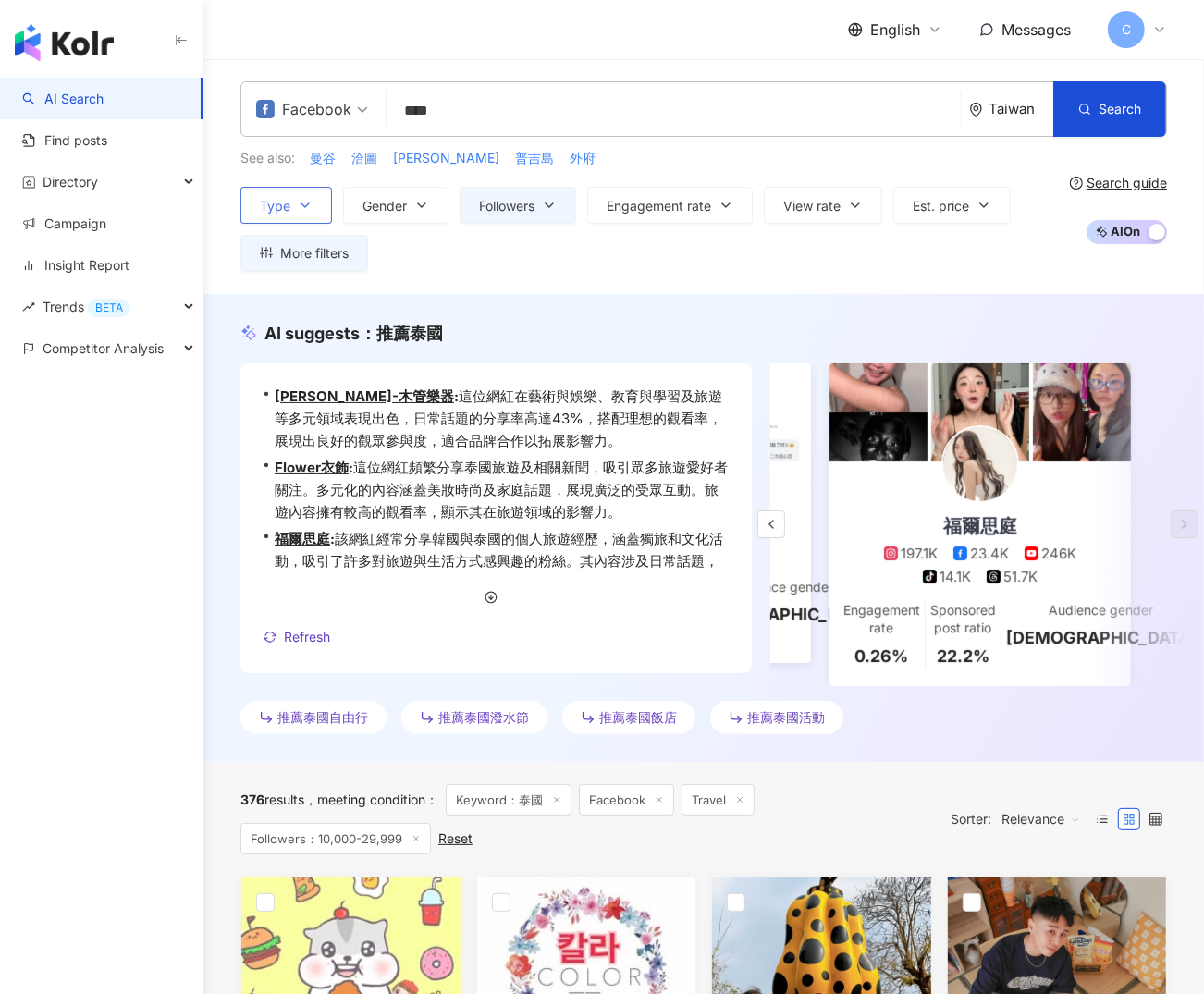
click at [322, 209] on button "Type" at bounding box center [286, 206] width 92 height 37
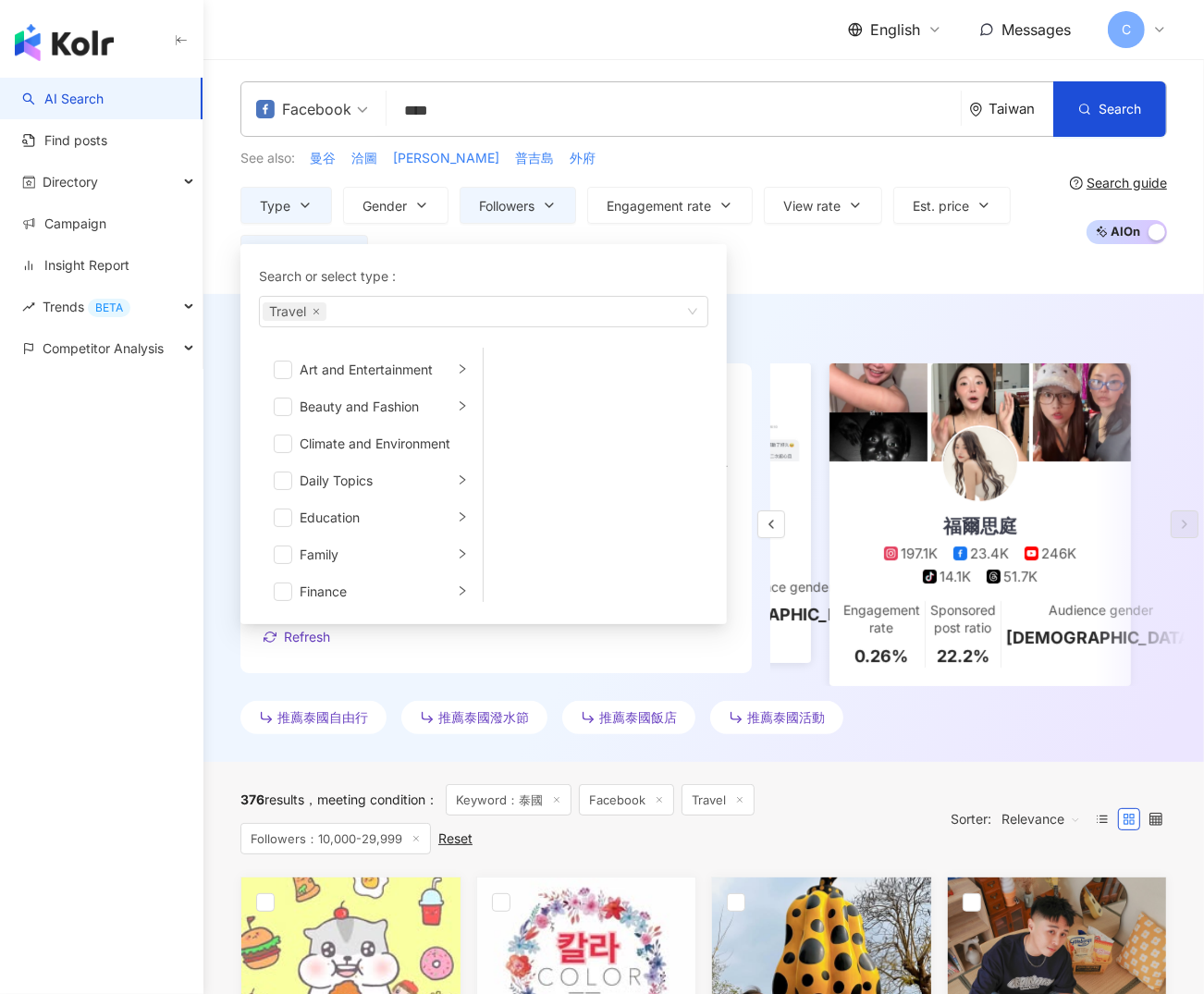
click at [355, 107] on span "Facebook" at bounding box center [312, 110] width 112 height 30
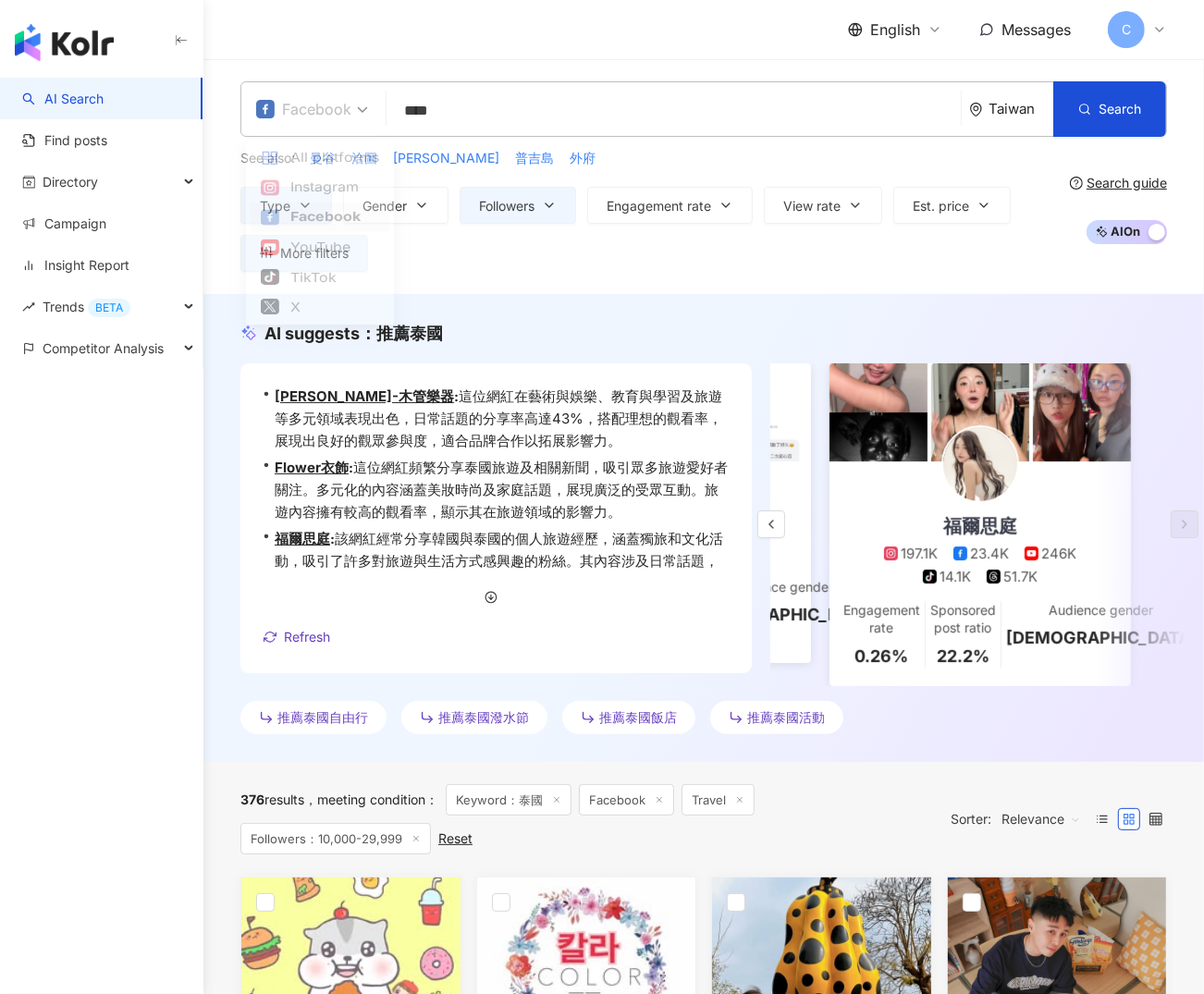
click at [350, 114] on div "Facebook" at bounding box center [304, 110] width 95 height 30
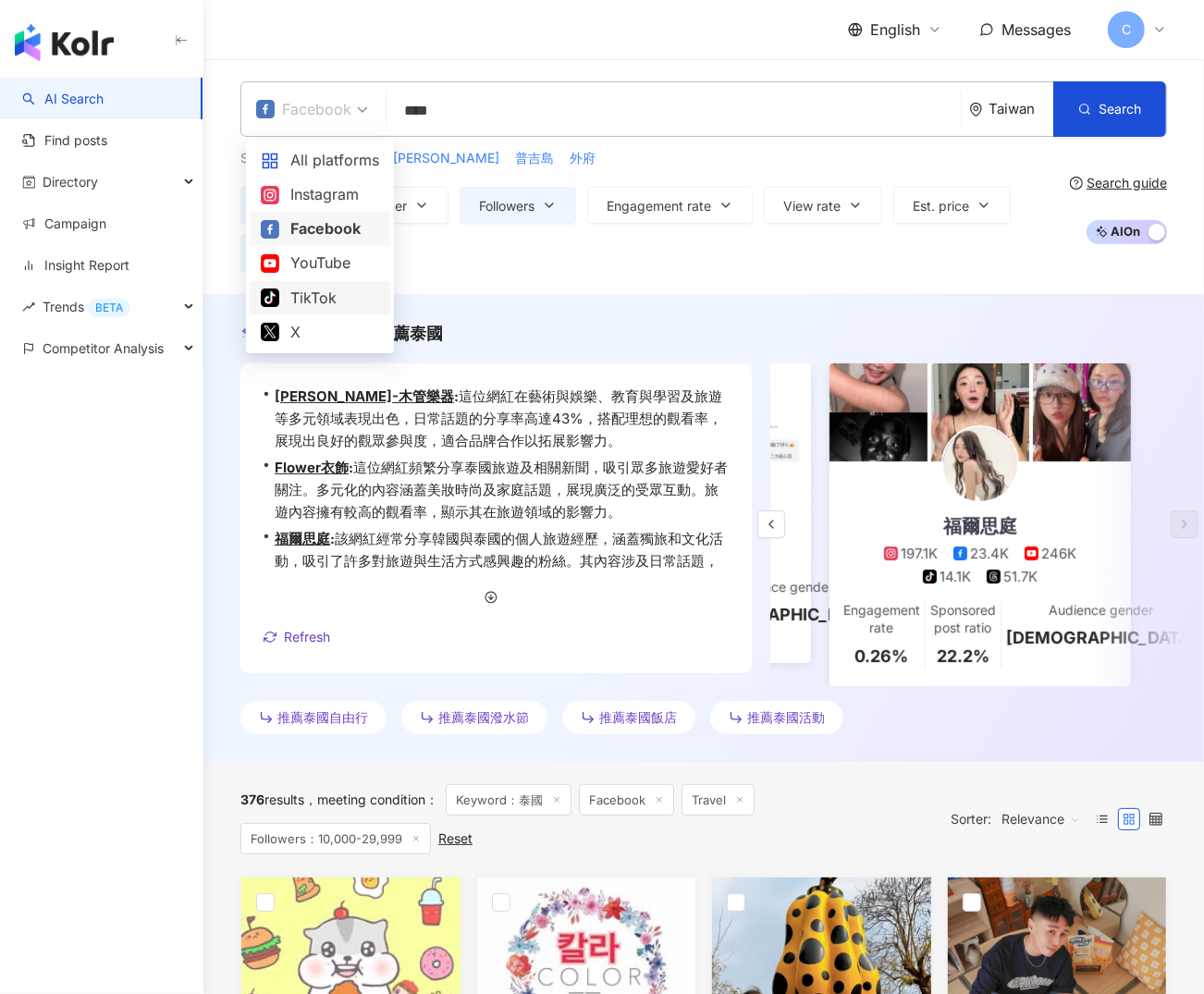
click at [333, 296] on div "TikTok" at bounding box center [320, 298] width 119 height 23
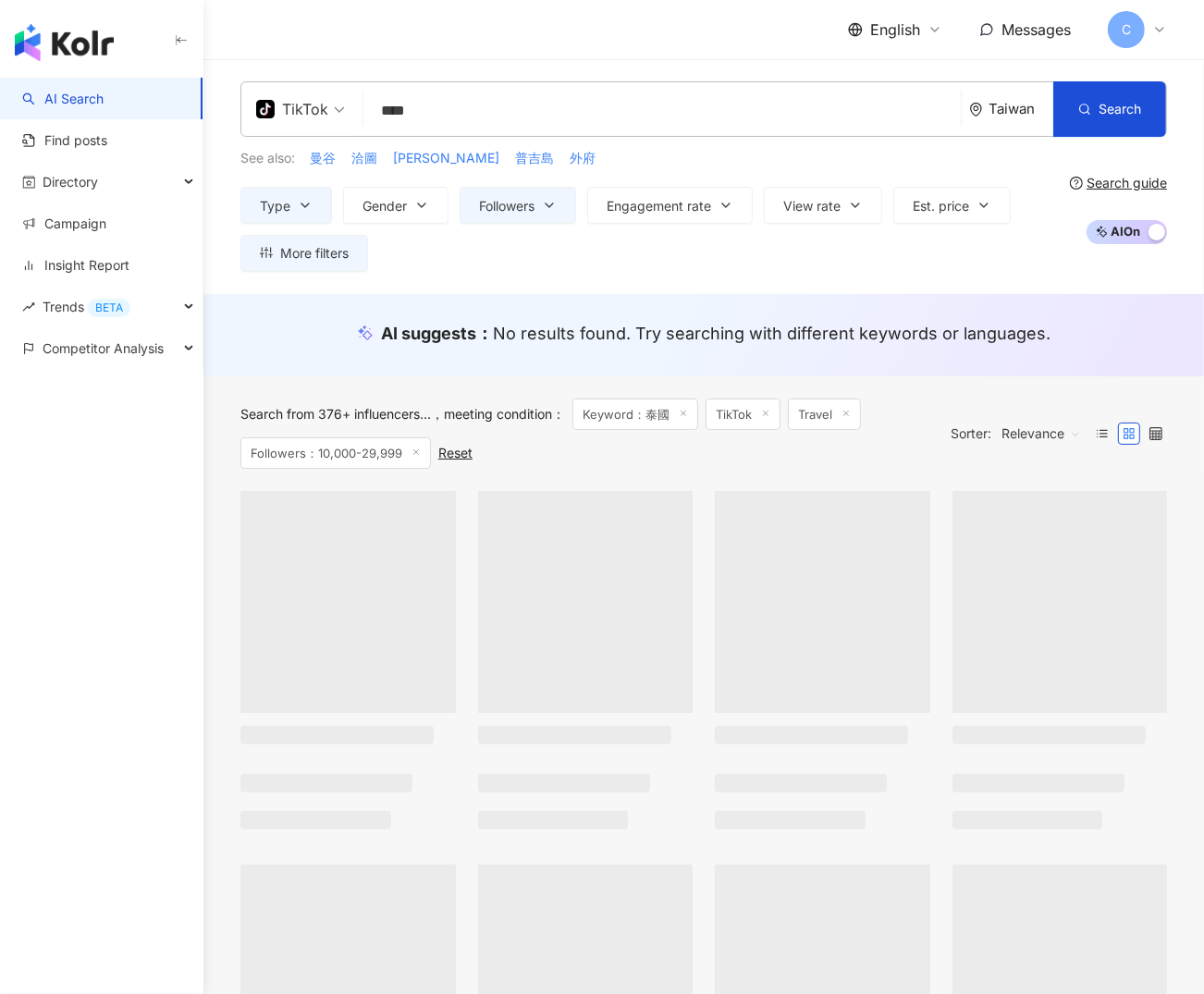
drag, startPoint x: 415, startPoint y: 110, endPoint x: 449, endPoint y: 110, distance: 34.0
click at [449, 110] on input "****" at bounding box center [661, 111] width 583 height 36
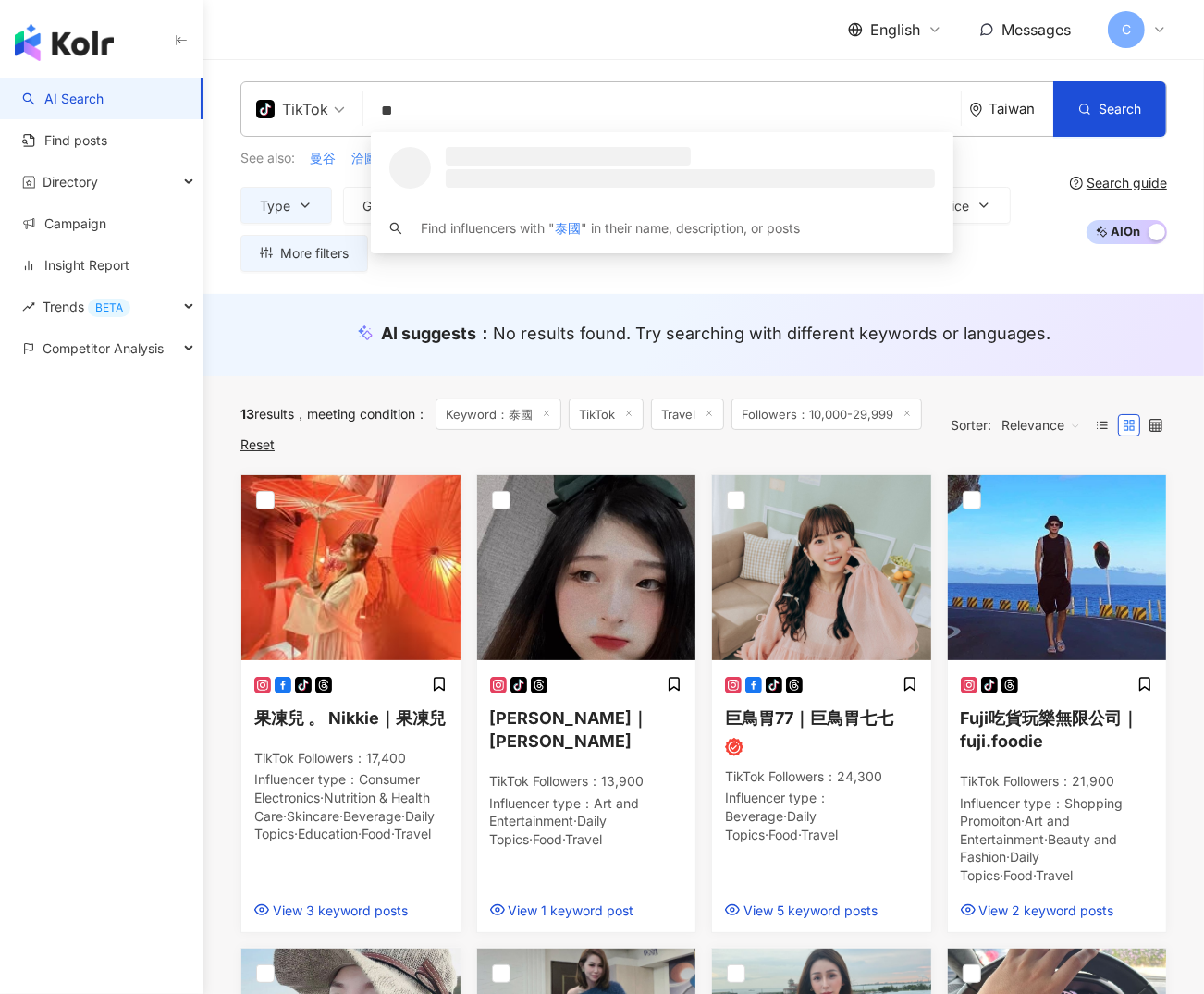
type input "**"
click at [693, 82] on div "TikTok ** Taiwan Search loading Find influencers with " 泰國 " in their name, des…" at bounding box center [704, 109] width 926 height 55
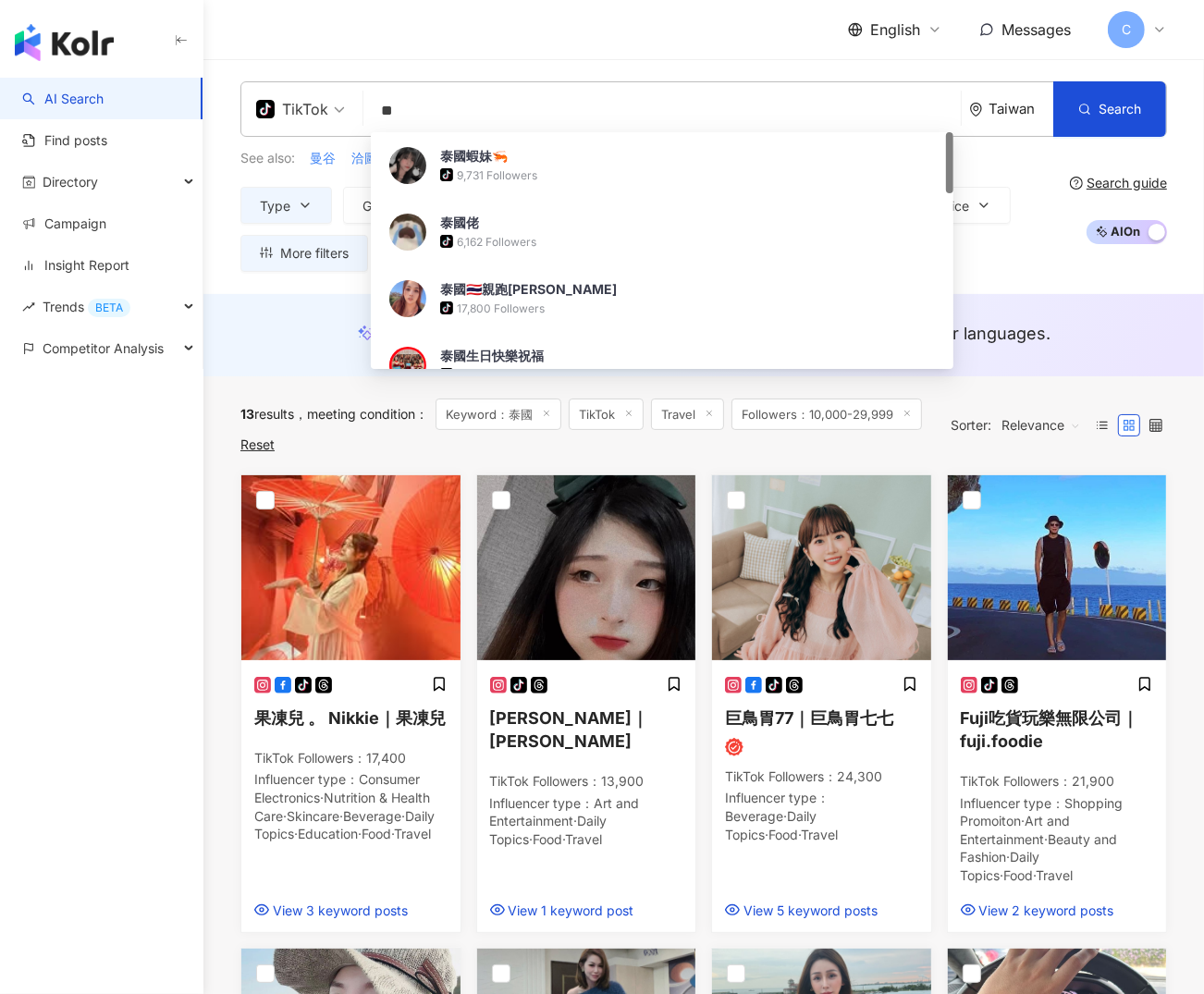
drag, startPoint x: 421, startPoint y: 120, endPoint x: 382, endPoint y: 108, distance: 40.8
click at [382, 108] on input "**" at bounding box center [661, 111] width 583 height 36
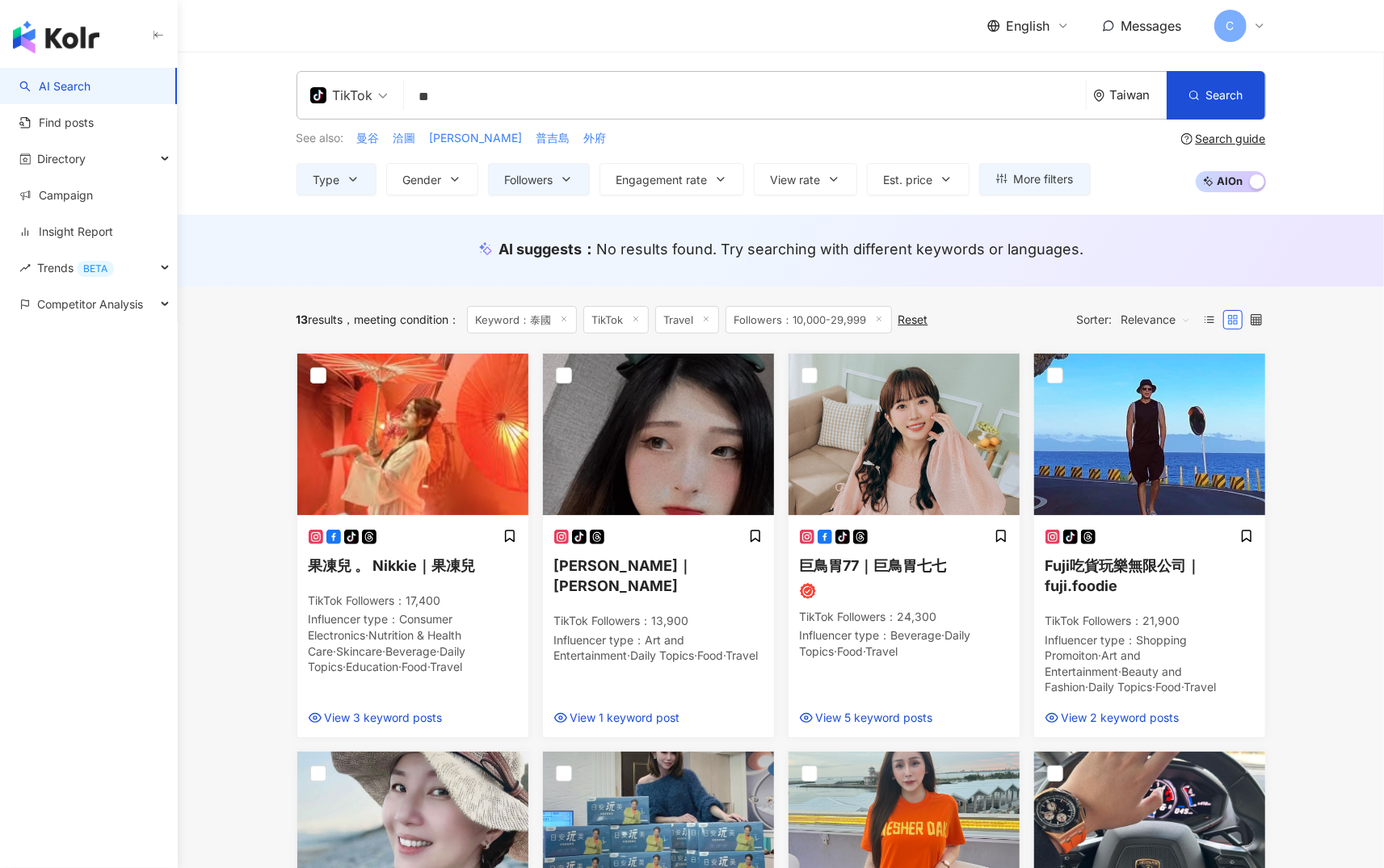
click at [1051, 86] on div "Taiwan" at bounding box center [1130, 95] width 74 height 47
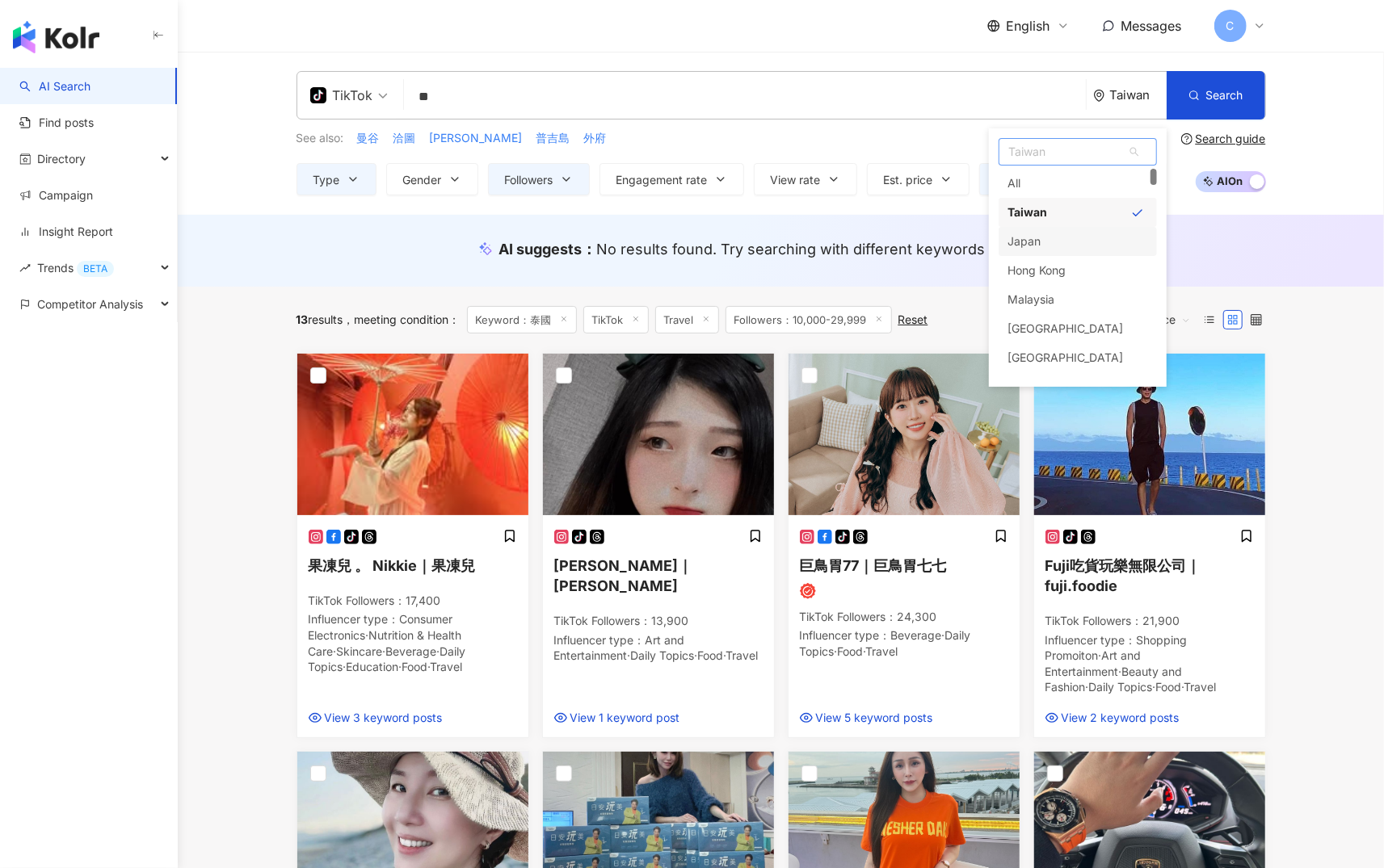
click at [1051, 254] on div "Japan" at bounding box center [1078, 242] width 159 height 29
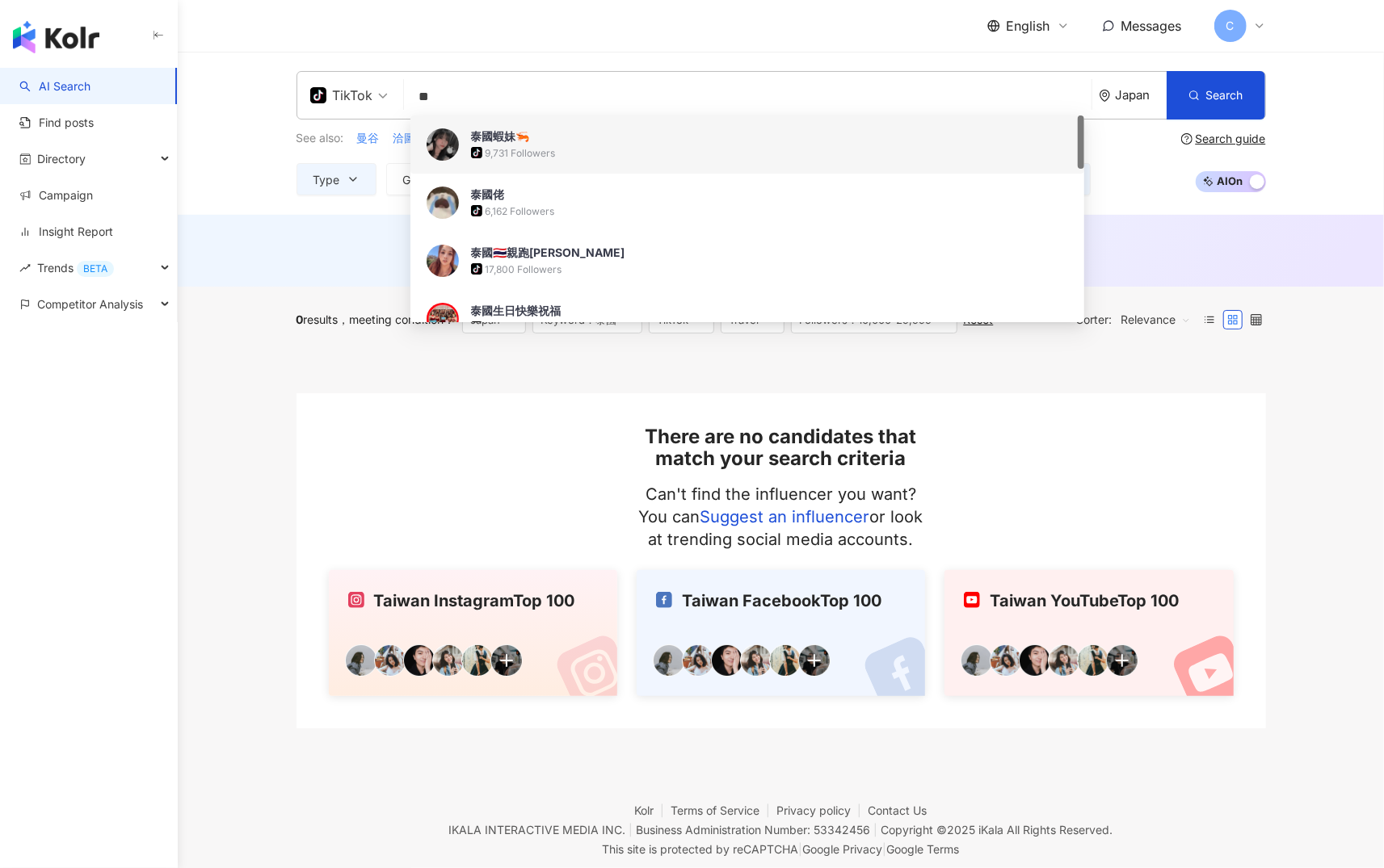
click at [336, 94] on div "TikTok" at bounding box center [342, 96] width 63 height 26
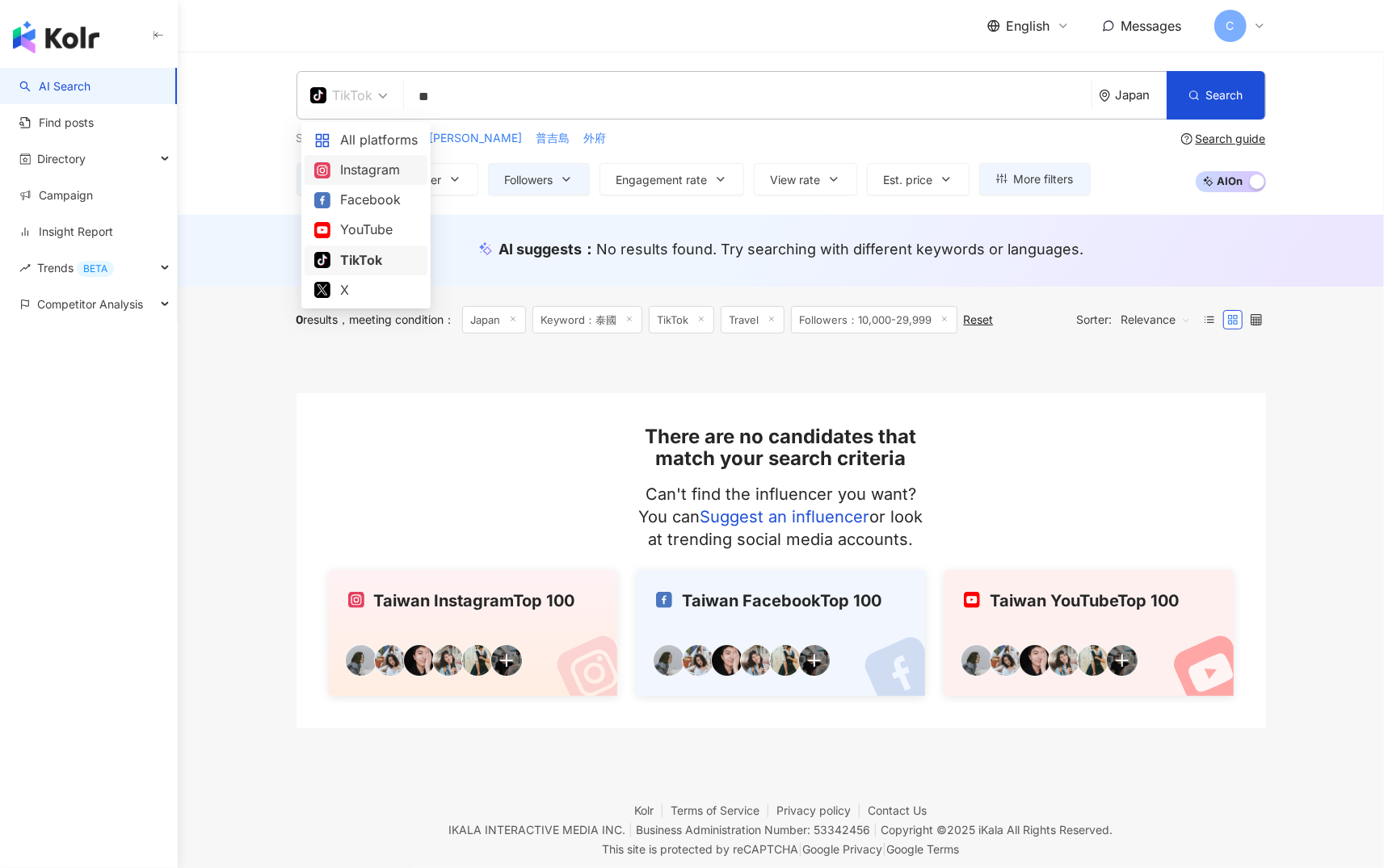
click at [365, 177] on div "Instagram" at bounding box center [365, 170] width 104 height 20
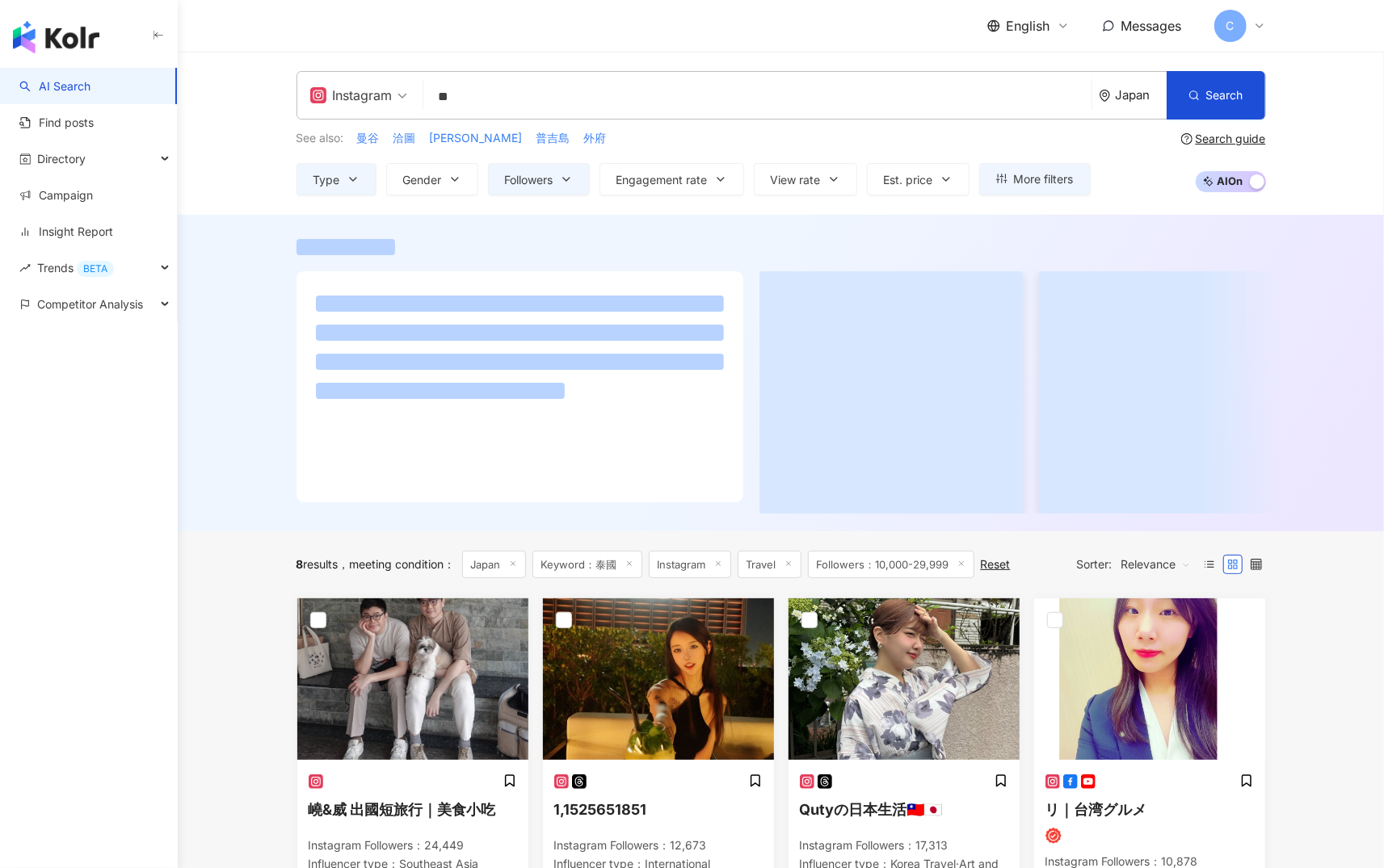
click at [441, 98] on input "**" at bounding box center [758, 97] width 656 height 31
click at [693, 101] on input "search" at bounding box center [758, 97] width 656 height 31
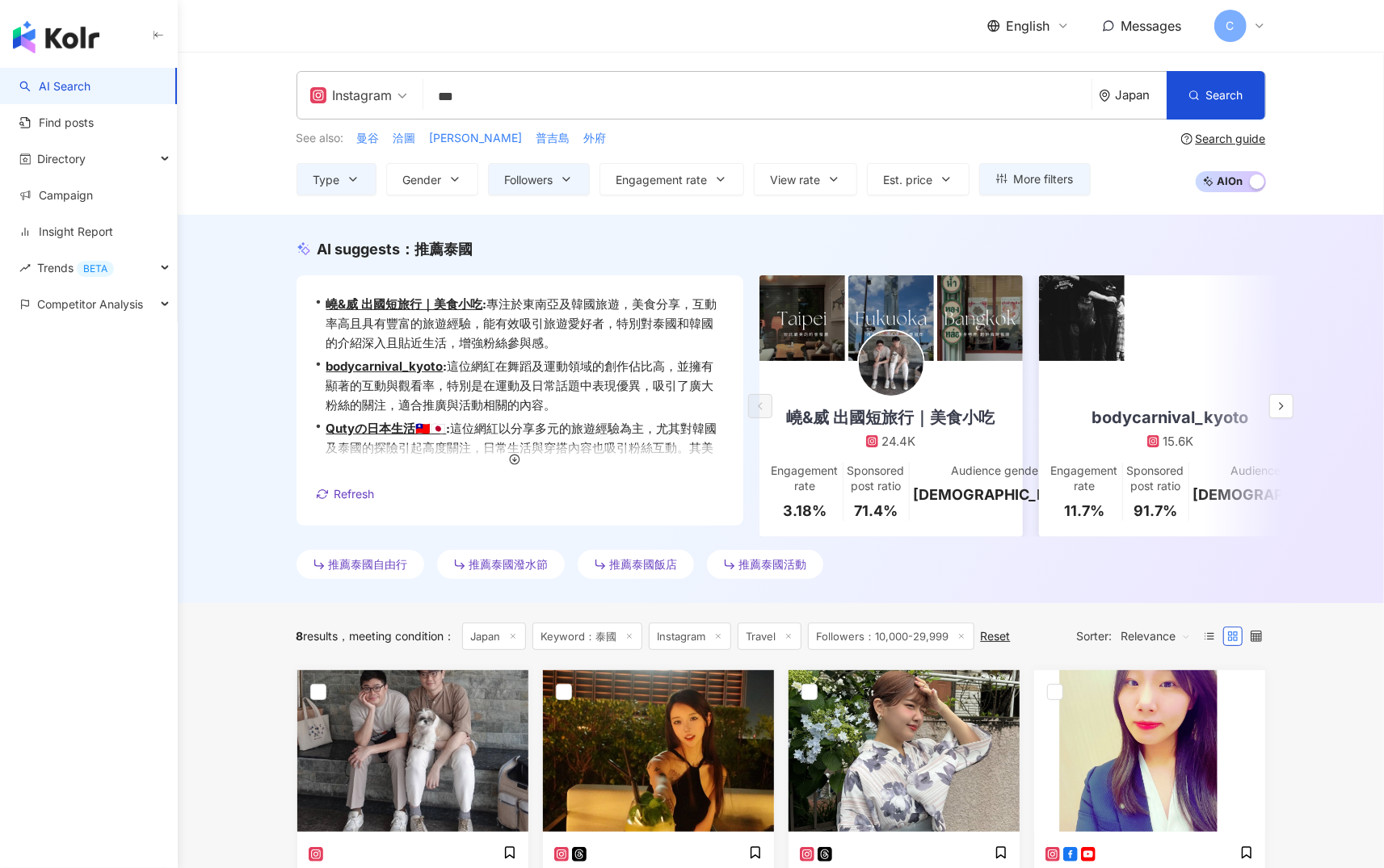
type input "****"
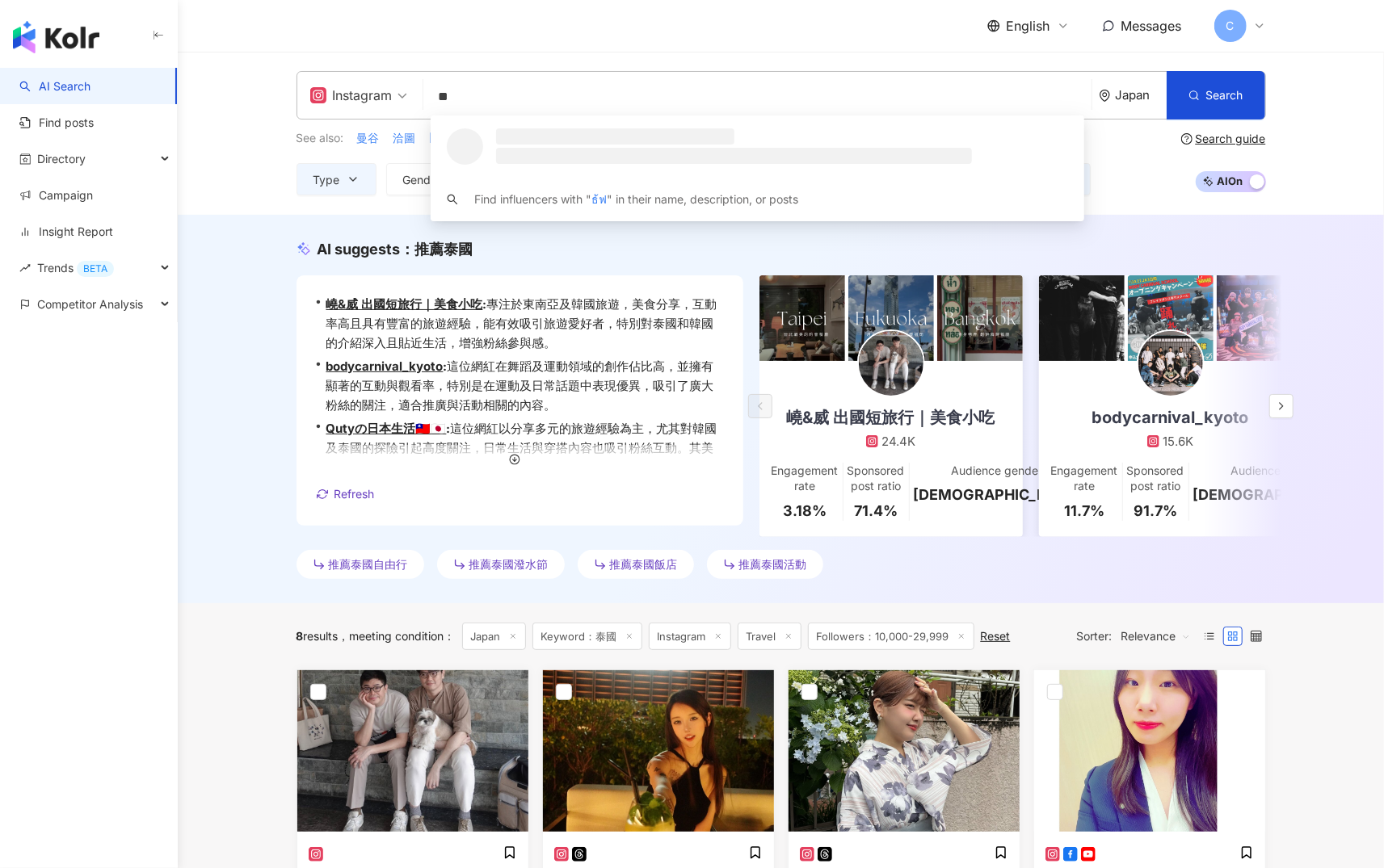
type input "*"
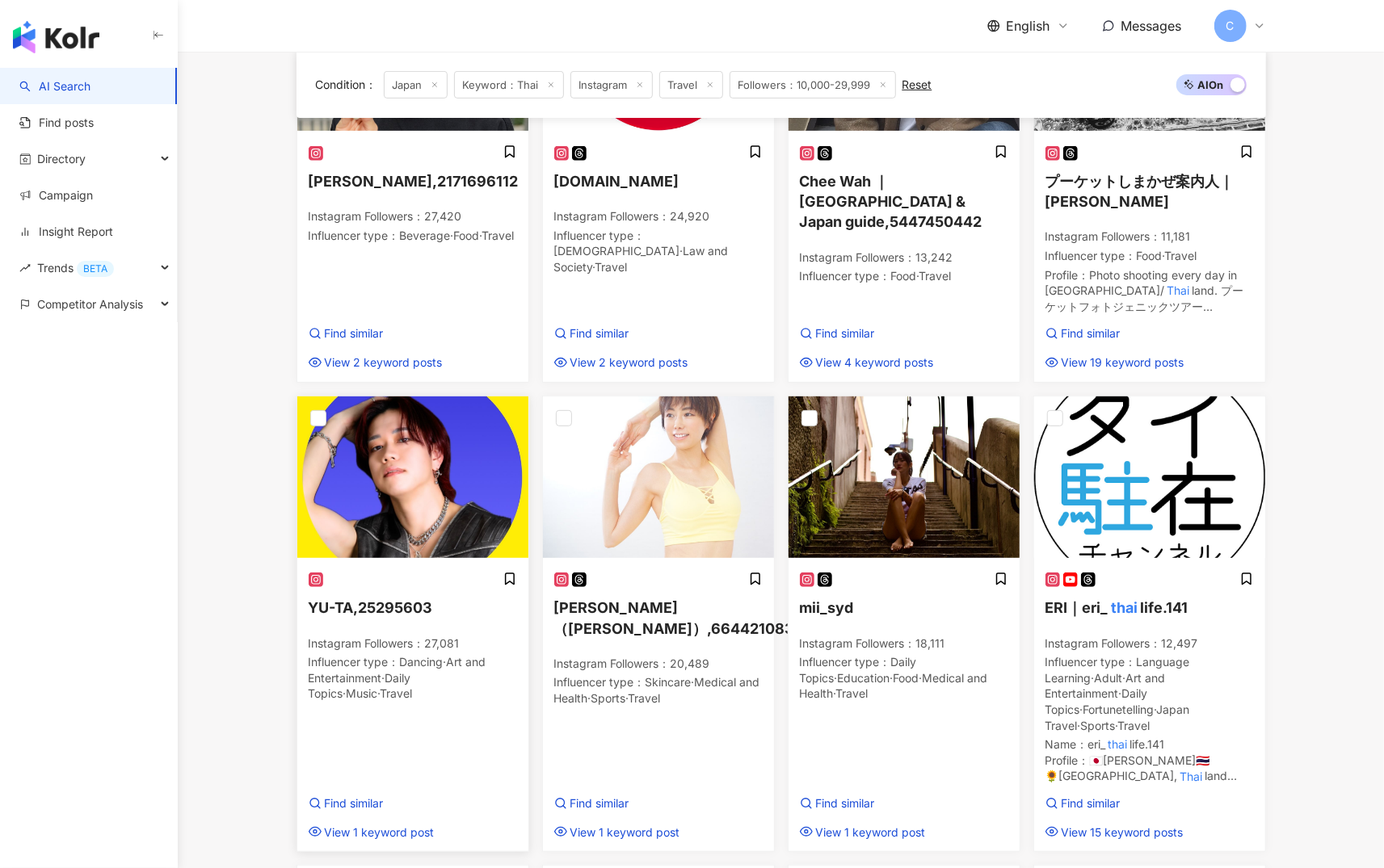
scroll to position [390, 0]
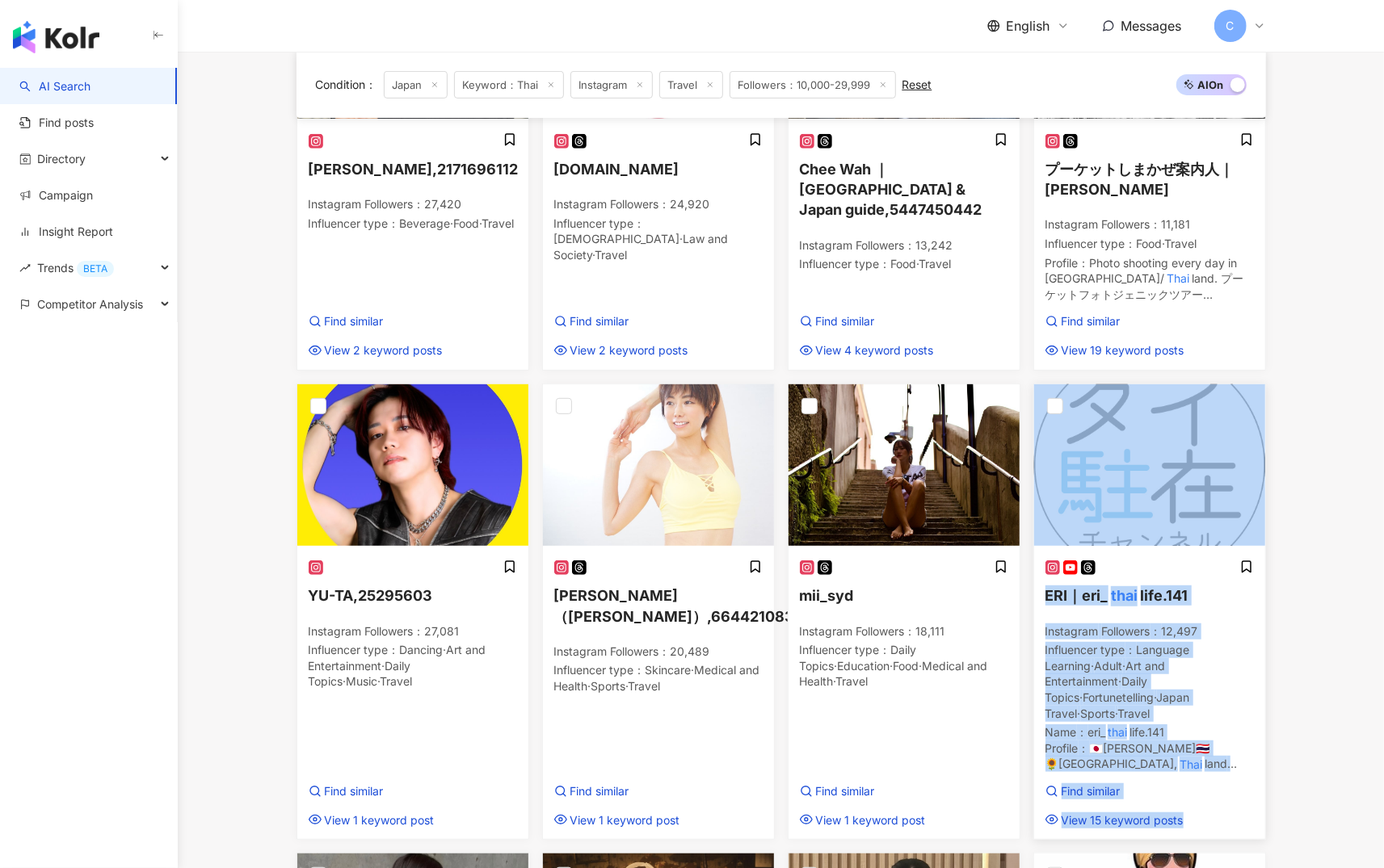
click at [1051, 601] on mark "thai" at bounding box center [1125, 597] width 33 height 23
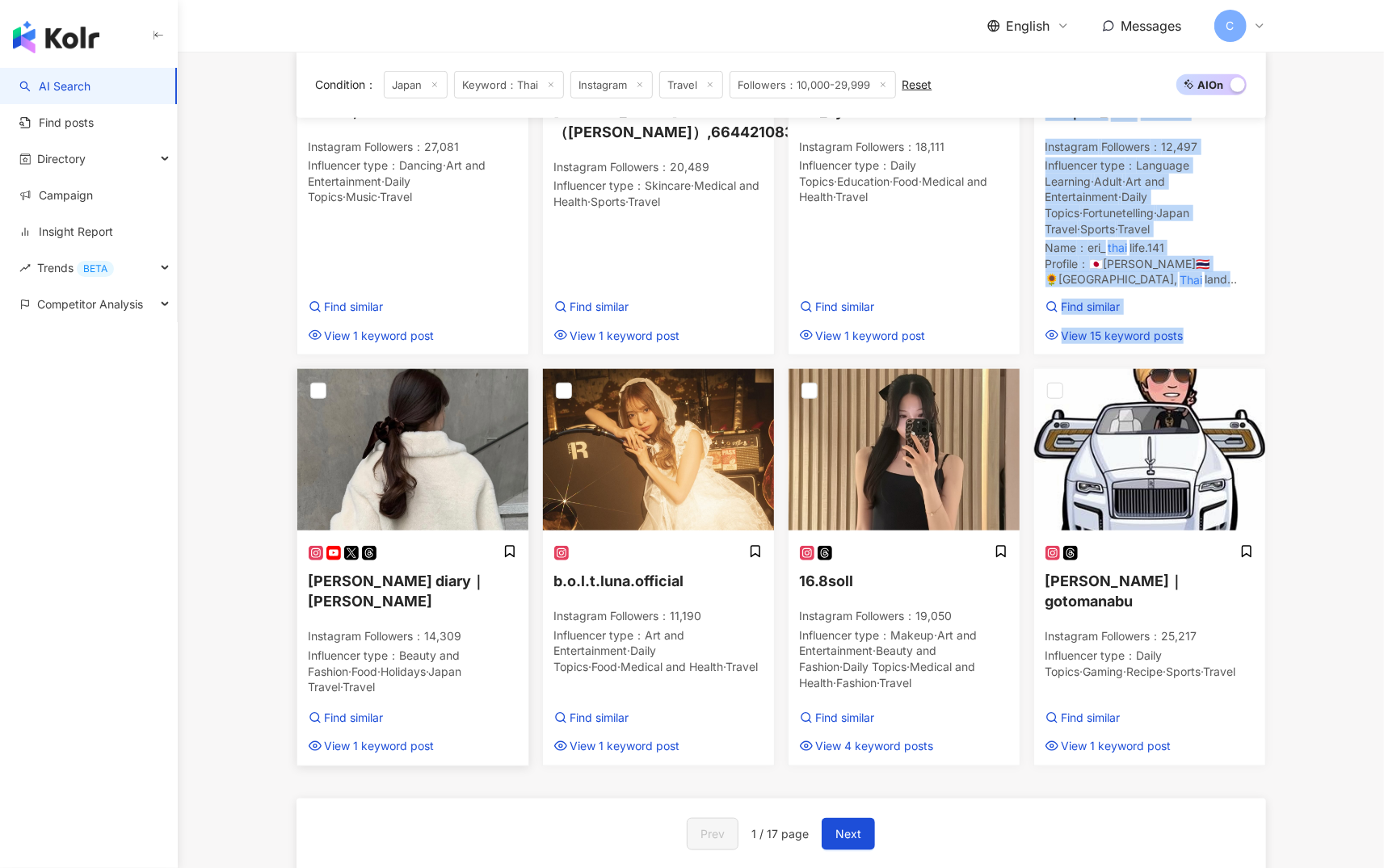
click at [423, 573] on span "marina's diary｜marina" at bounding box center [397, 591] width 177 height 37
click at [632, 573] on span "b.o.l.t.luna.official" at bounding box center [619, 581] width 130 height 17
click at [814, 573] on span "16.8soll" at bounding box center [826, 581] width 54 height 17
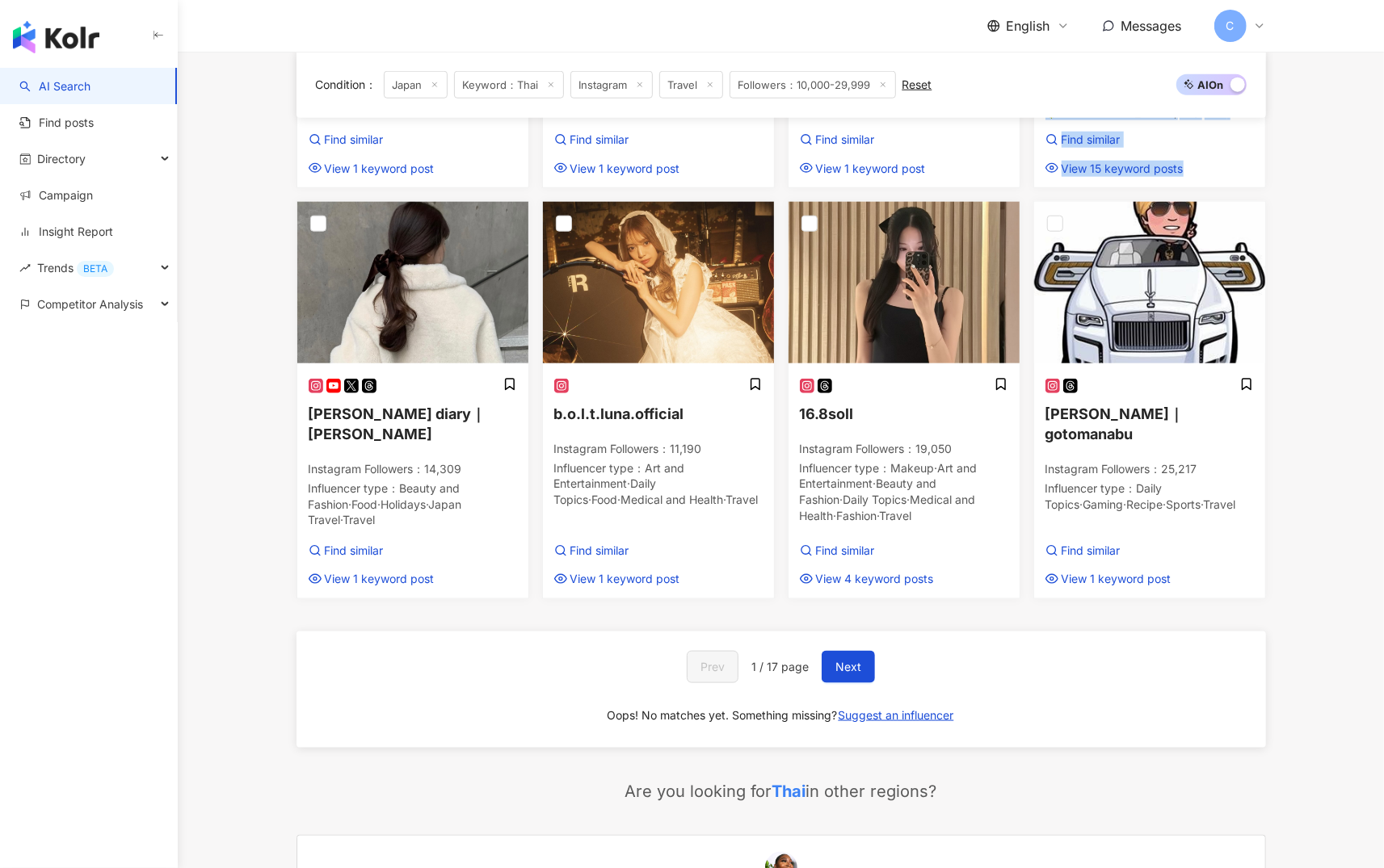
scroll to position [0, 0]
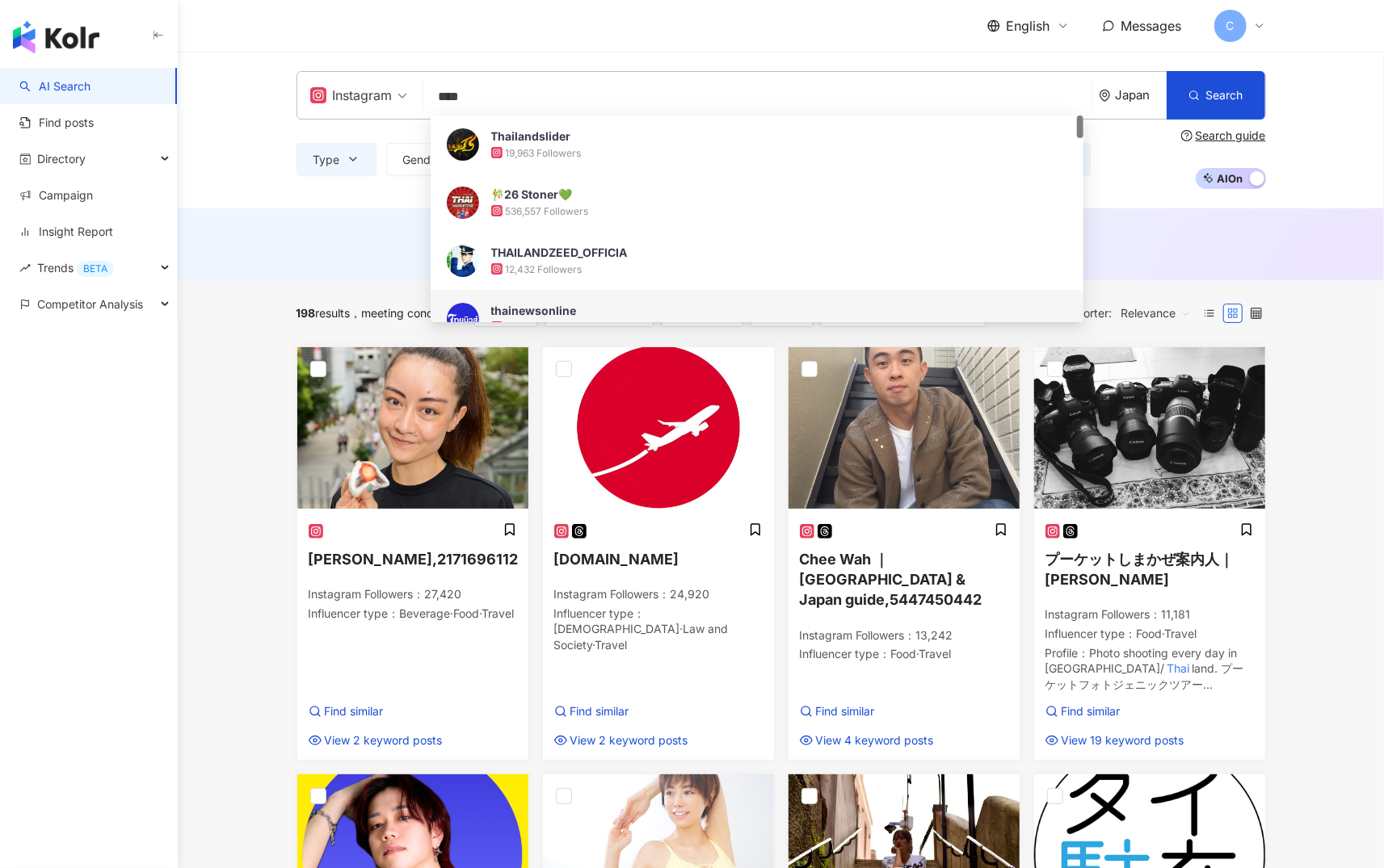
drag, startPoint x: 470, startPoint y: 101, endPoint x: 441, endPoint y: 98, distance: 29.2
click at [441, 99] on input "****" at bounding box center [758, 97] width 656 height 31
paste input "search"
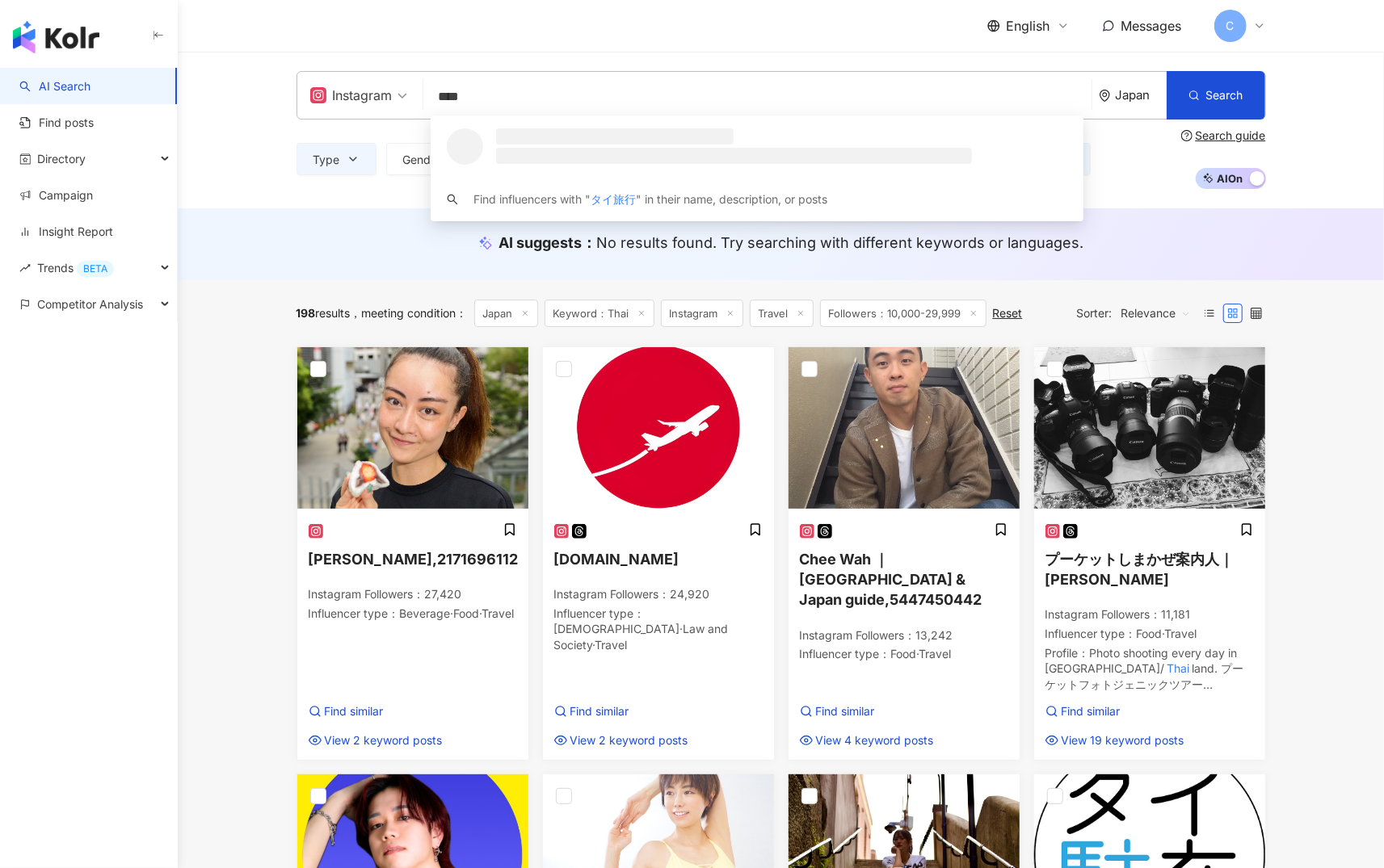
type input "****"
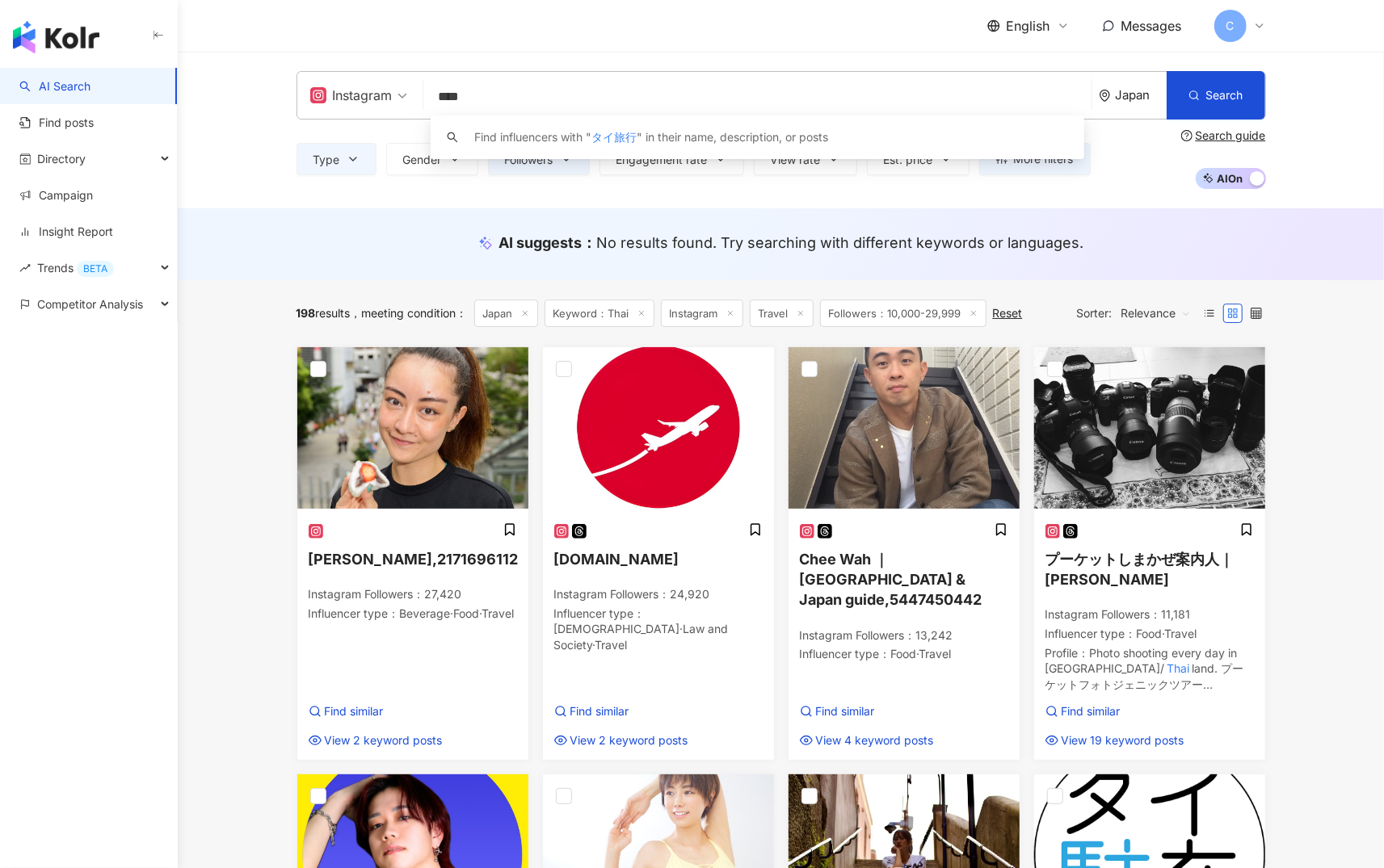
click at [630, 51] on div "English Messages C" at bounding box center [782, 25] width 970 height 51
click at [570, 105] on input "****" at bounding box center [758, 97] width 656 height 31
click at [1051, 103] on div "Instagram **** Japan Search keyword Find influencers with " タイ旅行 " in their nam…" at bounding box center [781, 130] width 1034 height 118
click at [1051, 101] on span "Search" at bounding box center [1225, 96] width 37 height 13
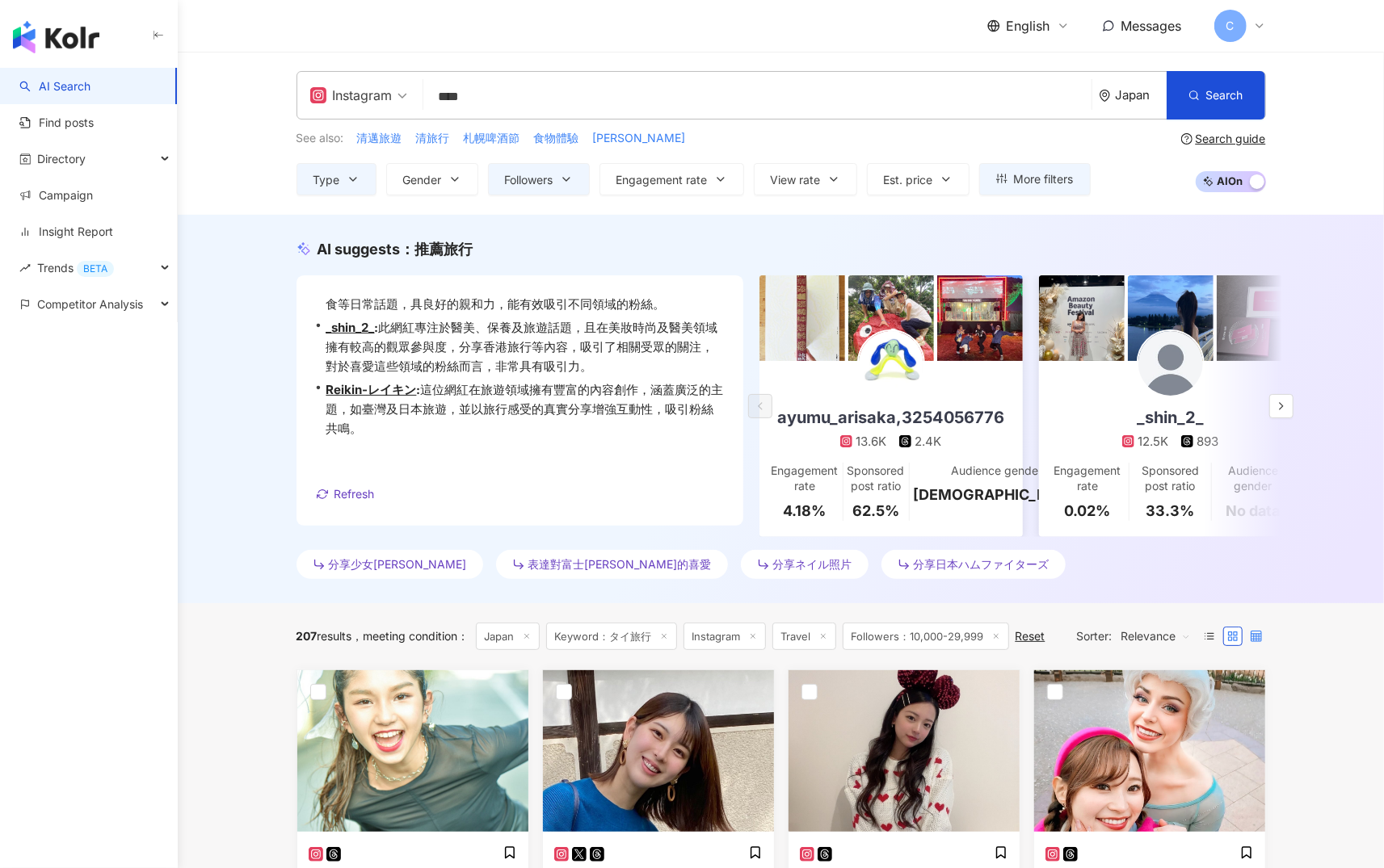
click at [1051, 642] on icon at bounding box center [1256, 637] width 11 height 11
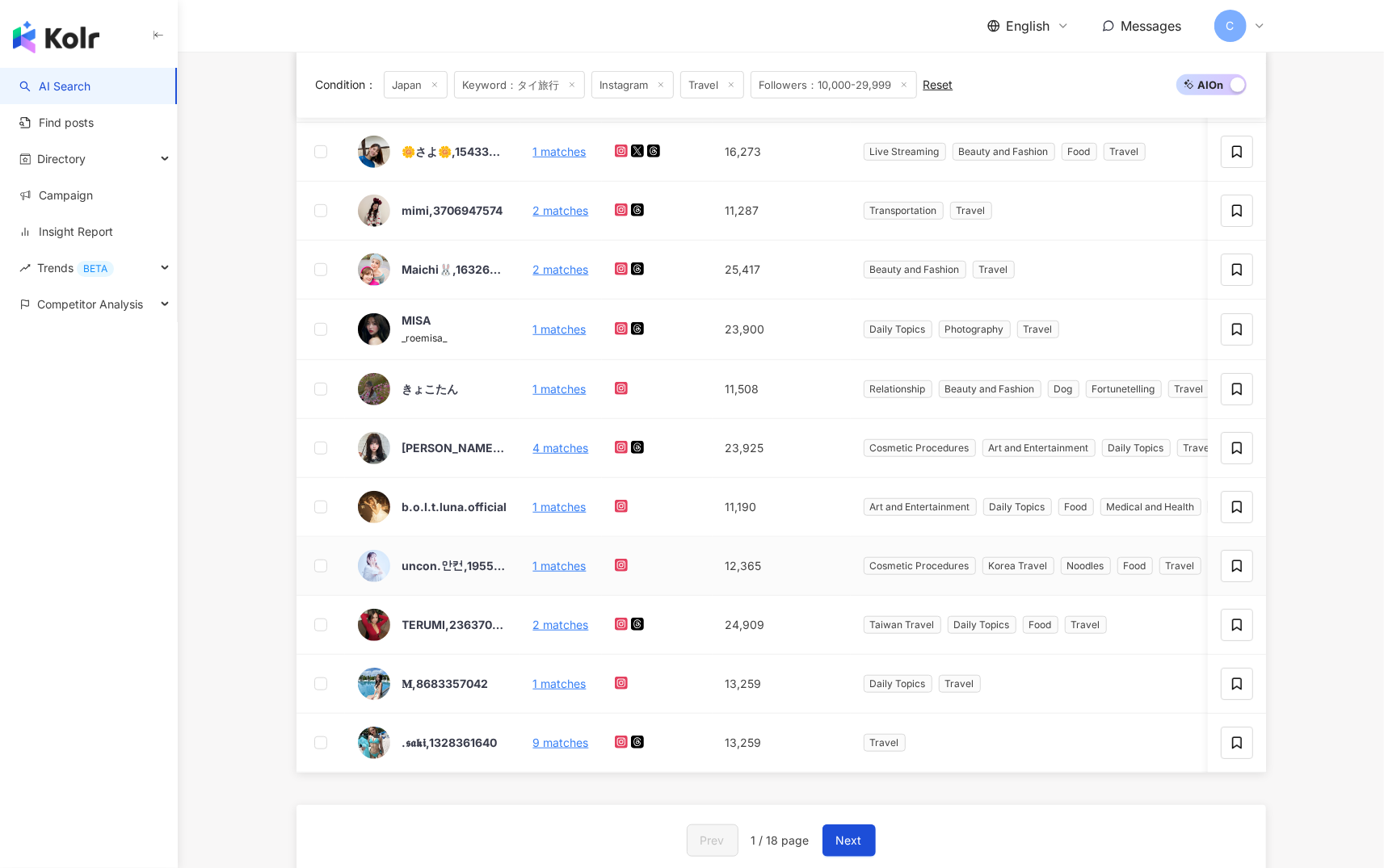
scroll to position [189, 0]
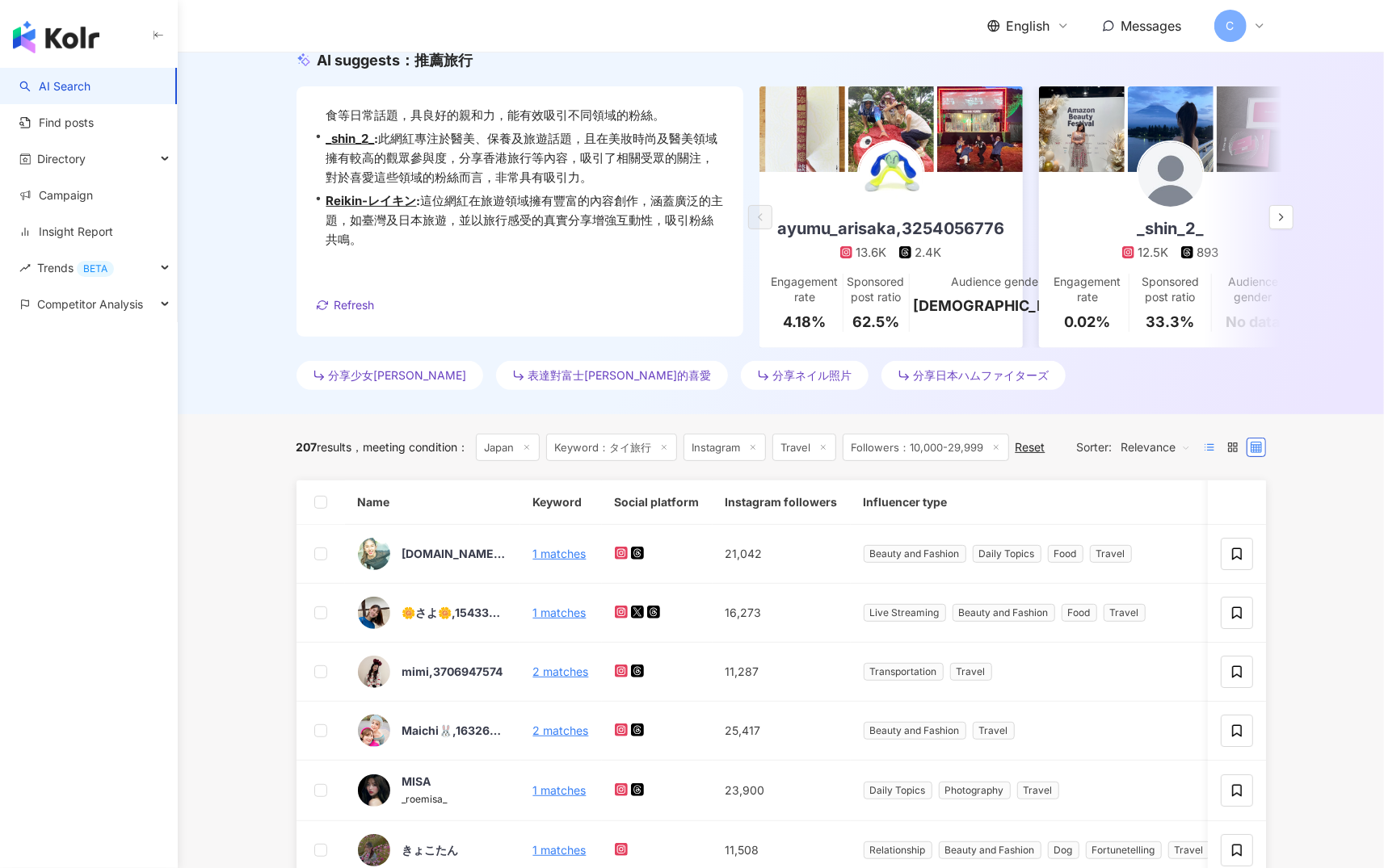
click at [1051, 453] on icon at bounding box center [1210, 448] width 11 height 11
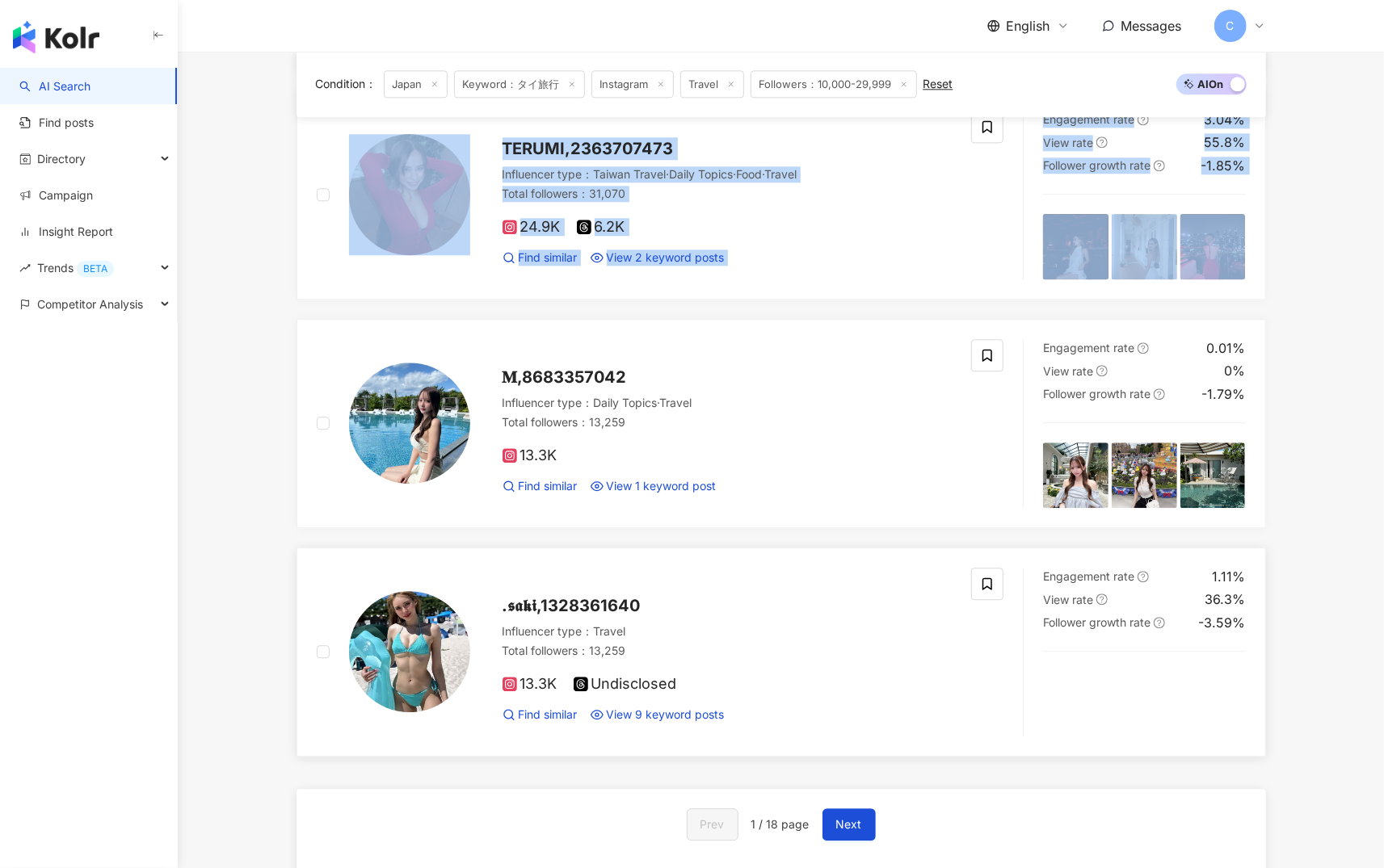
scroll to position [2730, 0]
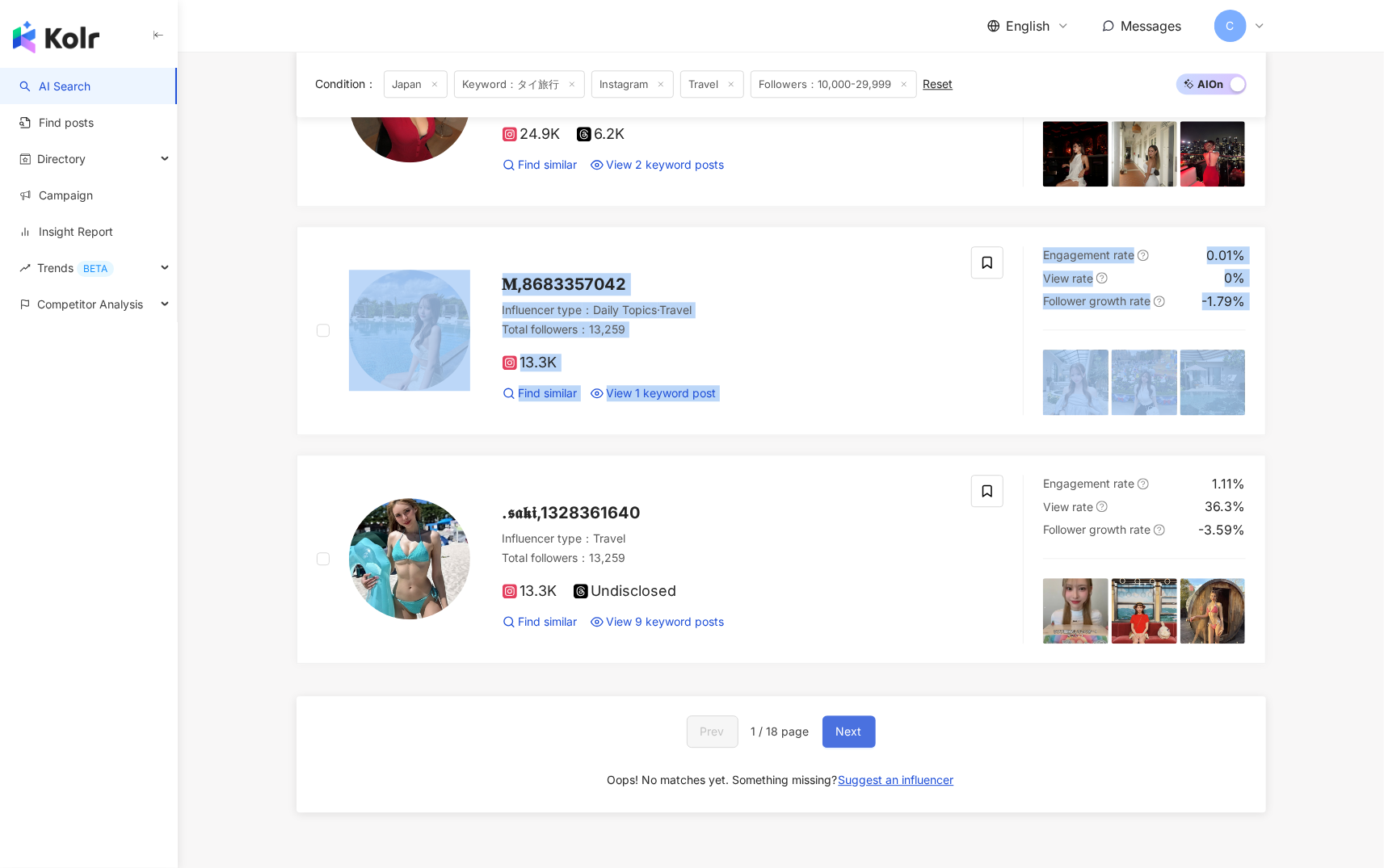
click at [840, 738] on span "Next" at bounding box center [849, 732] width 26 height 13
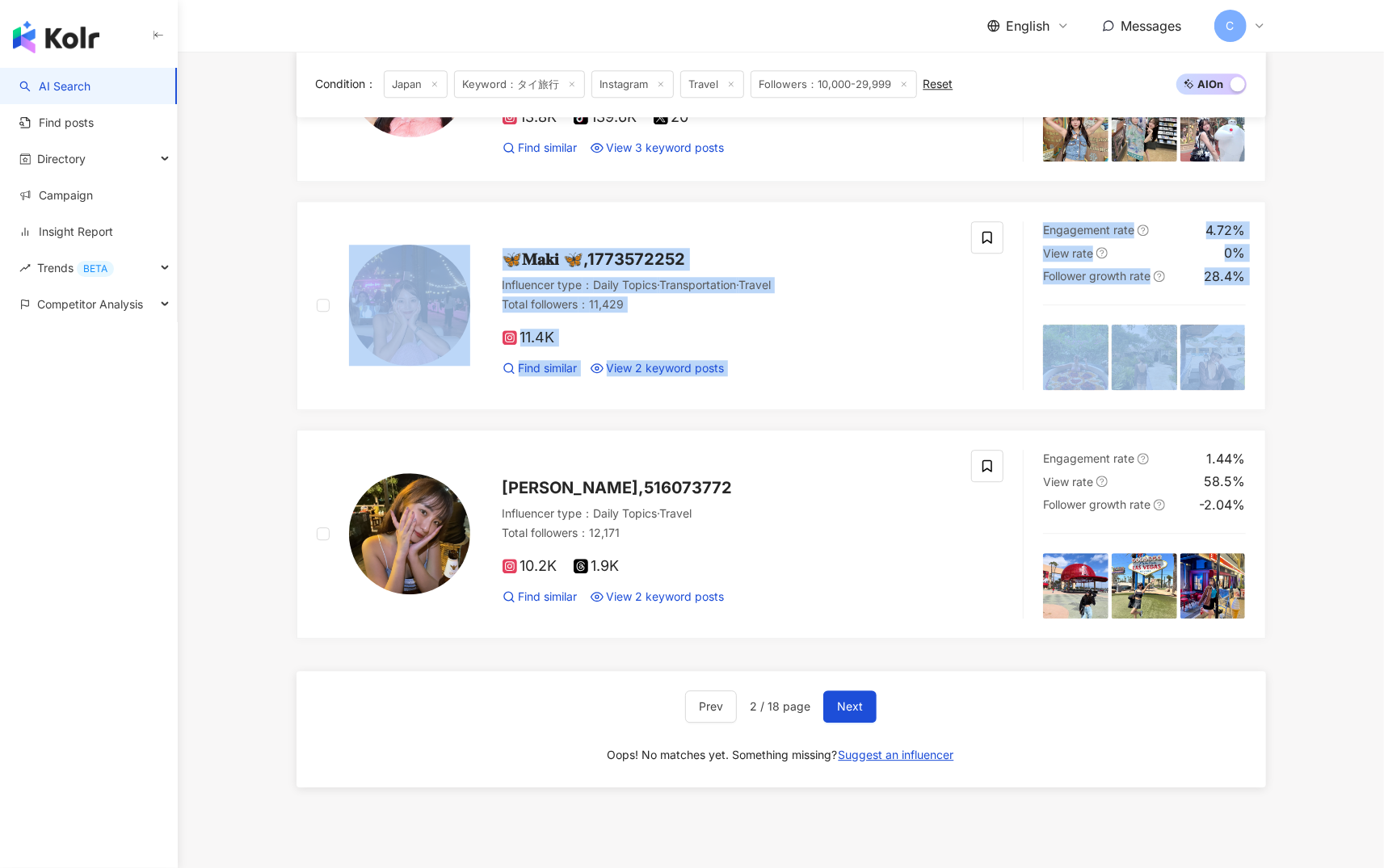
scroll to position [2825, 0]
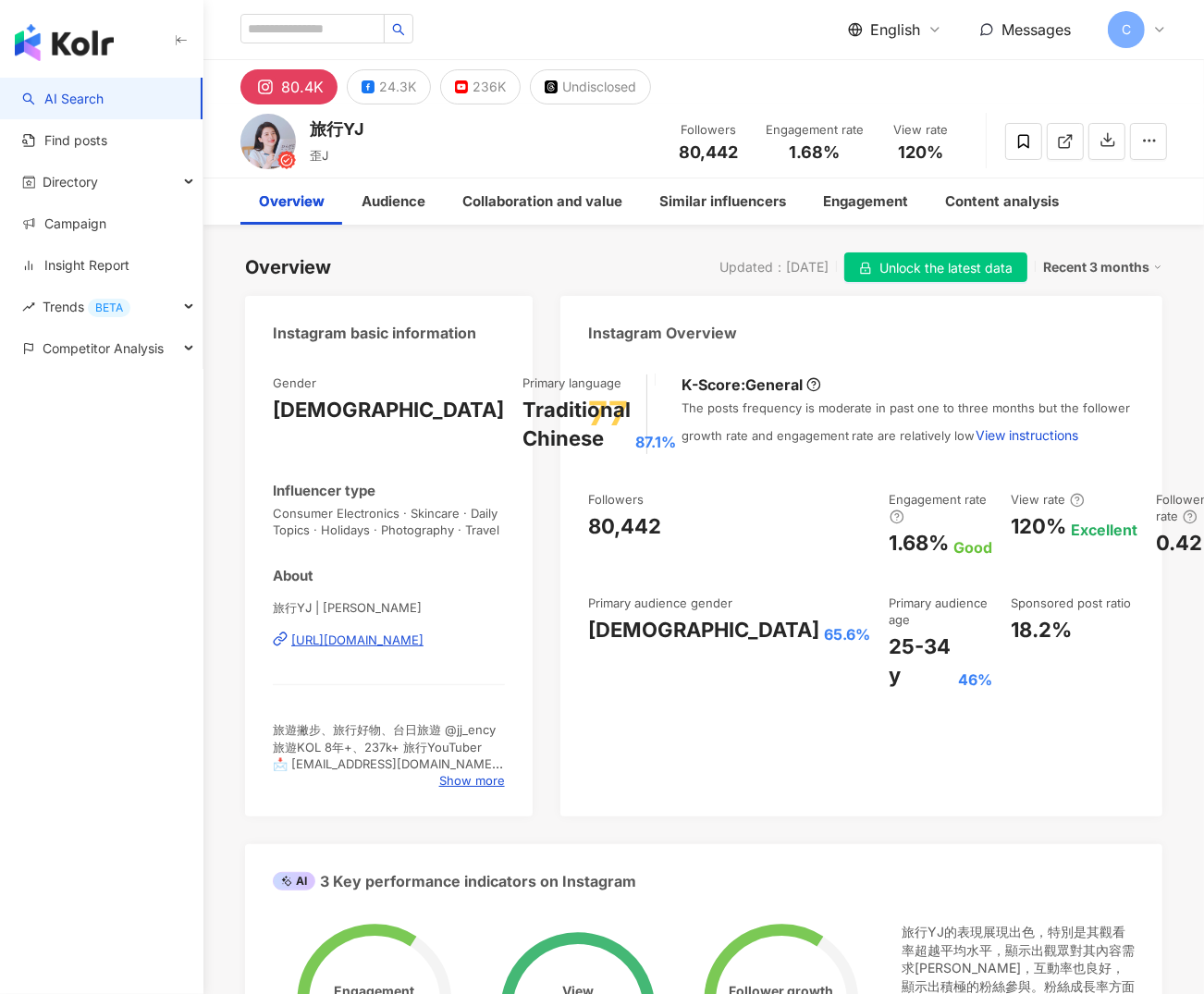
drag, startPoint x: 555, startPoint y: 257, endPoint x: 607, endPoint y: 195, distance: 80.9
click at [555, 257] on div "Overview Updated：8/13/25 Unlock the latest data Recent 3 months" at bounding box center [704, 268] width 917 height 30
click at [471, 130] on div "旅行YJ 歪J Followers 80,442 Engagement rate 1.68% View rate 120%" at bounding box center [703, 141] width 1000 height 73
click at [386, 86] on div "24.3K" at bounding box center [398, 87] width 37 height 26
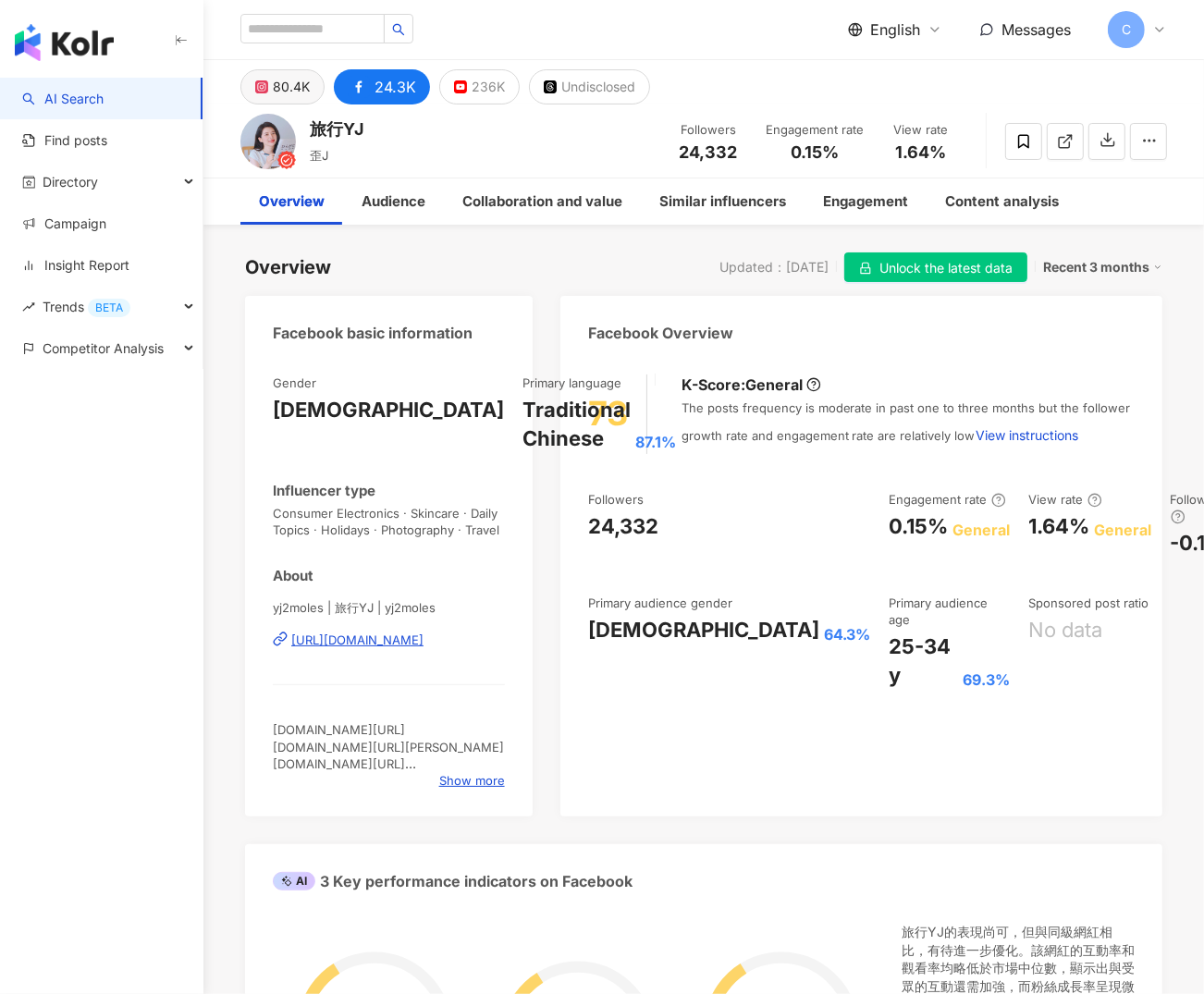
click at [290, 82] on div "80.4K" at bounding box center [292, 87] width 37 height 26
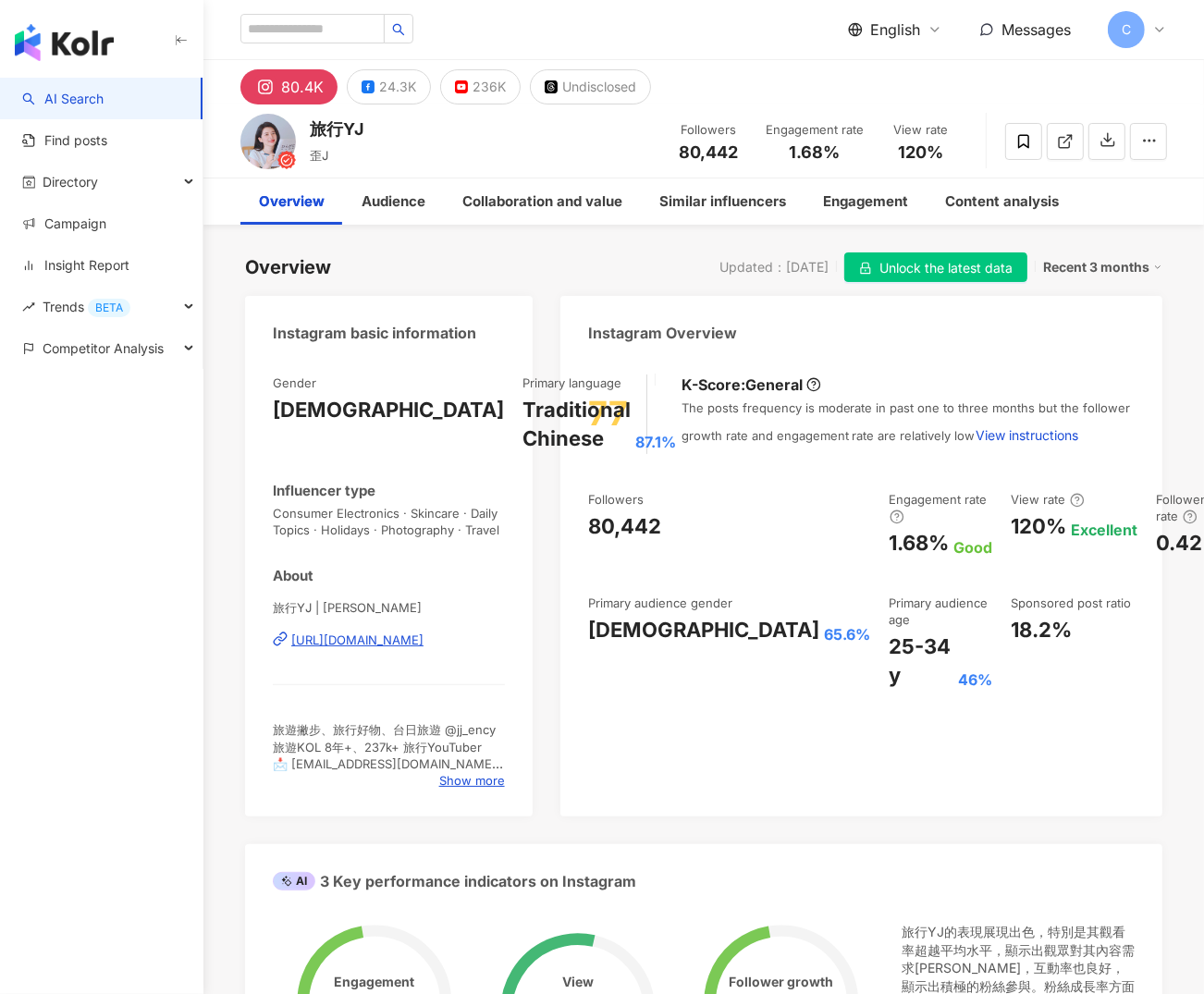
click at [391, 638] on div "https://www.instagram.com/yjjaney/" at bounding box center [356, 640] width 132 height 17
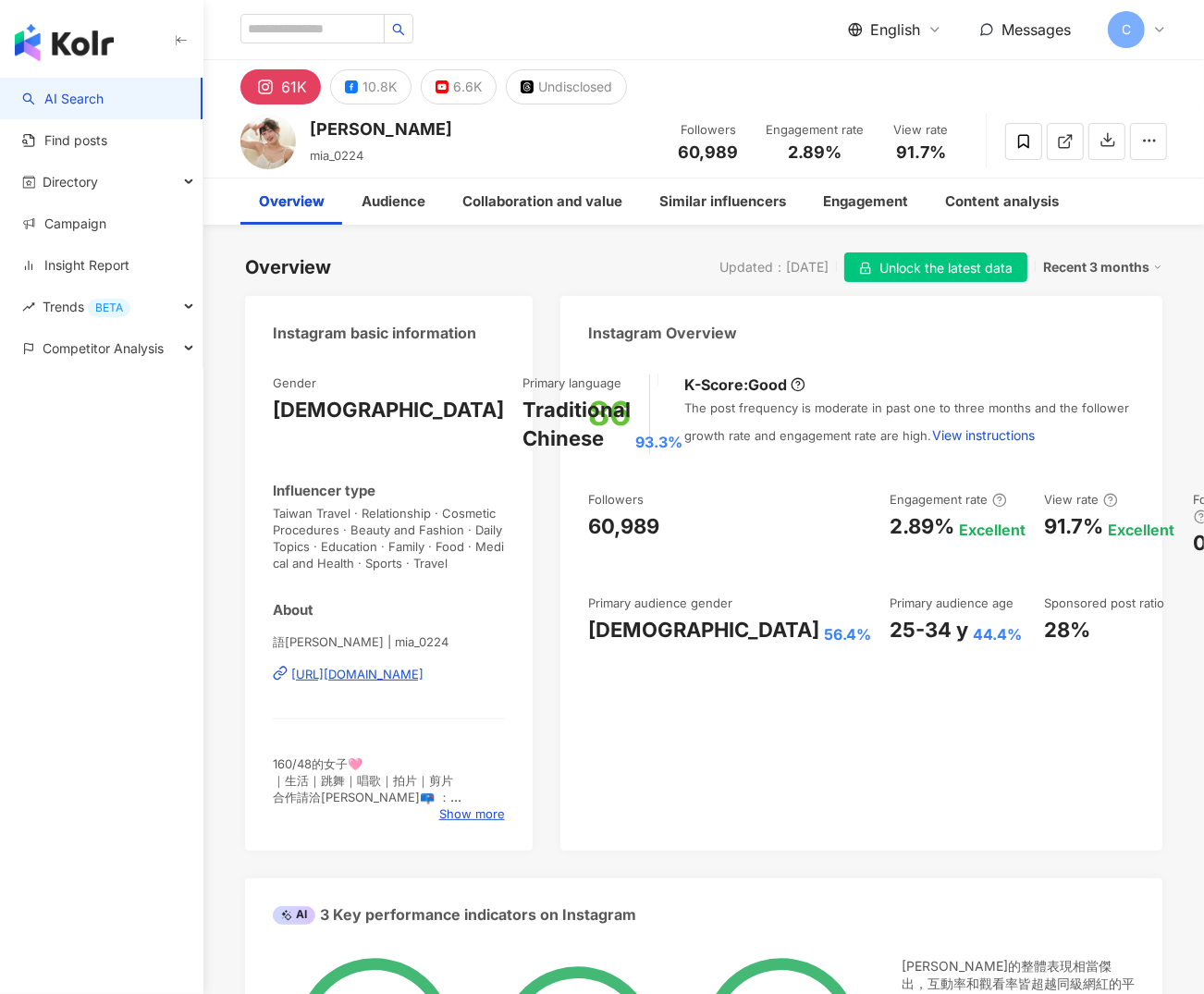
click at [421, 670] on div "https://www.instagram.com/mia_0224/" at bounding box center [356, 675] width 132 height 17
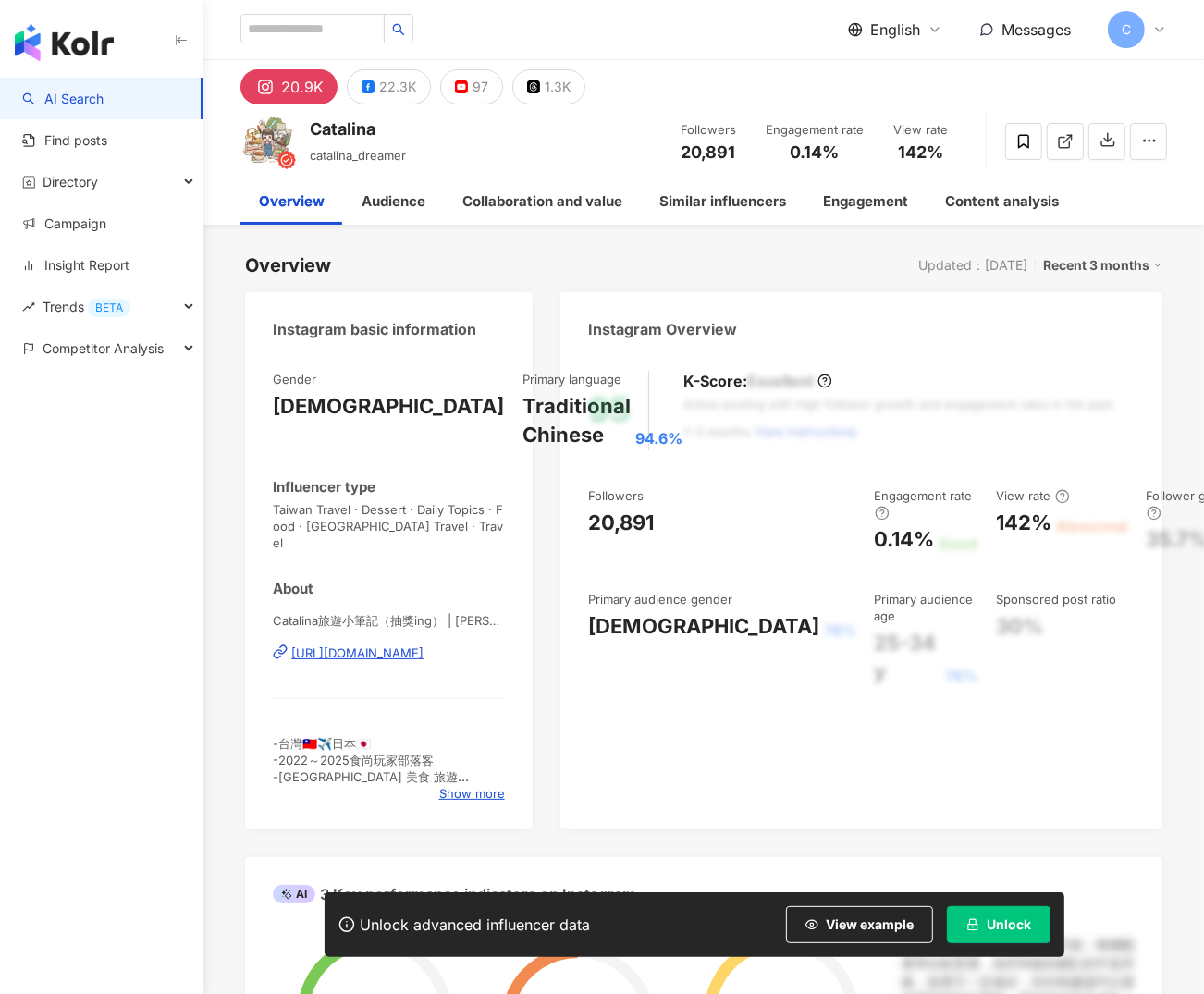
scroll to position [57, 0]
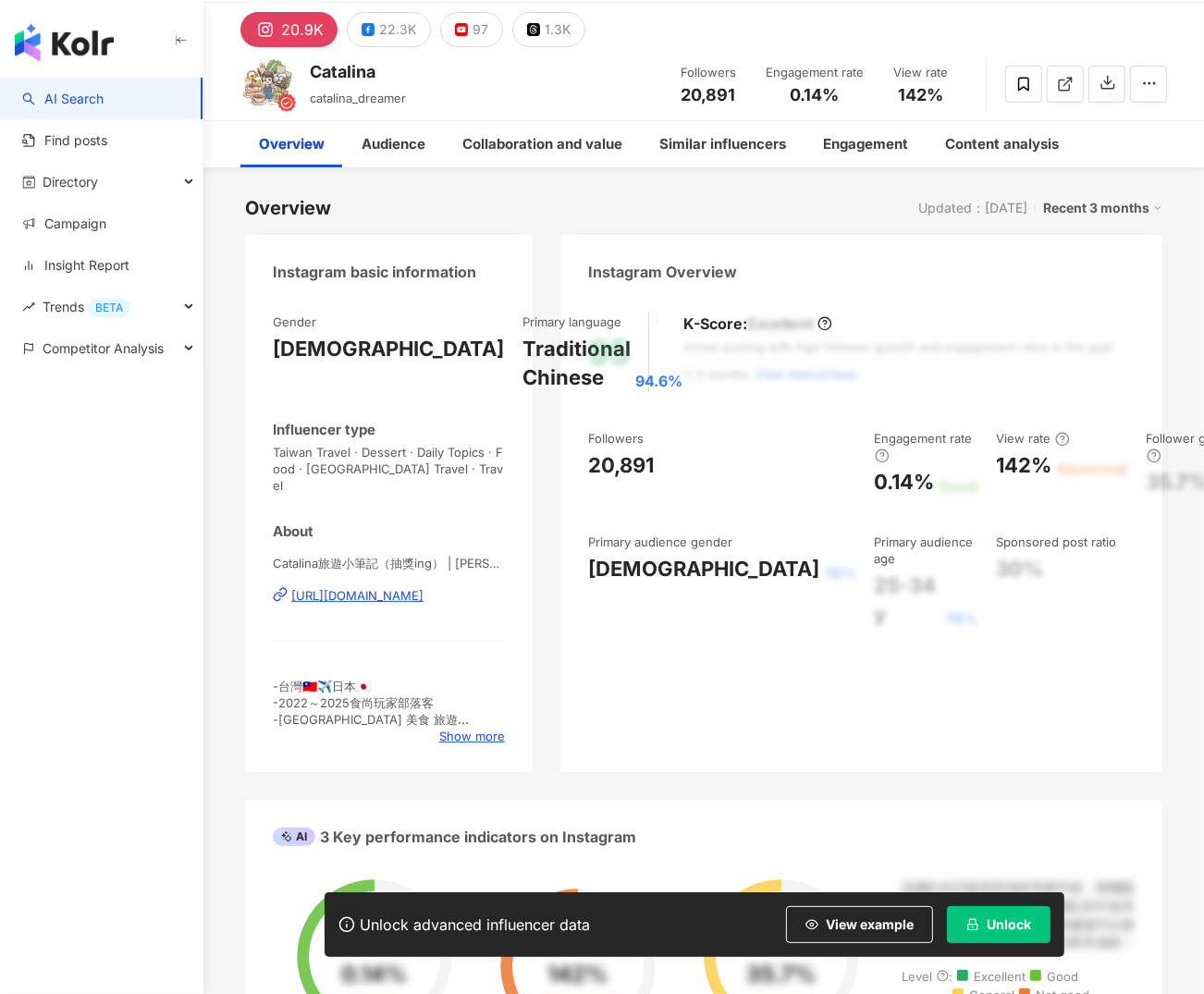
click at [385, 612] on div "Catalina旅遊小筆記（抽獎ing） | catalina_dreamer [URL][DOMAIN_NAME]" at bounding box center [389, 609] width 232 height 109
click at [476, 728] on span "Show more" at bounding box center [471, 737] width 65 height 17
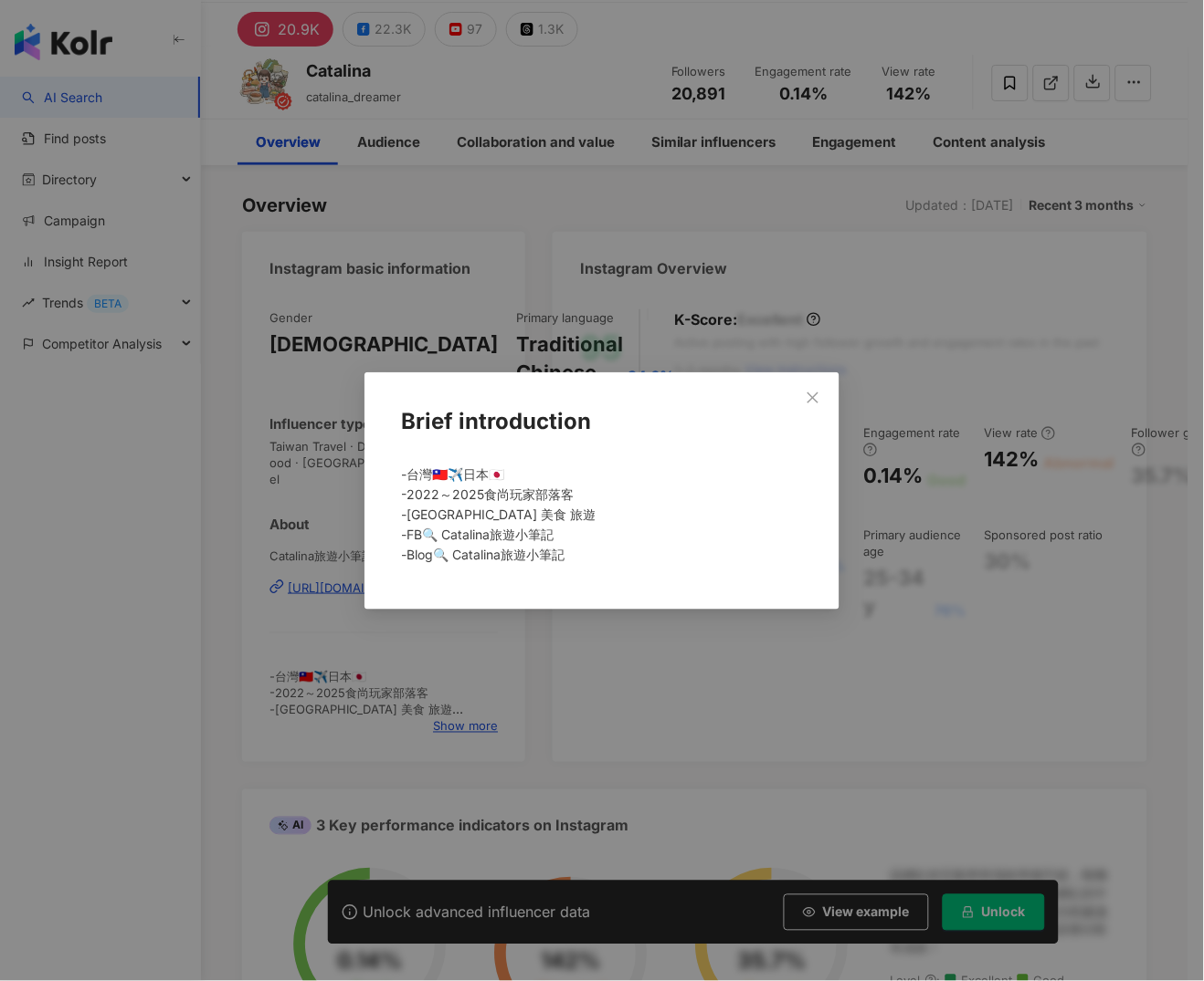
click at [535, 655] on div "Brief introduction -台灣🇹🇼✈️日本🇯🇵 -2022～2025食尚玩家部落客 -[GEOGRAPHIC_DATA] 美食 旅遊 -FB🔍 …" at bounding box center [602, 490] width 1204 height 981
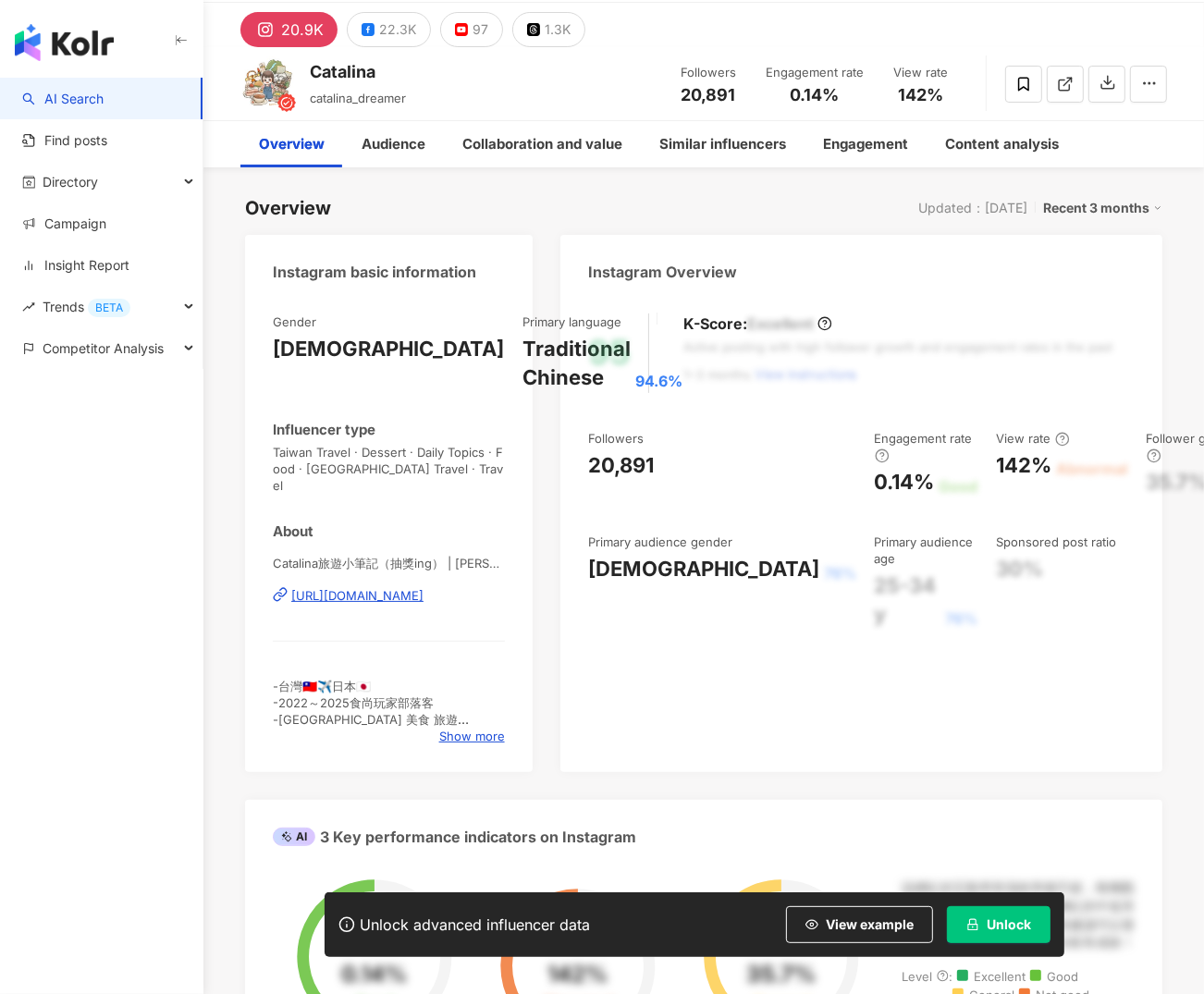
scroll to position [0, 0]
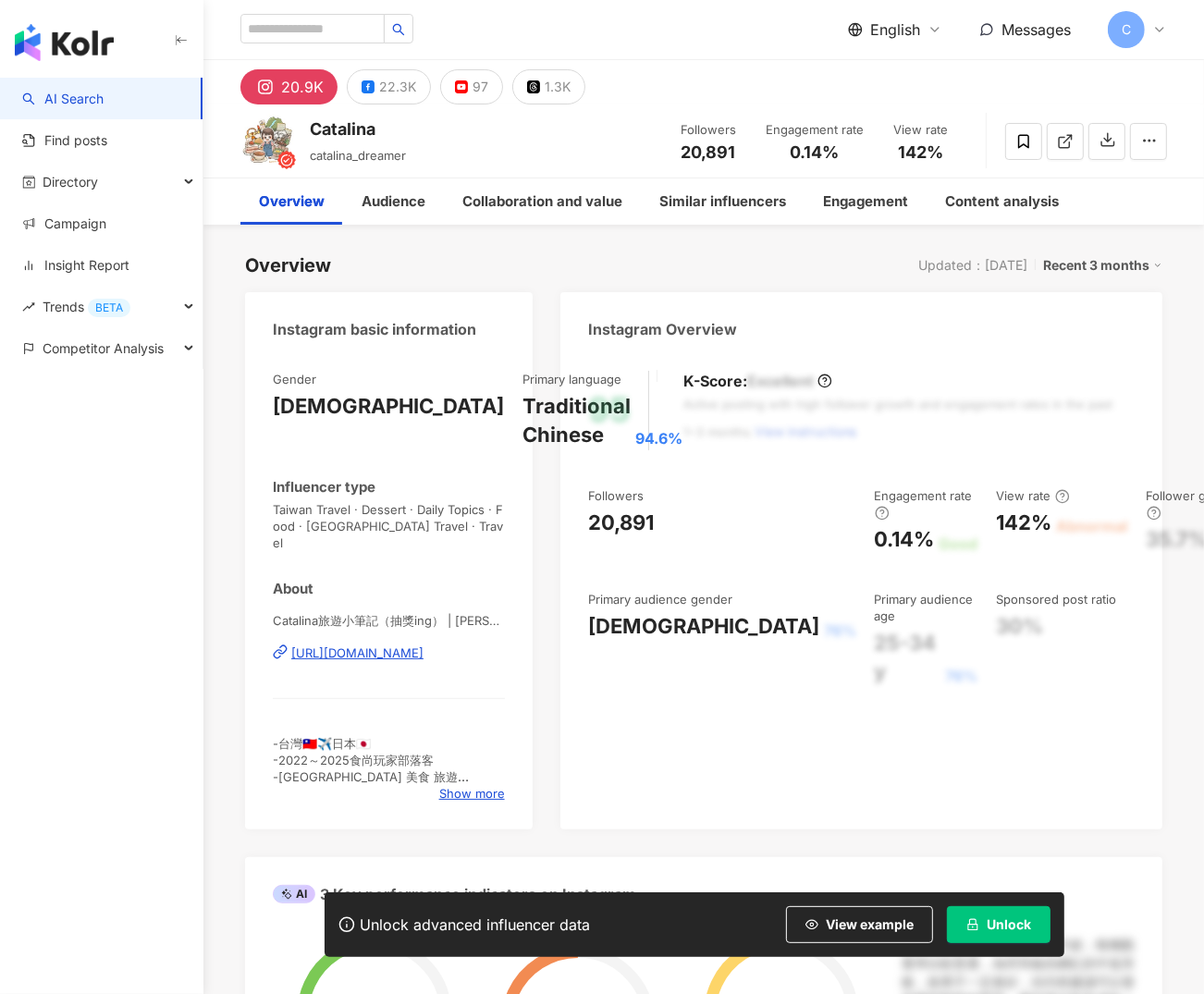
click at [422, 645] on div "https://www.instagram.com/catalina_dreamer/" at bounding box center [356, 653] width 132 height 17
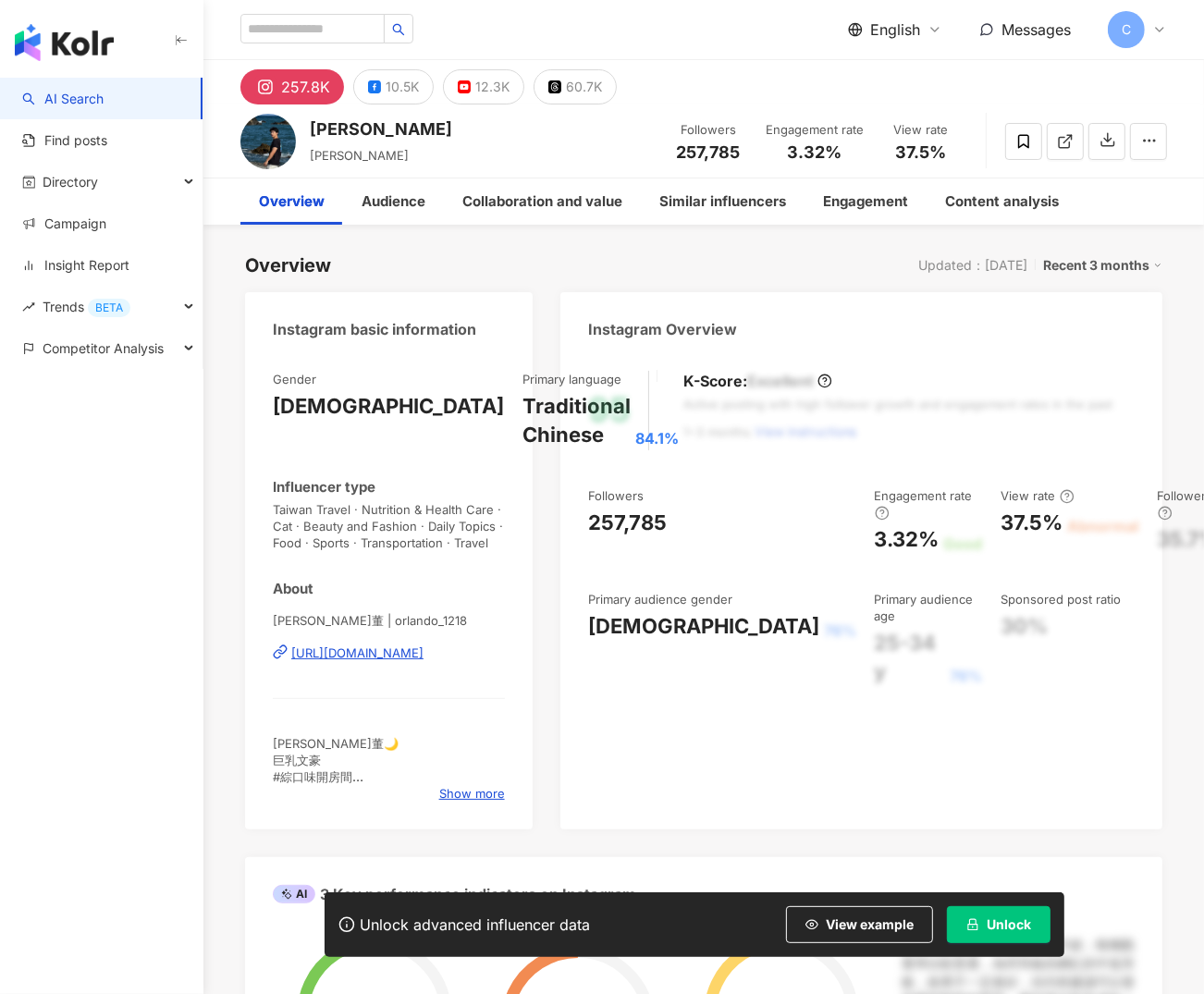
click at [424, 656] on div "https://www.instagram.com/orlando_1218/" at bounding box center [356, 653] width 132 height 17
click at [407, 95] on div "10.5K" at bounding box center [402, 87] width 34 height 26
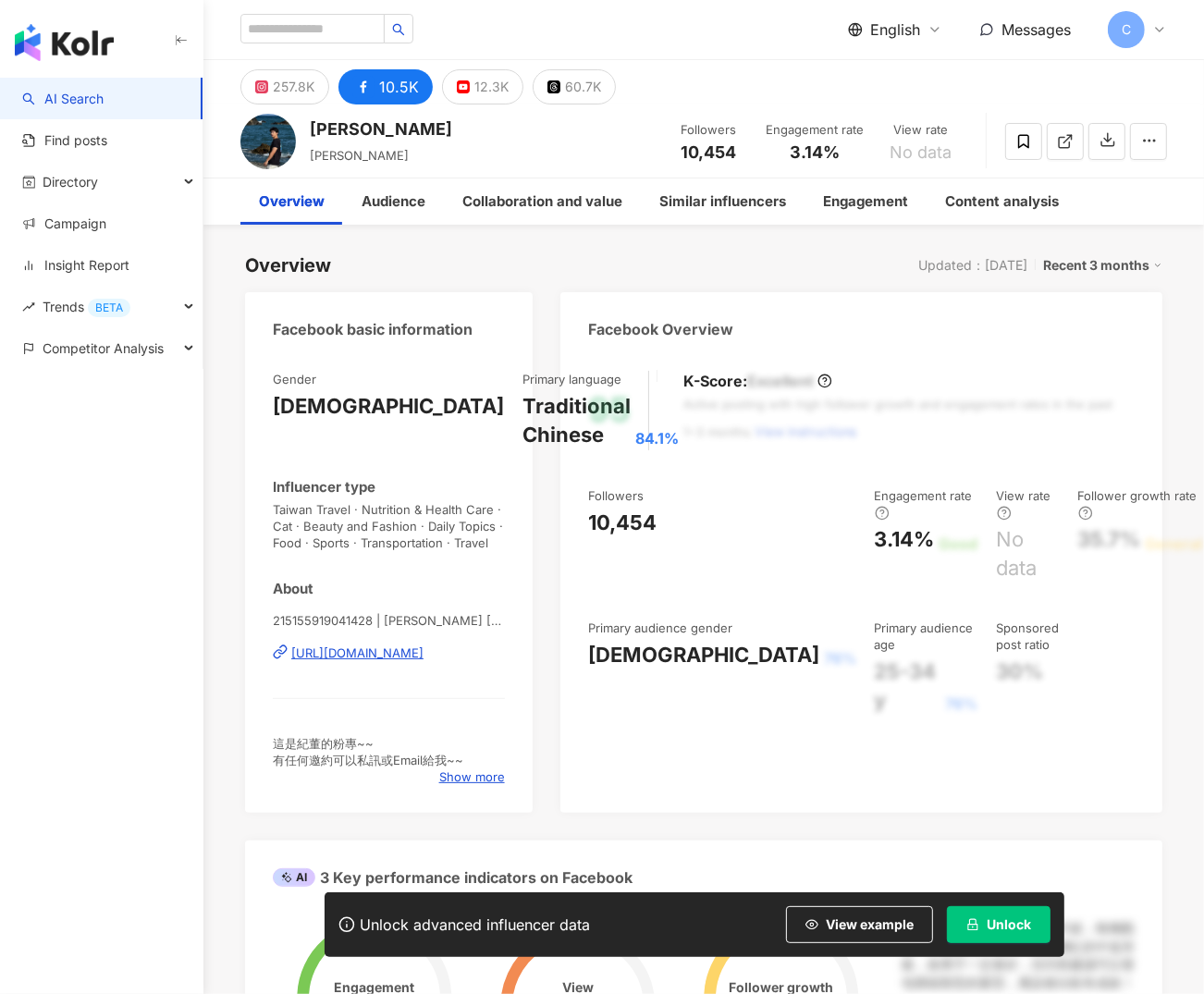
click at [424, 655] on div "https://www.facebook.com/215155919041428" at bounding box center [356, 653] width 132 height 17
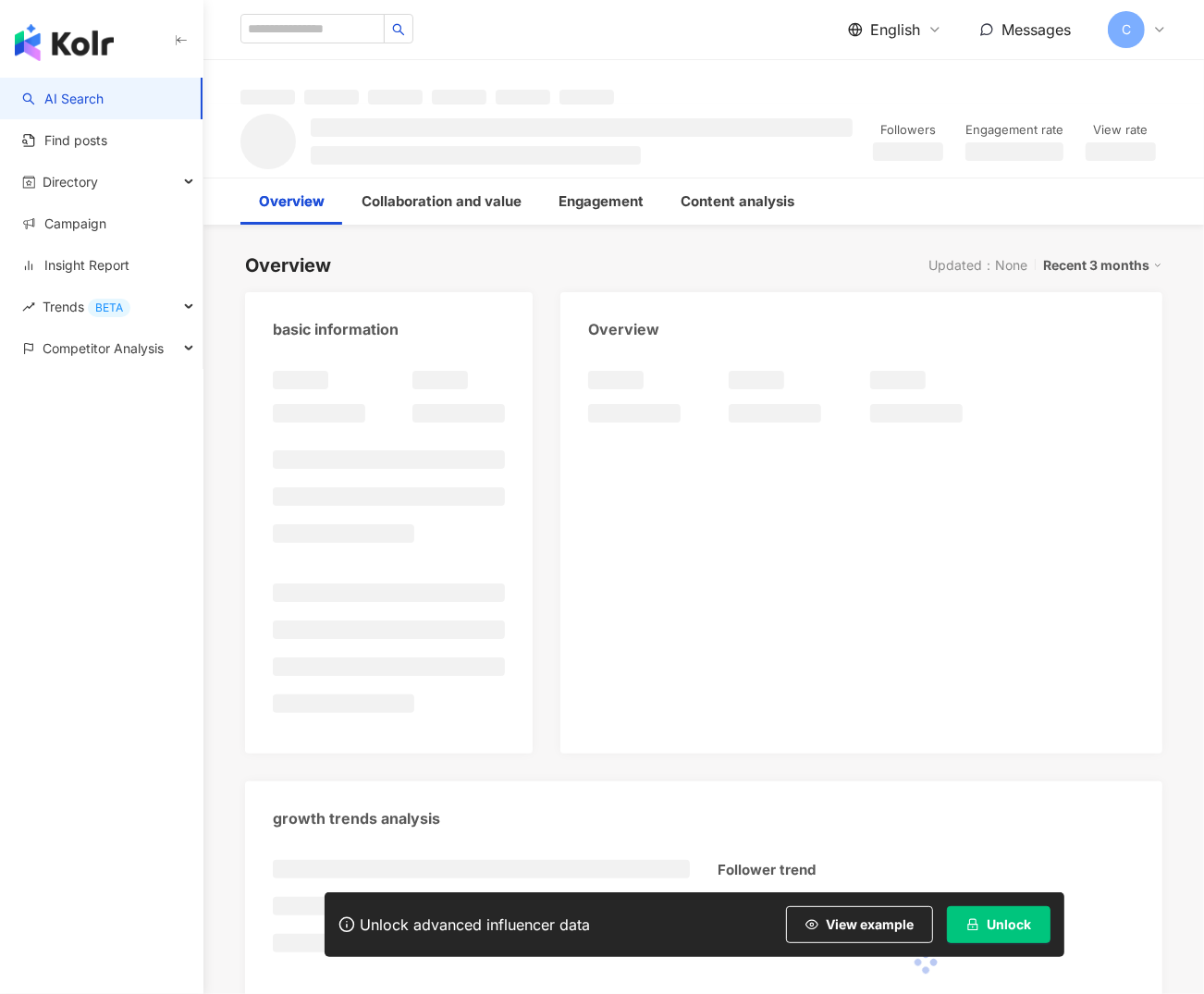
click at [520, 166] on div "Followers Engagement rate View rate" at bounding box center [703, 141] width 1000 height 73
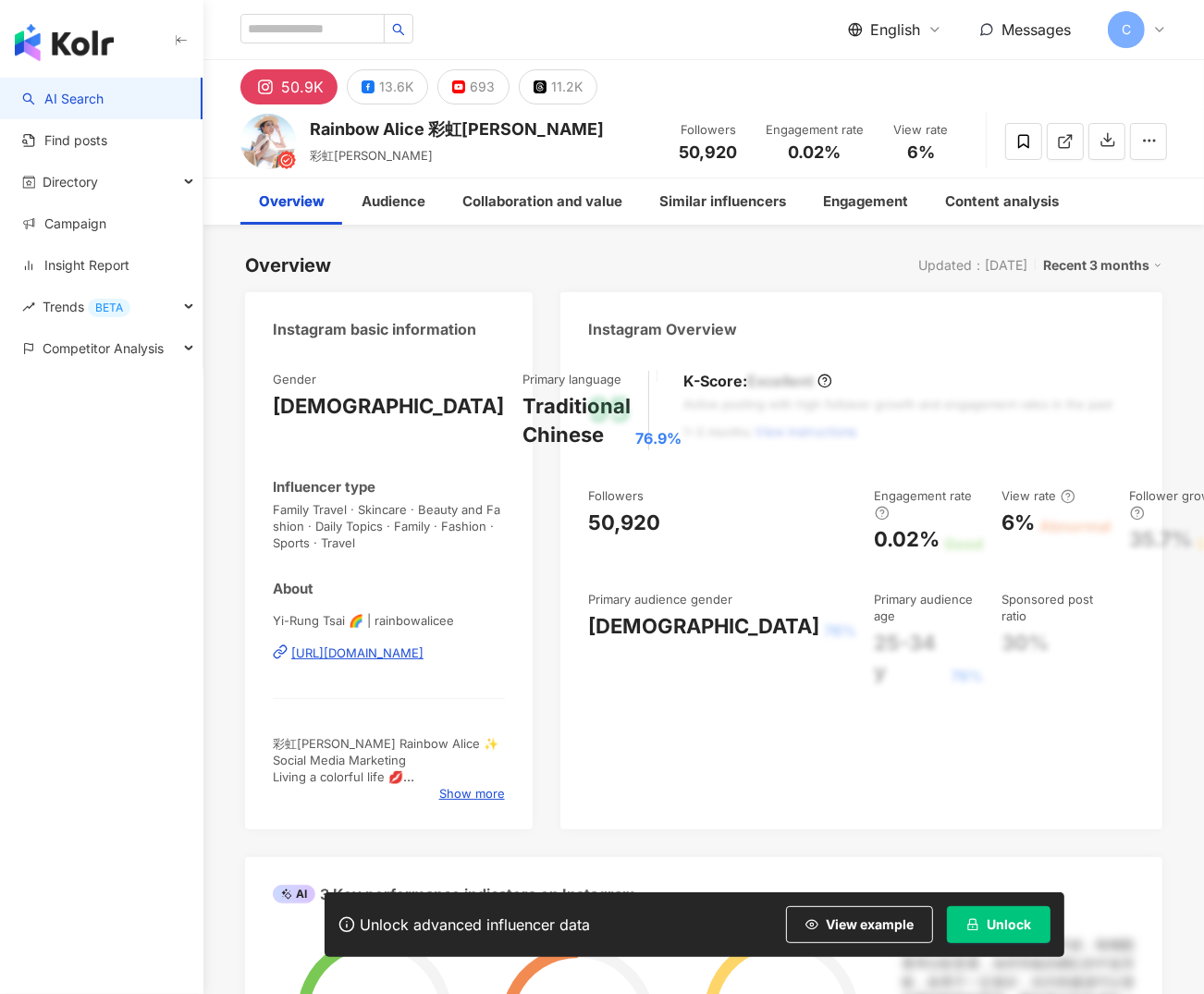
click at [424, 652] on div "[URL][DOMAIN_NAME]" at bounding box center [356, 653] width 132 height 17
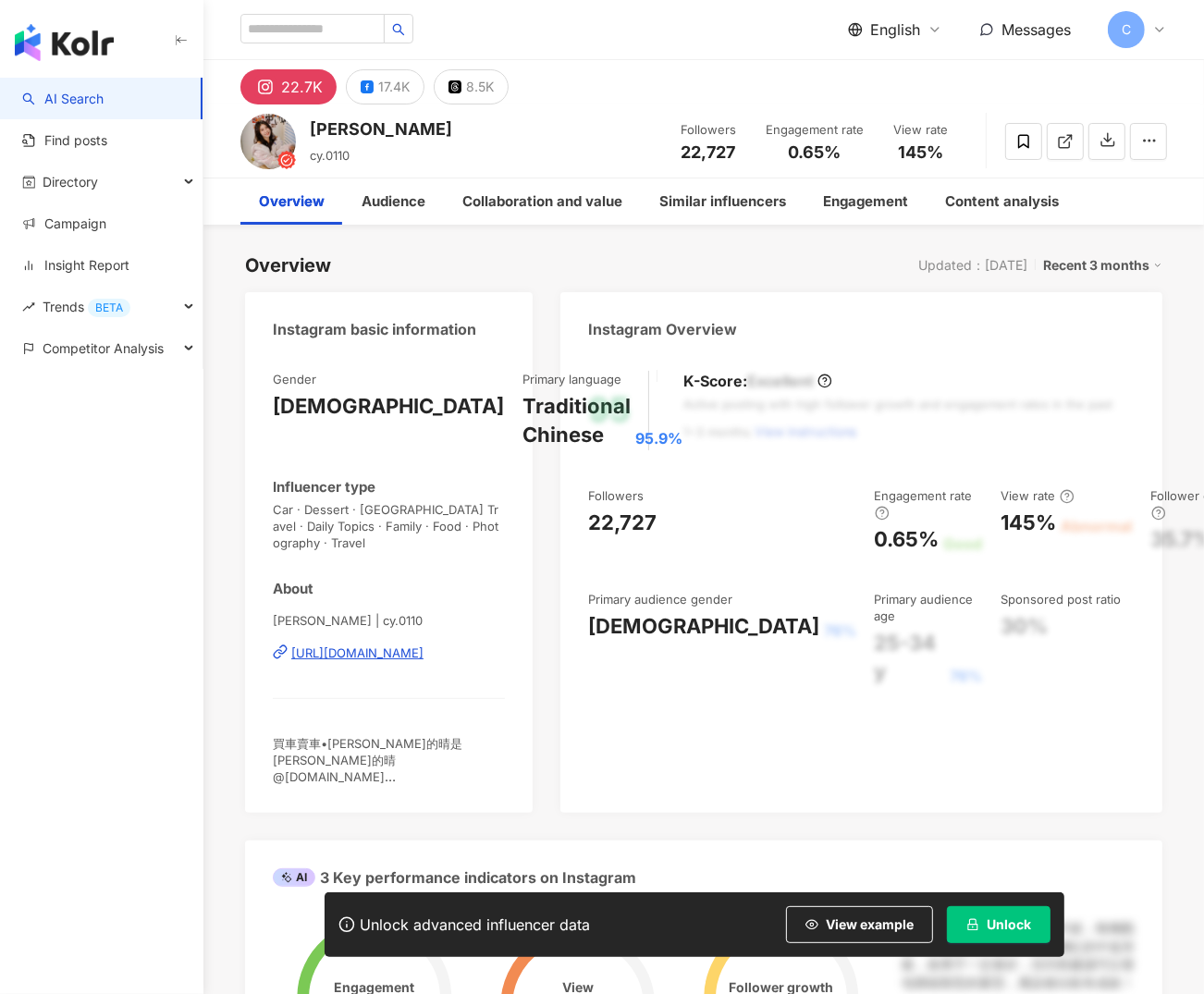
click at [411, 647] on div "[PERSON_NAME] | cy.0110 [URL][DOMAIN_NAME]" at bounding box center [389, 666] width 232 height 109
click at [412, 645] on div "[URL][DOMAIN_NAME]" at bounding box center [356, 653] width 132 height 17
drag, startPoint x: 325, startPoint y: 607, endPoint x: 361, endPoint y: 607, distance: 36.0
click at [361, 612] on span "[PERSON_NAME] | cy.0110" at bounding box center [389, 621] width 232 height 17
copy span "cy.0110"
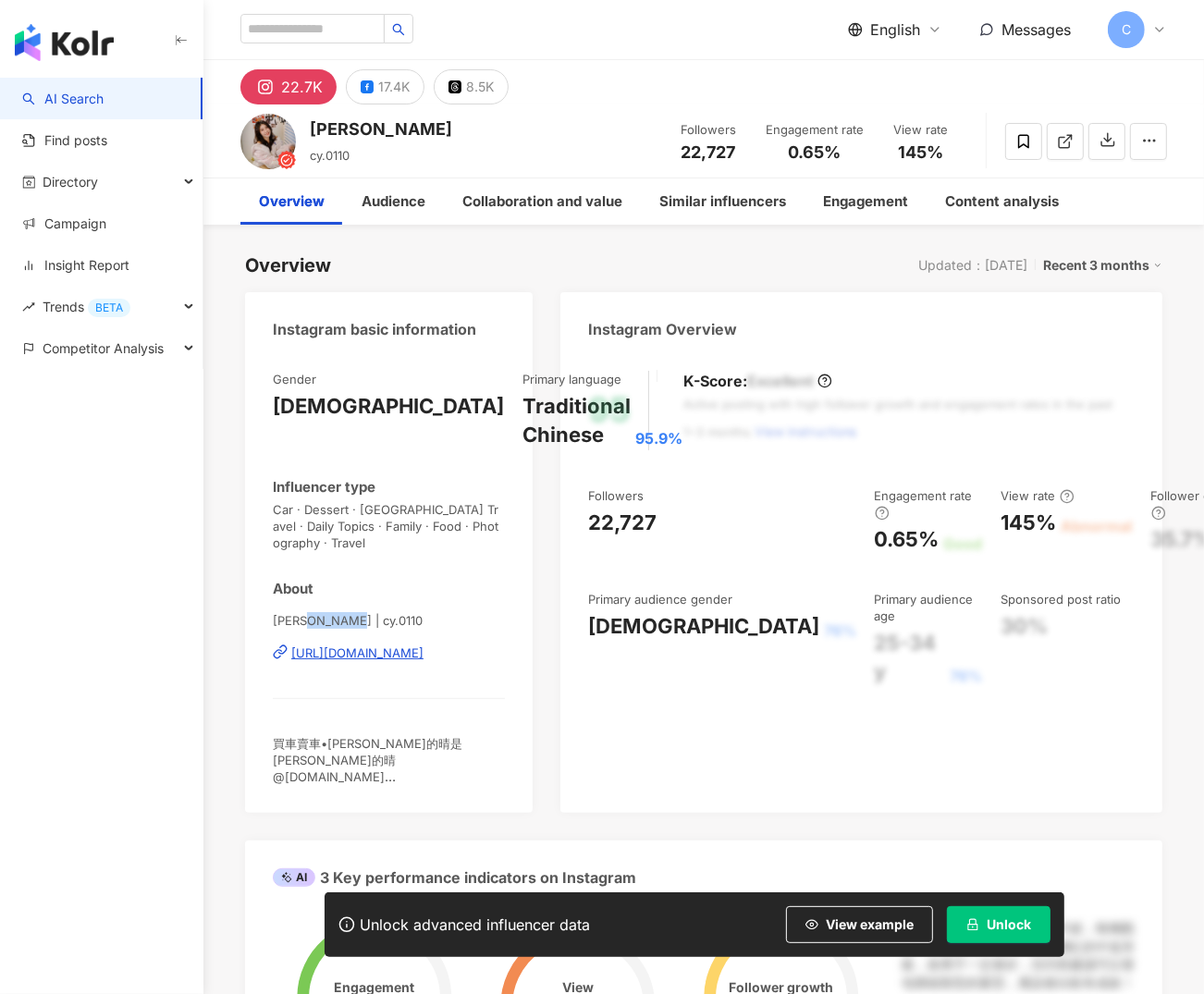
click at [455, 612] on span "[PERSON_NAME] | cy.0110" at bounding box center [389, 621] width 232 height 17
drag, startPoint x: 729, startPoint y: 151, endPoint x: 763, endPoint y: 153, distance: 34.1
click at [764, 153] on div "Followers 22,727 Engagement rate 0.65% View rate 145%" at bounding box center [815, 141] width 305 height 54
click at [740, 151] on div "22,727" at bounding box center [707, 153] width 70 height 19
drag, startPoint x: 740, startPoint y: 151, endPoint x: 689, endPoint y: 153, distance: 51.0
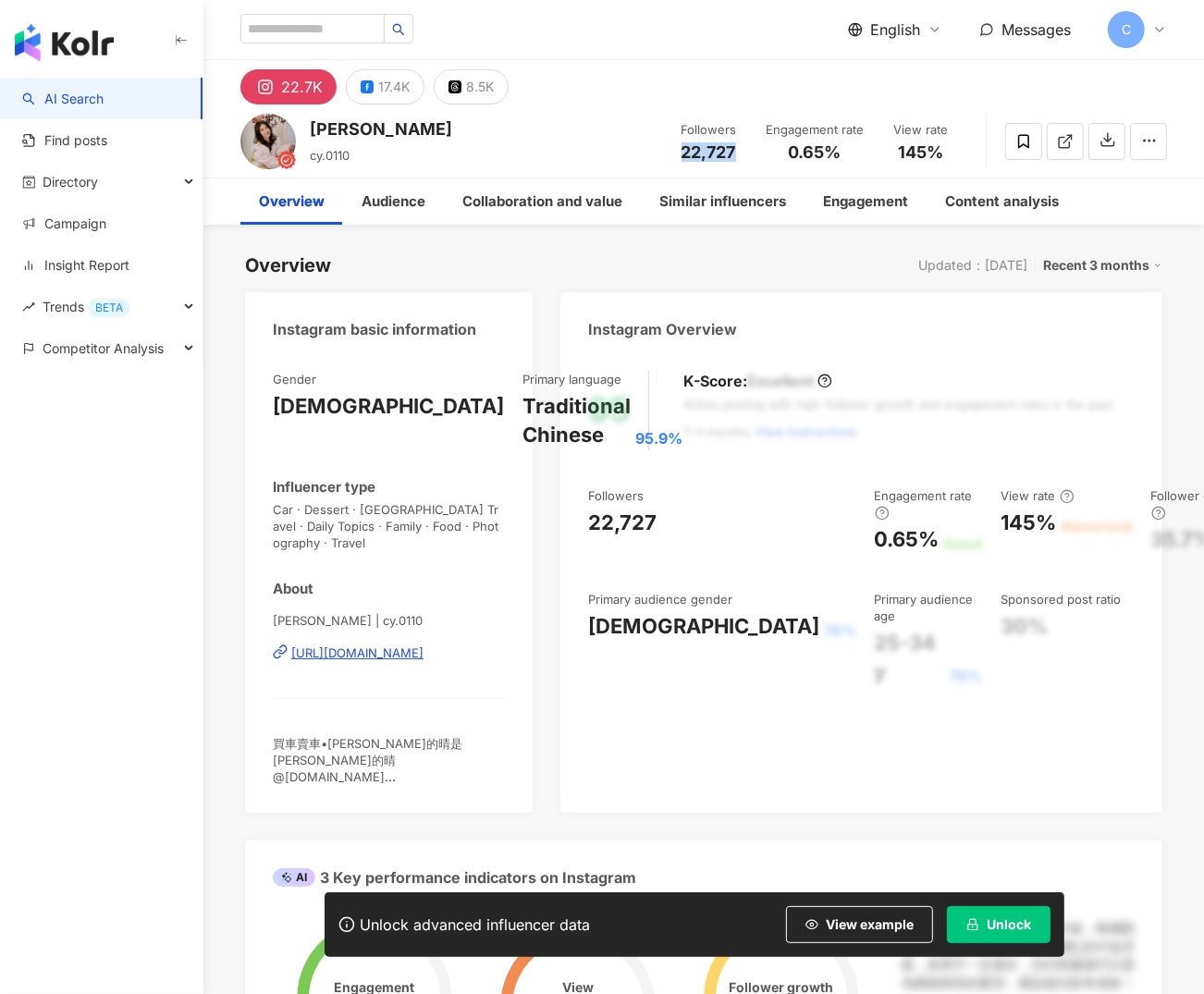
click at [689, 153] on div "22,727" at bounding box center [707, 153] width 70 height 19
copy span "22,727"
click at [387, 84] on div "17.4K" at bounding box center [394, 87] width 32 height 26
drag, startPoint x: 443, startPoint y: 741, endPoint x: 341, endPoint y: 747, distance: 102.2
click at [444, 741] on div "•合作邀約請私訊📩 [EMAIL_ADDRESS][DOMAIN_NAME] •本業在這裡👉東晴車業👈歡迎找我們" at bounding box center [389, 761] width 232 height 51
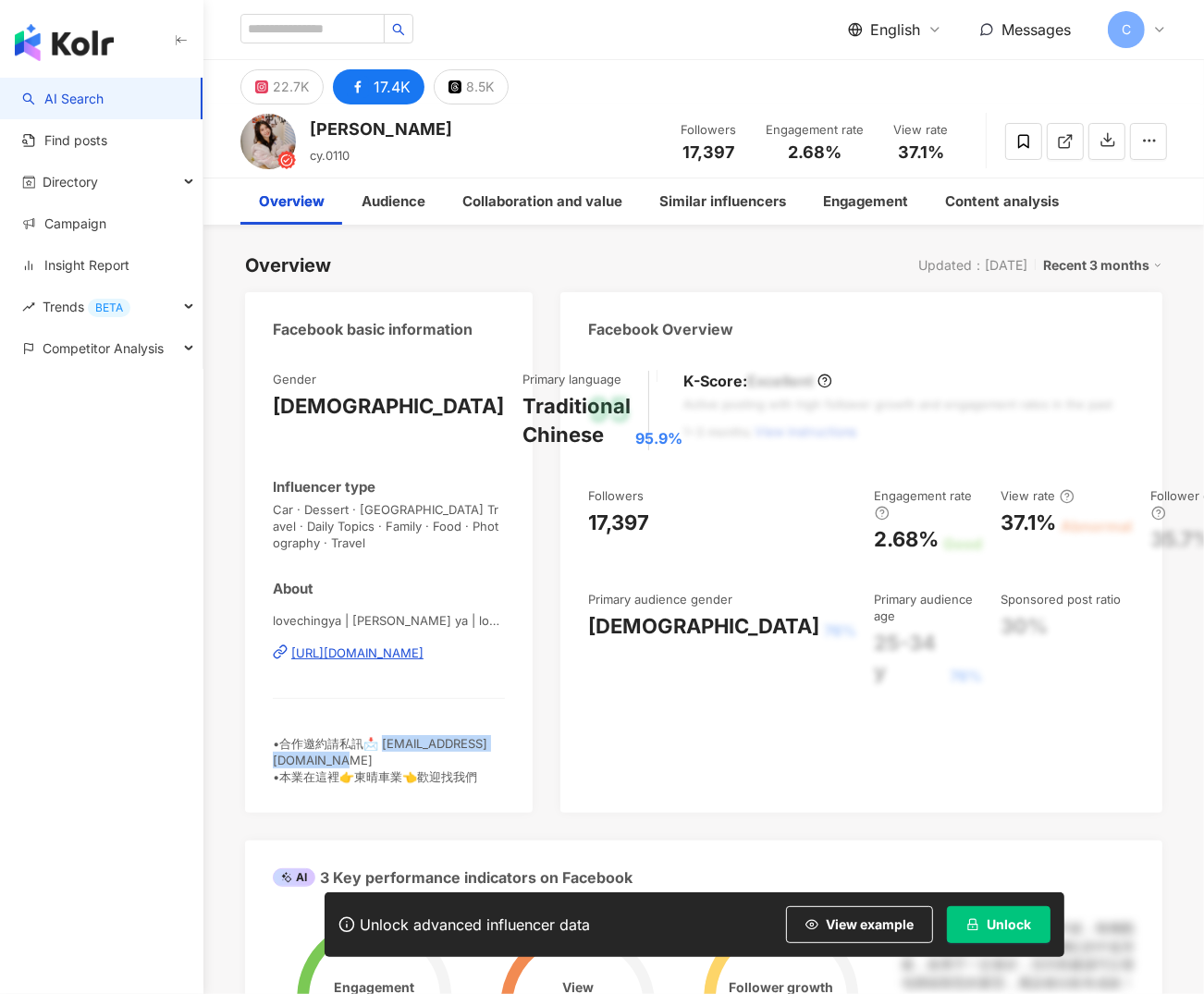
drag, startPoint x: 341, startPoint y: 747, endPoint x: 63, endPoint y: 672, distance: 287.9
click at [265, 748] on div "Gender [DEMOGRAPHIC_DATA] Primary language Traditional Chinese 95.9% Influencer…" at bounding box center [388, 583] width 287 height 460
click at [341, 645] on div "[URL][DOMAIN_NAME]" at bounding box center [356, 653] width 132 height 17
drag, startPoint x: 690, startPoint y: 159, endPoint x: 673, endPoint y: 152, distance: 18.4
click at [673, 152] on div "Followers 17,397 Engagement rate 2.68% View rate 37.1%" at bounding box center [815, 141] width 305 height 54
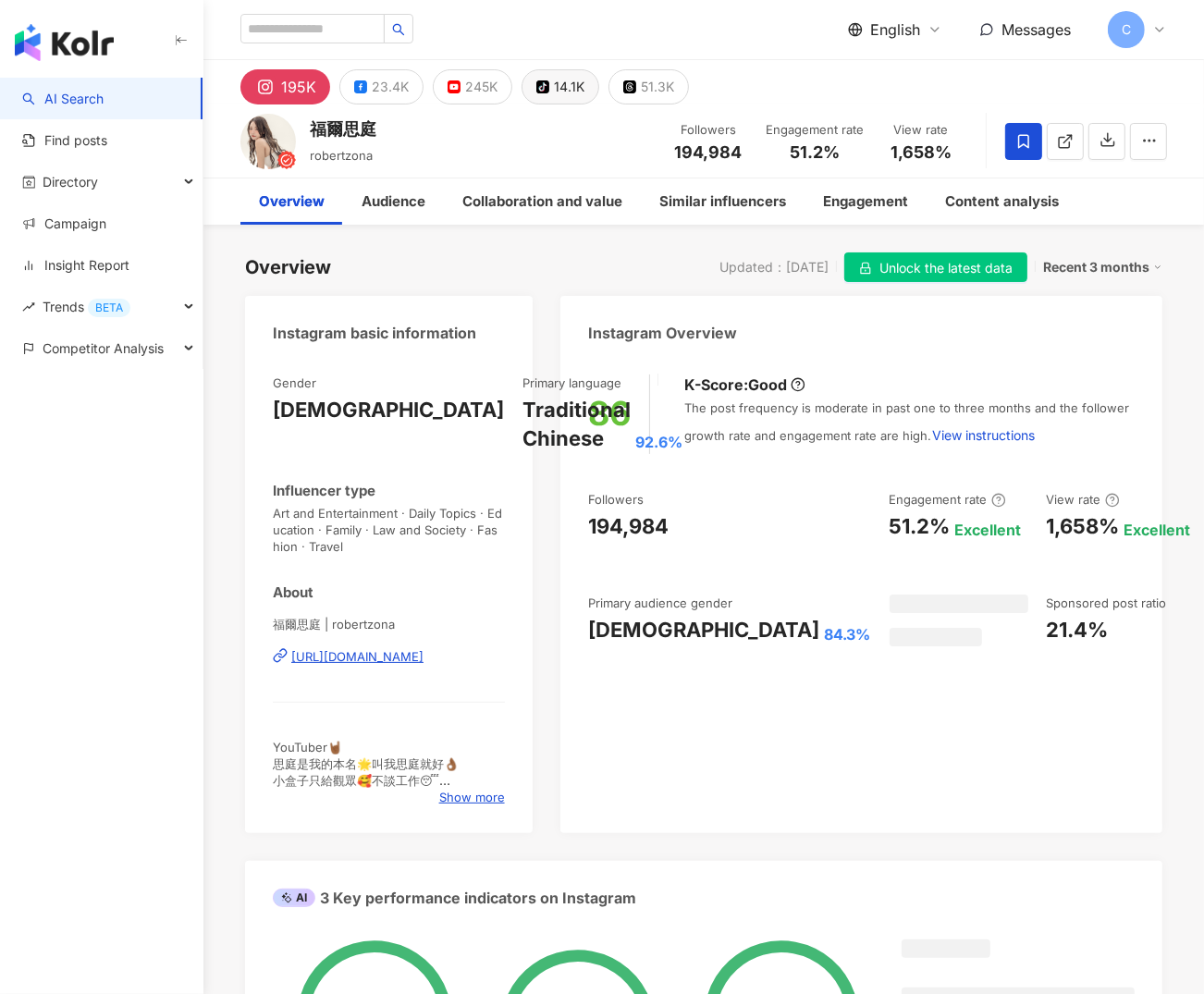
click at [399, 87] on div "23.4K" at bounding box center [390, 87] width 37 height 26
click at [547, 86] on button "tiktok-icon 14.1K" at bounding box center [559, 87] width 78 height 36
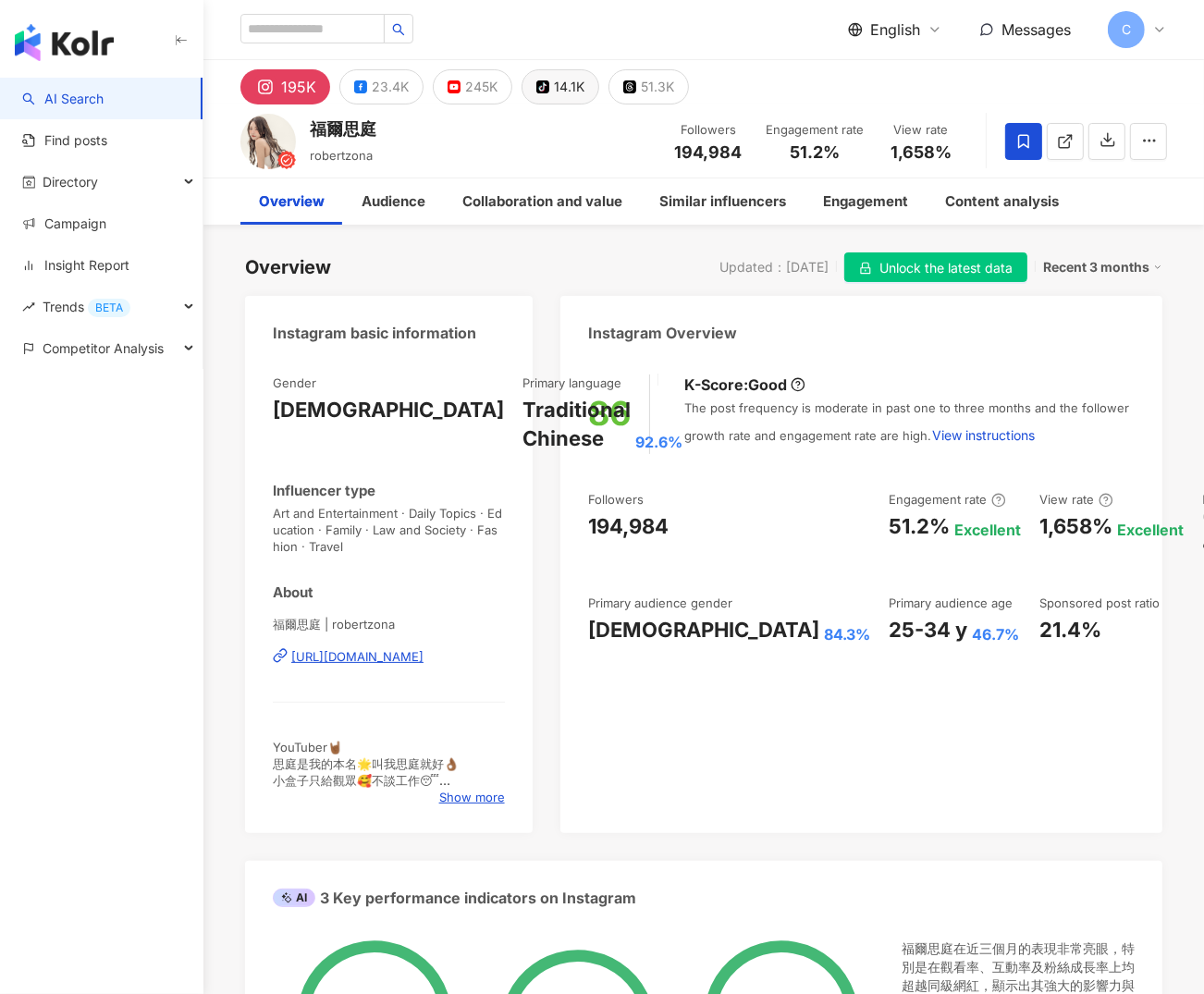
click at [554, 87] on div "14.1K" at bounding box center [569, 87] width 31 height 26
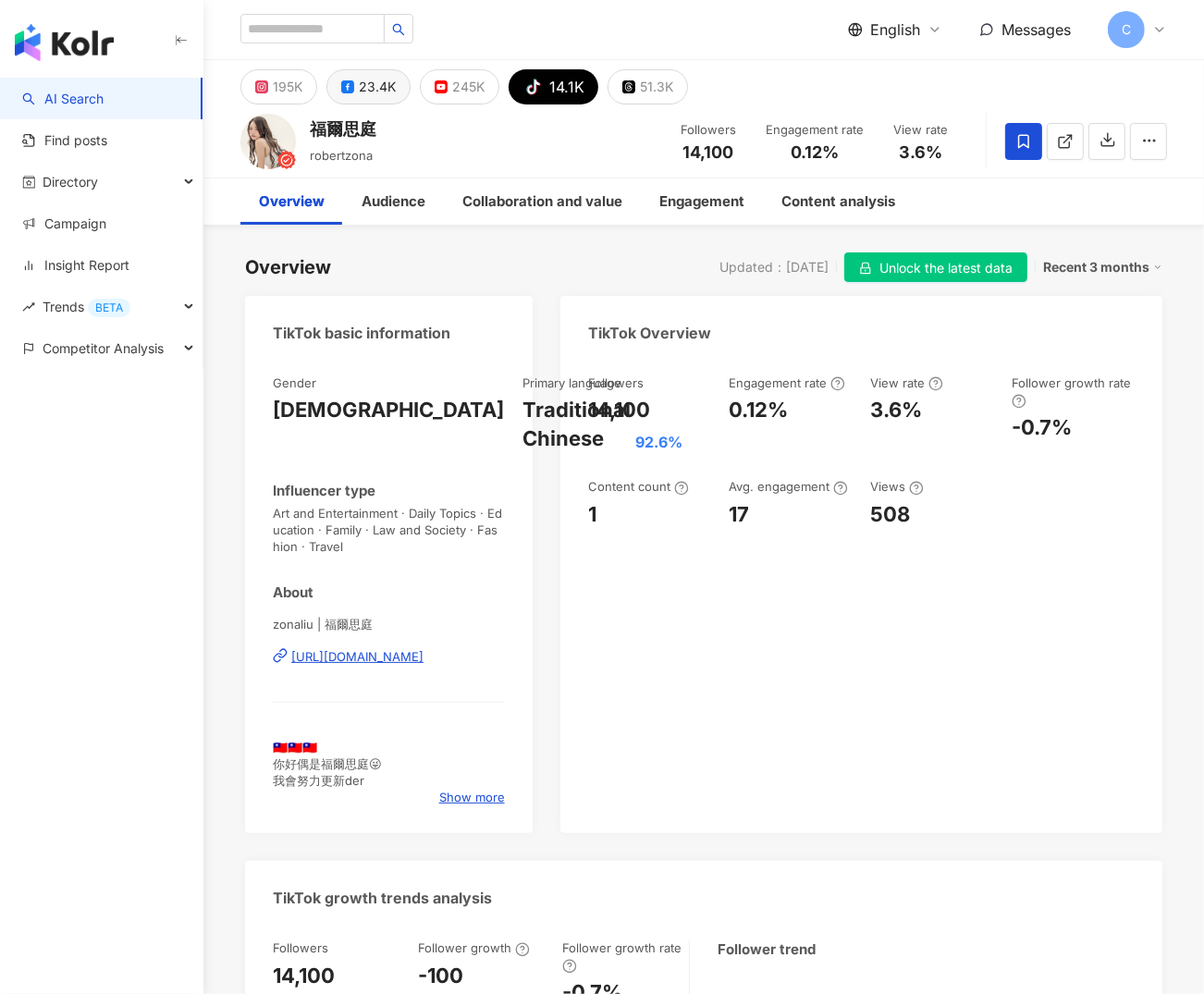
click at [370, 95] on div "23.4K" at bounding box center [377, 87] width 37 height 26
click at [369, 83] on div "23.4K" at bounding box center [377, 87] width 37 height 26
click at [291, 93] on div "195K" at bounding box center [288, 87] width 30 height 26
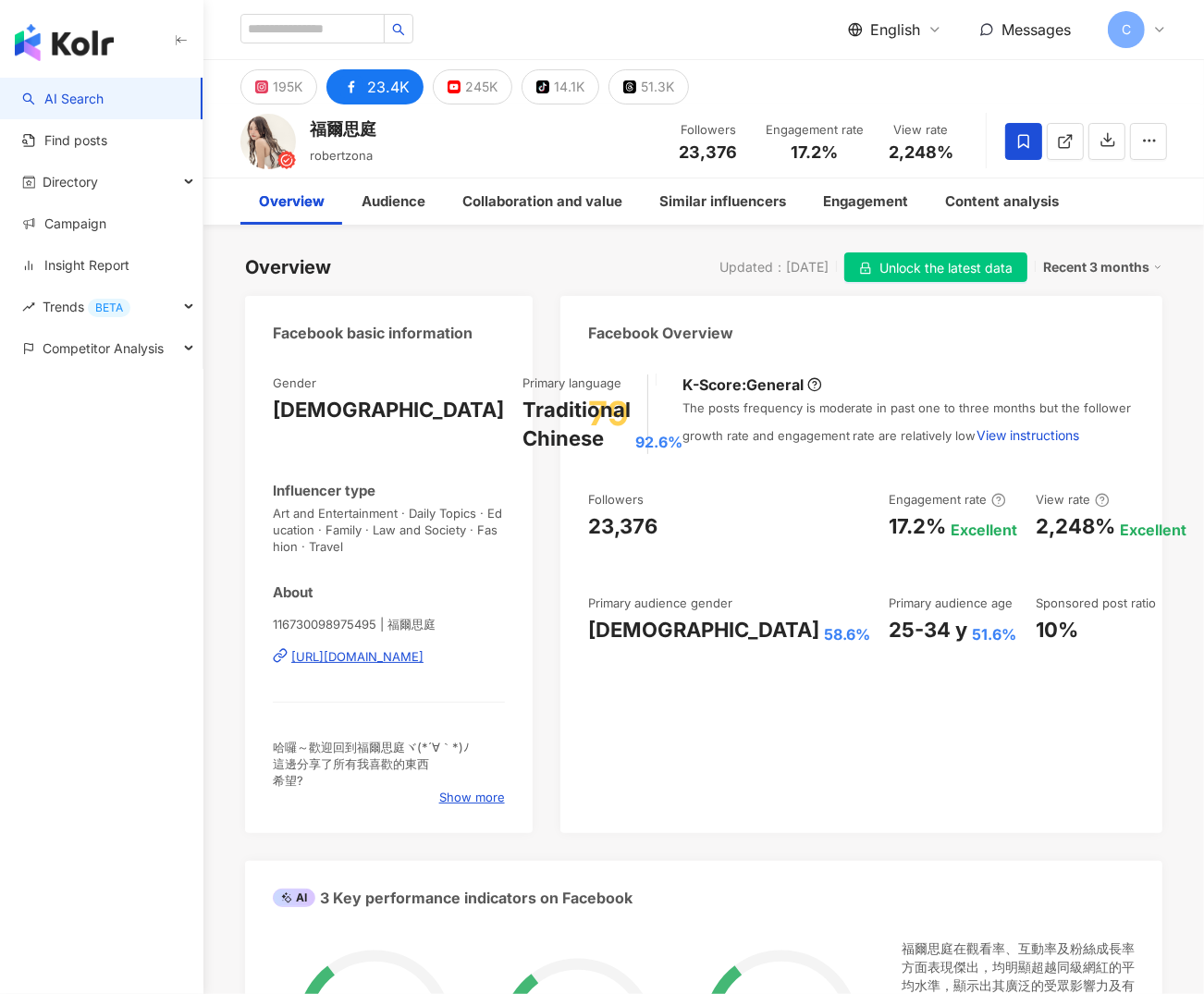
click at [348, 672] on div "116730098975495 | 福爾思庭 https://www.facebook.com/116730098975495" at bounding box center [389, 670] width 232 height 109
click at [351, 657] on div "https://www.facebook.com/116730098975495" at bounding box center [356, 657] width 132 height 17
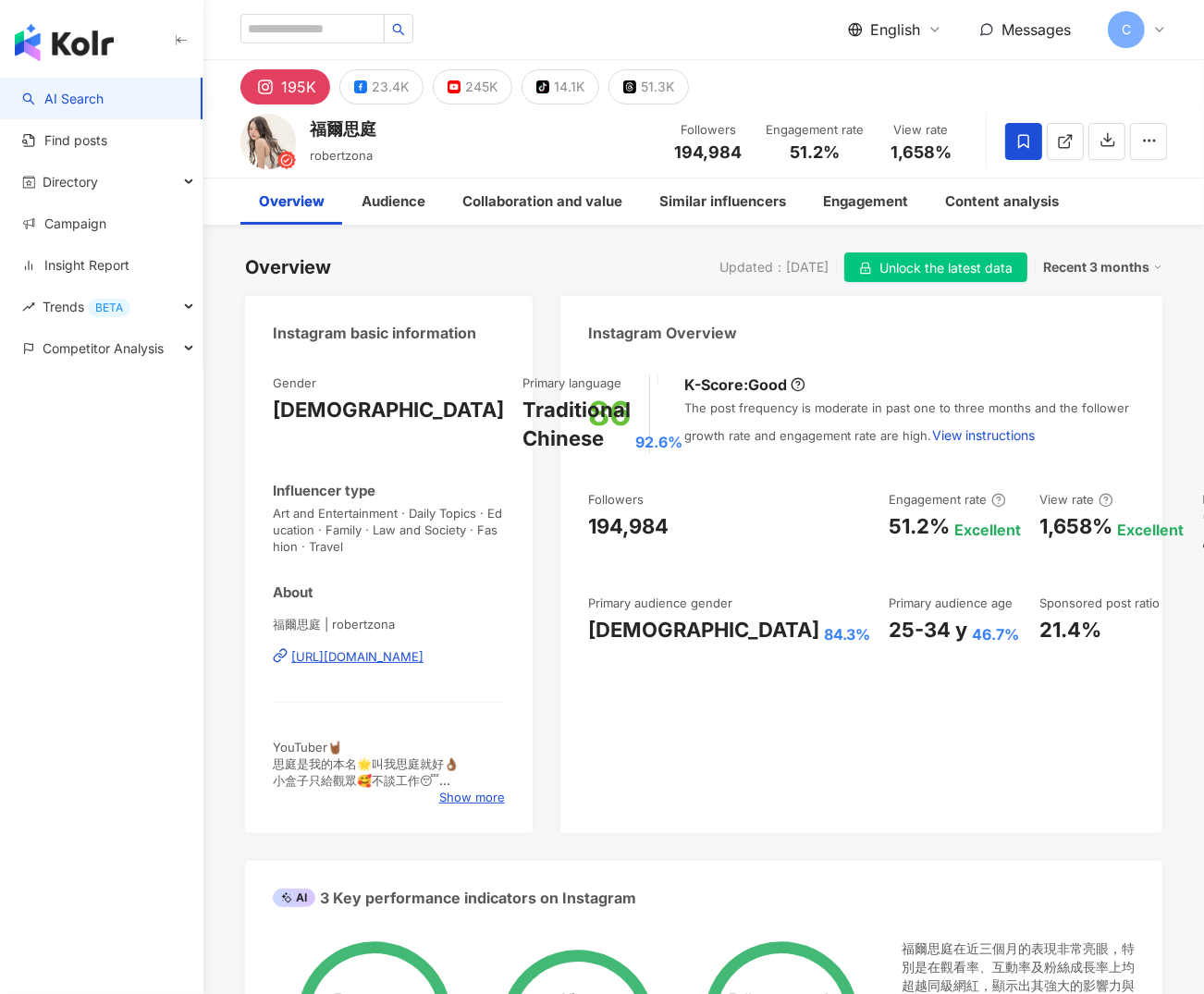
click at [376, 661] on div "https://www.instagram.com/robertzona/" at bounding box center [356, 657] width 132 height 17
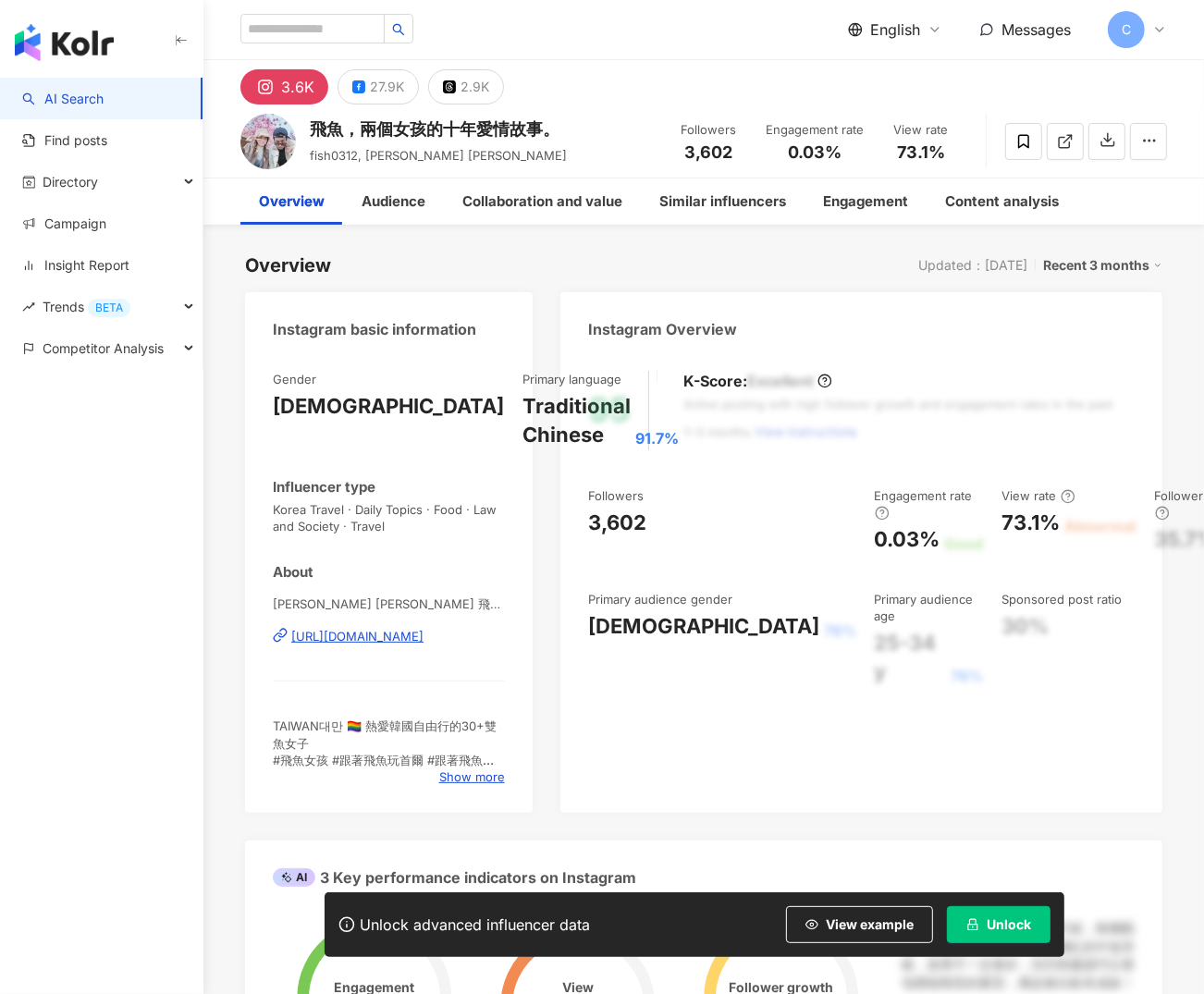
click at [396, 96] on div "27.9K" at bounding box center [386, 87] width 35 height 26
click at [424, 641] on div "https://www.instagram.com/fish0312/" at bounding box center [356, 636] width 132 height 17
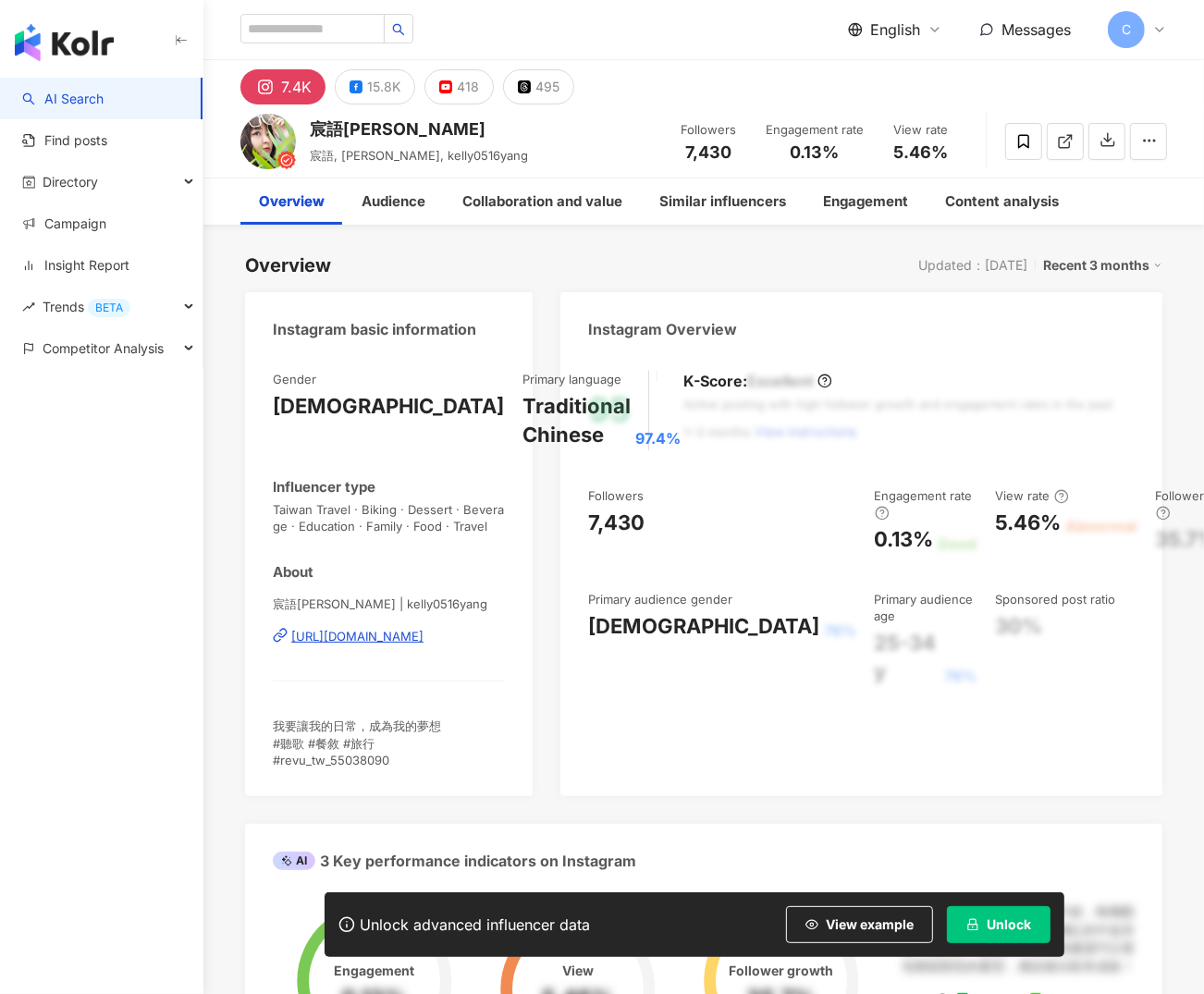
click at [617, 256] on div "Overview Updated：[DATE] Recent 3 months" at bounding box center [704, 266] width 917 height 26
click at [432, 253] on div "Overview Updated：[DATE] Recent 3 months" at bounding box center [704, 266] width 917 height 26
click at [381, 637] on div "https://www.instagram.com/kelly0516yang/" at bounding box center [356, 636] width 132 height 17
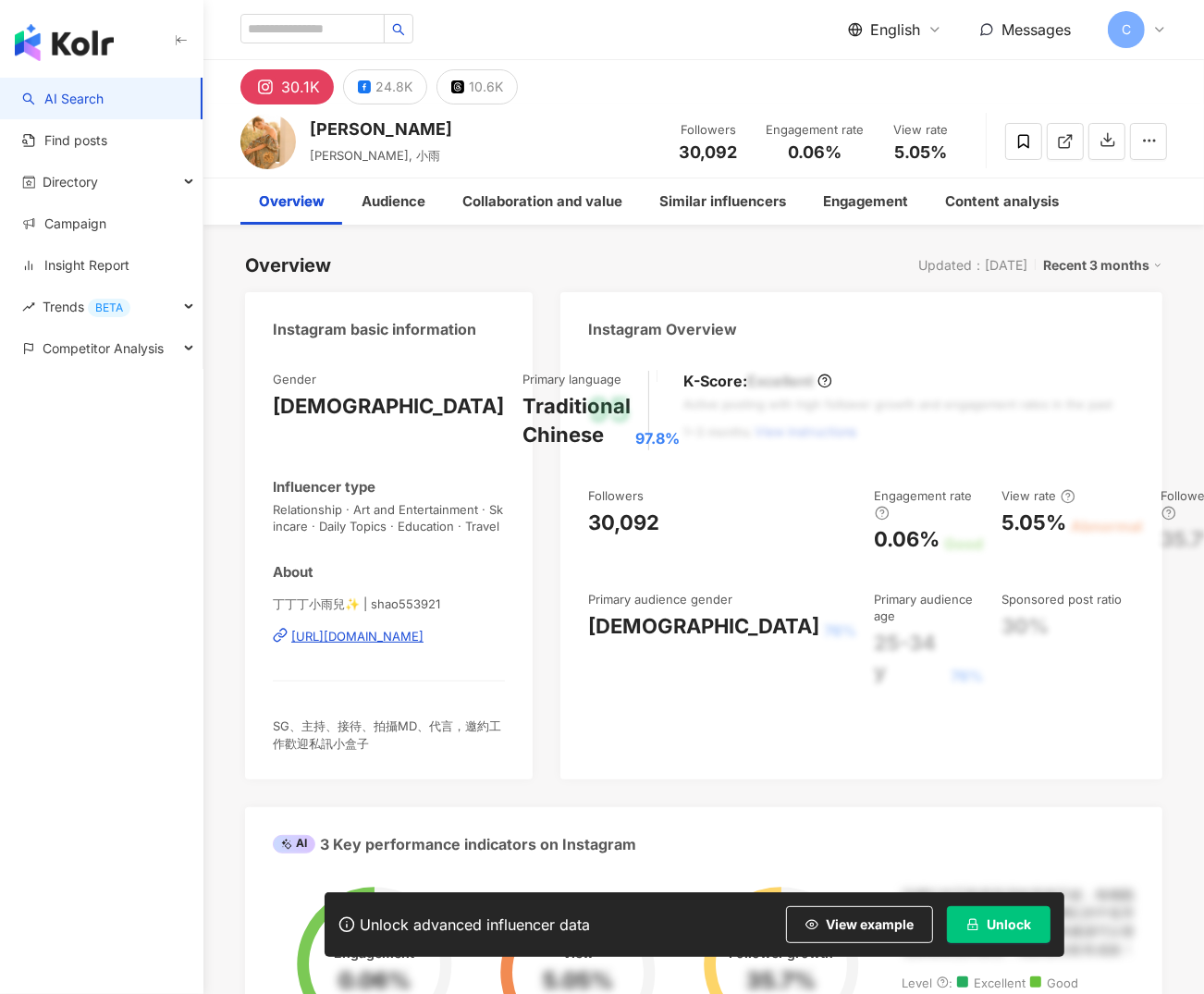
click at [493, 537] on div "Gender Female Primary language Traditional Chinese 97.8% Influencer type Relati…" at bounding box center [389, 561] width 232 height 381
click at [424, 644] on div "https://www.instagram.com/shao553921/" at bounding box center [356, 636] width 132 height 17
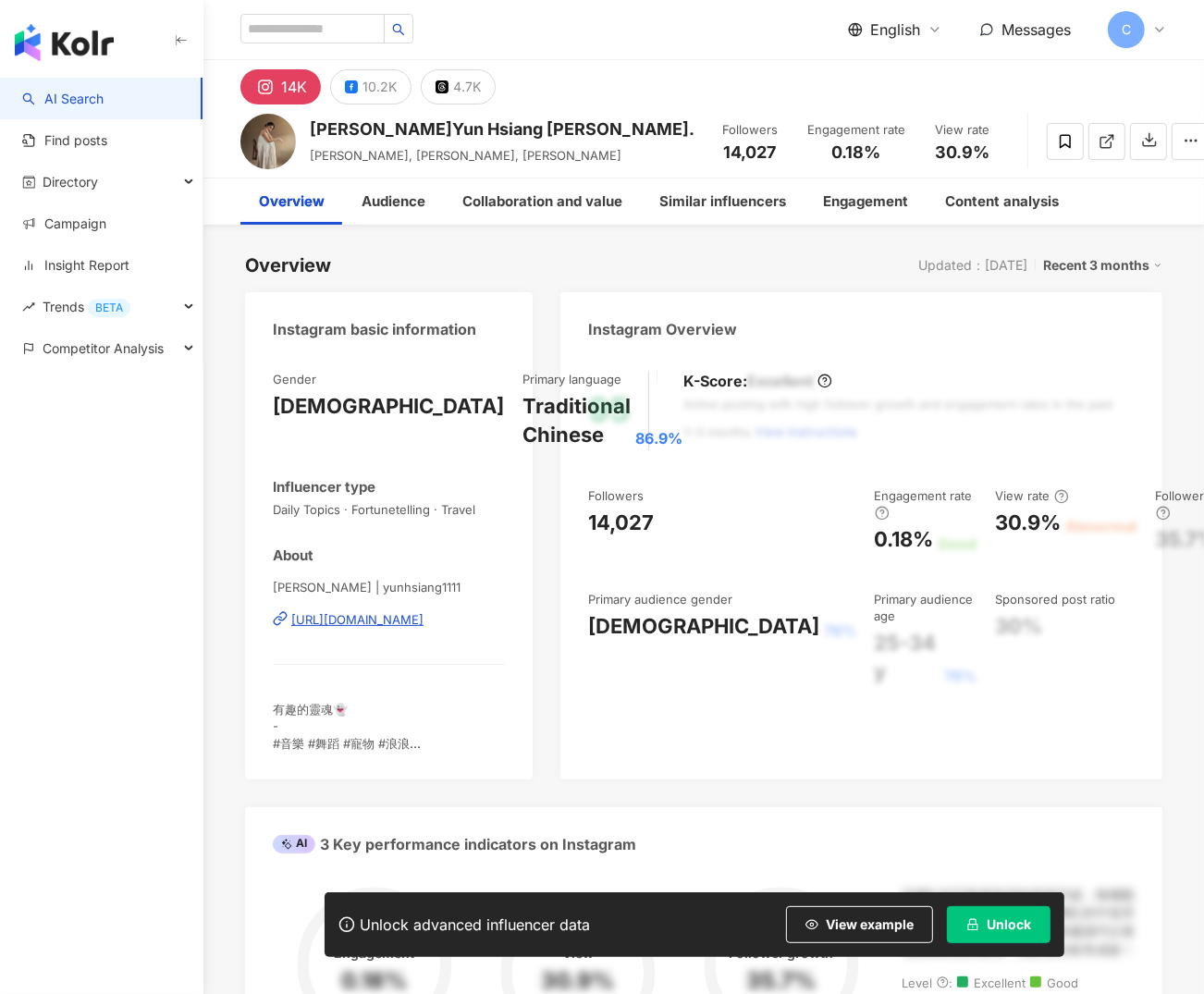
click at [384, 603] on div "Mimi | yunhsiang1111 https://www.instagram.com/yunhsiang1111/" at bounding box center [389, 634] width 232 height 109
click at [386, 612] on div "https://www.instagram.com/yunhsiang1111/" at bounding box center [356, 620] width 132 height 17
click at [388, 621] on div "https://www.instagram.com/yunhsiang1111/" at bounding box center [356, 620] width 132 height 17
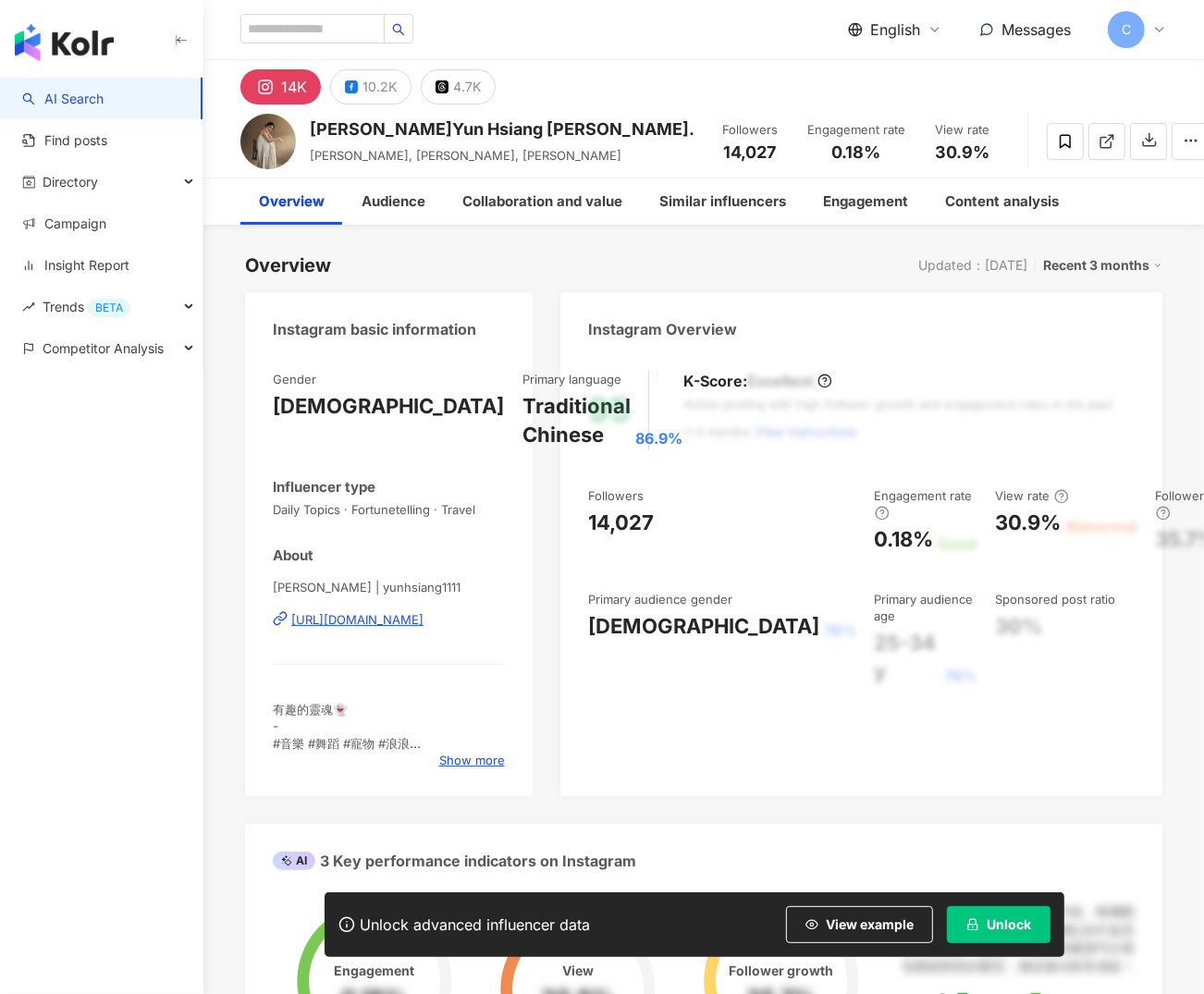
drag, startPoint x: 683, startPoint y: 146, endPoint x: 672, endPoint y: 151, distance: 12.1
click at [704, 146] on div "Followers 14,027" at bounding box center [749, 140] width 93 height 39
drag, startPoint x: 711, startPoint y: 153, endPoint x: 747, endPoint y: 151, distance: 36.1
click at [747, 151] on div "Followers 14,027" at bounding box center [749, 140] width 93 height 39
copy span "14,027"
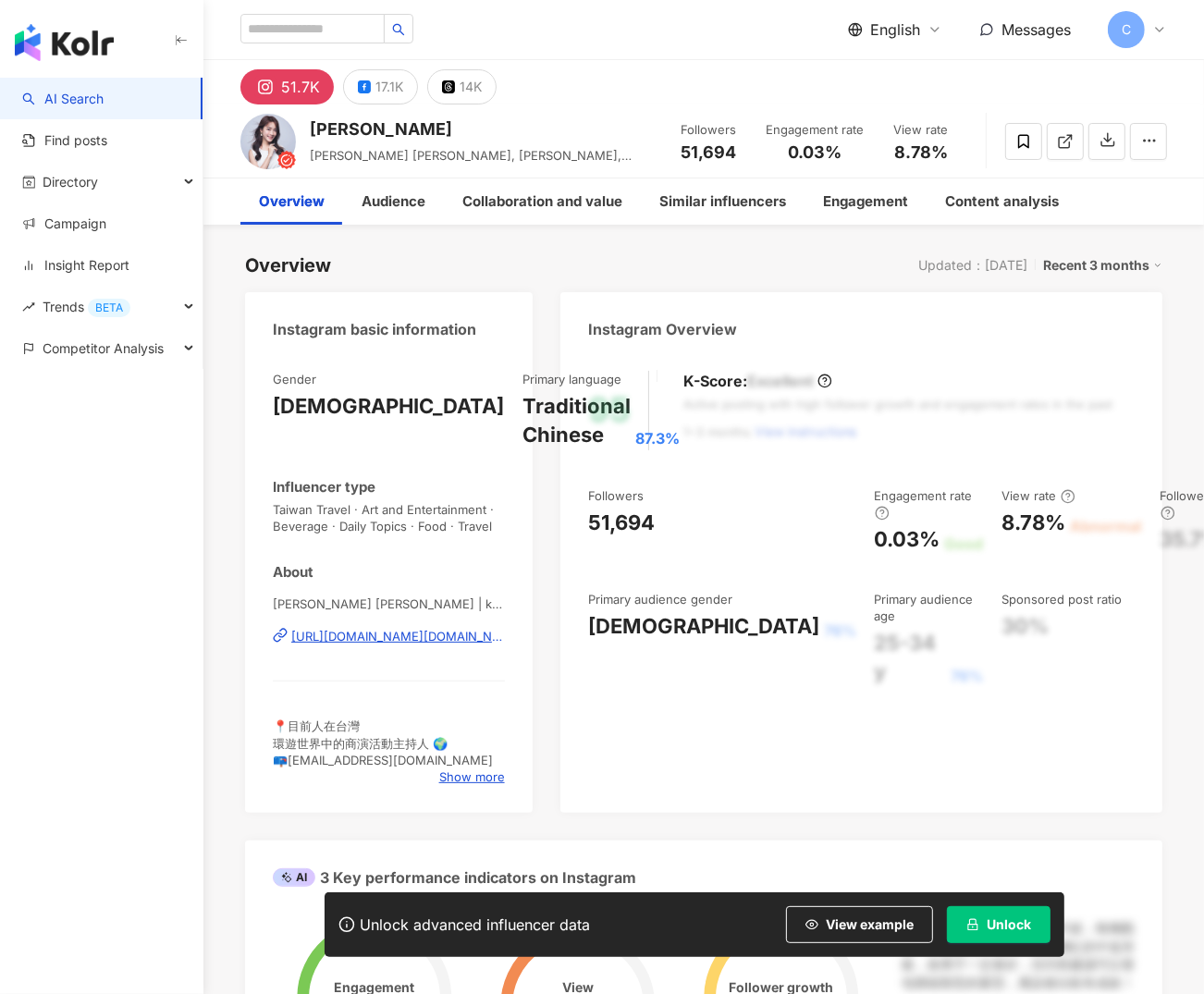
click at [397, 657] on div "奎奎 Gisele chen | kk.ccc https://www.instagram.com/kk.ccc/" at bounding box center [389, 650] width 232 height 109
click at [396, 634] on div "https://www.instagram.com/kk.ccc/" at bounding box center [398, 636] width 213 height 17
click at [533, 89] on div "51.7K 17.1K 14K" at bounding box center [703, 81] width 1000 height 44
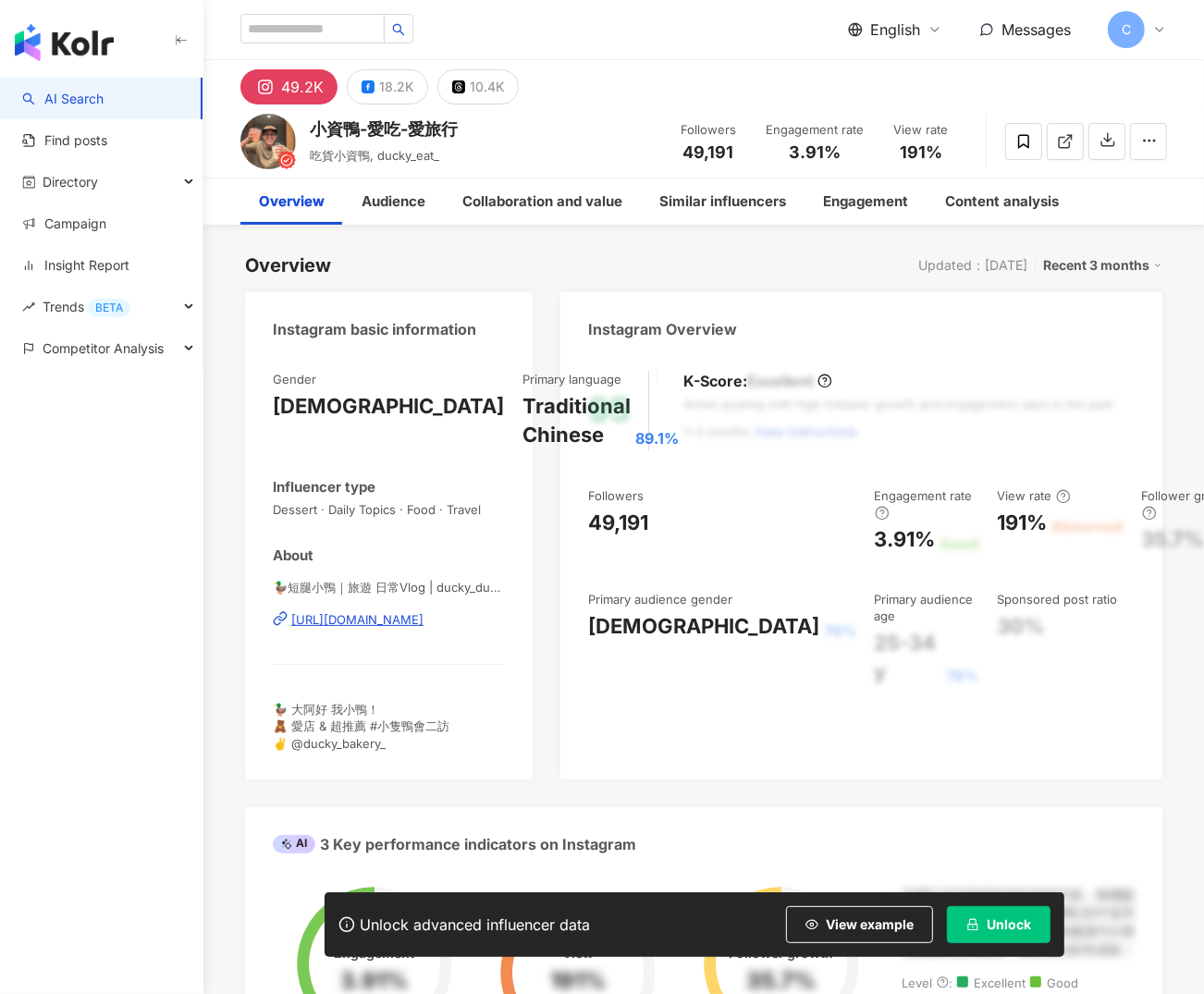
click at [400, 619] on div "[URL][DOMAIN_NAME]" at bounding box center [356, 620] width 132 height 17
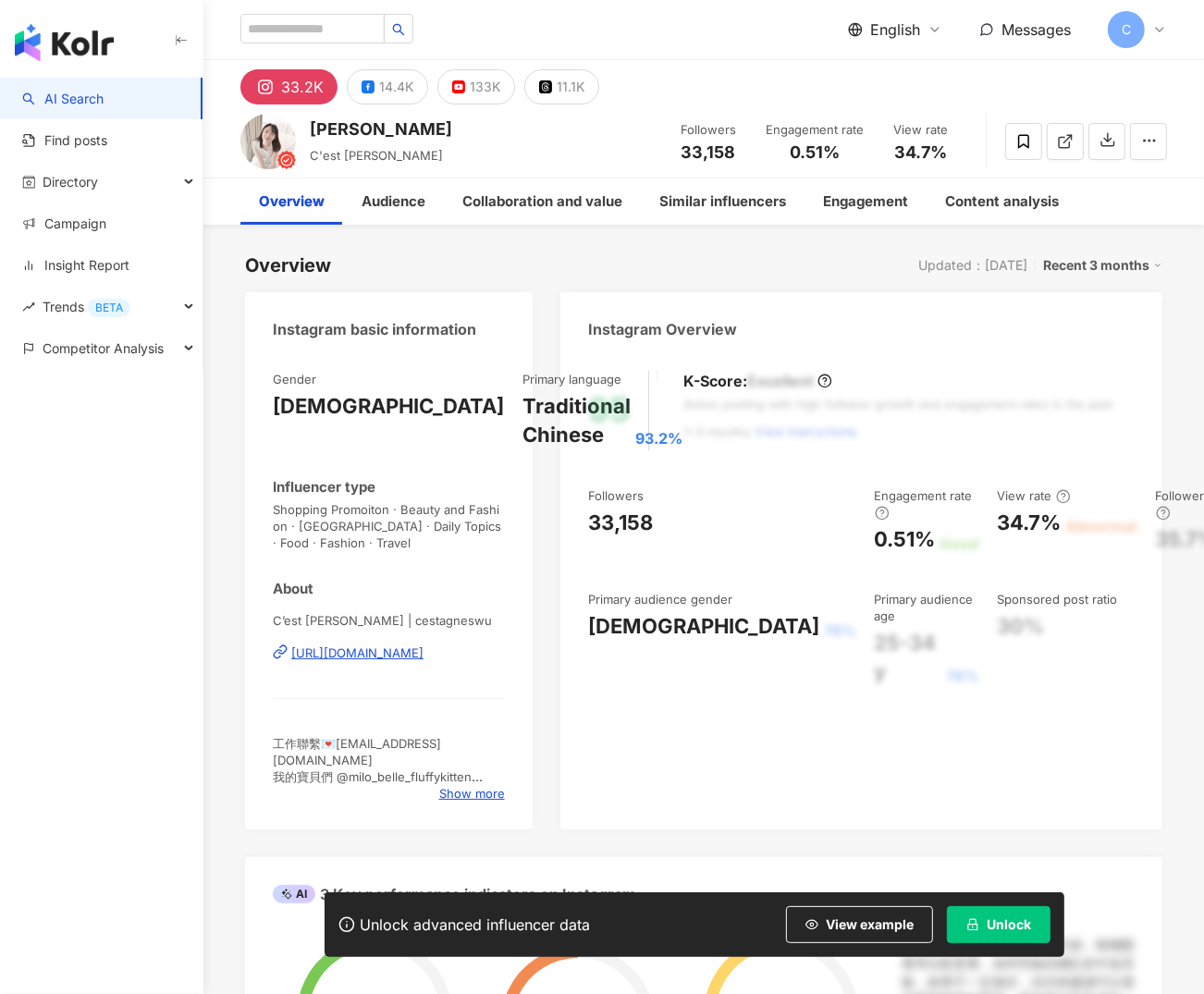
click at [419, 124] on div "Agnes Wu C'est Agnes Followers 33,158 Engagement rate 0.51% View rate 34.7%" at bounding box center [703, 141] width 1000 height 73
drag, startPoint x: 388, startPoint y: 640, endPoint x: 390, endPoint y: 651, distance: 11.2
click at [388, 640] on div "C’est Agnes | cestagneswu https://www.instagram.com/cestagneswu/" at bounding box center [389, 666] width 232 height 109
click at [391, 652] on div "https://www.instagram.com/cestagneswu/" at bounding box center [356, 653] width 132 height 17
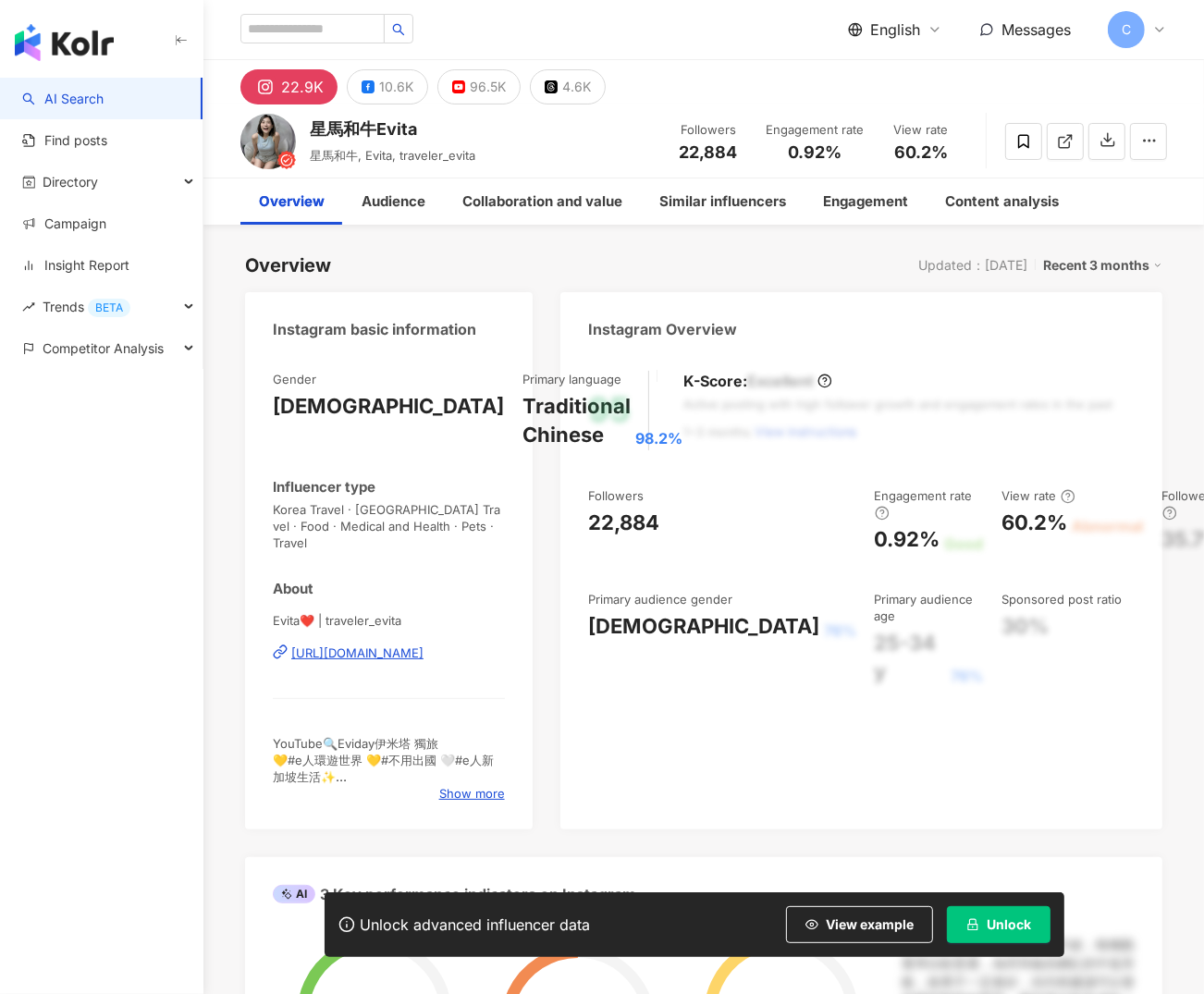
click at [424, 645] on div "[URL][DOMAIN_NAME]" at bounding box center [356, 653] width 132 height 17
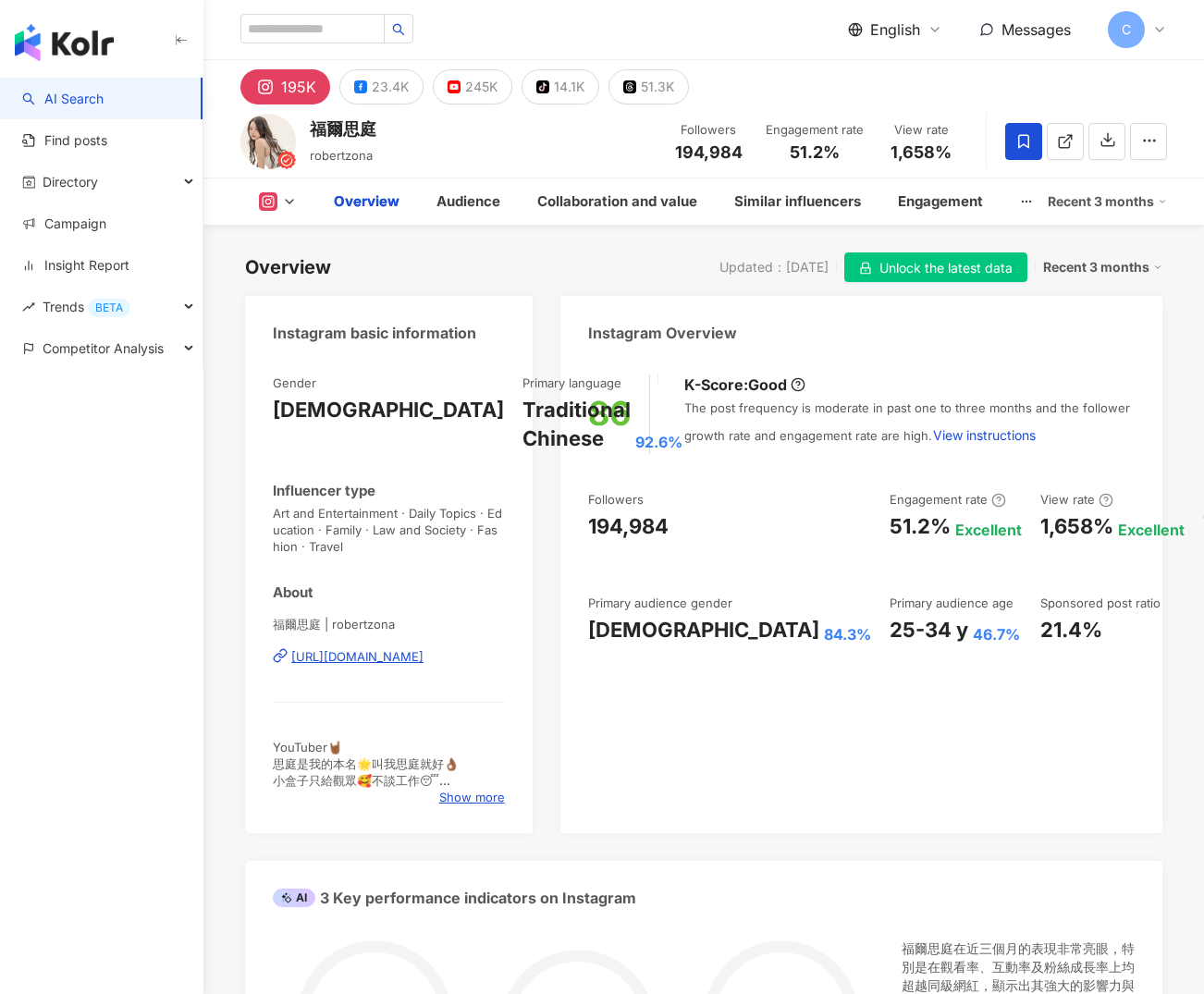
click at [457, 625] on span "福爾思庭 | robertzona" at bounding box center [389, 624] width 232 height 17
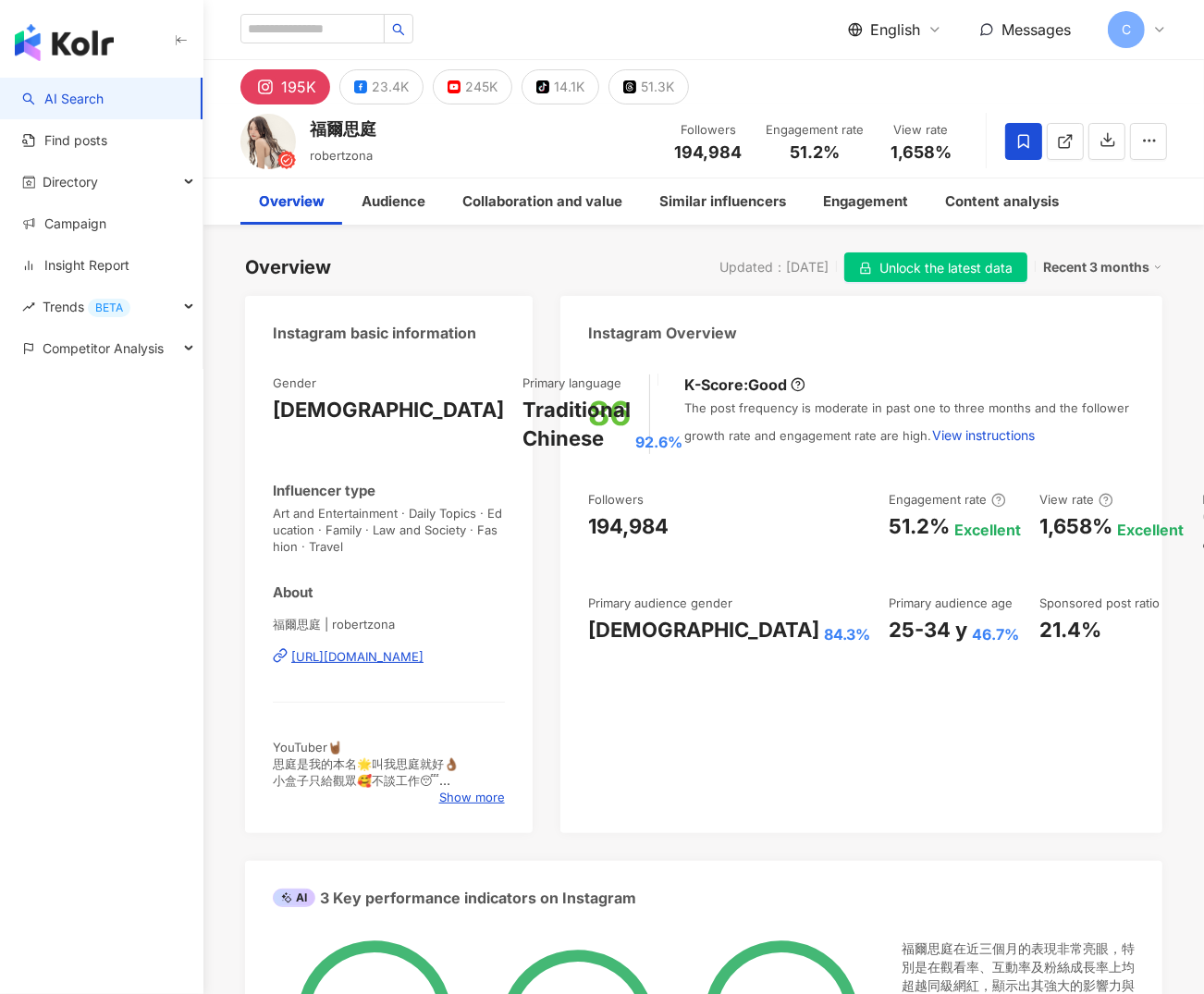
click at [462, 646] on div "福爾思庭 | robertzona https://www.instagram.com/robertzona/" at bounding box center [389, 670] width 232 height 109
click at [384, 650] on div "https://www.instagram.com/robertzona/" at bounding box center [356, 657] width 132 height 17
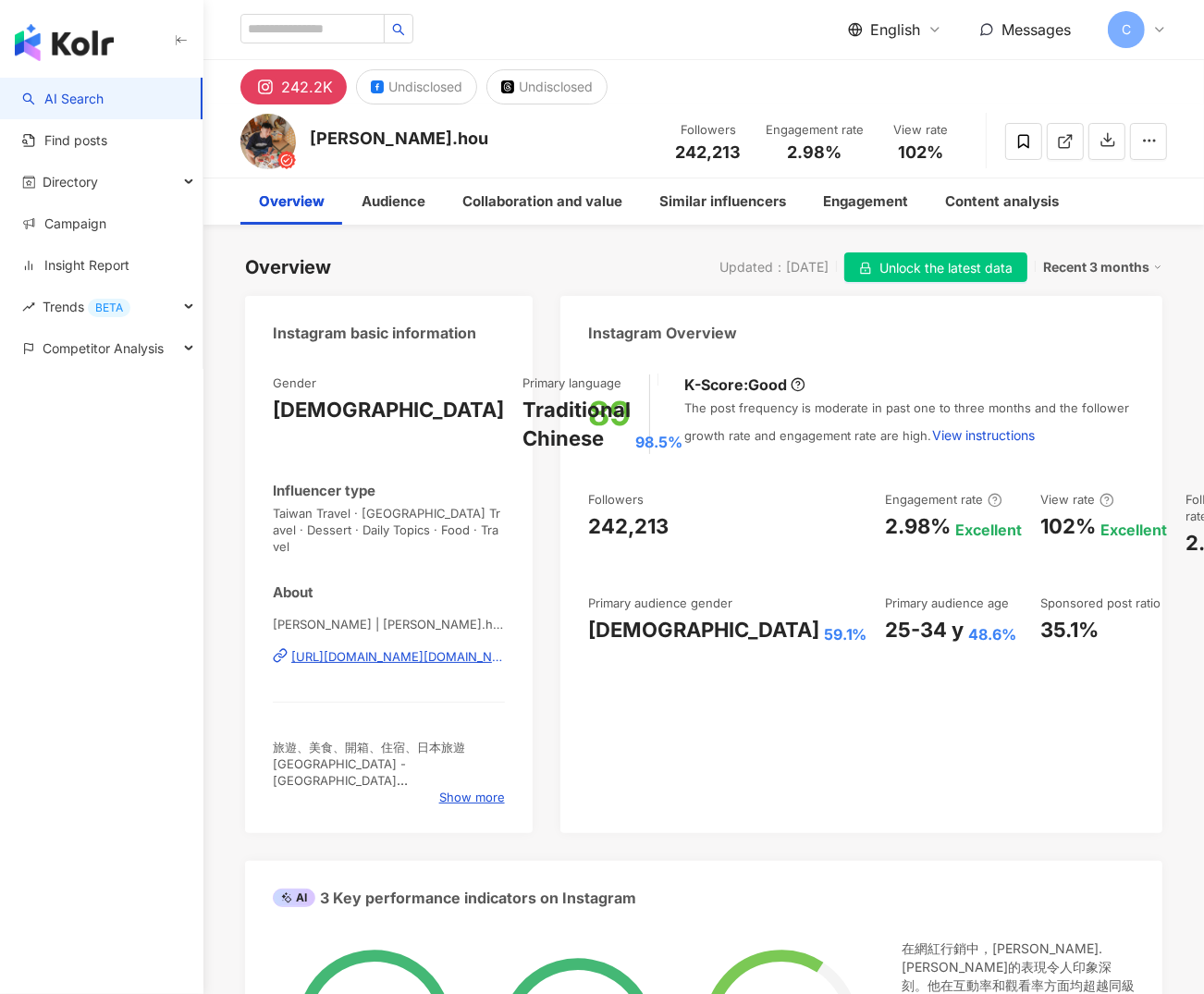
click at [417, 649] on div "https://www.instagram.com/raymond.hou/" at bounding box center [398, 657] width 213 height 17
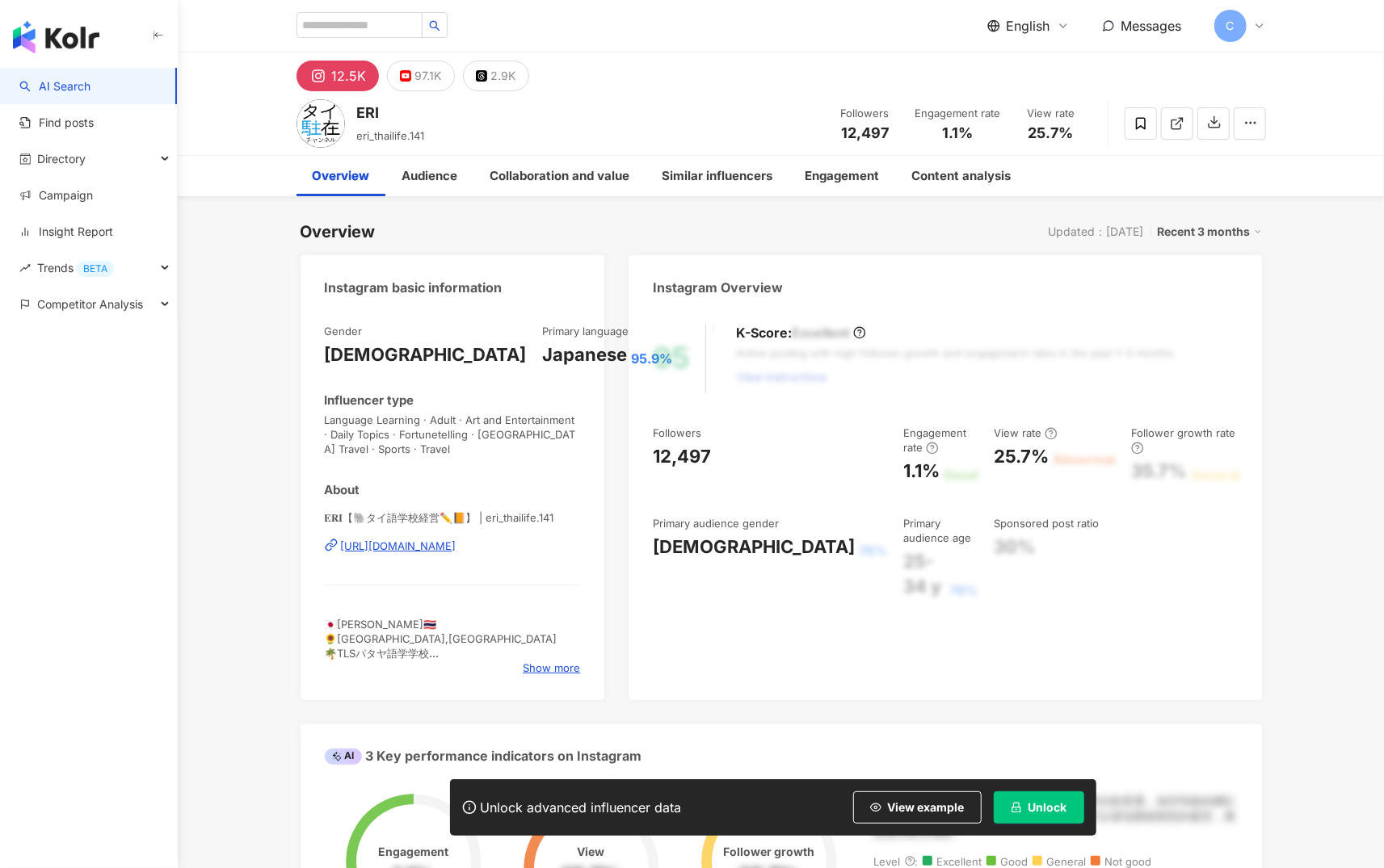
click at [342, 626] on span "🇯🇵石井エリ🇹🇭 🌻Pattaya,Thailand 🌴TLSパタヤ語学学校 🎤リポーター/MC/Influencer 👱‍♀️タイ駐在チャンネル/JaPha…" at bounding box center [441, 683] width 233 height 131
drag, startPoint x: 372, startPoint y: 624, endPoint x: 340, endPoint y: 631, distance: 32.8
click at [379, 624] on span "🇯🇵石井エリ🇹🇭 🌻Pattaya,Thailand 🌴TLSパタヤ語学学校 🎤リポーター/MC/Influencer 👱‍♀️タイ駐在チャンネル/JaPha…" at bounding box center [441, 683] width 233 height 131
click at [337, 626] on div "🇯🇵石井エリ🇹🇭 🌻Pattaya,Thailand 🌴TLSパタヤ語学学校 🎤リポーター/MC/Influencer 👱‍♀️タイ駐在チャンネル/JaPha…" at bounding box center [452, 639] width 256 height 44
click at [341, 618] on span "🇯🇵石井エリ🇹🇭 🌻Pattaya,Thailand 🌴TLSパタヤ語学学校 🎤リポーター/MC/Influencer 👱‍♀️タイ駐在チャンネル/JaPha…" at bounding box center [441, 683] width 233 height 131
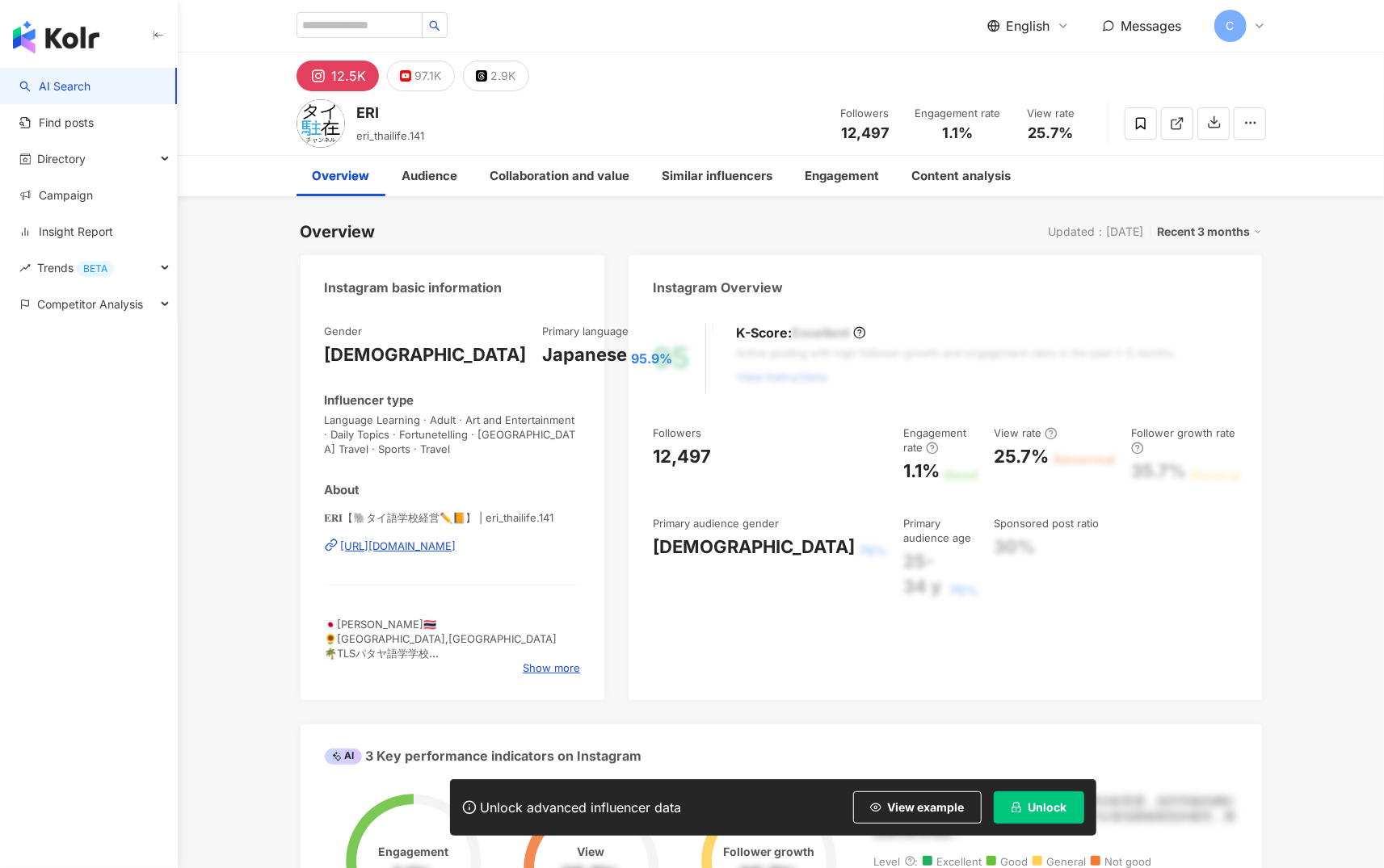
drag, startPoint x: 355, startPoint y: 623, endPoint x: 380, endPoint y: 624, distance: 25.0
click at [381, 624] on span "🇯🇵石井エリ🇹🇭 🌻Pattaya,Thailand 🌴TLSパタヤ語学学校 🎤リポーター/MC/Influencer 👱‍♀️タイ駐在チャンネル/JaPha…" at bounding box center [441, 683] width 233 height 131
drag, startPoint x: 380, startPoint y: 624, endPoint x: 338, endPoint y: 622, distance: 42.0
click at [338, 622] on span "🇯🇵石井エリ🇹🇭 🌻Pattaya,Thailand 🌴TLSパタヤ語学学校 🎤リポーター/MC/Influencer 👱‍♀️タイ駐在チャンネル/JaPha…" at bounding box center [441, 683] width 233 height 131
copy span "エリ🇹🇭"
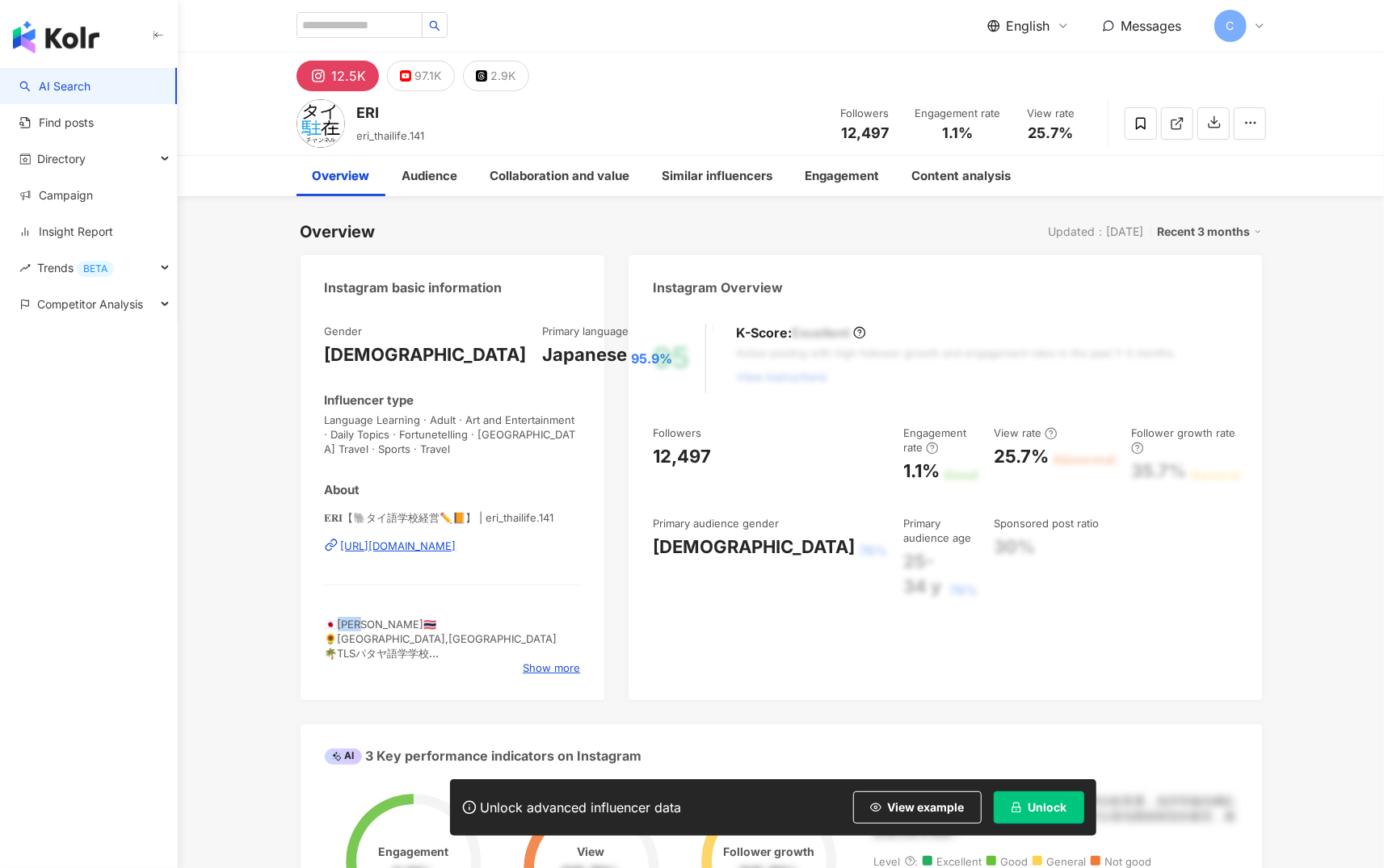
click at [327, 595] on div at bounding box center [327, 595] width 0 height 0
click at [521, 661] on div "Show more" at bounding box center [452, 668] width 256 height 15
click at [554, 664] on span "Show more" at bounding box center [551, 668] width 57 height 15
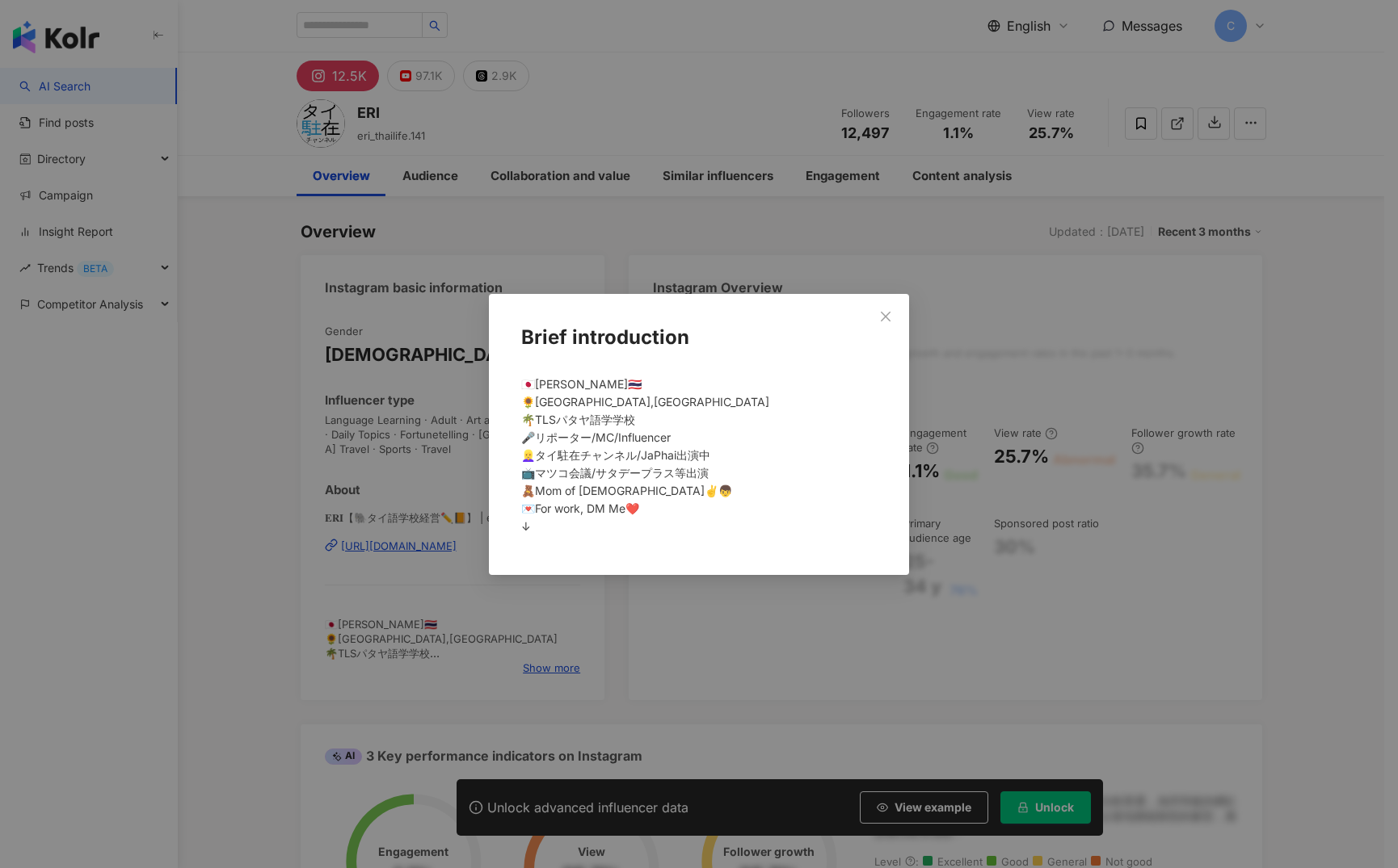
click at [156, 582] on div "Brief introduction 🇯🇵石井エリ🇹🇭 🌻Pattaya,Thailand 🌴TLSパタヤ語学学校 🎤リポーター/MC/Influencer …" at bounding box center [699, 434] width 1398 height 868
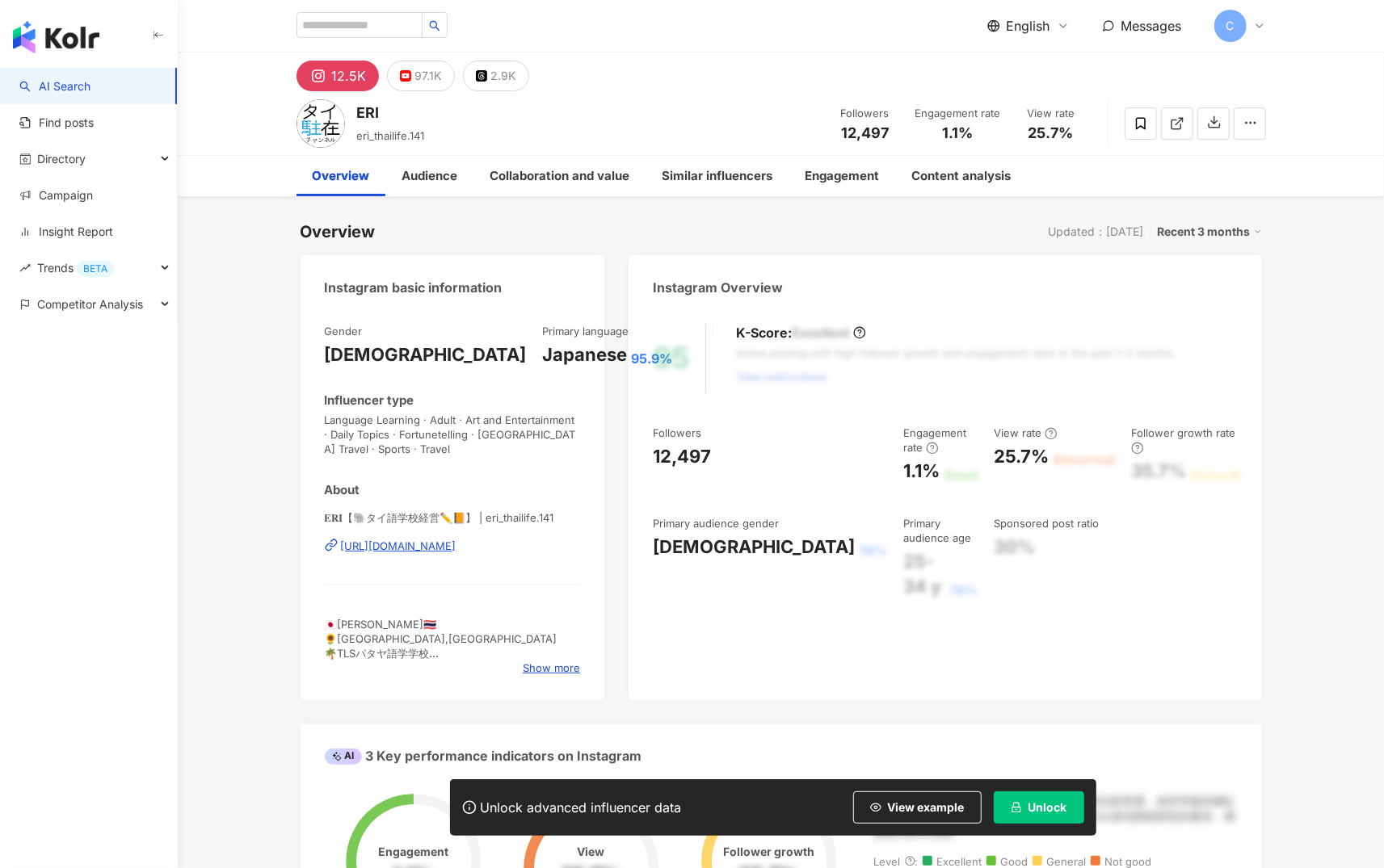
click at [413, 542] on div "https://www.instagram.com/eri_thailife.141/" at bounding box center [398, 546] width 115 height 15
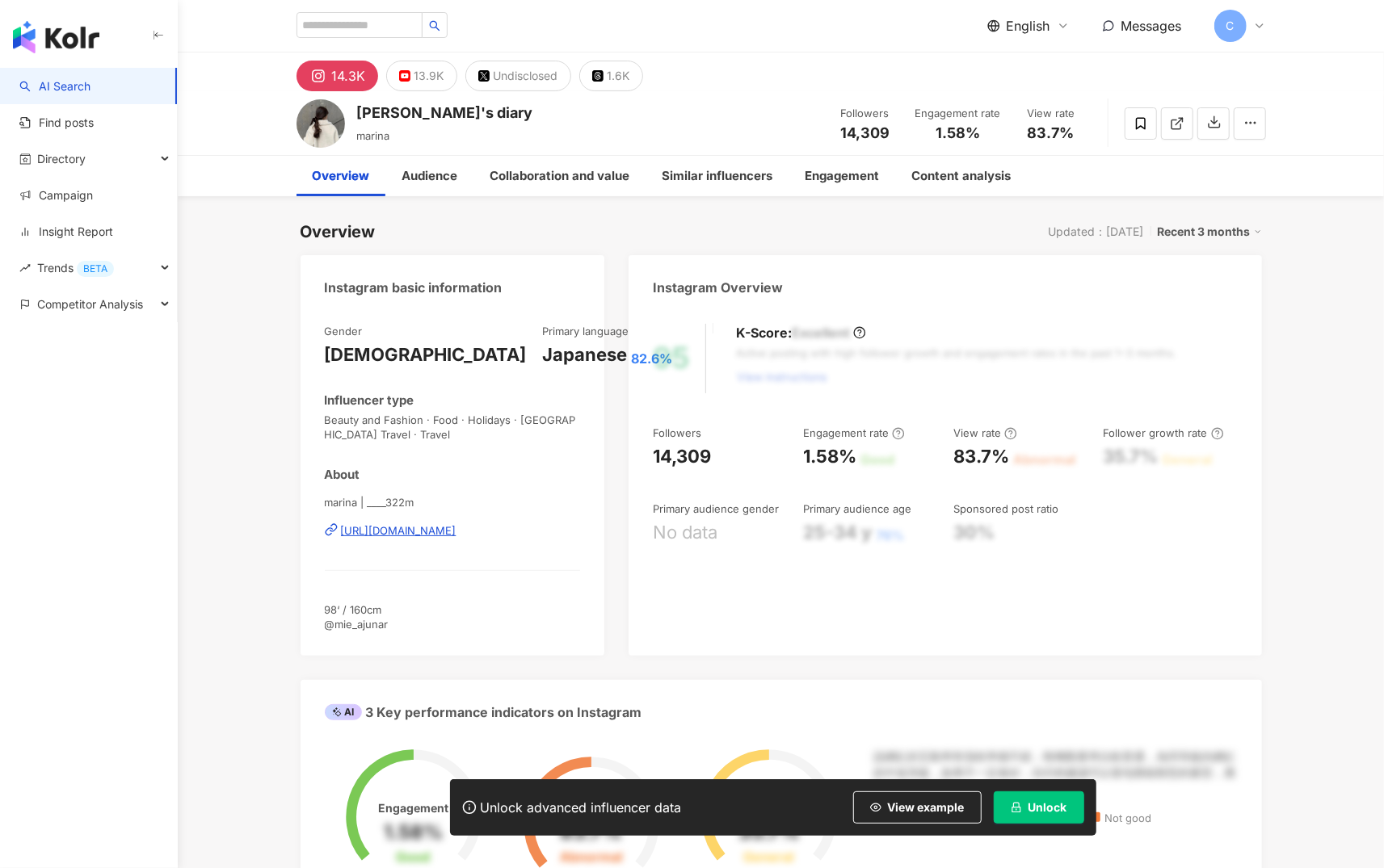
click at [499, 542] on div "marina | ____322m [URL][DOMAIN_NAME]" at bounding box center [452, 543] width 256 height 95
click at [456, 526] on div "[URL][DOMAIN_NAME]" at bounding box center [398, 530] width 115 height 15
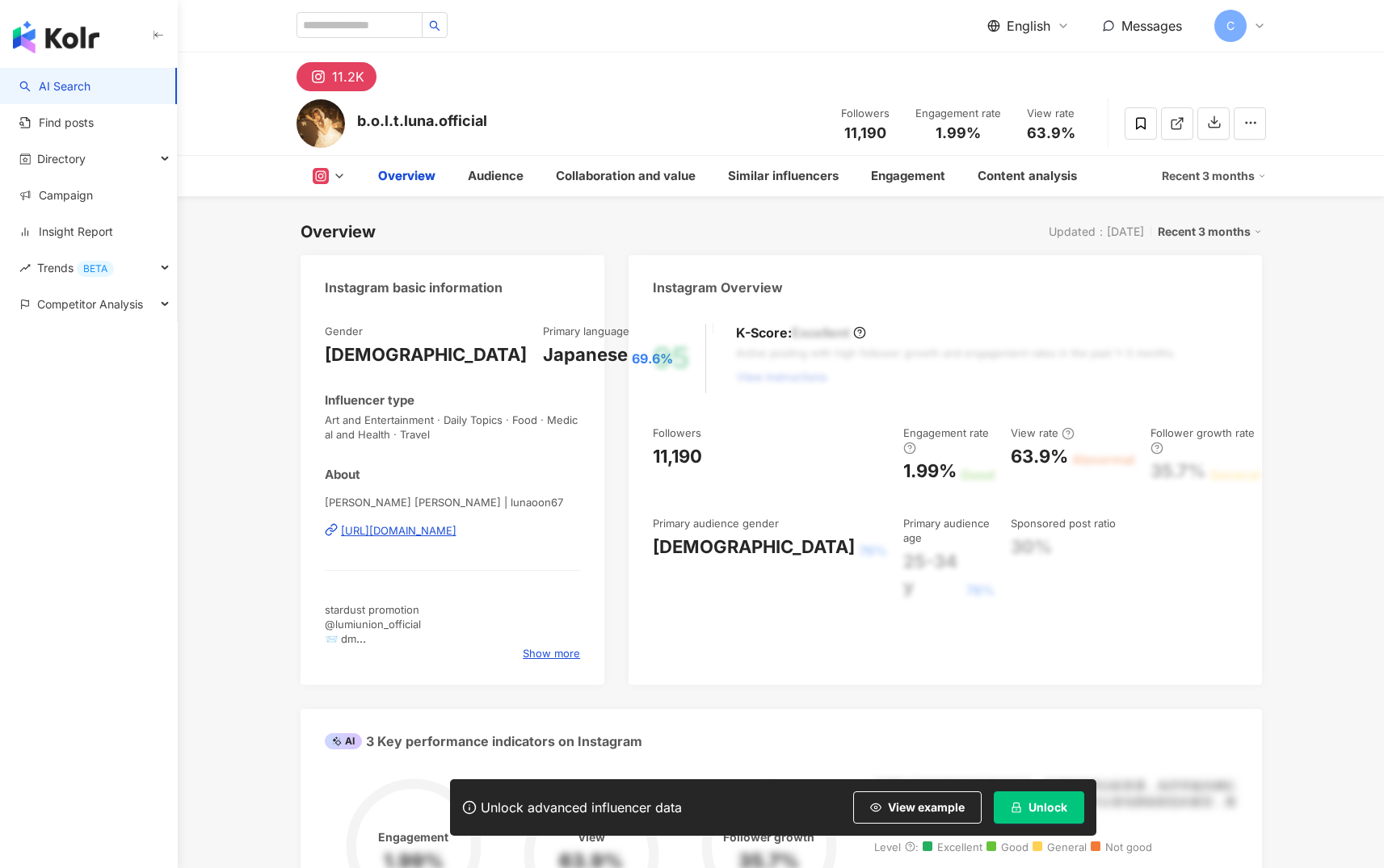
click at [532, 480] on div "About" at bounding box center [452, 474] width 256 height 17
click at [456, 530] on div "https://www.instagram.com/lunaoon67/" at bounding box center [398, 530] width 115 height 15
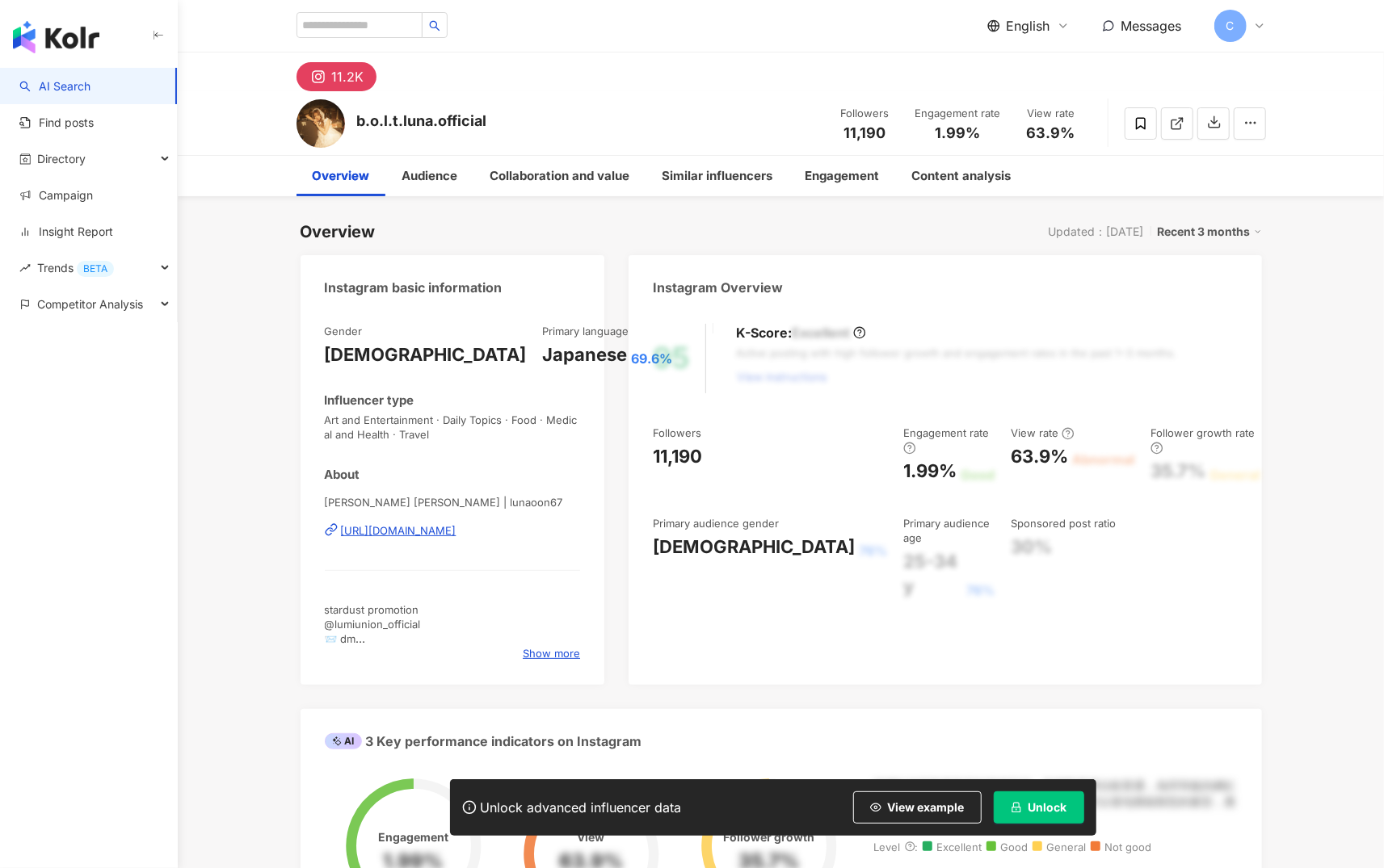
click at [449, 530] on div "https://www.instagram.com/lunaoon67/" at bounding box center [398, 530] width 115 height 15
